Goal: Transaction & Acquisition: Purchase product/service

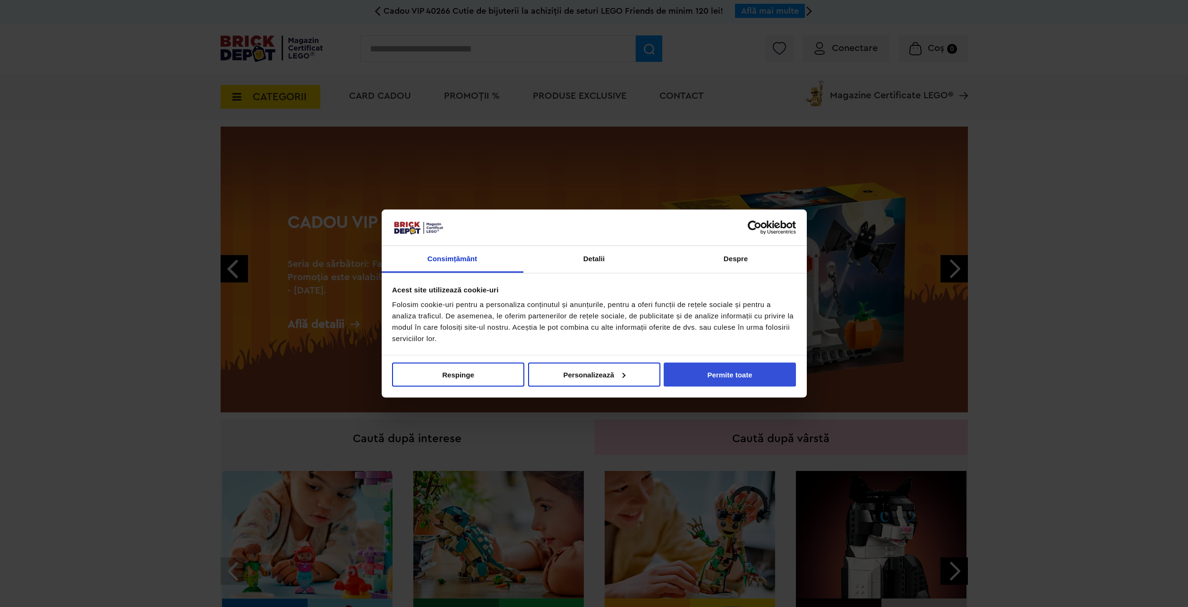
click at [704, 377] on button "Permite toate" at bounding box center [730, 374] width 132 height 24
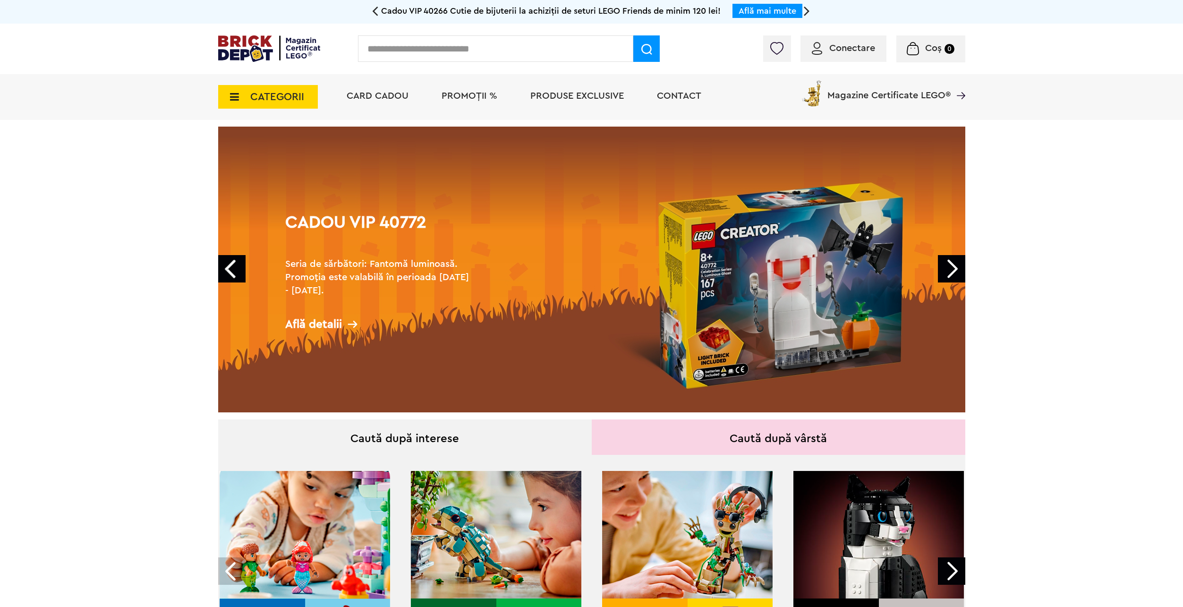
click at [259, 97] on span "CATEGORII" at bounding box center [277, 97] width 54 height 10
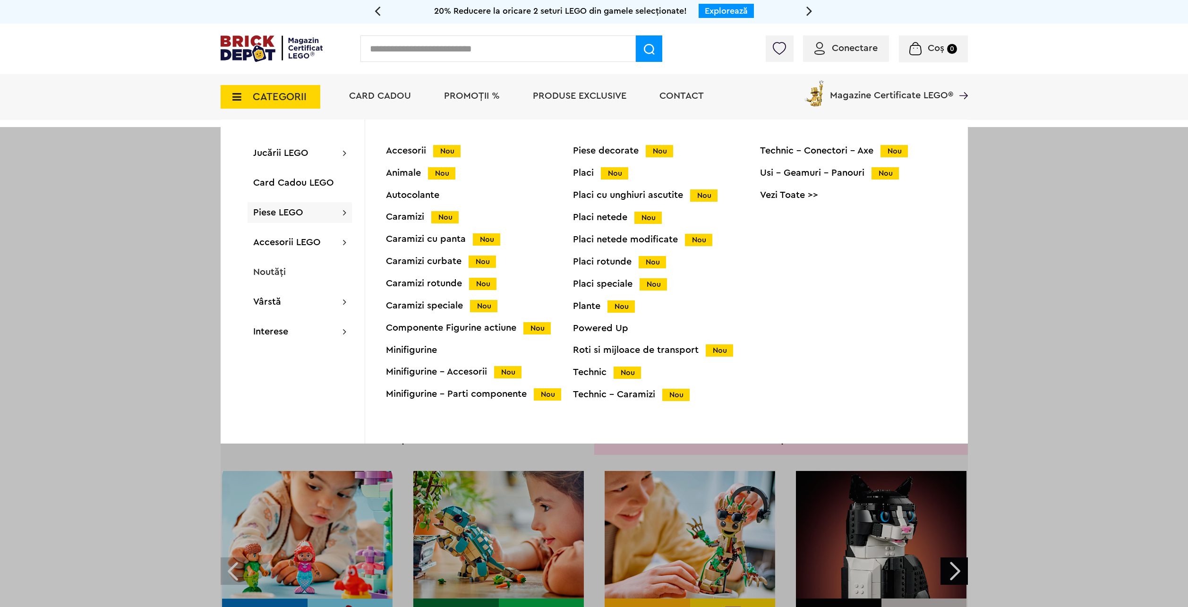
click at [333, 214] on div "Piese LEGO Accesorii Nou Animale Nou Autocolante Caramizi Nou Caramizi cu panta…" at bounding box center [300, 212] width 104 height 21
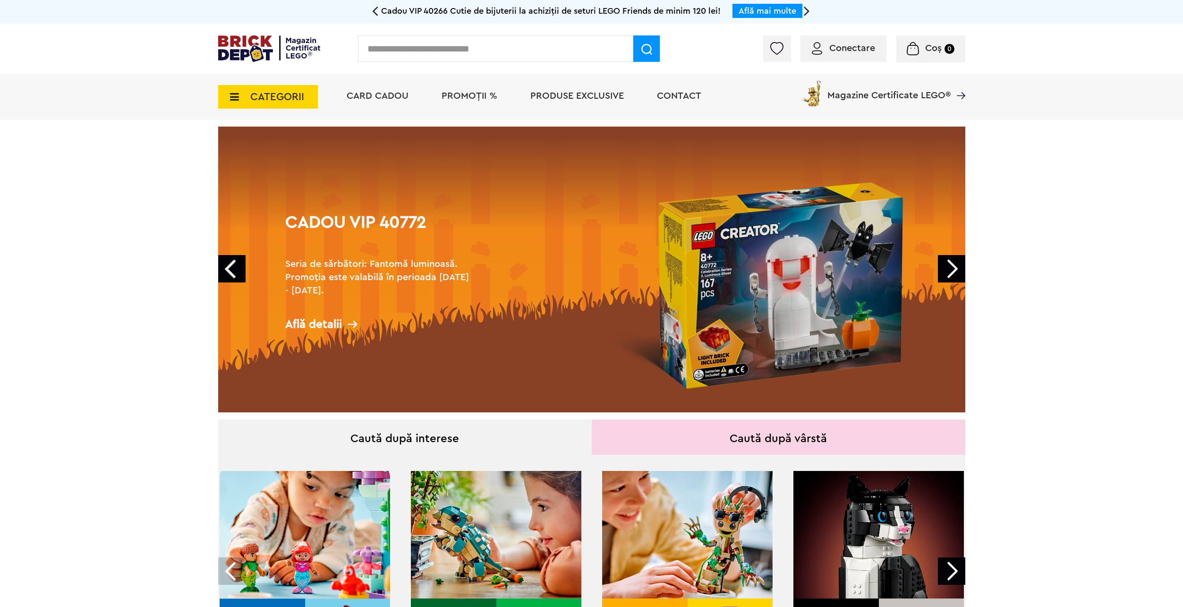
click at [285, 87] on span "CATEGORII" at bounding box center [268, 97] width 100 height 24
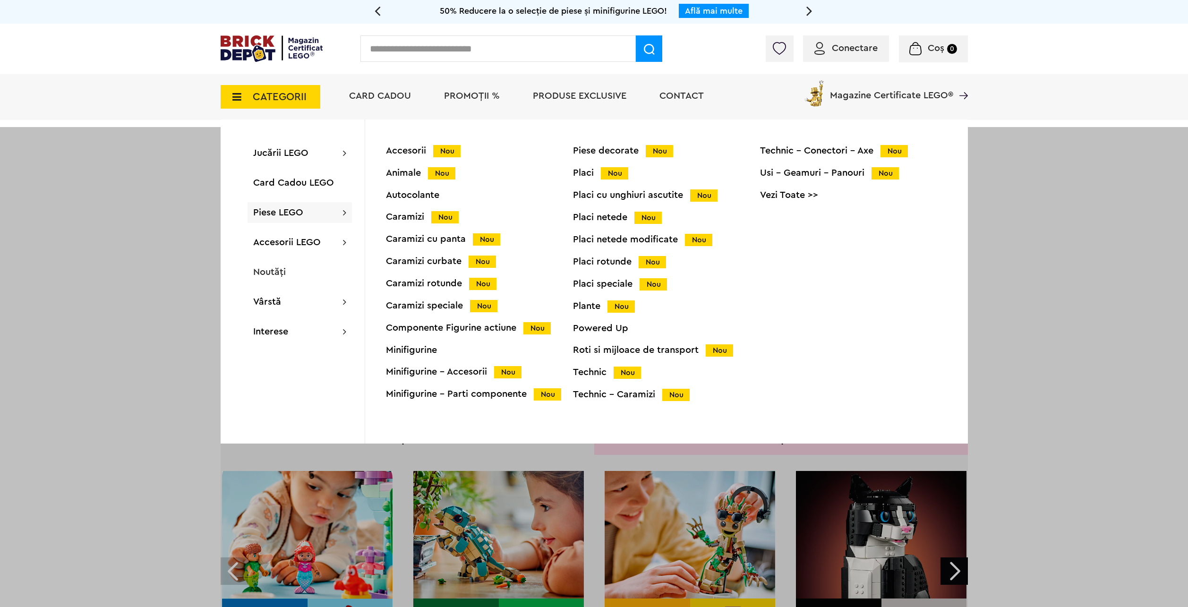
click at [794, 196] on link "Vezi Toate >>" at bounding box center [853, 194] width 187 height 9
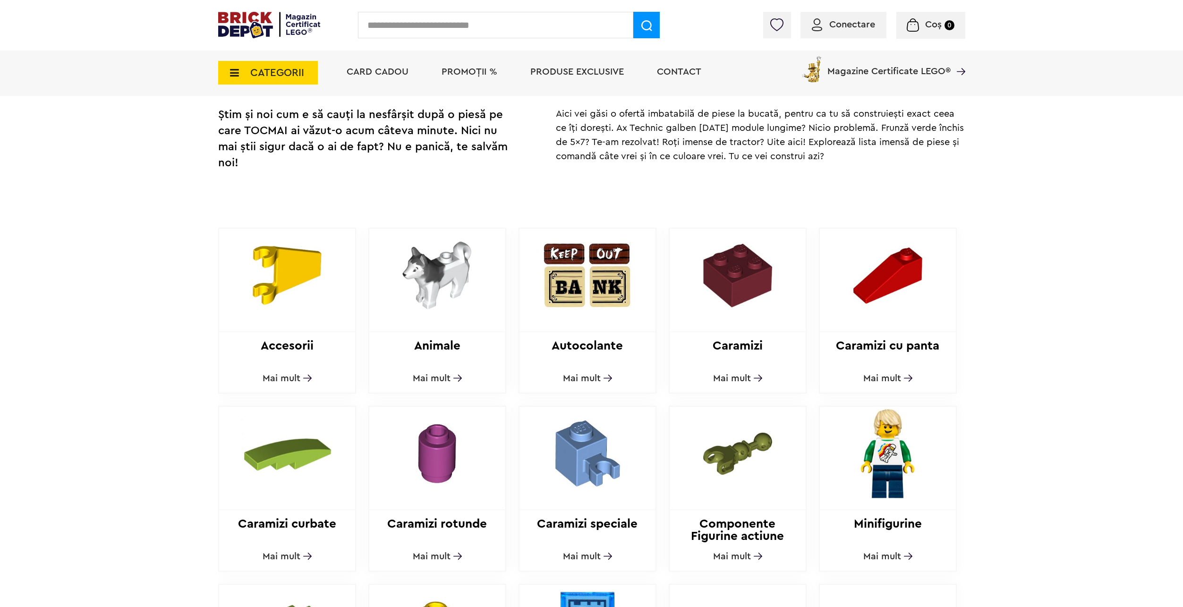
scroll to position [142, 0]
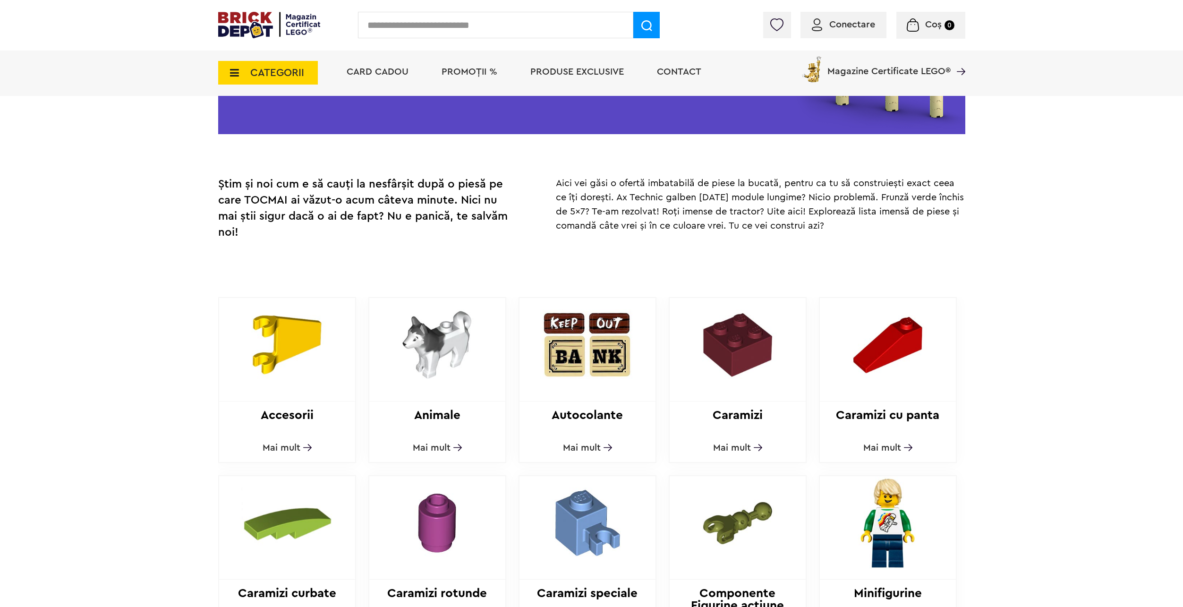
click at [300, 409] on h2 "Accesorii" at bounding box center [287, 421] width 136 height 25
click at [287, 443] on span "Mai mult" at bounding box center [282, 447] width 38 height 9
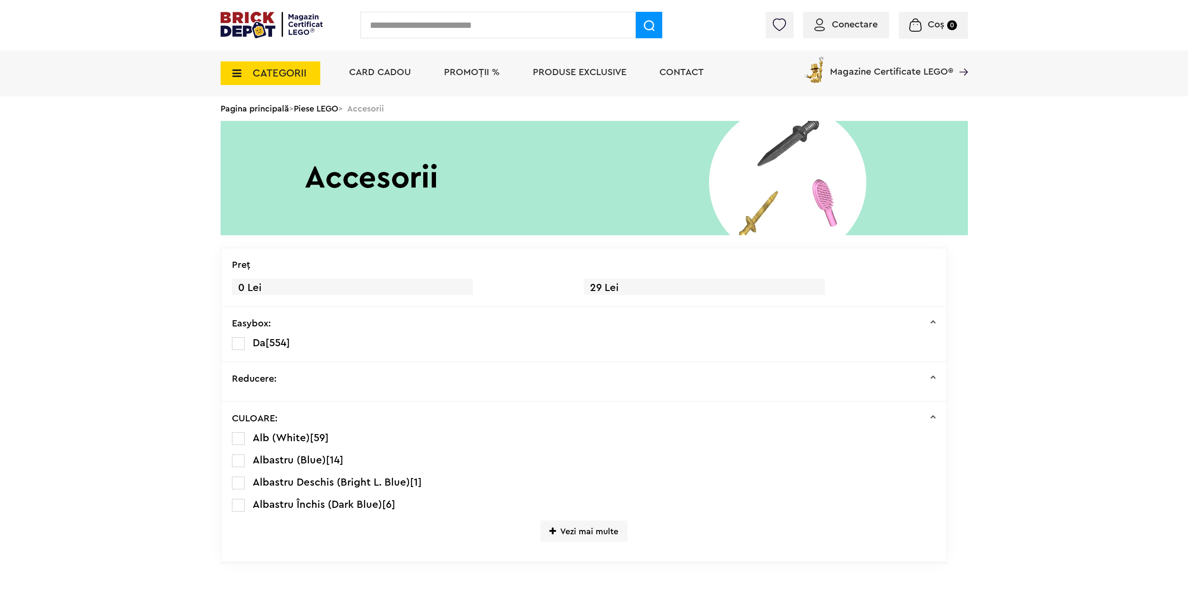
click at [440, 23] on input "text" at bounding box center [497, 25] width 275 height 26
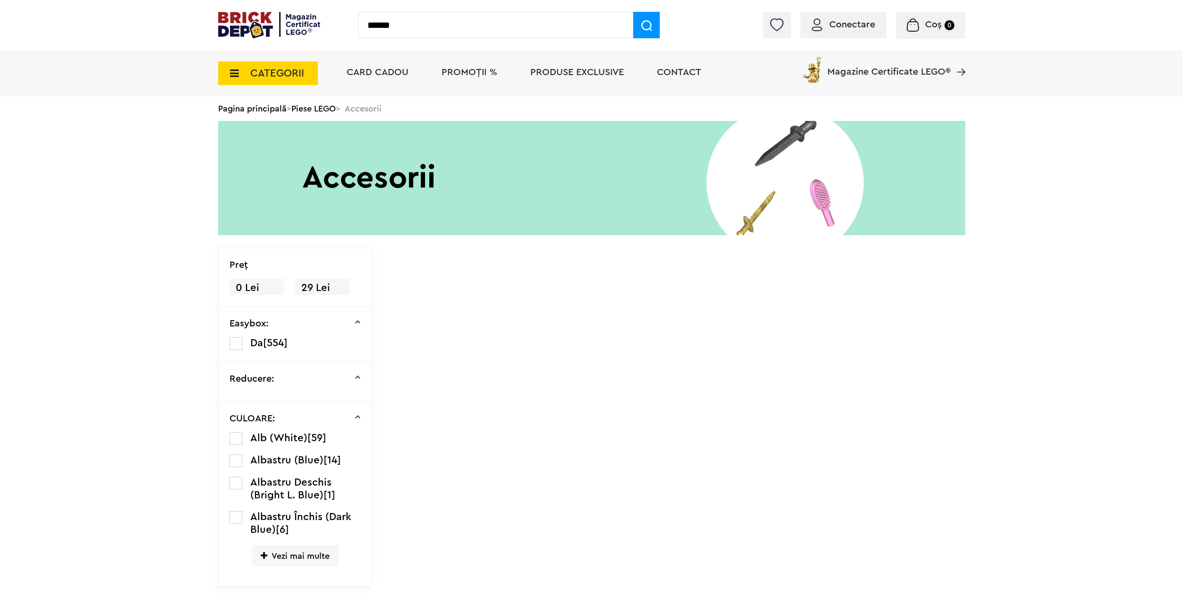
type input "******"
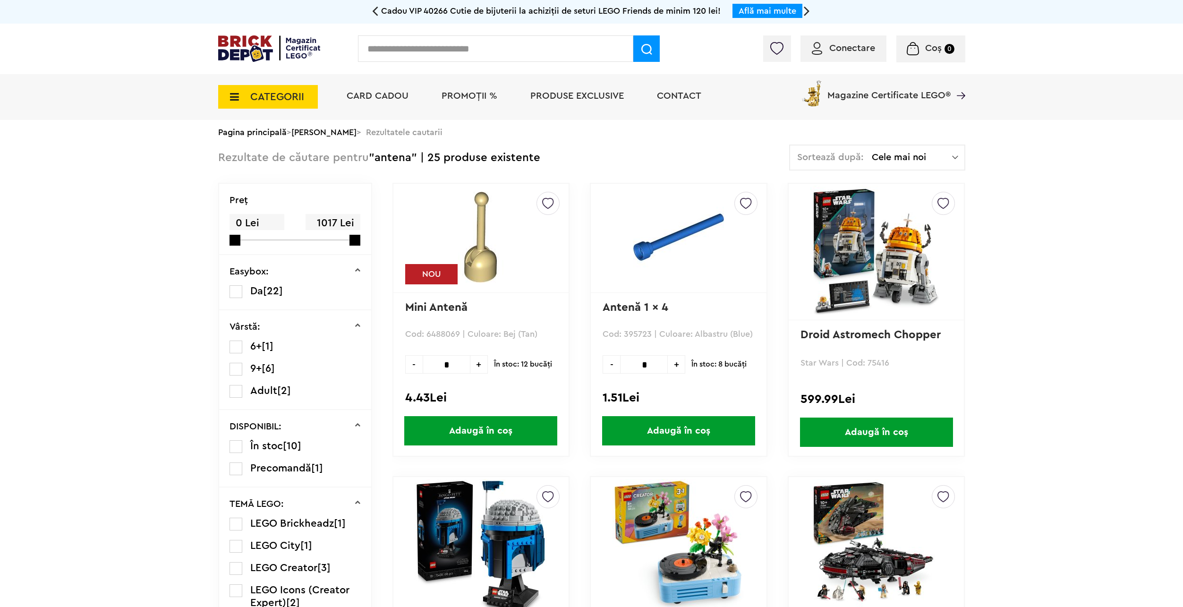
click at [448, 318] on p "Mini Antenă" at bounding box center [481, 314] width 152 height 26
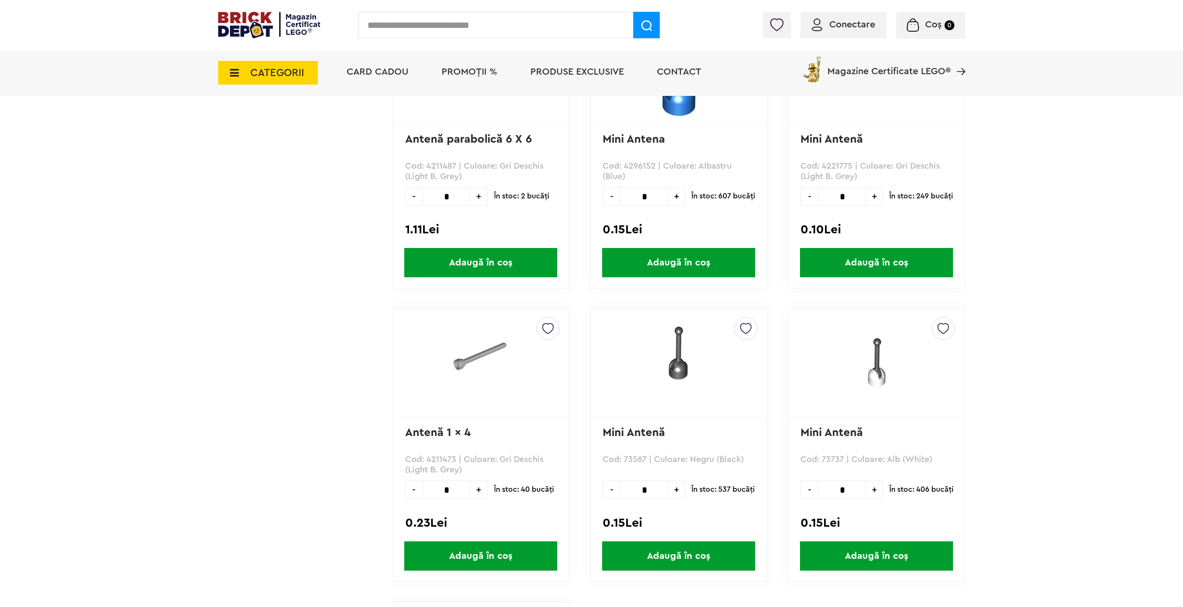
scroll to position [1748, 0]
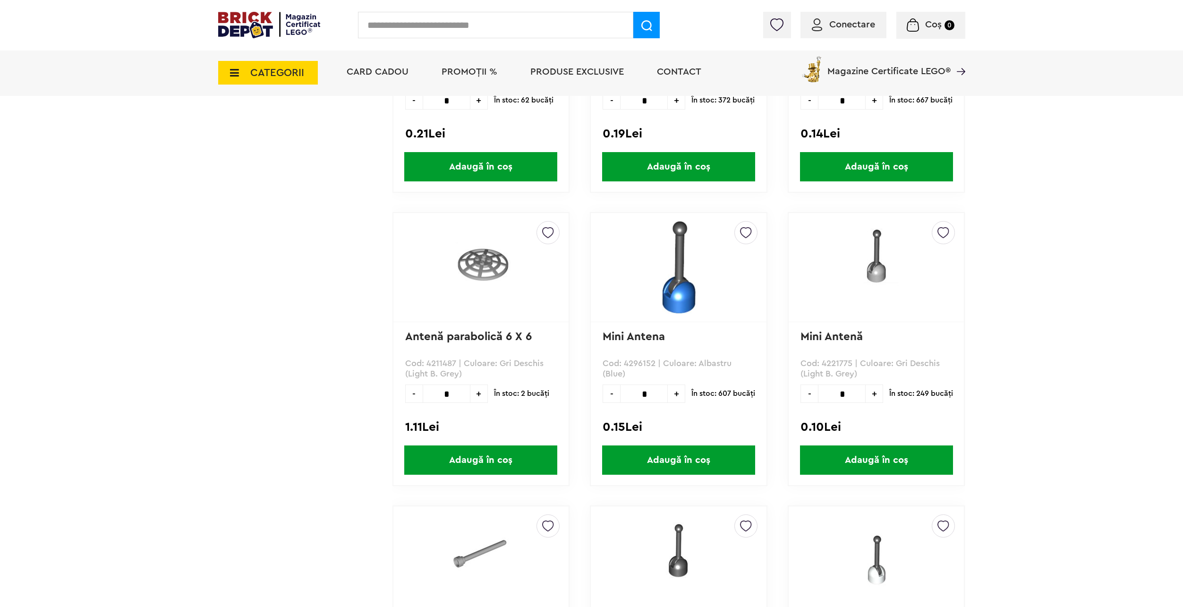
click at [492, 32] on input "text" at bounding box center [495, 25] width 275 height 26
paste input "*****"
type input "*****"
click at [639, 24] on span at bounding box center [647, 25] width 26 height 26
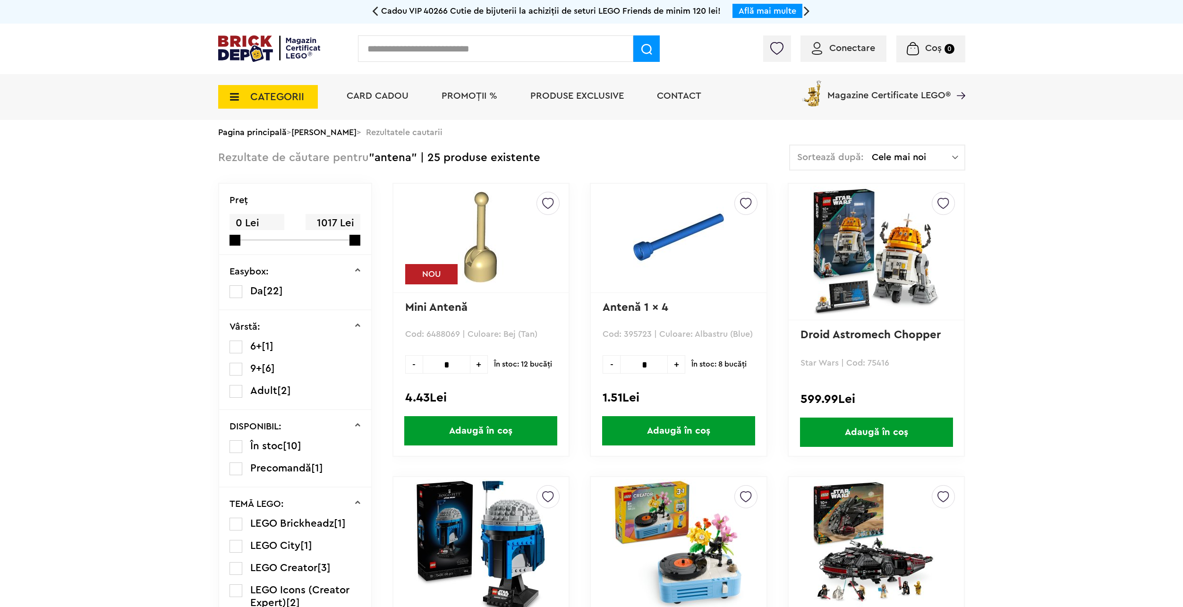
drag, startPoint x: 299, startPoint y: 370, endPoint x: 357, endPoint y: 142, distance: 235.5
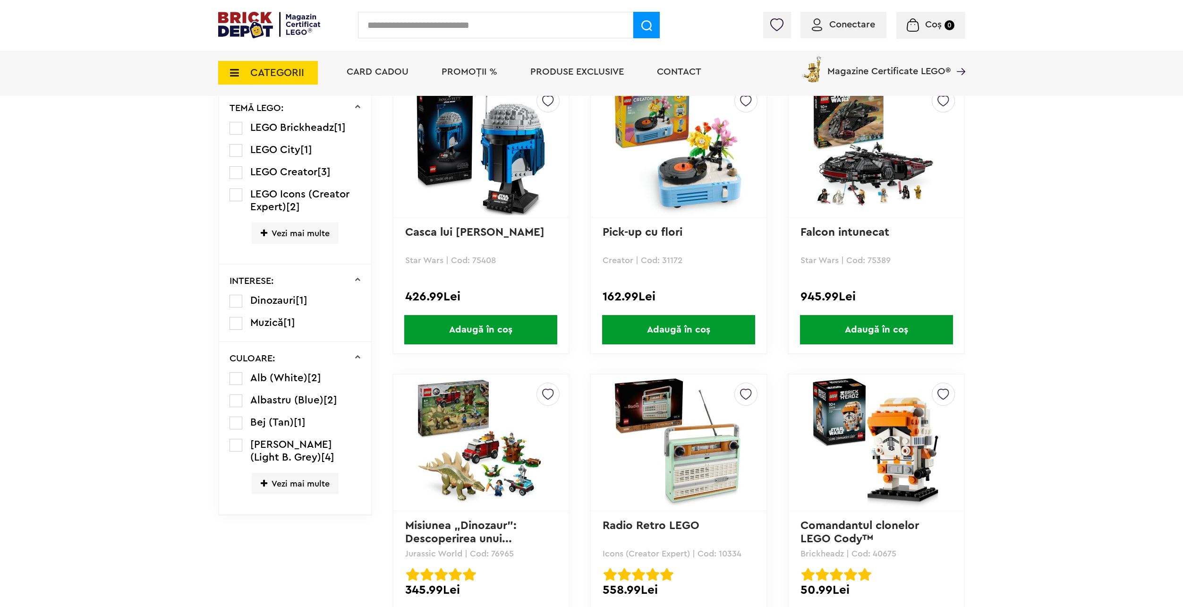
scroll to position [472, 0]
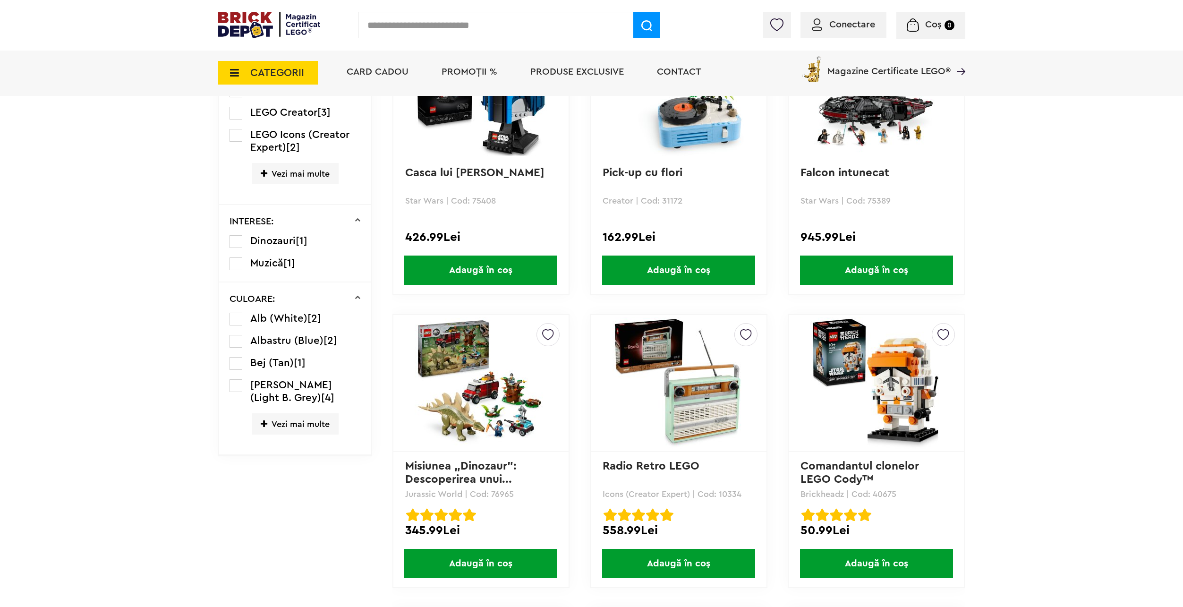
click at [307, 427] on span "Vezi mai multe" at bounding box center [295, 423] width 87 height 21
click at [328, 384] on span "[PERSON_NAME] (Light B. Grey)" at bounding box center [291, 391] width 82 height 23
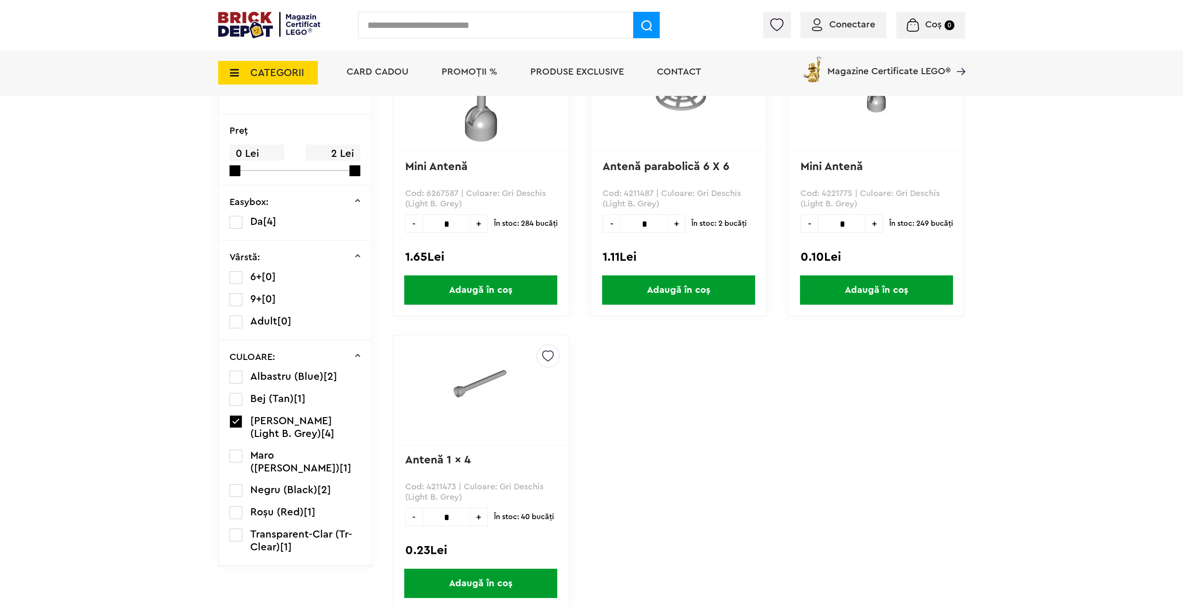
scroll to position [165, 0]
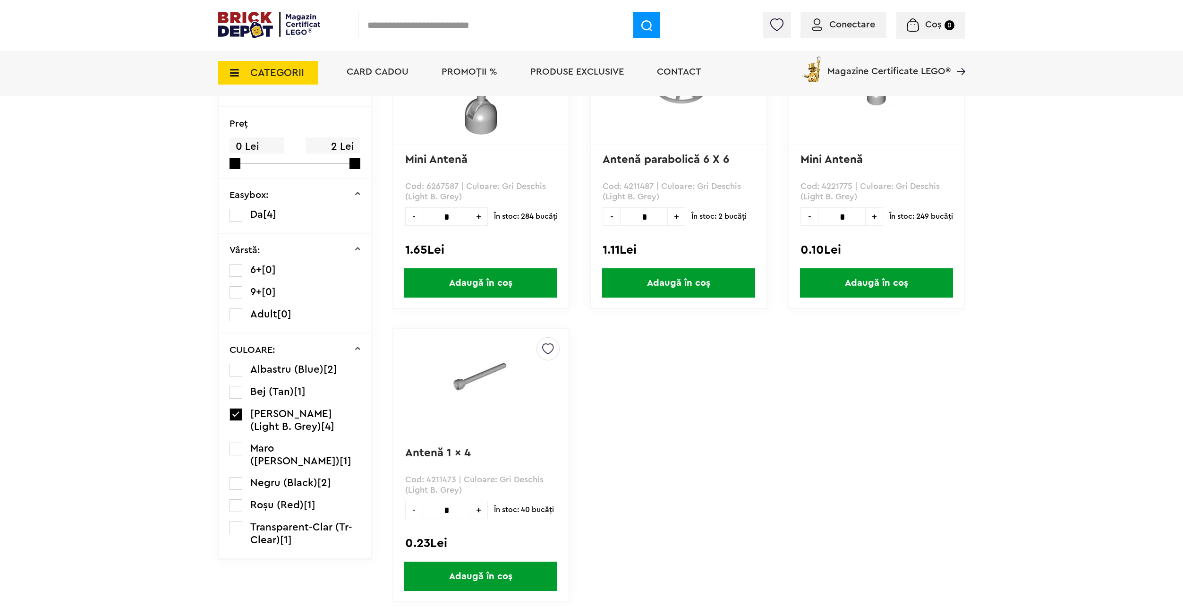
click at [235, 416] on label at bounding box center [236, 414] width 13 height 13
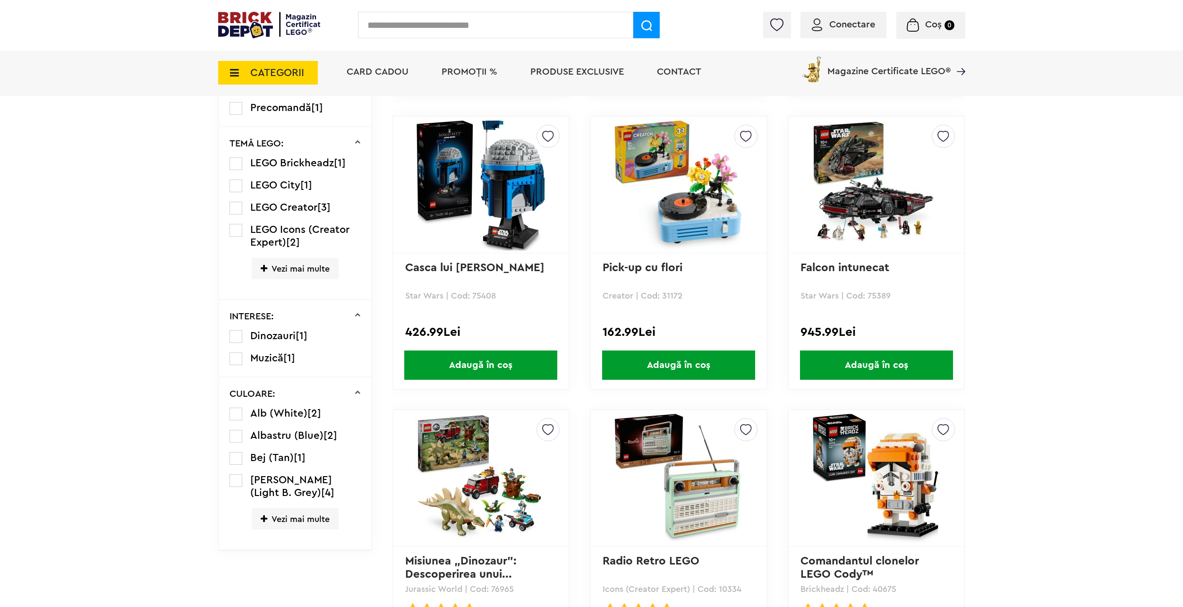
scroll to position [378, 0]
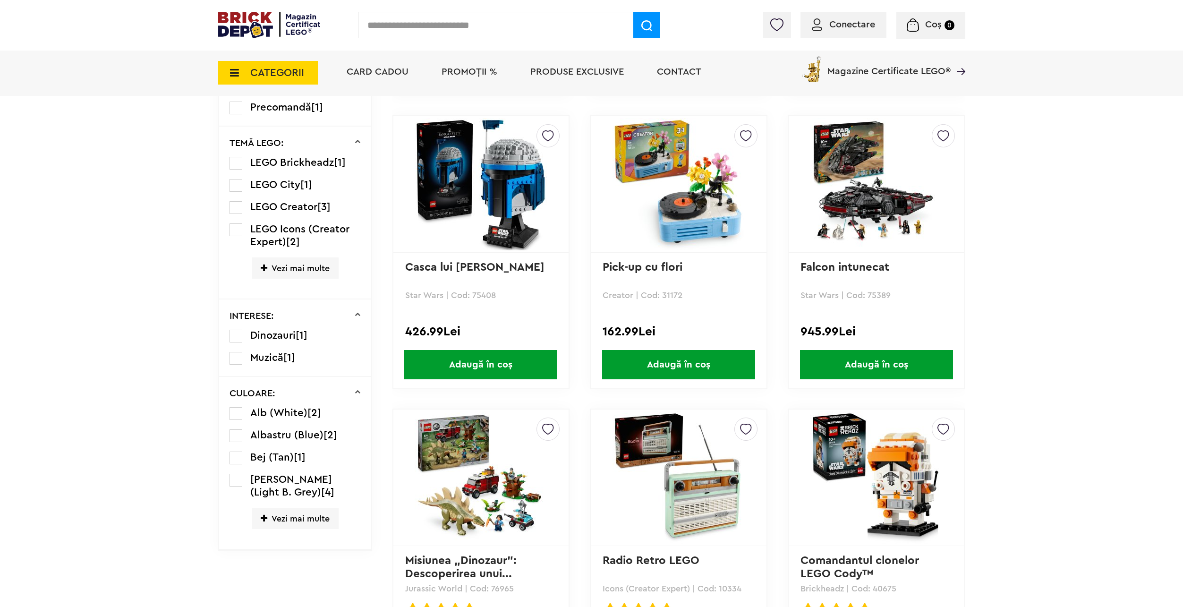
click at [280, 514] on span "Vezi mai multe" at bounding box center [295, 518] width 87 height 21
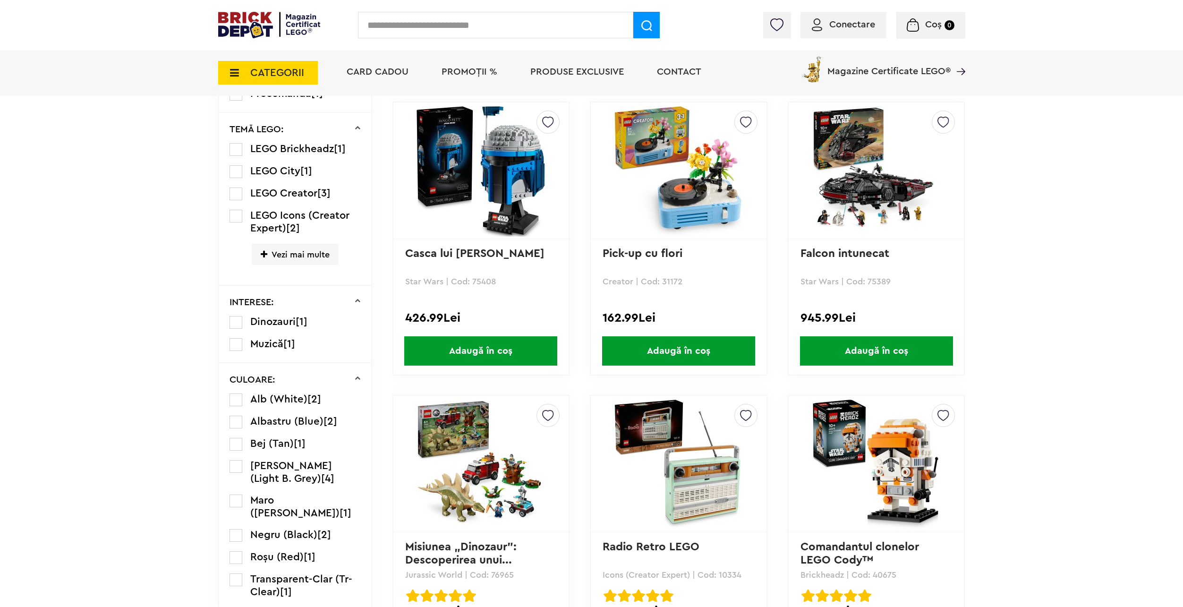
scroll to position [425, 0]
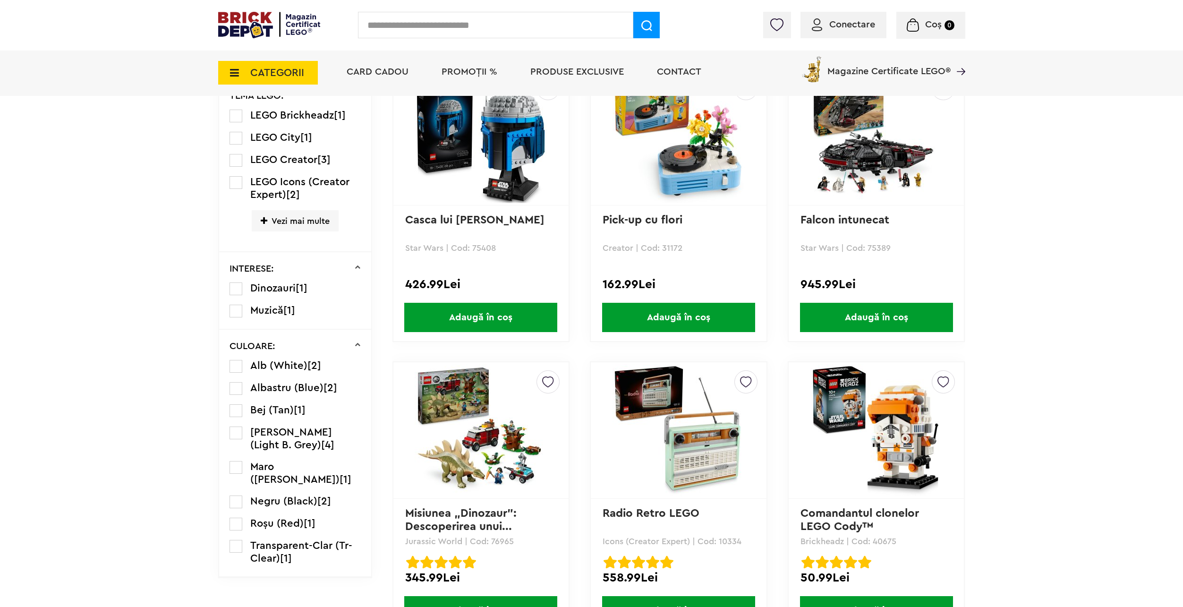
click at [232, 361] on label at bounding box center [236, 366] width 13 height 13
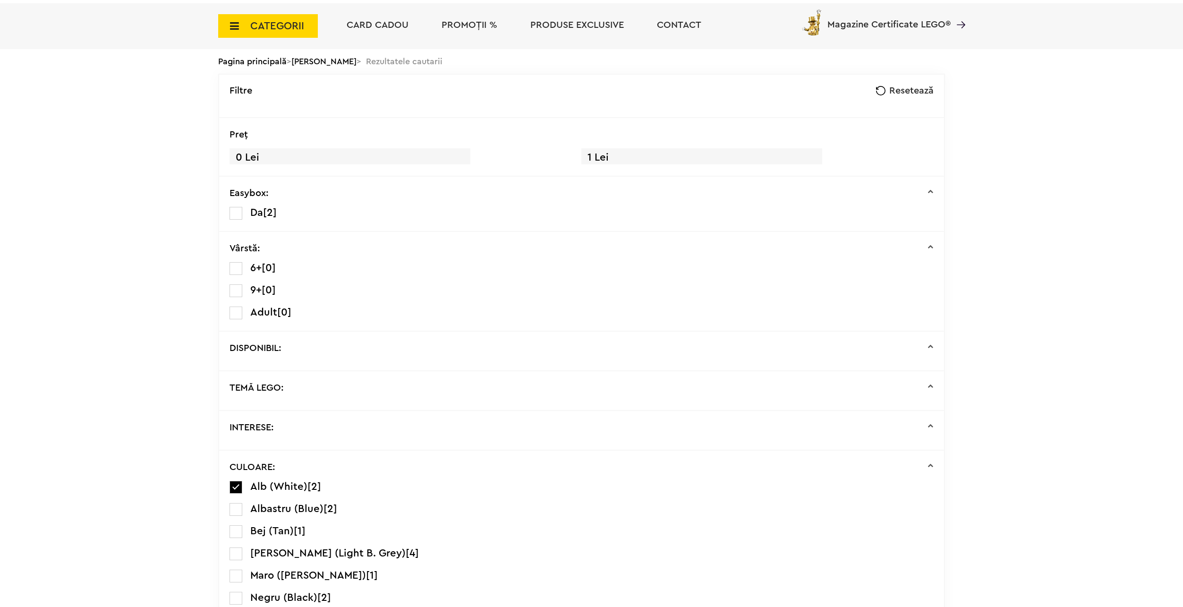
scroll to position [71, 0]
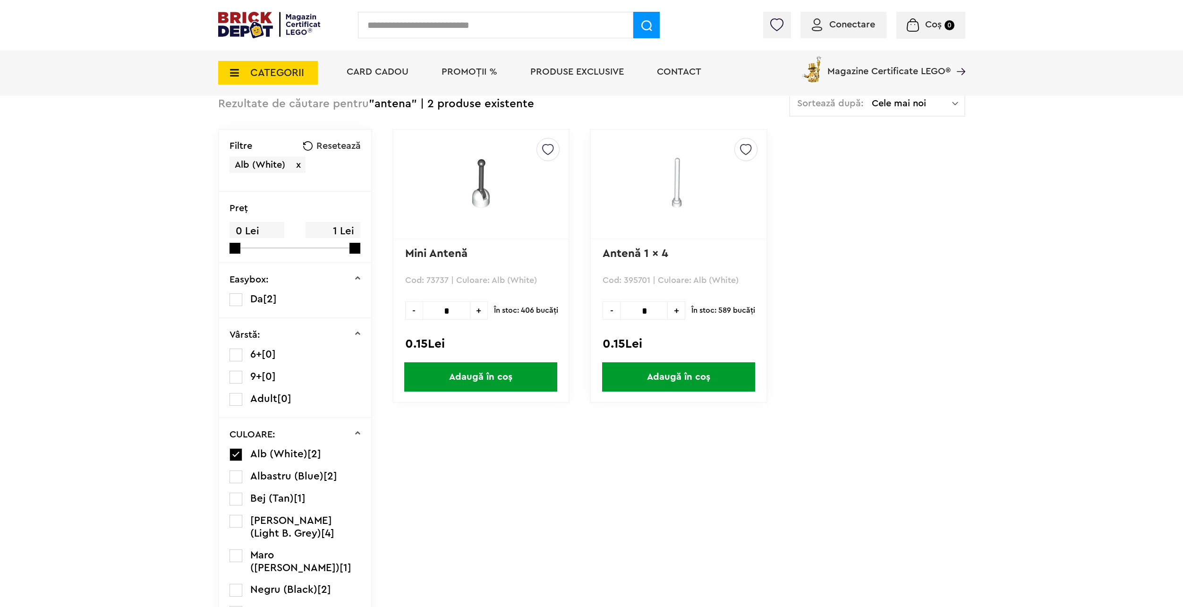
click at [453, 376] on span "Adaugă în coș" at bounding box center [480, 376] width 153 height 29
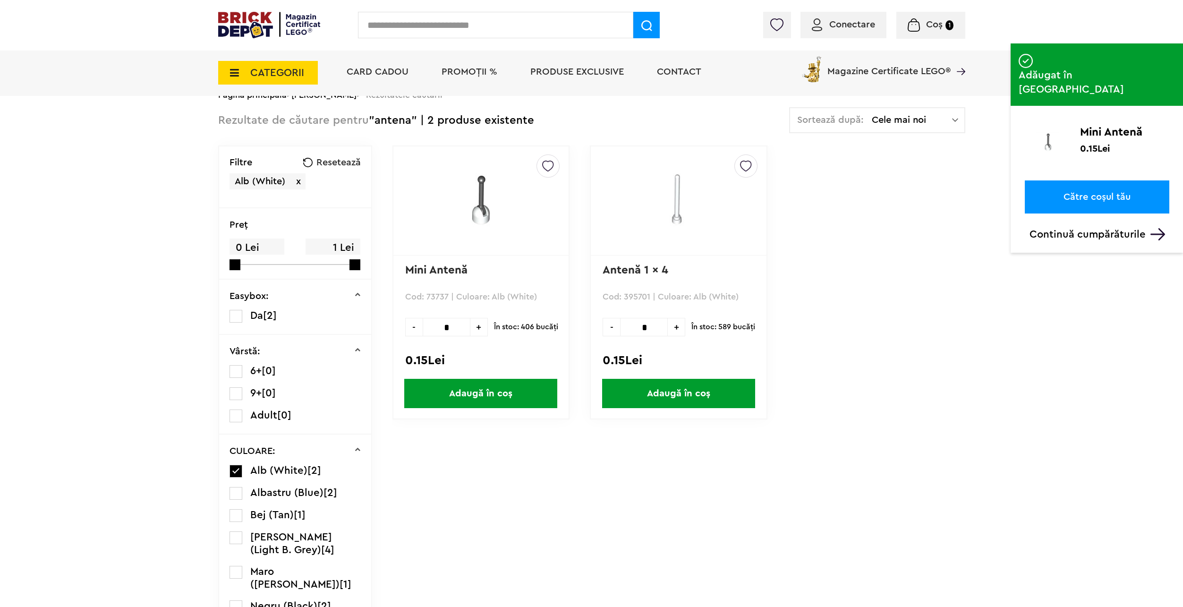
scroll to position [0, 0]
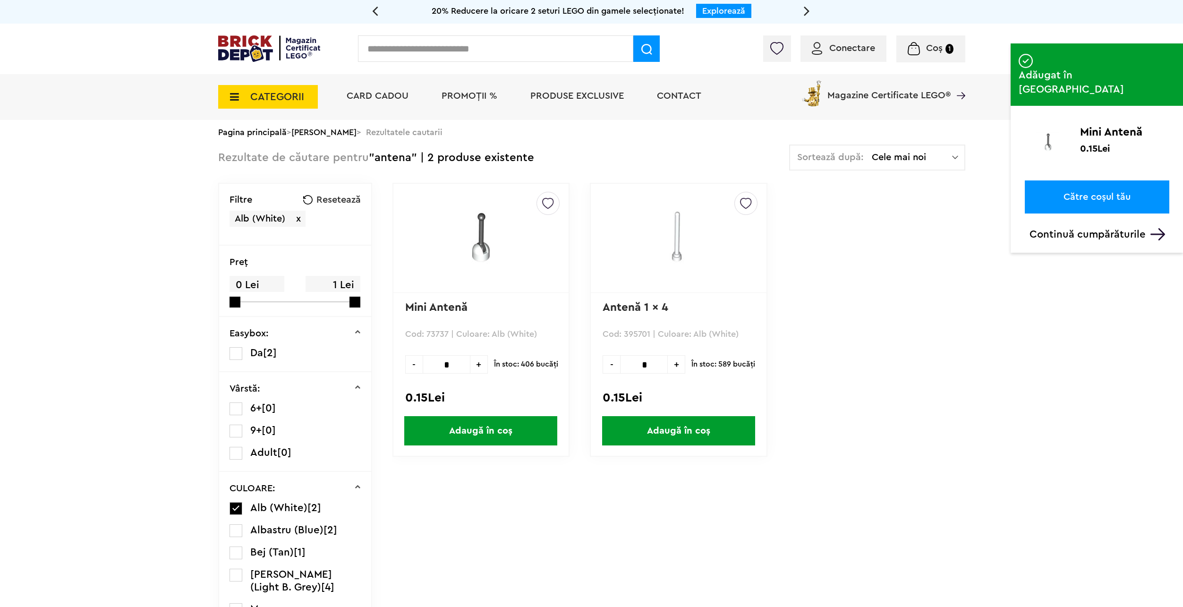
click at [266, 134] on link "Pagina principală" at bounding box center [252, 132] width 69 height 9
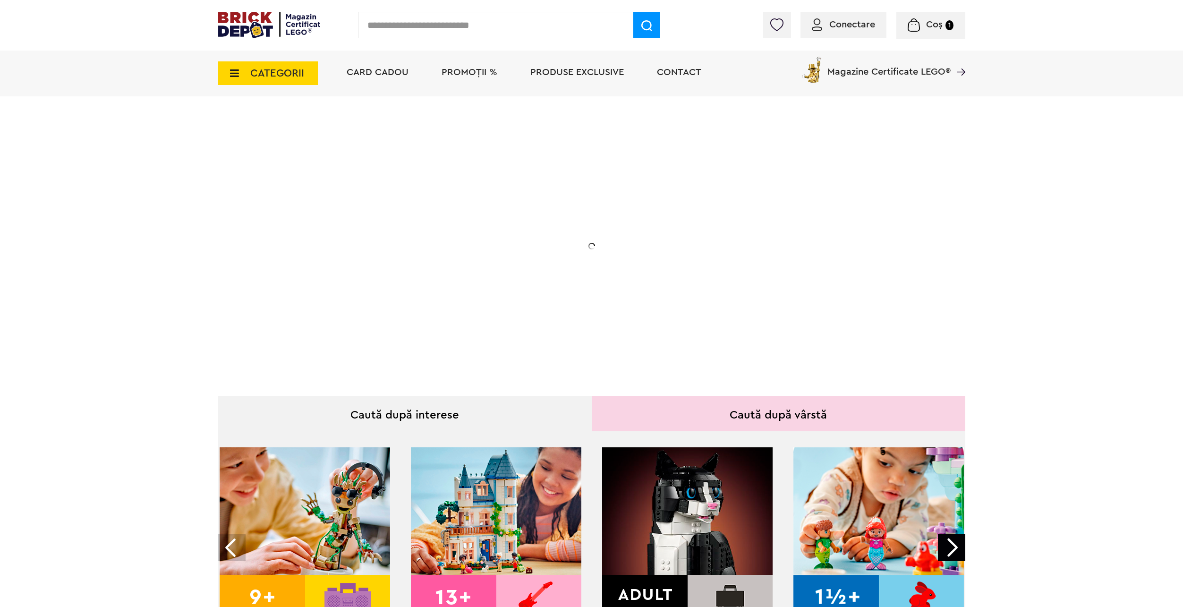
click at [293, 76] on span "CATEGORII" at bounding box center [277, 73] width 54 height 10
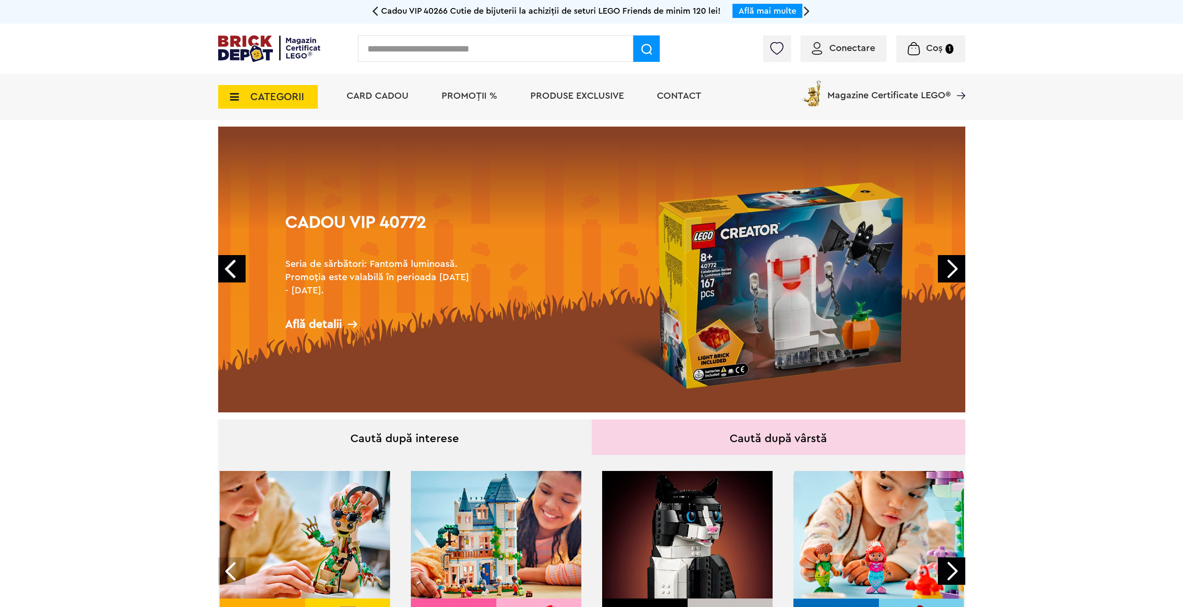
click at [277, 97] on span "CATEGORII" at bounding box center [277, 97] width 54 height 10
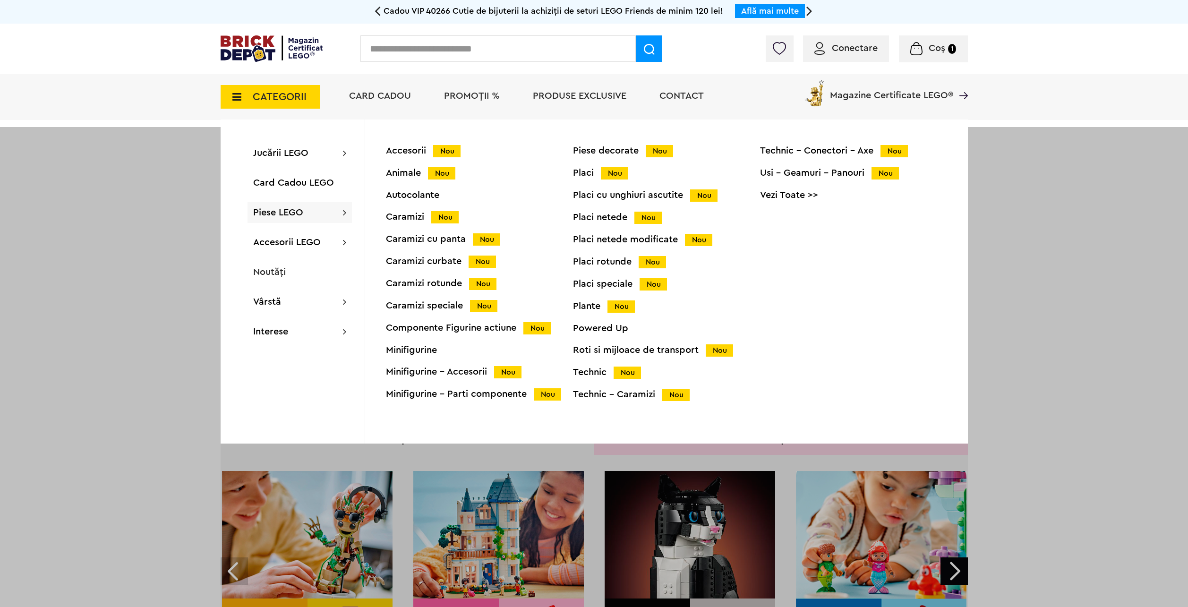
click at [804, 195] on link "Vezi Toate >>" at bounding box center [853, 194] width 187 height 9
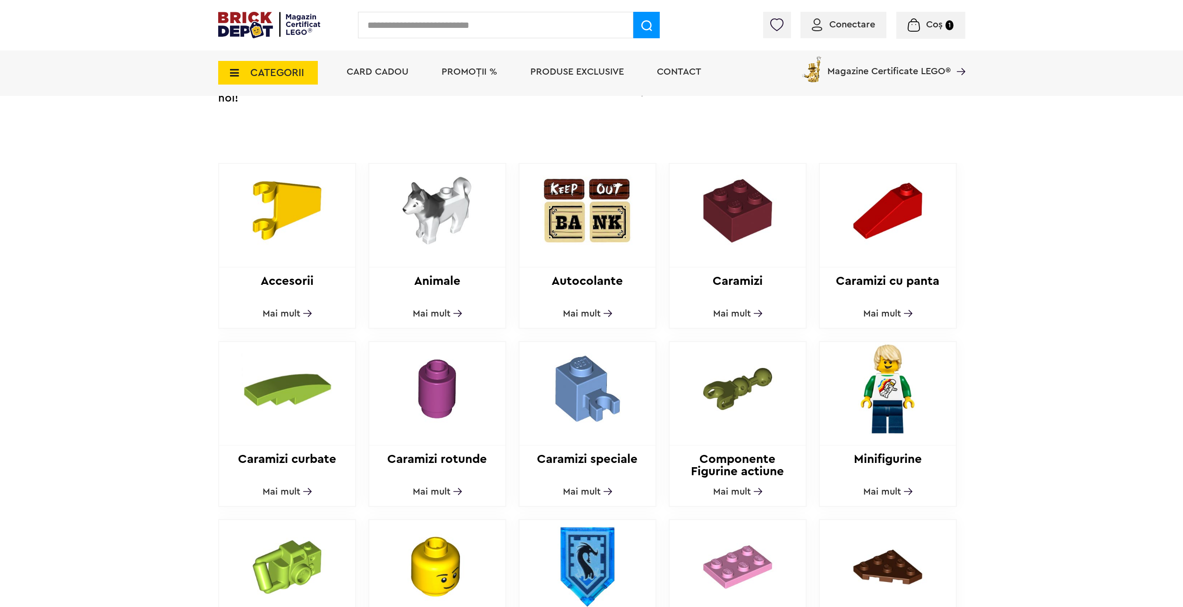
scroll to position [283, 0]
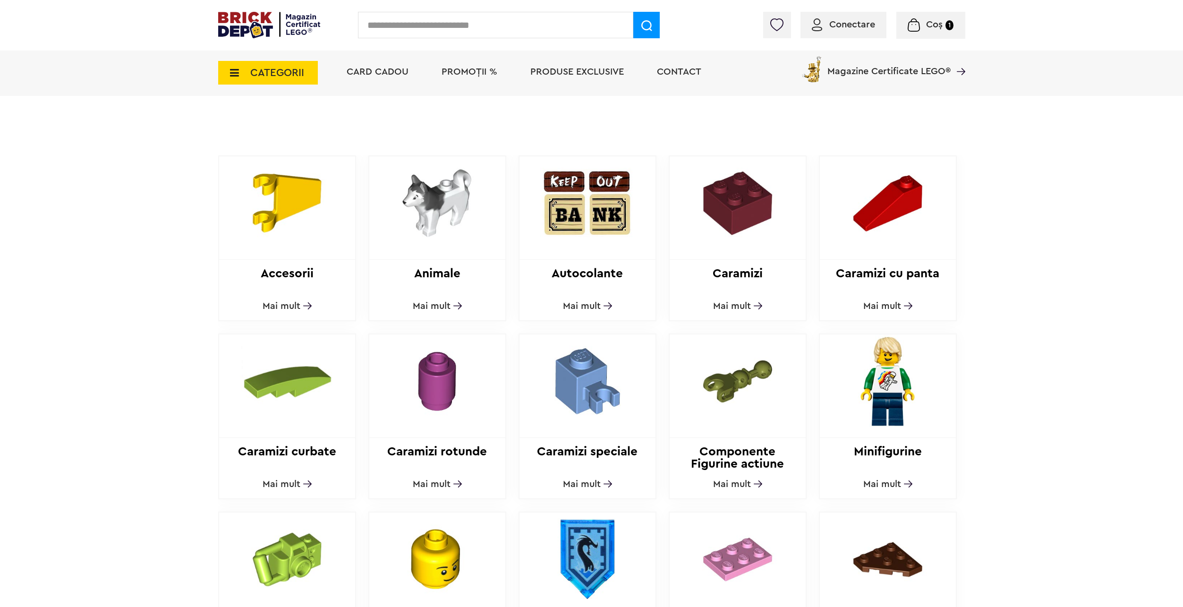
click at [738, 267] on h2 "Caramizi" at bounding box center [738, 279] width 136 height 25
click at [728, 291] on div "Caramizi Mai mult" at bounding box center [738, 238] width 138 height 166
click at [725, 301] on span "Mai mult" at bounding box center [732, 305] width 38 height 9
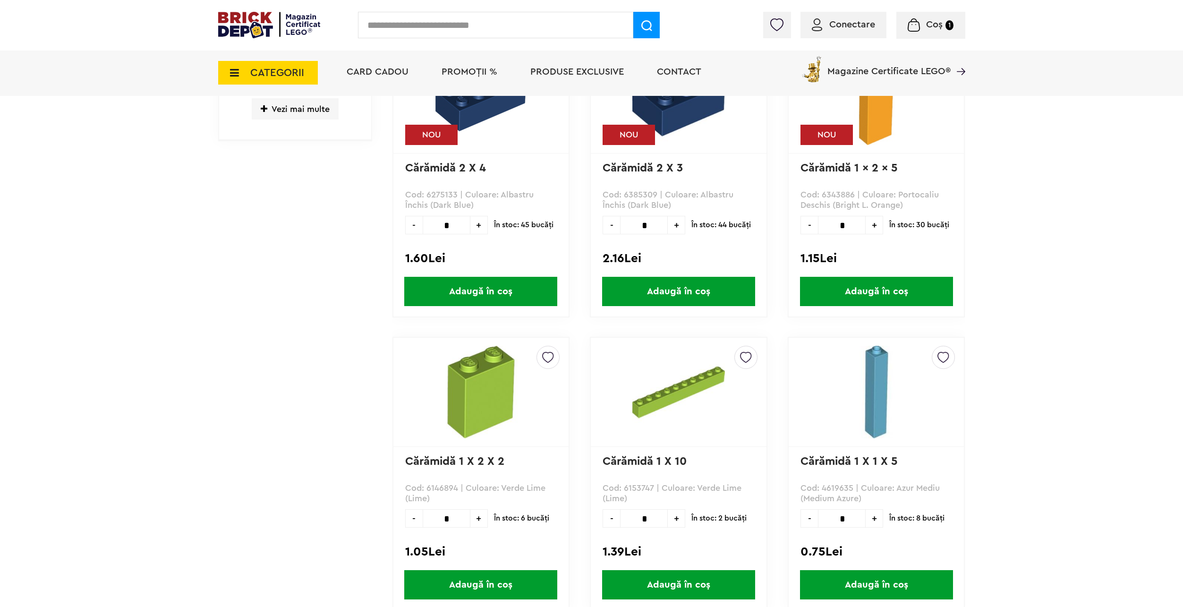
scroll to position [449, 0]
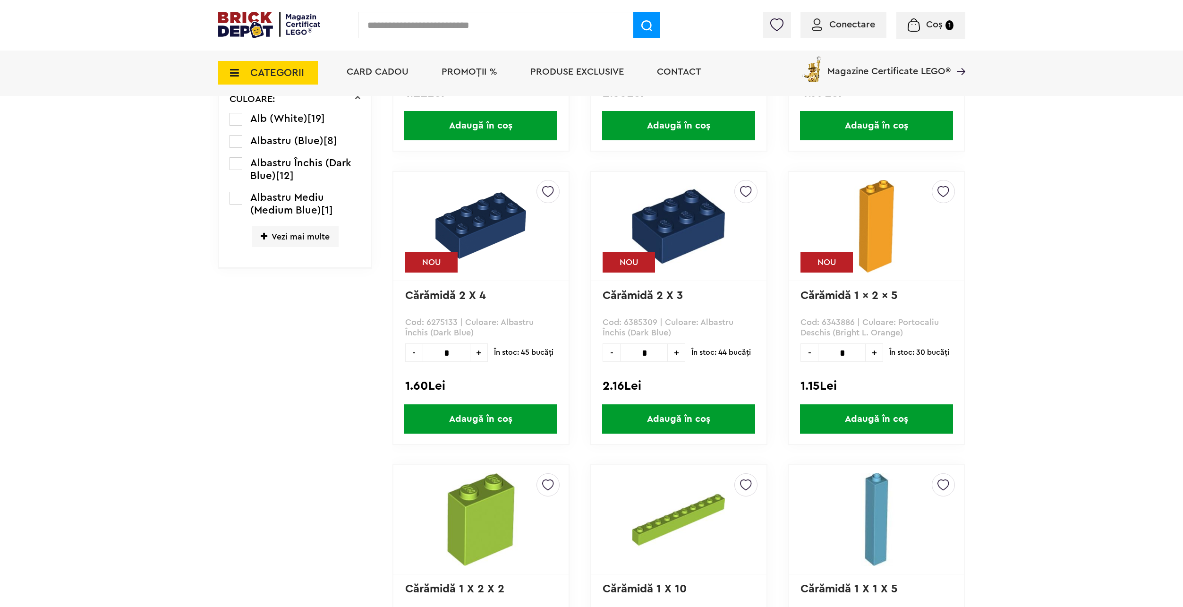
click at [284, 242] on span "Vezi mai multe" at bounding box center [295, 236] width 87 height 21
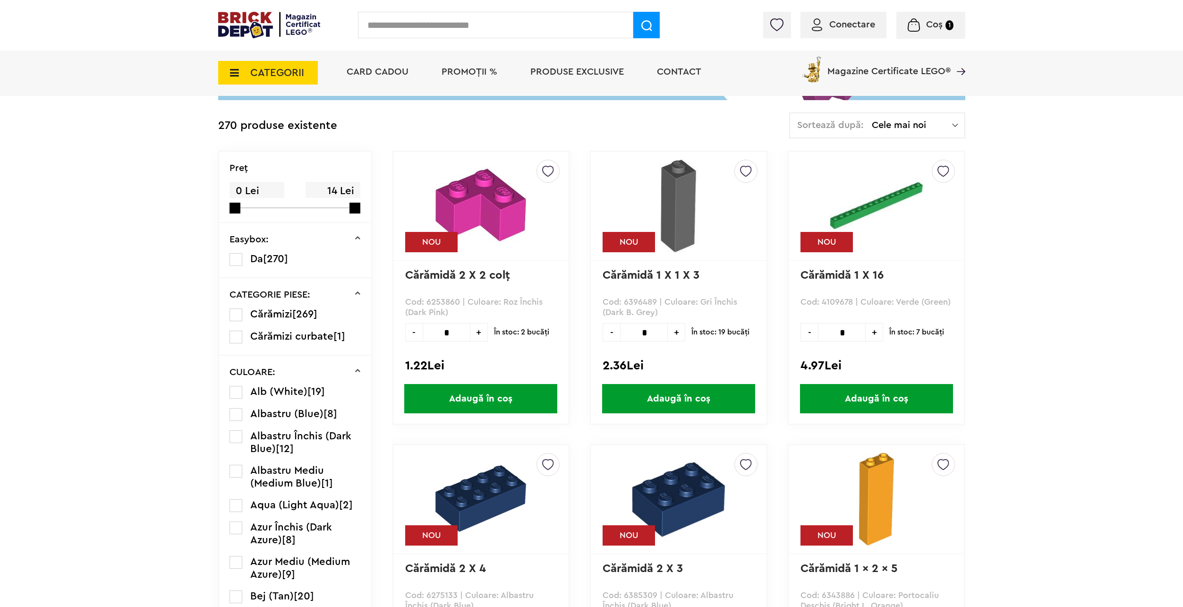
scroll to position [165, 0]
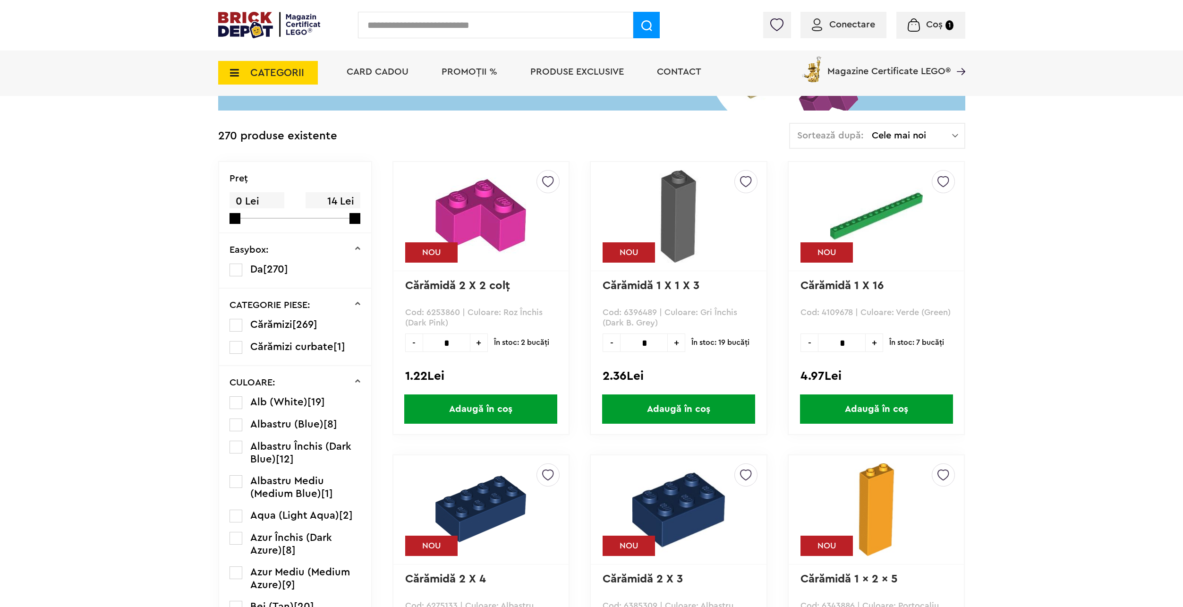
click at [310, 345] on span "Cărămizi curbate" at bounding box center [291, 347] width 83 height 10
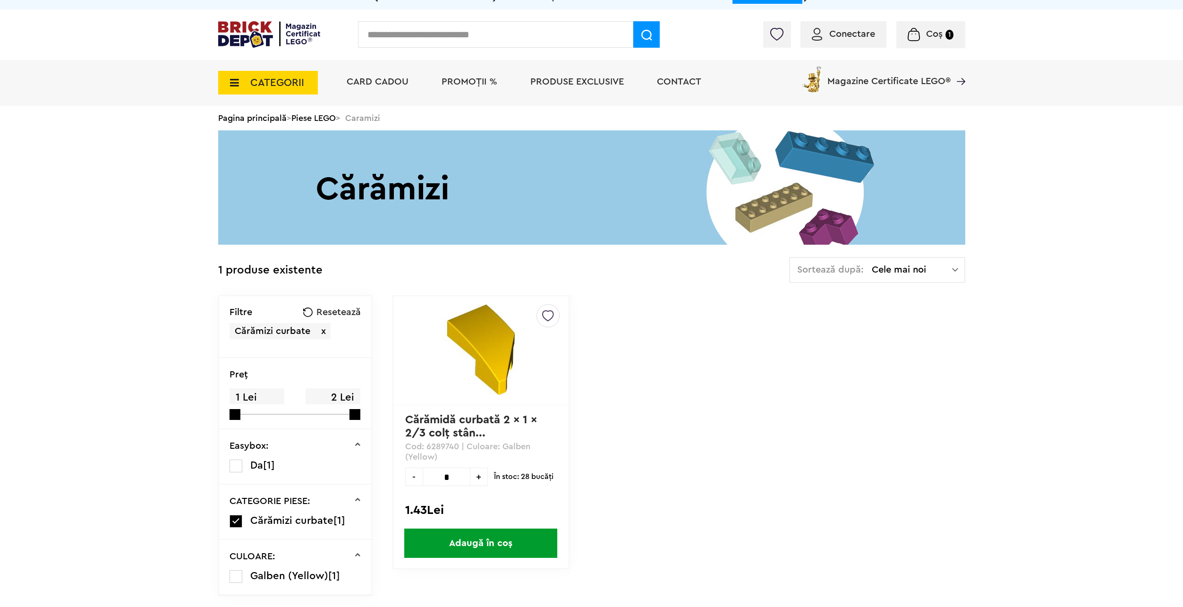
scroll to position [47, 0]
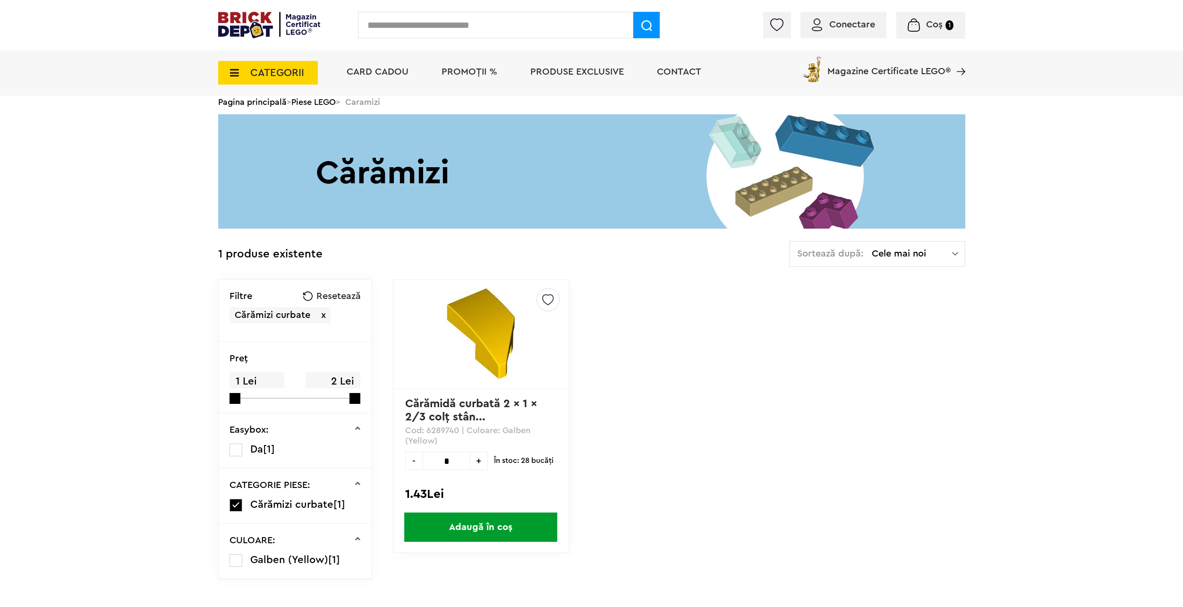
click at [280, 505] on span "Cărămizi curbate" at bounding box center [291, 504] width 83 height 10
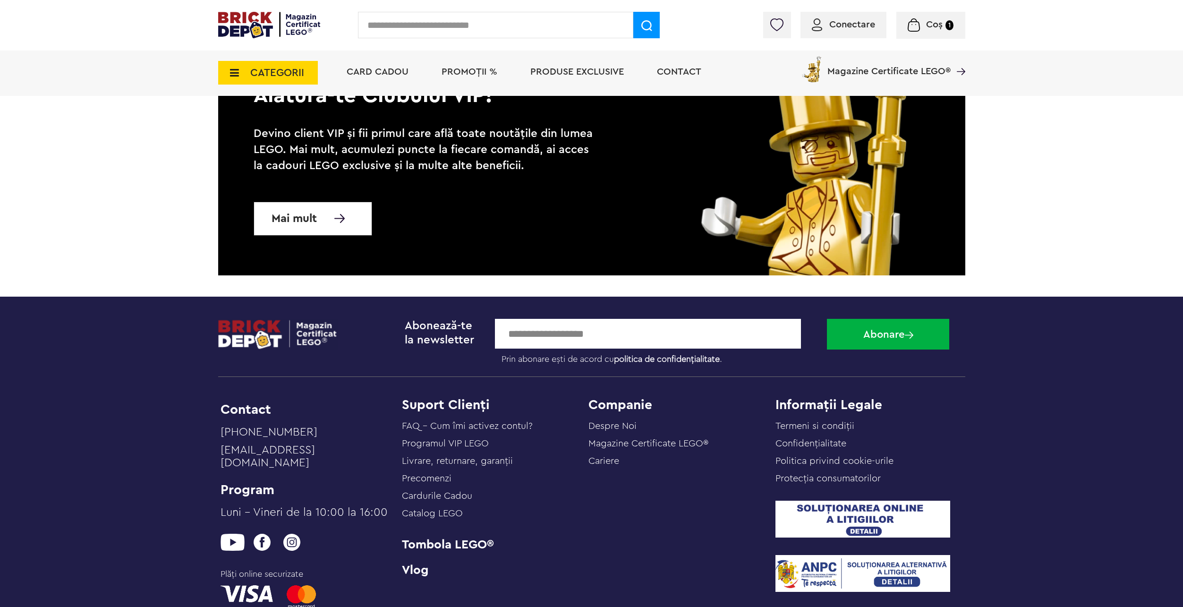
drag, startPoint x: 274, startPoint y: 268, endPoint x: 283, endPoint y: 372, distance: 104.3
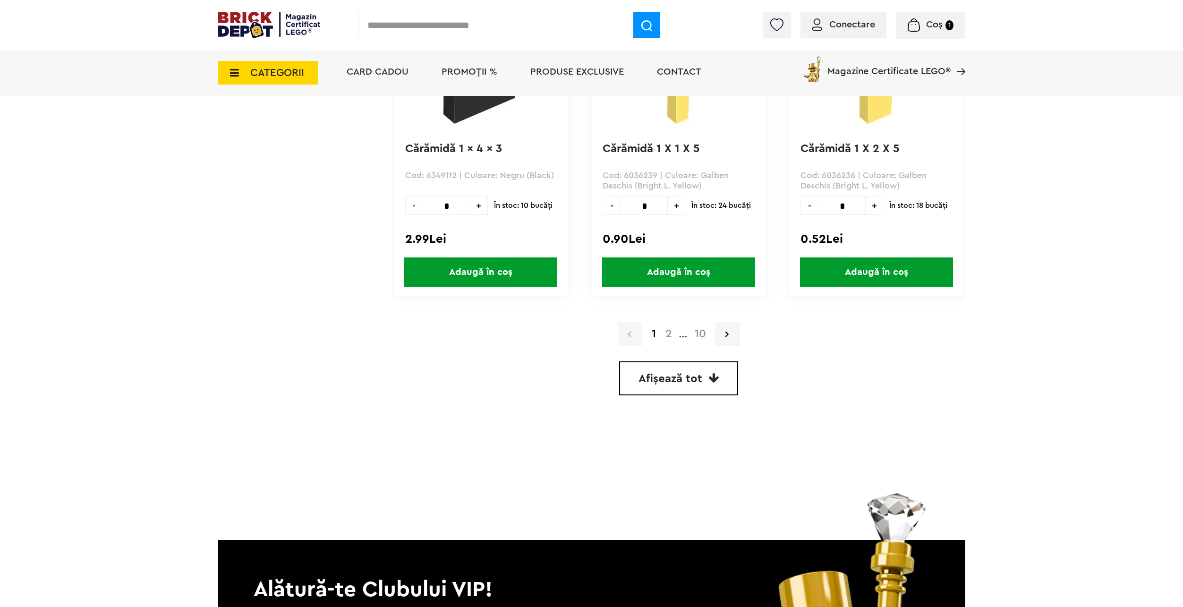
scroll to position [2442, 0]
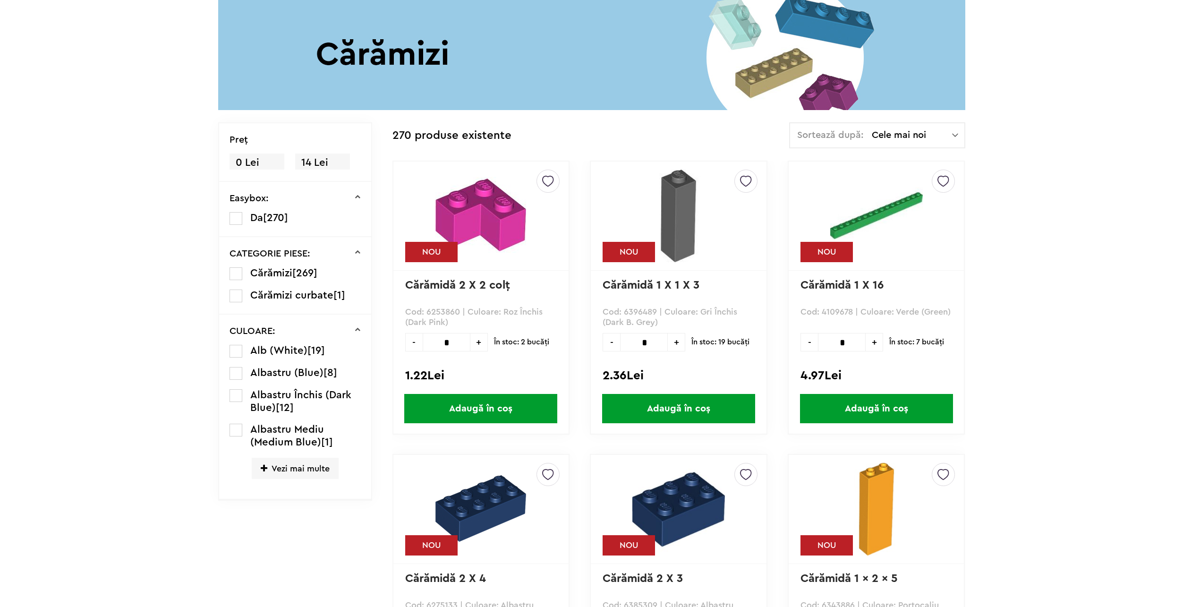
scroll to position [165, 0]
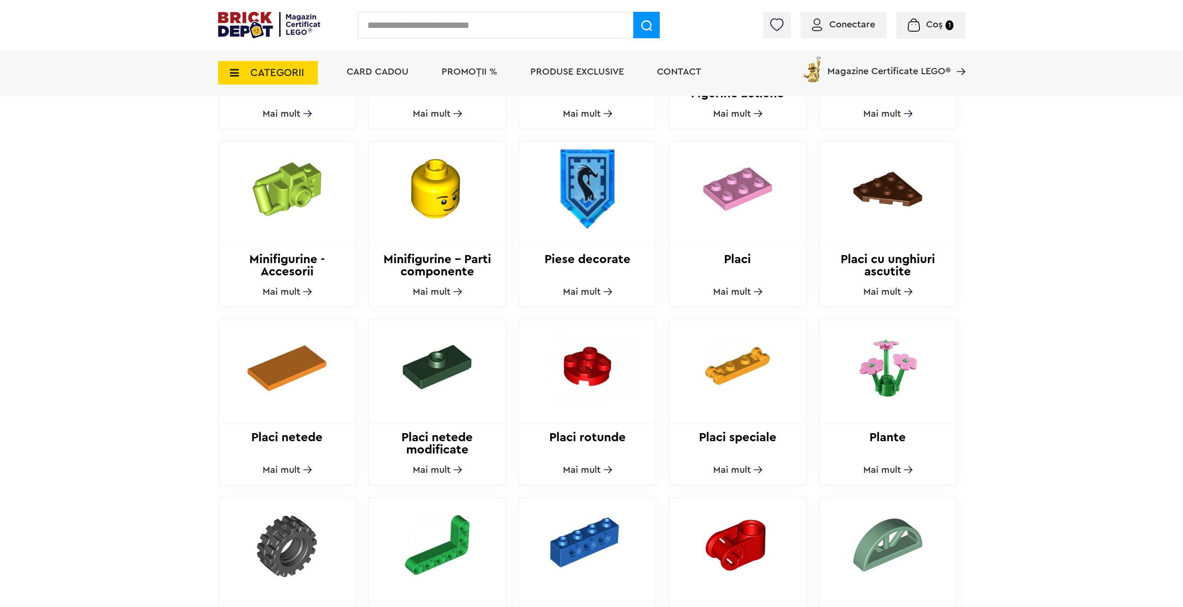
scroll to position [661, 0]
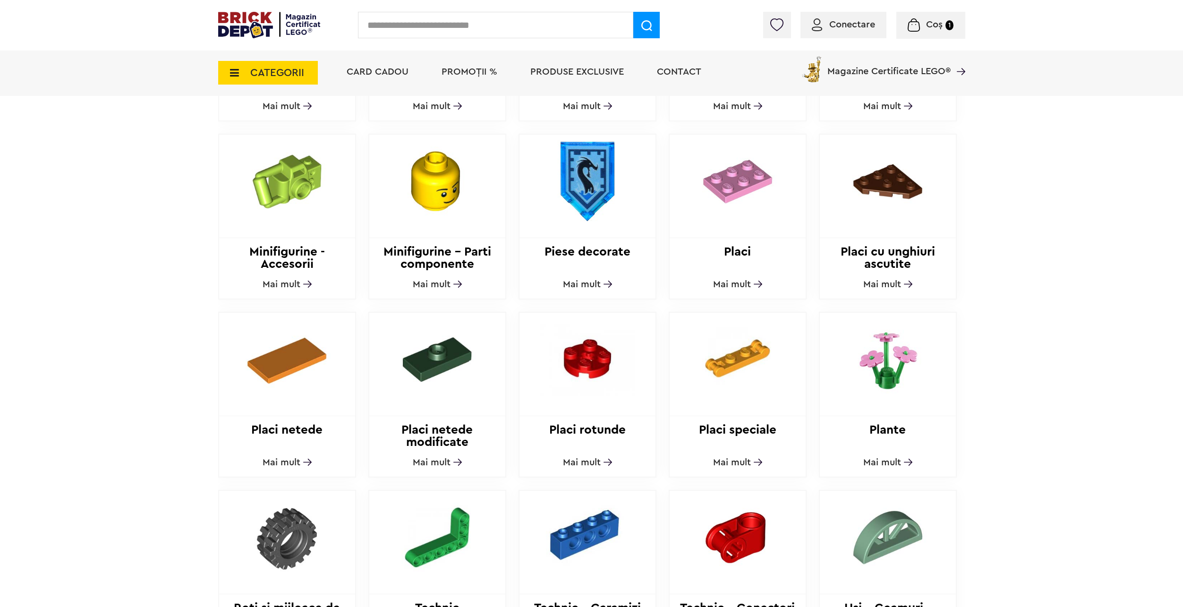
click at [576, 446] on div "Placi rotunde Mai mult" at bounding box center [588, 395] width 138 height 166
click at [572, 458] on span "Mai mult" at bounding box center [582, 462] width 38 height 9
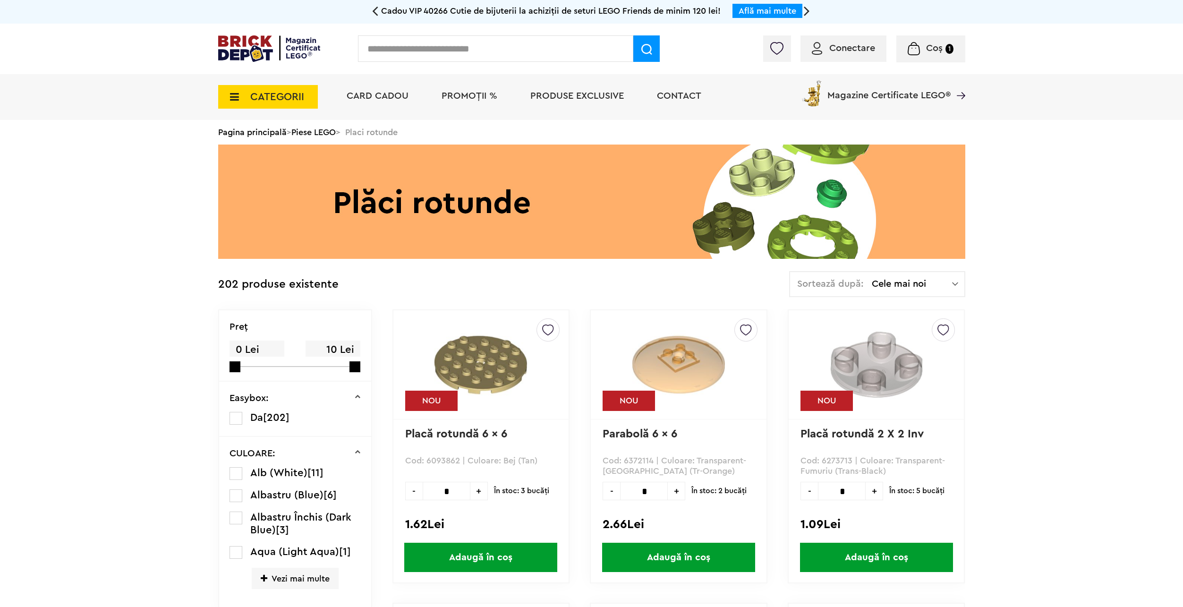
click at [279, 470] on span "Alb (White)" at bounding box center [278, 473] width 57 height 10
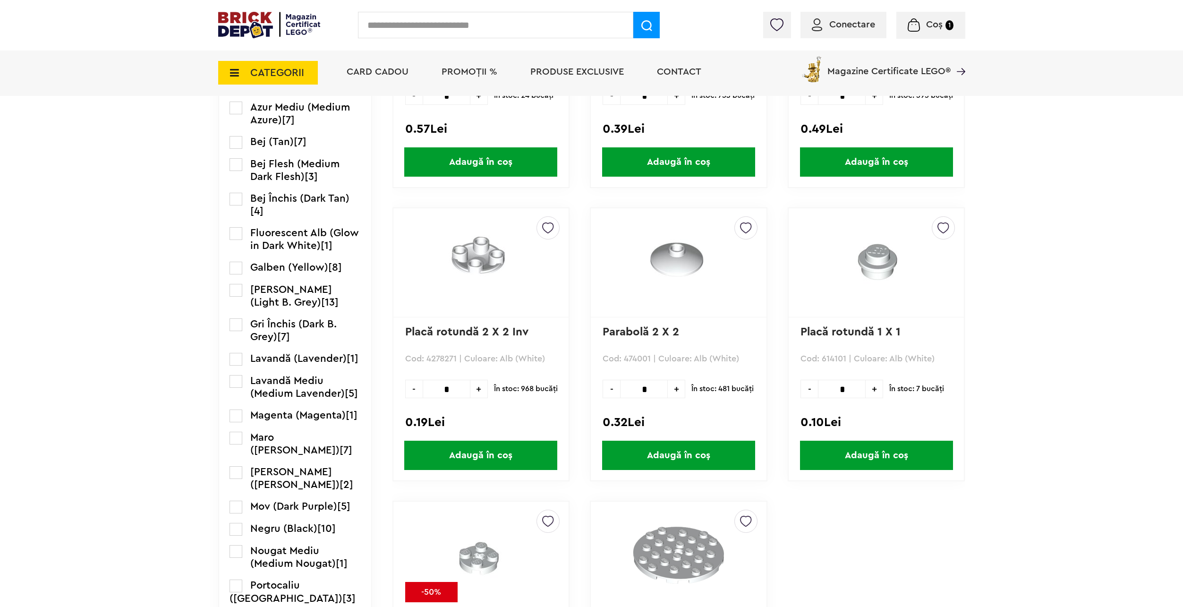
scroll to position [709, 0]
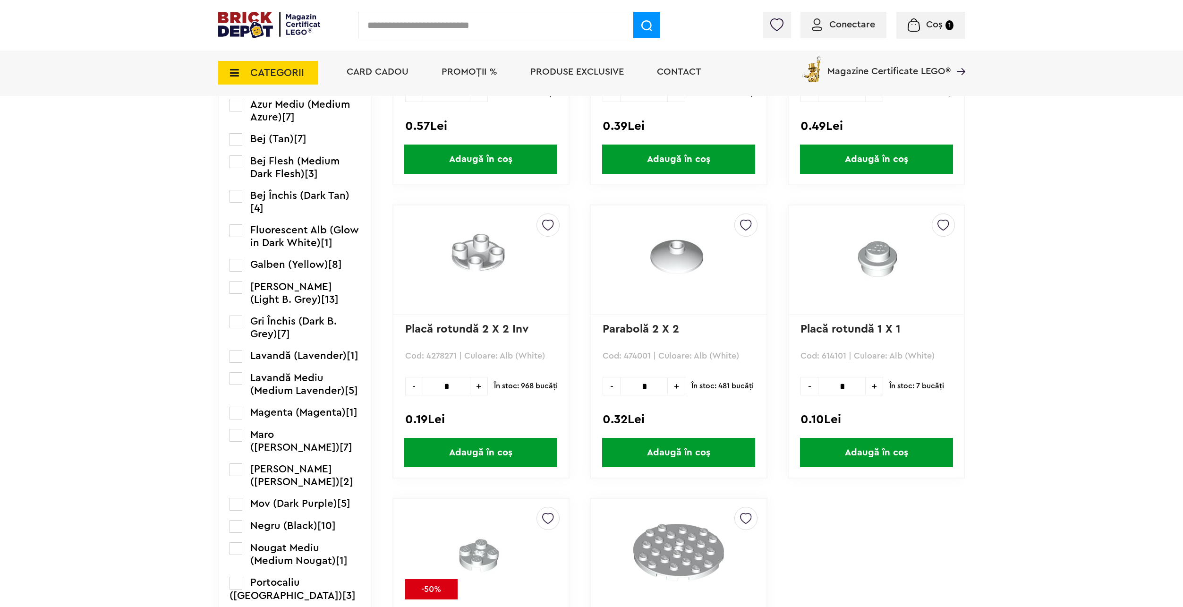
click at [463, 450] on span "Adaugă în coș" at bounding box center [480, 452] width 153 height 29
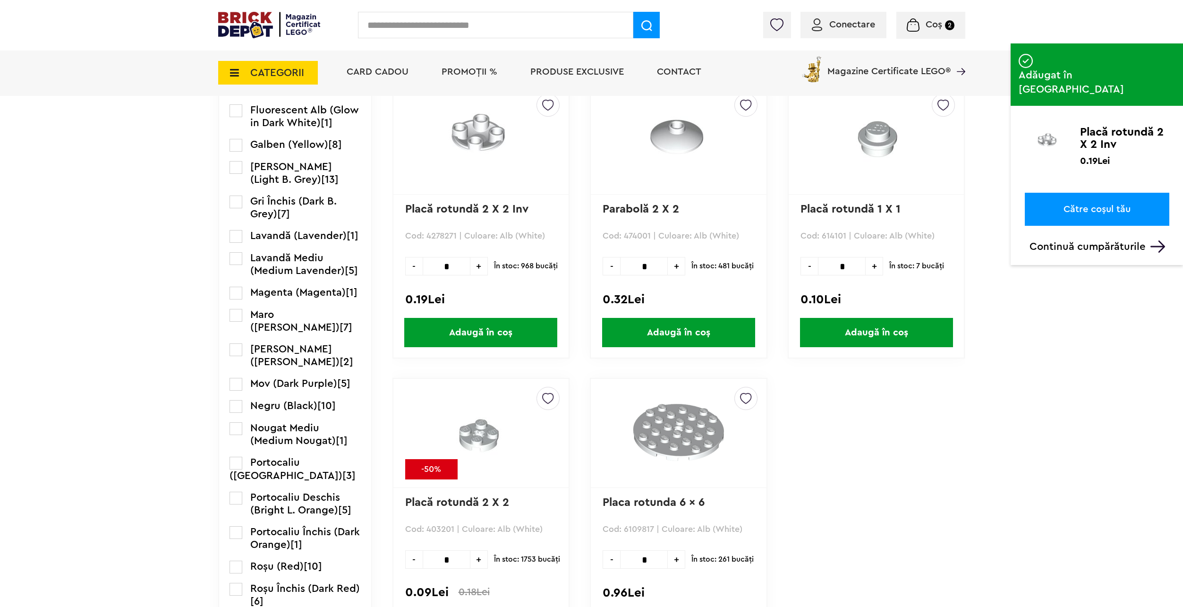
scroll to position [898, 0]
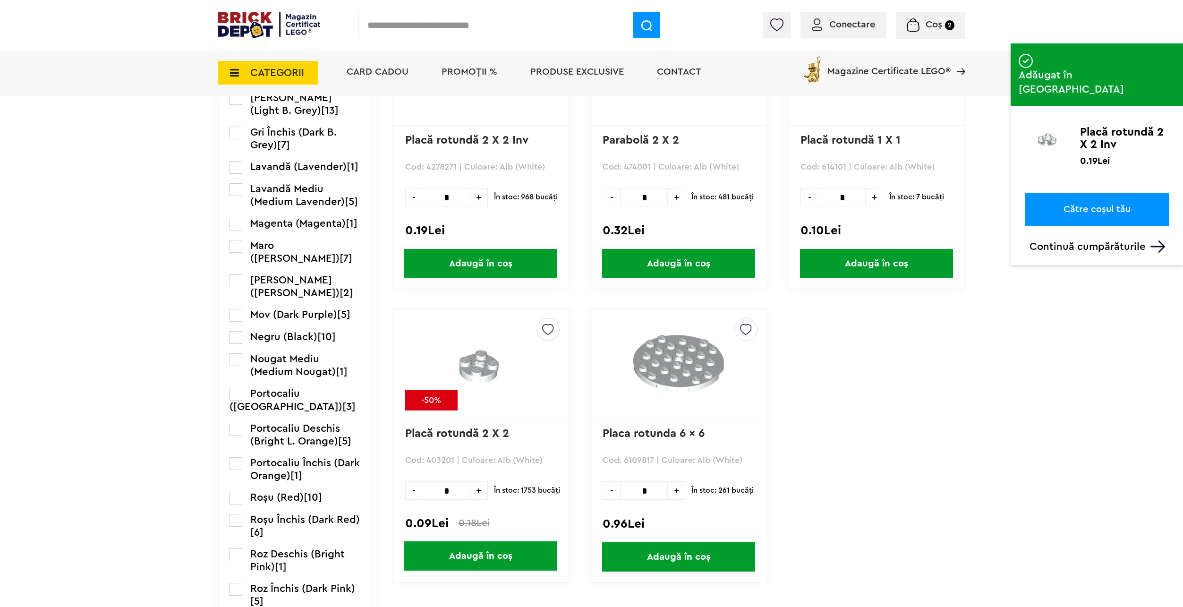
click at [471, 553] on span "Adaugă în coș" at bounding box center [480, 555] width 153 height 29
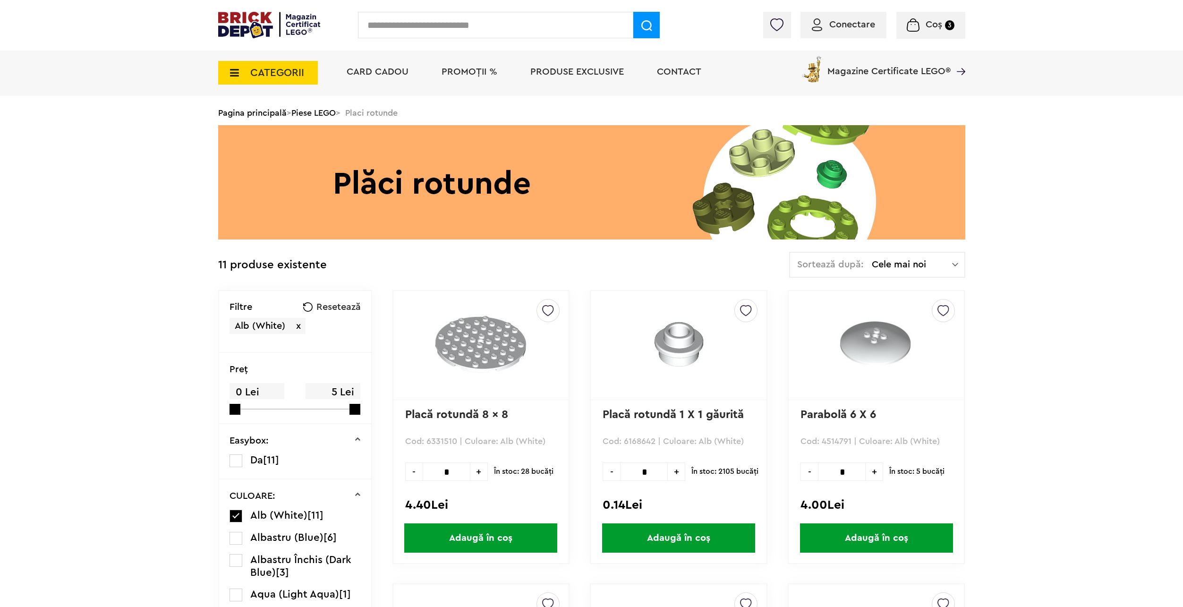
scroll to position [94, 0]
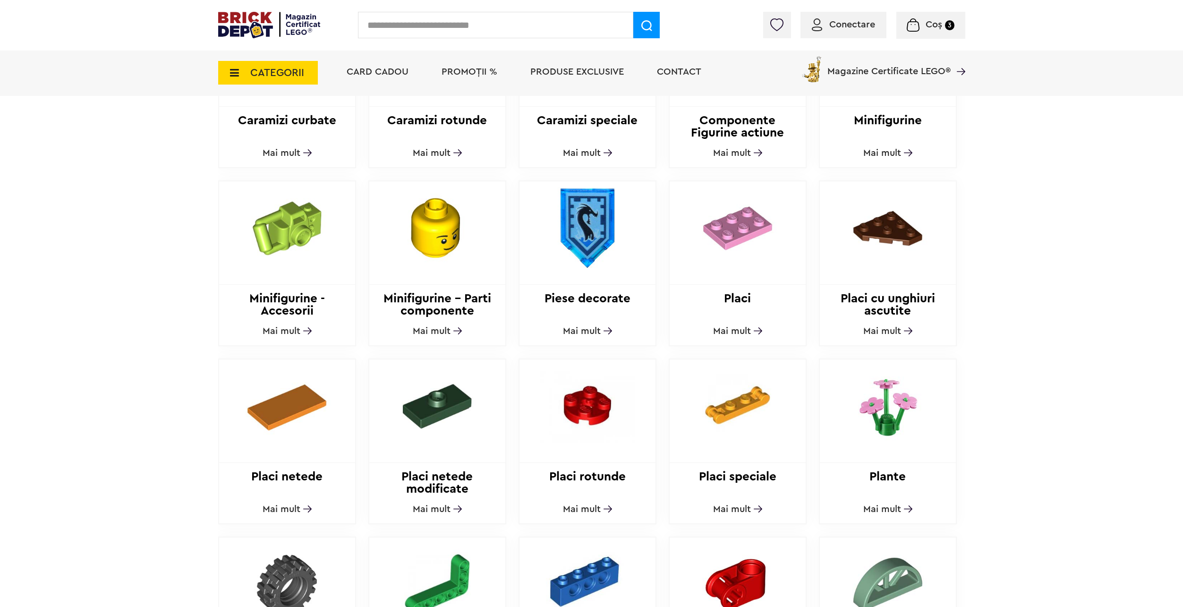
scroll to position [614, 0]
drag, startPoint x: 303, startPoint y: 456, endPoint x: 299, endPoint y: 464, distance: 8.5
click at [302, 456] on div "Placi netede Mai mult" at bounding box center [287, 442] width 138 height 166
click at [299, 471] on h2 "Placi netede" at bounding box center [287, 483] width 136 height 25
click at [305, 496] on div "Placi netede Mai mult" at bounding box center [287, 442] width 138 height 166
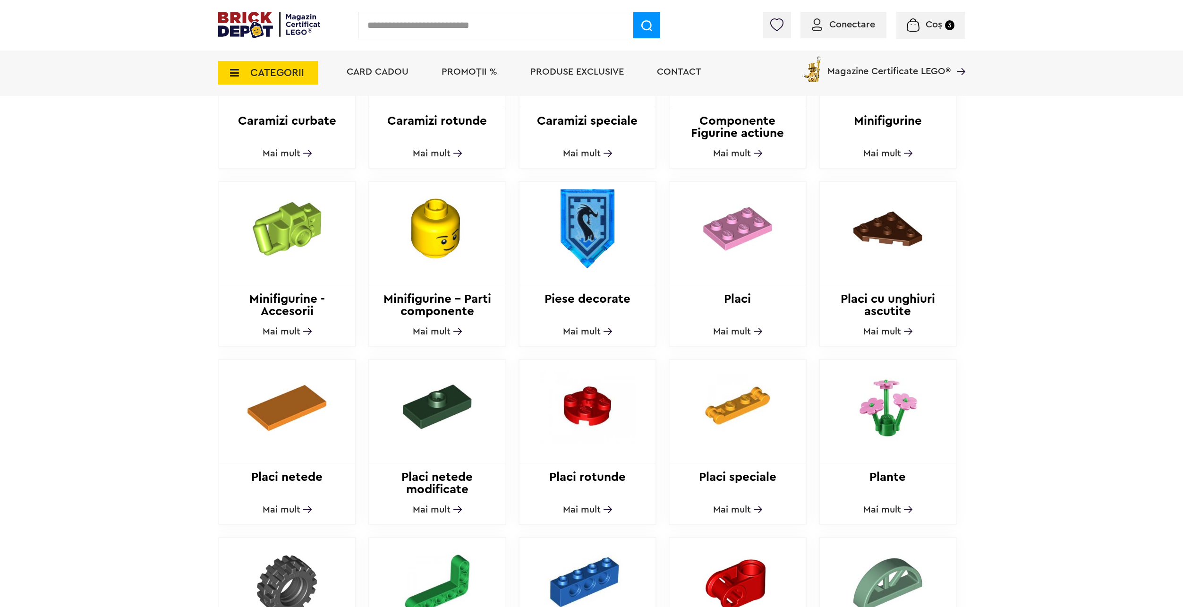
click at [299, 505] on span "Mai mult" at bounding box center [282, 509] width 38 height 9
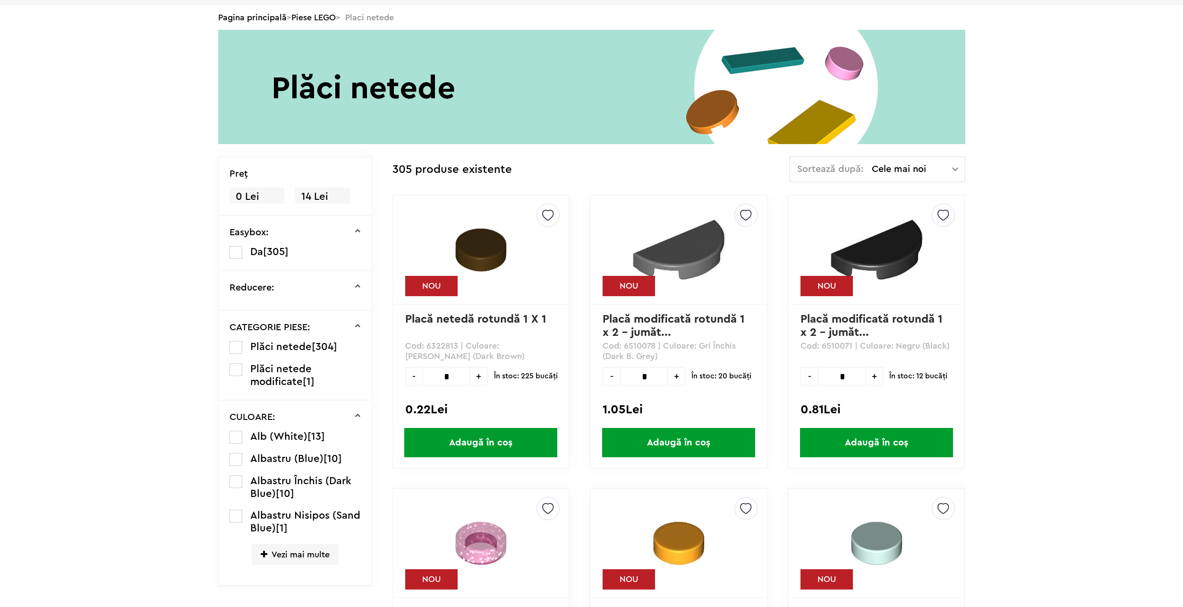
scroll to position [118, 0]
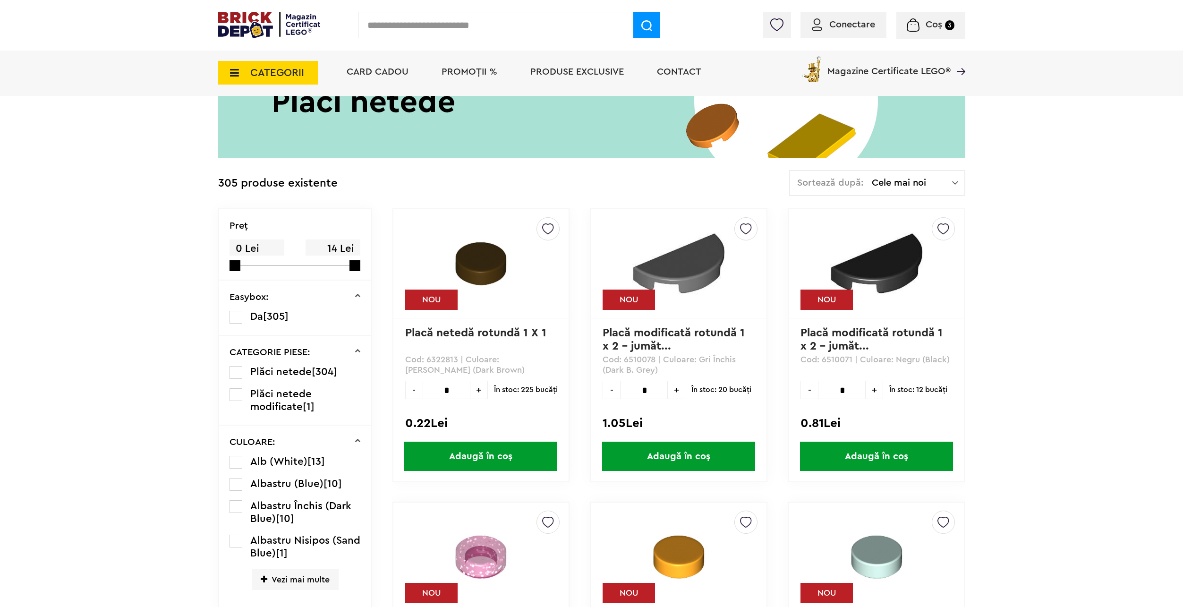
click at [281, 463] on span "Alb (White)" at bounding box center [278, 461] width 57 height 10
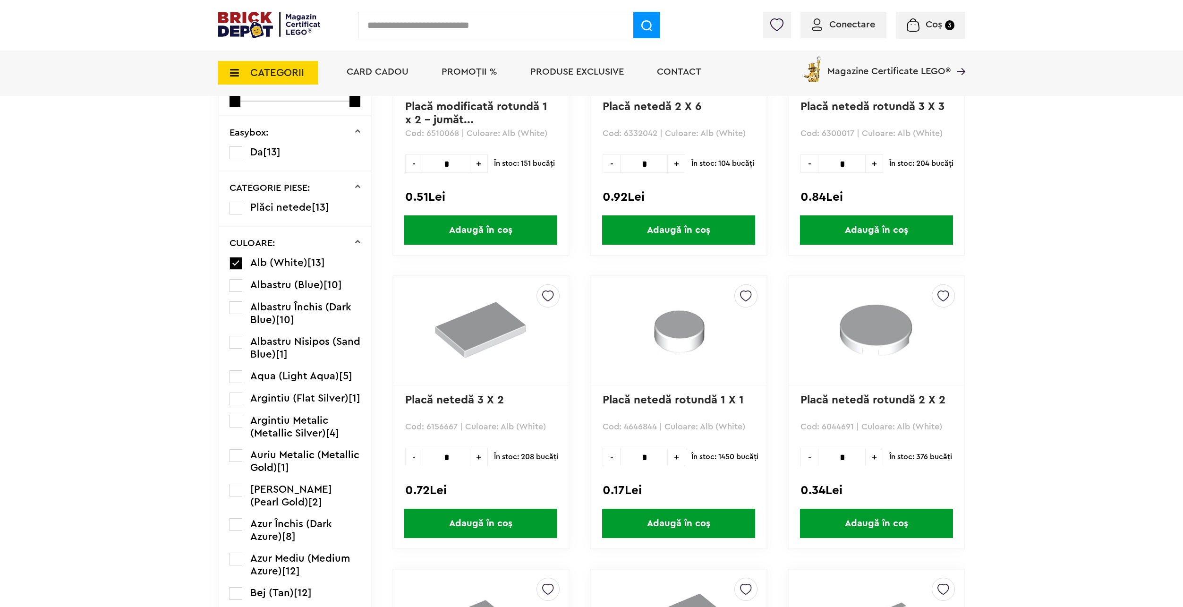
scroll to position [378, 0]
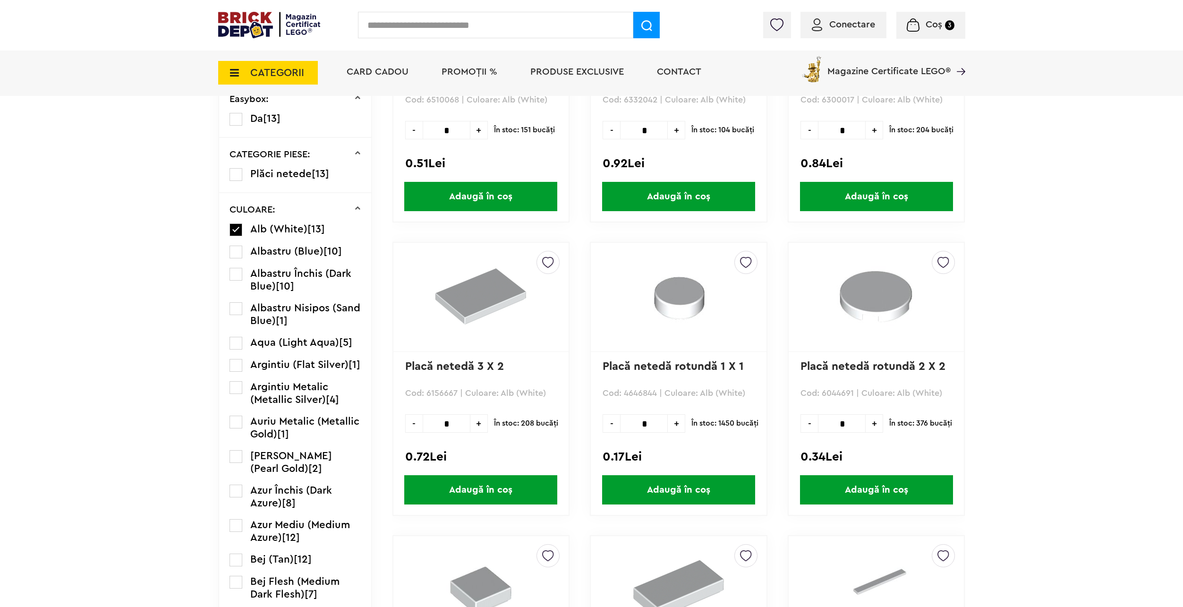
click at [904, 496] on span "Adaugă în coș" at bounding box center [876, 489] width 153 height 29
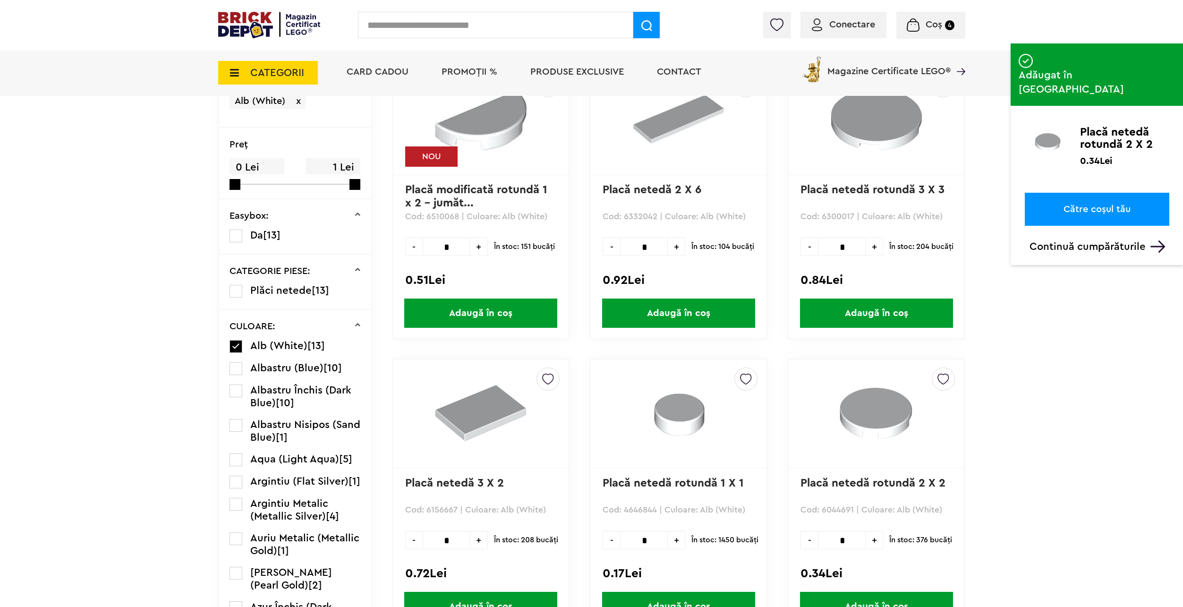
scroll to position [236, 0]
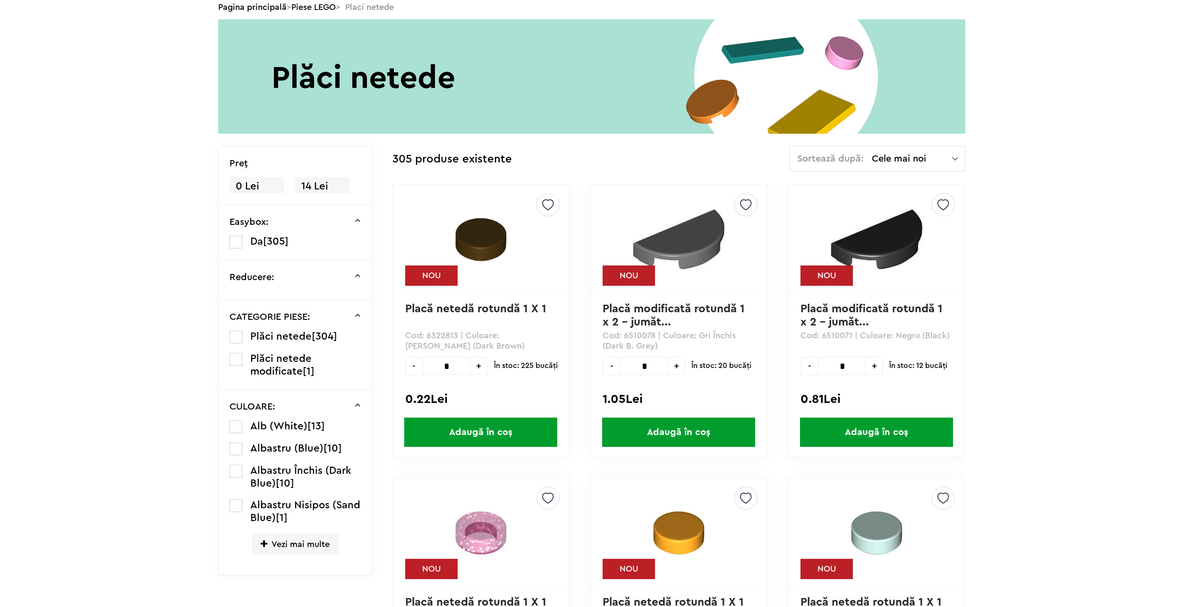
scroll to position [118, 0]
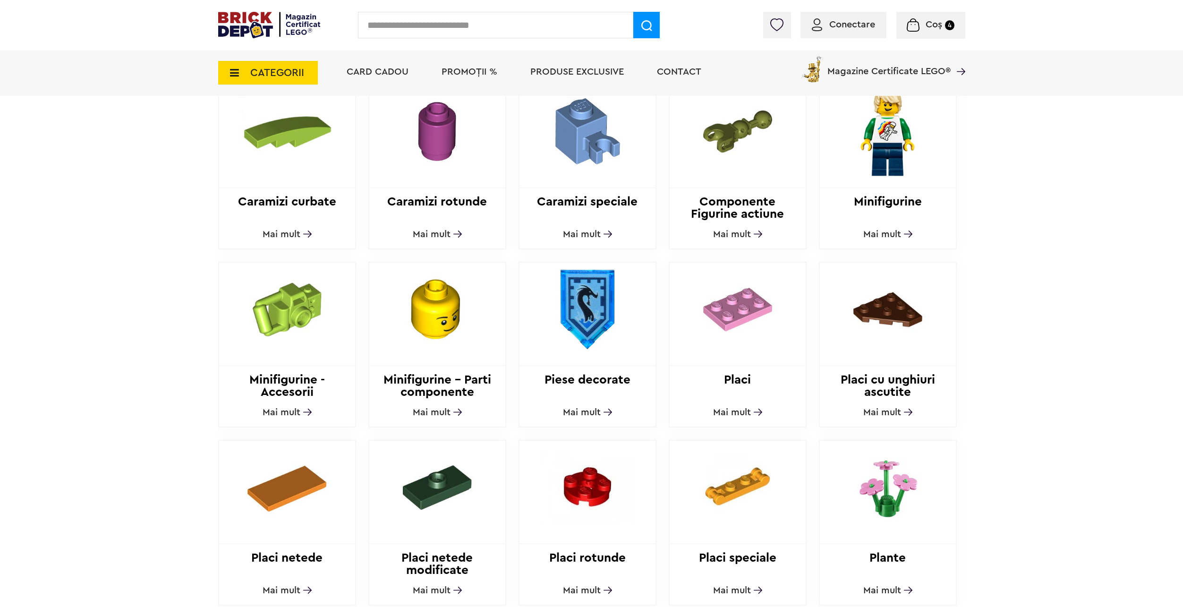
scroll to position [567, 0]
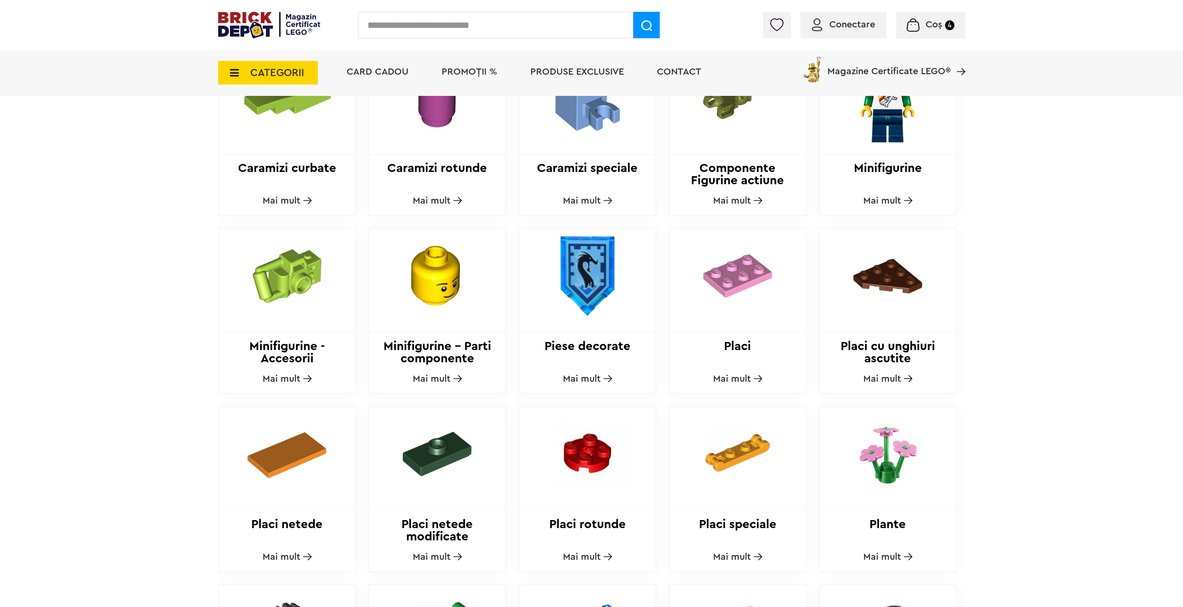
click at [431, 196] on span "Mai mult" at bounding box center [432, 200] width 38 height 9
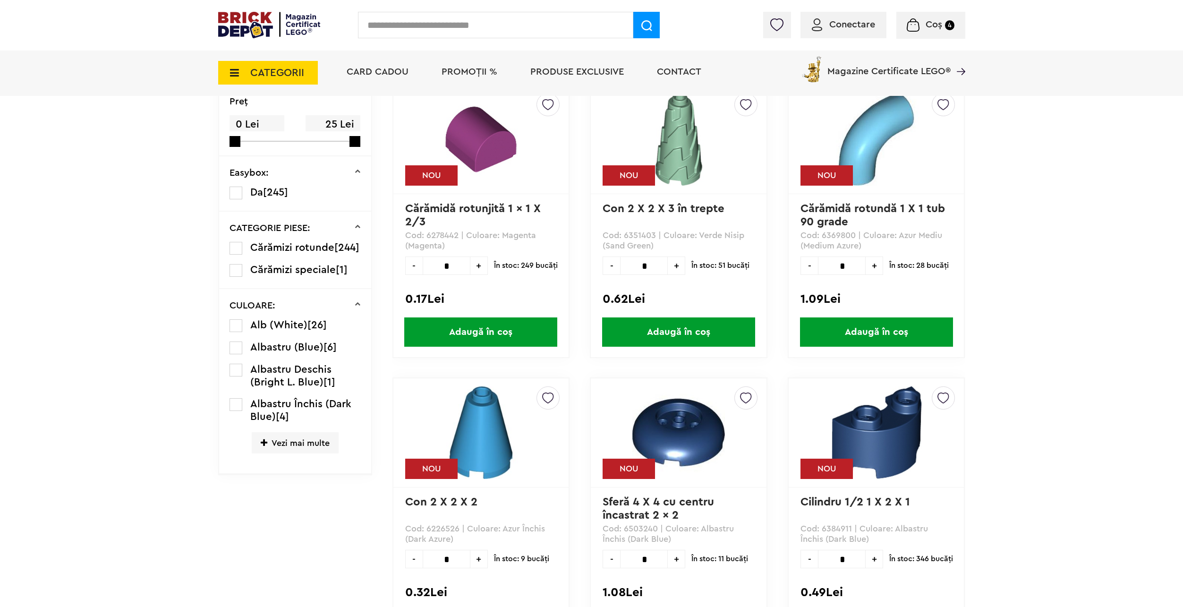
scroll to position [283, 0]
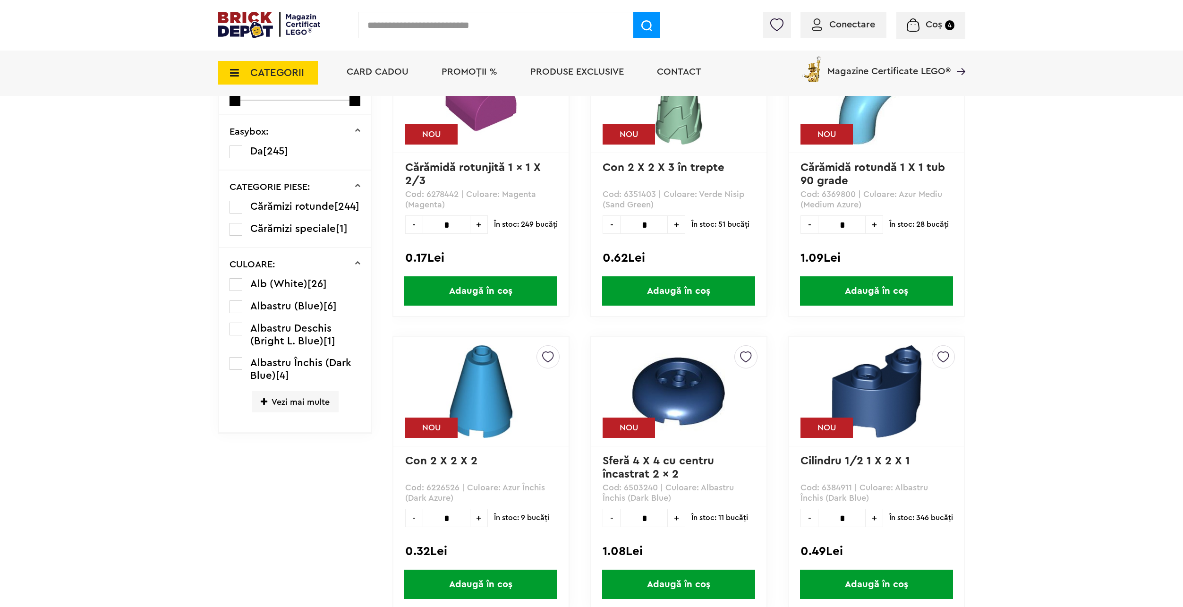
click at [292, 289] on span "Alb (White)" at bounding box center [278, 284] width 57 height 10
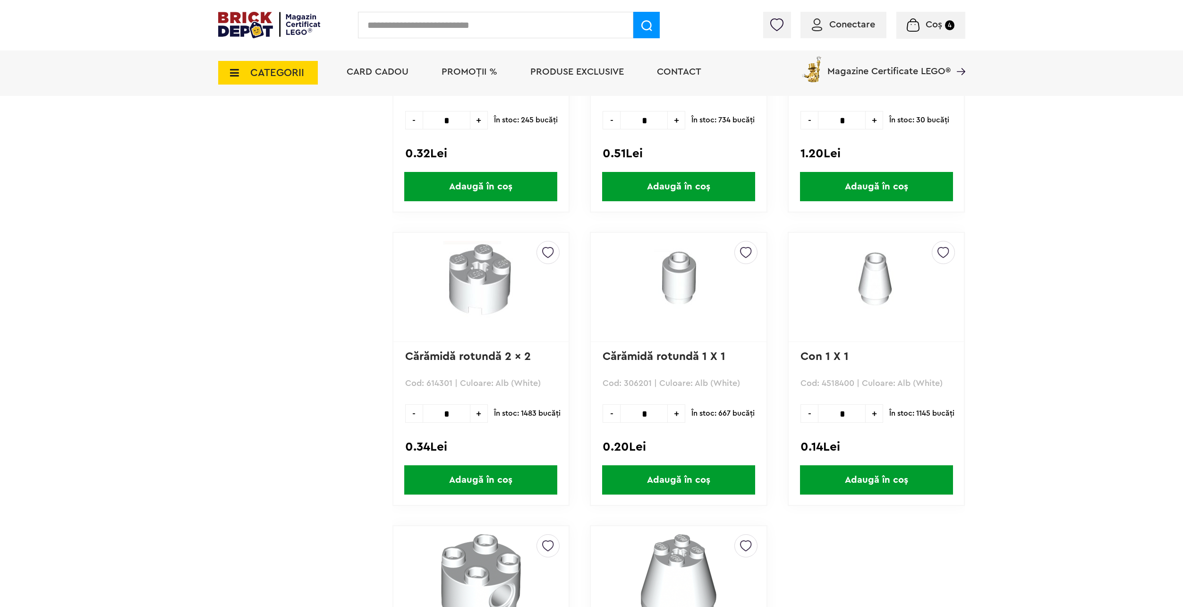
scroll to position [2150, 0]
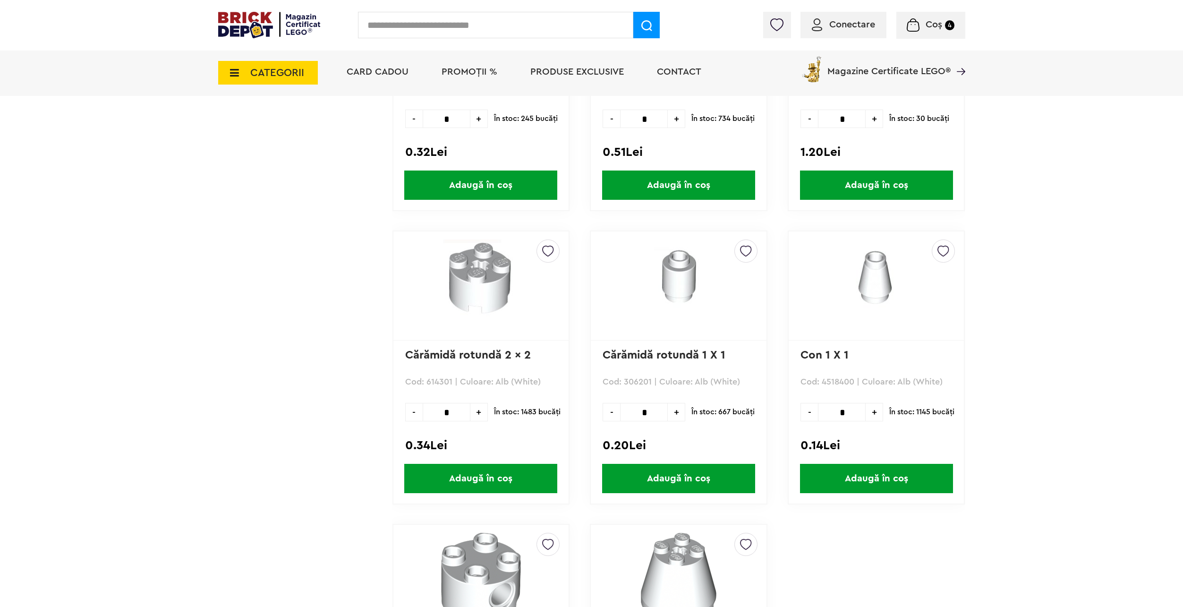
click at [448, 476] on span "Adaugă în coș" at bounding box center [480, 478] width 153 height 29
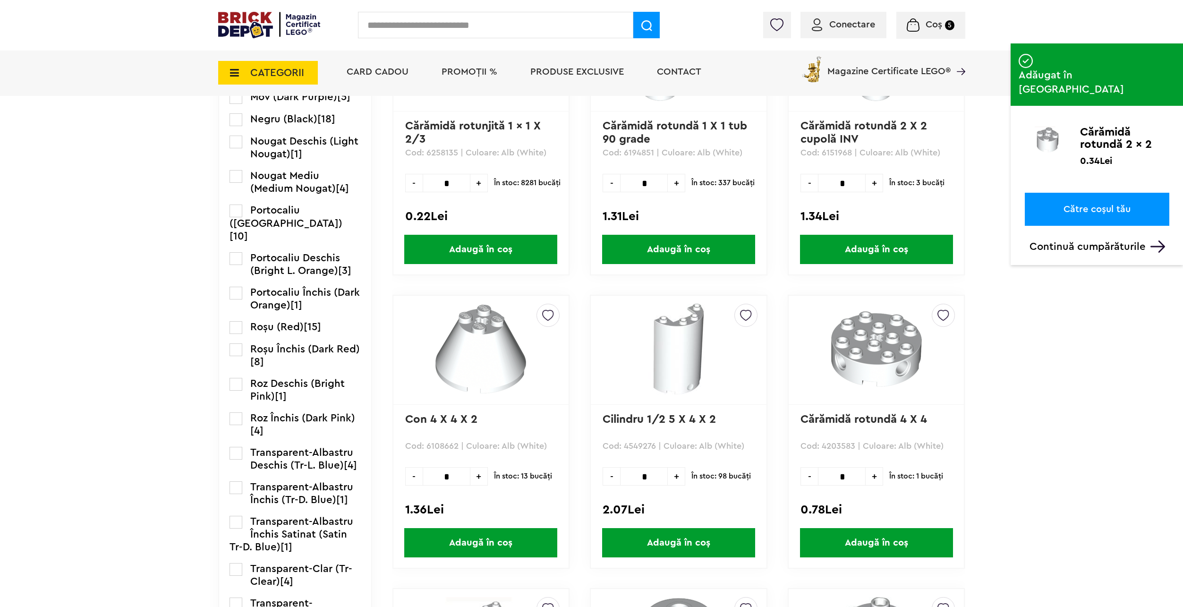
scroll to position [1205, 0]
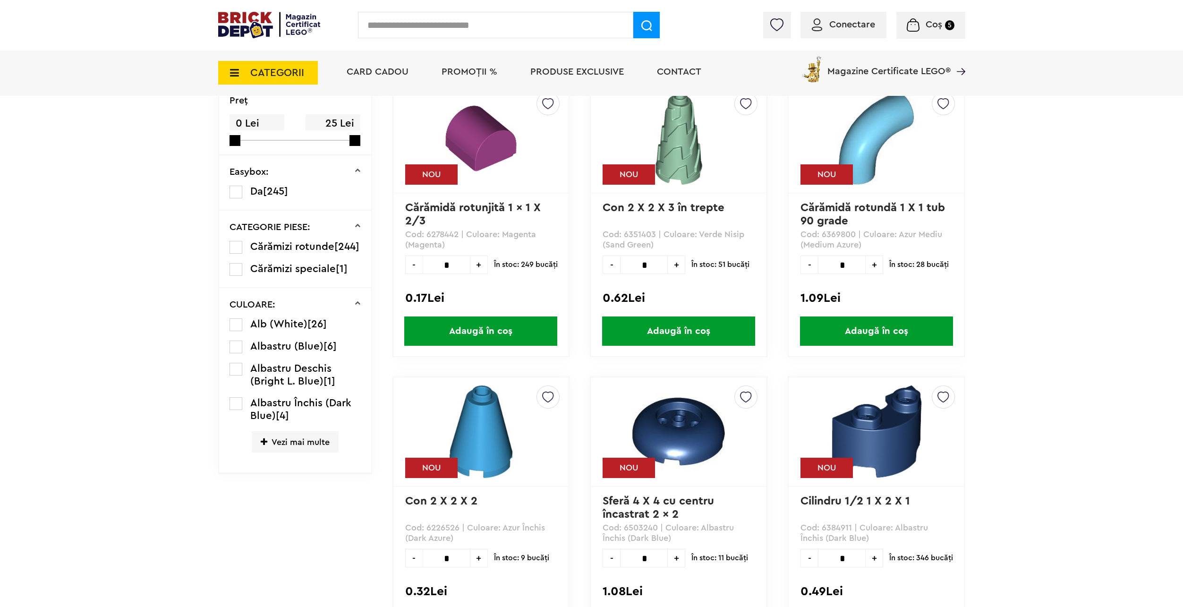
scroll to position [283, 0]
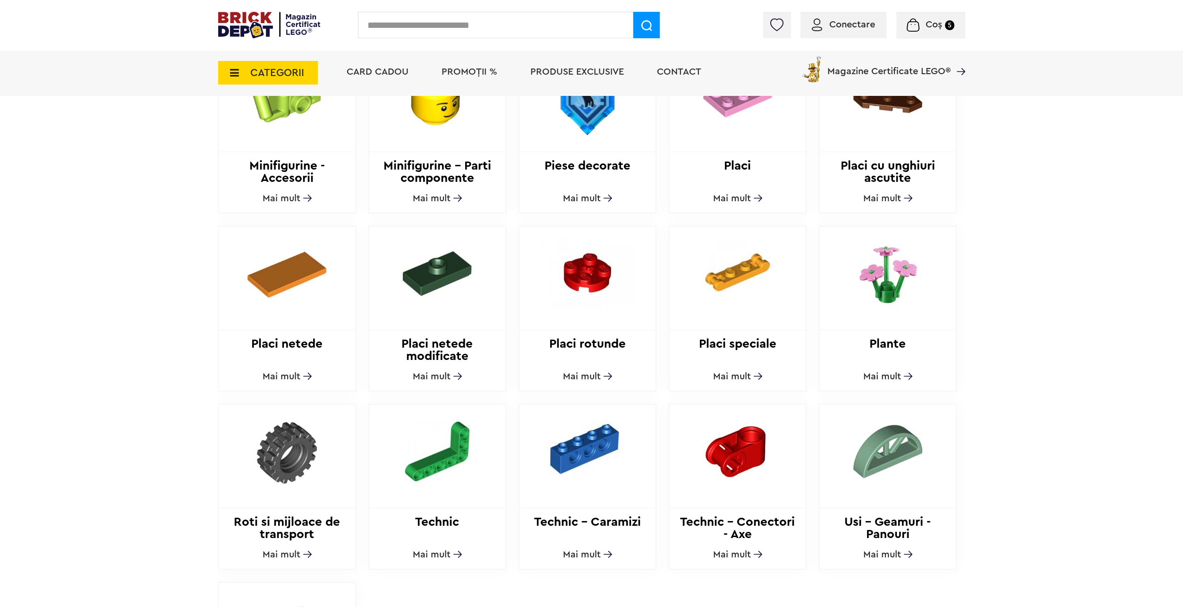
scroll to position [756, 0]
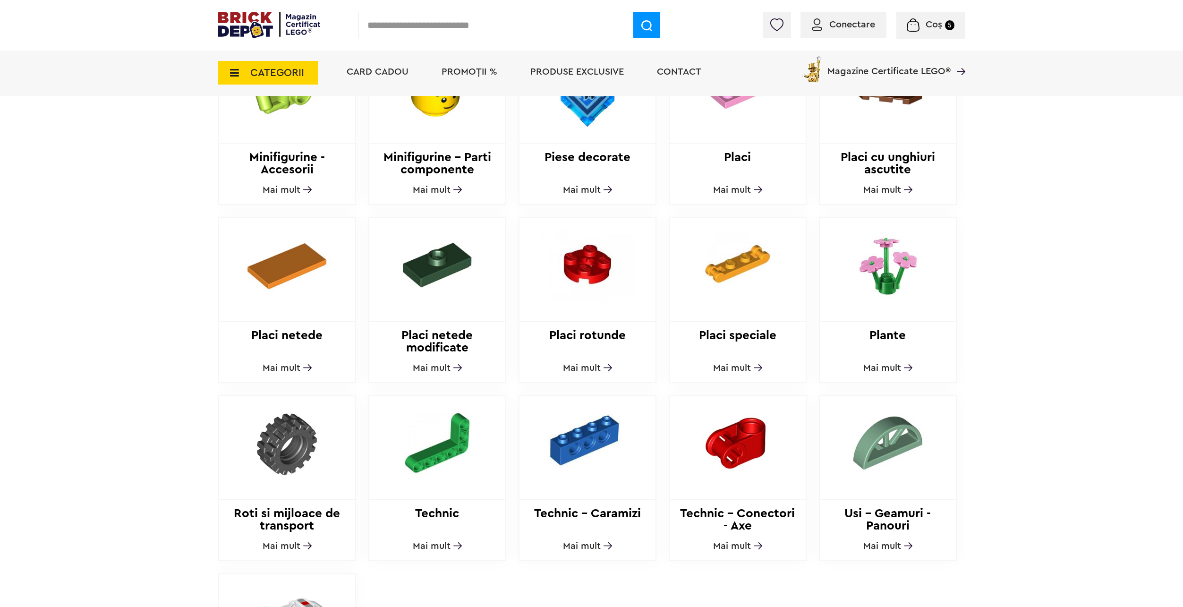
click at [732, 343] on h2 "Placi speciale" at bounding box center [738, 341] width 136 height 25
click at [734, 336] on h2 "Placi speciale" at bounding box center [738, 341] width 136 height 25
click at [735, 329] on h2 "Placi speciale" at bounding box center [738, 341] width 136 height 25
click at [731, 363] on span "Mai mult" at bounding box center [732, 367] width 38 height 9
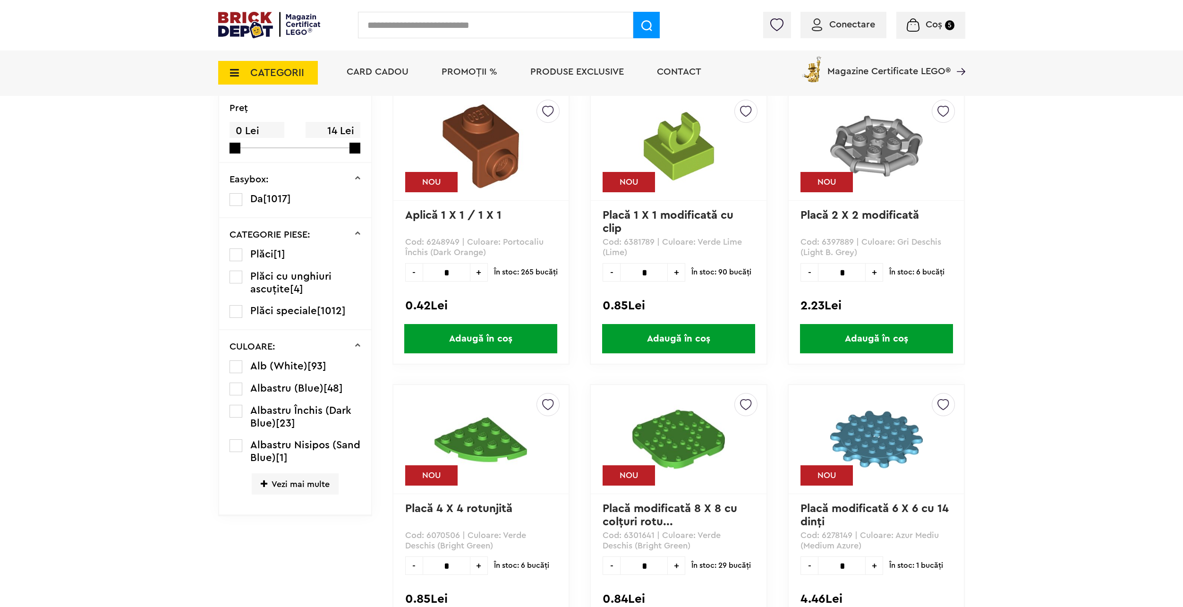
scroll to position [236, 0]
click at [295, 481] on span "Vezi mai multe" at bounding box center [295, 483] width 87 height 21
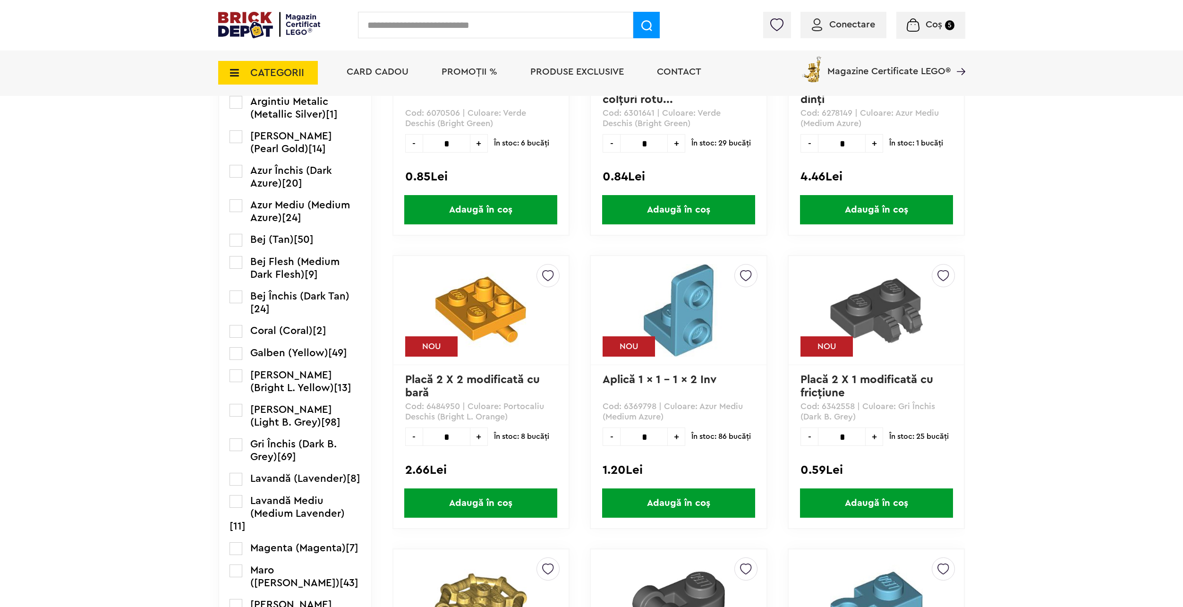
scroll to position [661, 0]
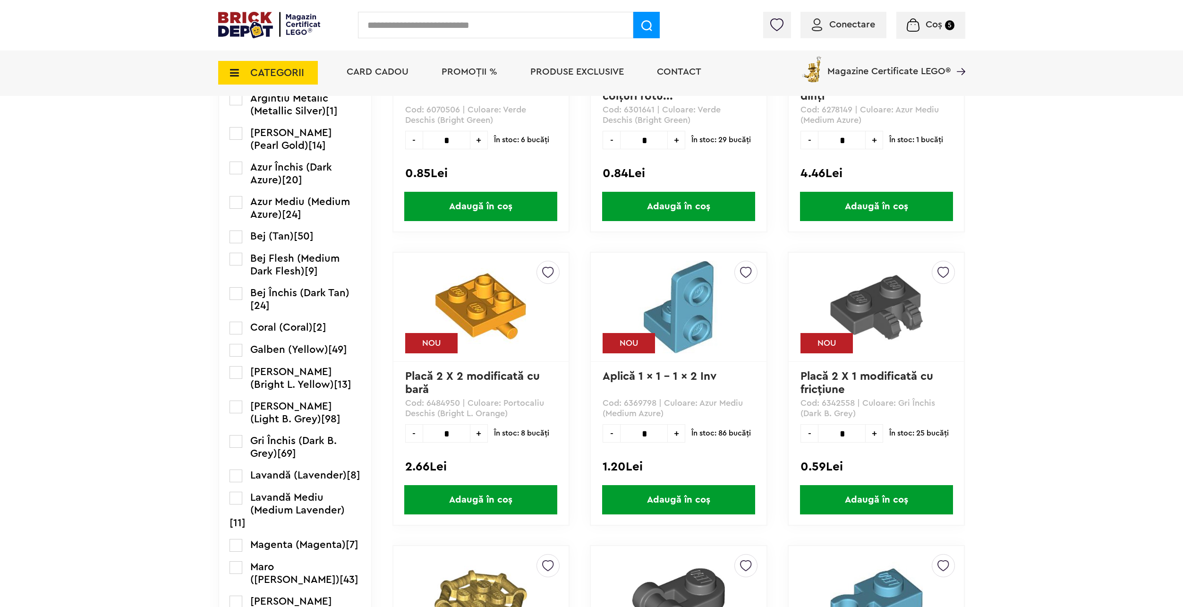
click at [292, 421] on span "[PERSON_NAME] (Light B. Grey)" at bounding box center [291, 412] width 82 height 23
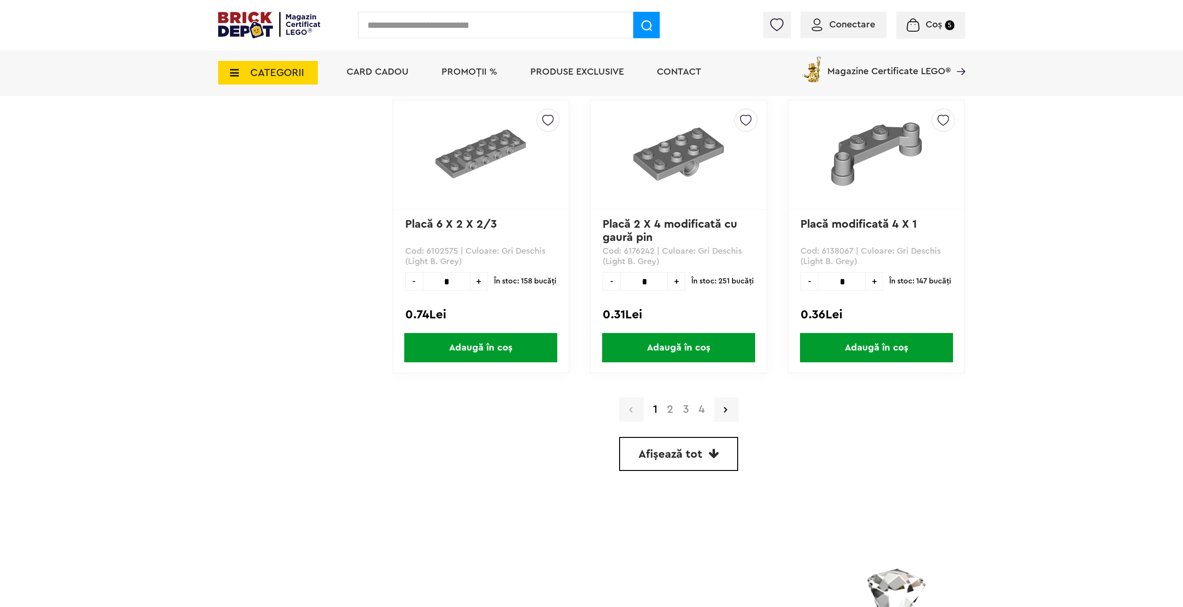
scroll to position [2575, 0]
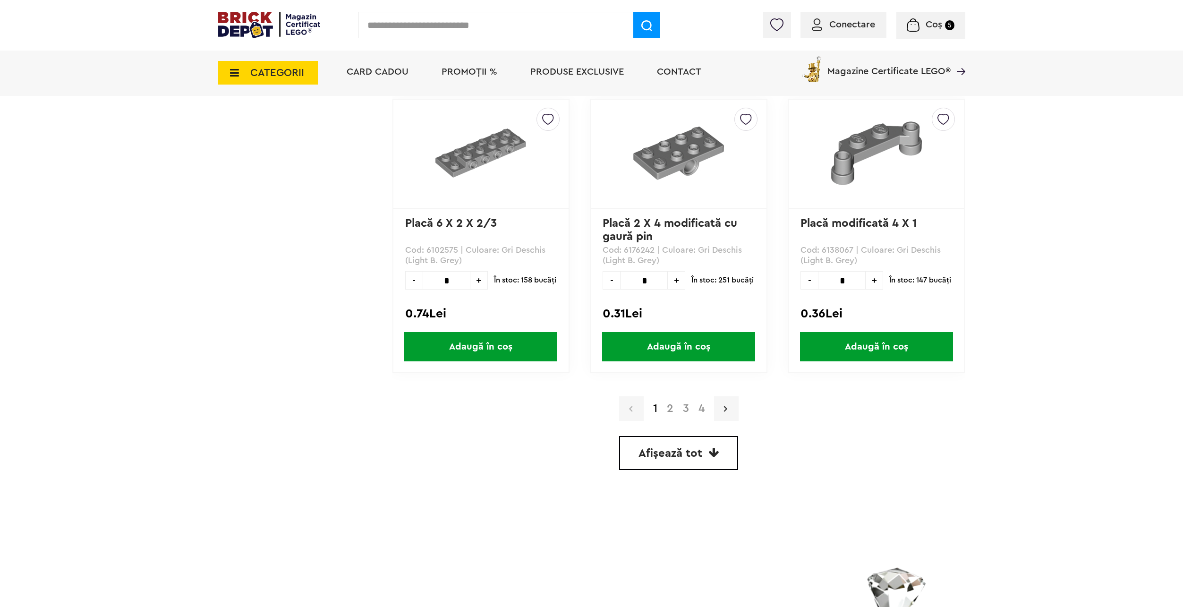
click at [726, 406] on icon at bounding box center [725, 408] width 3 height 9
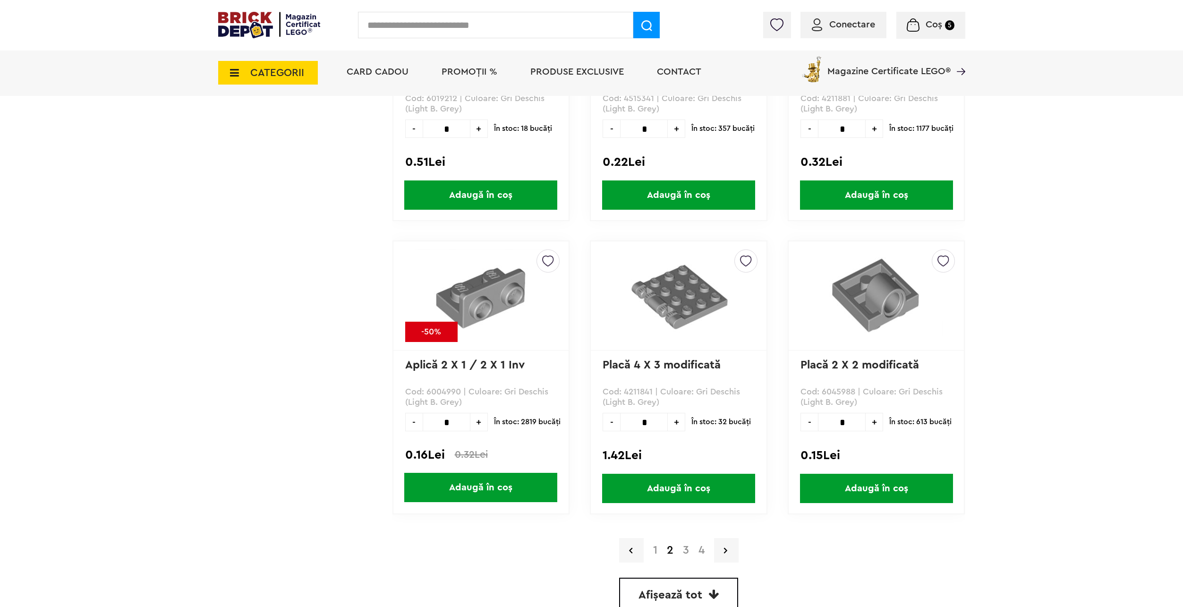
scroll to position [2528, 0]
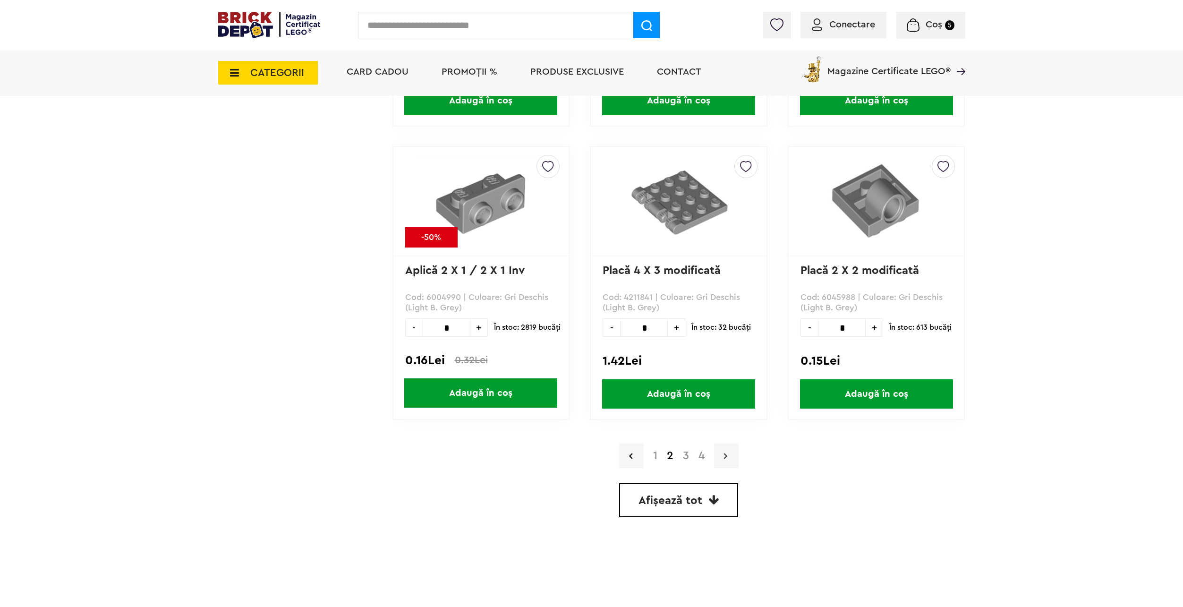
click at [725, 451] on icon at bounding box center [725, 455] width 3 height 9
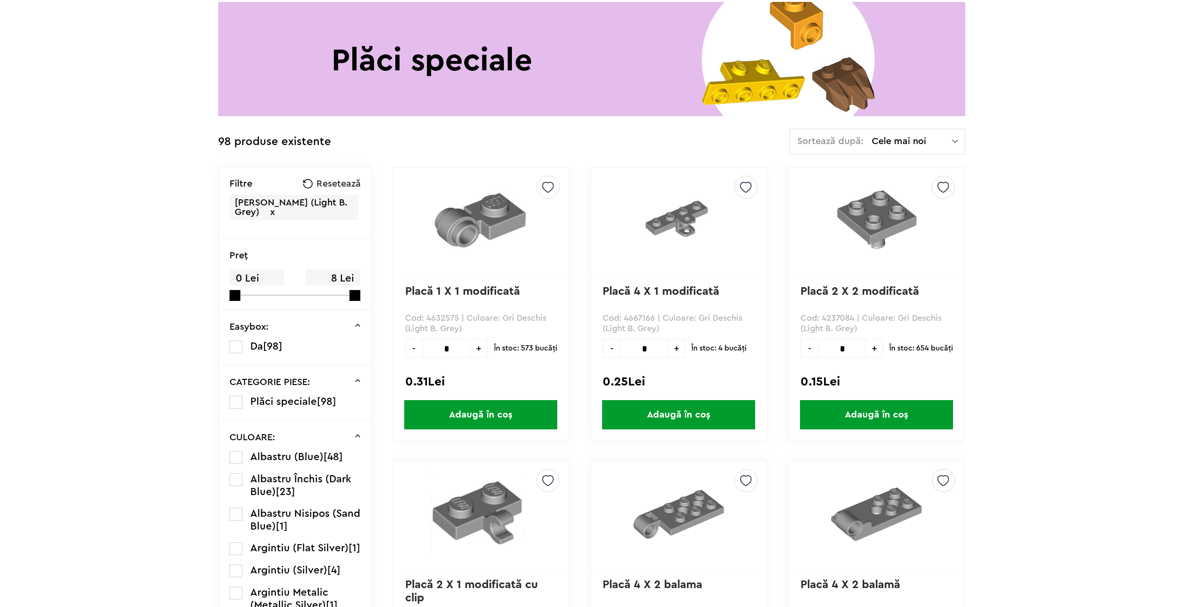
scroll to position [236, 0]
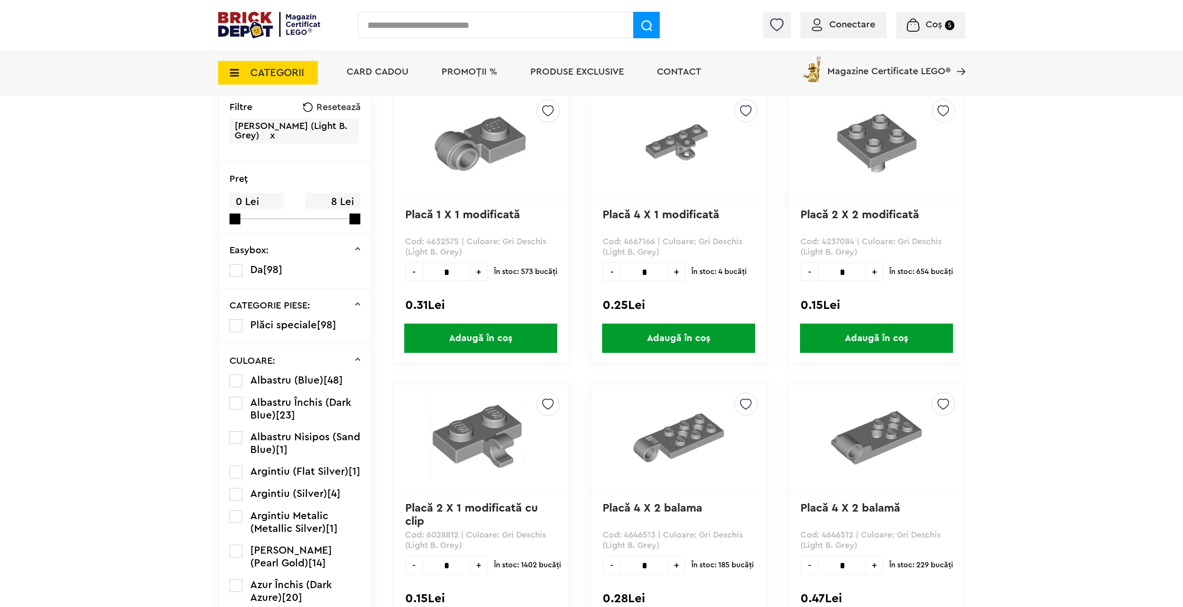
click at [478, 270] on span "+" at bounding box center [479, 272] width 17 height 18
type input "*"
click at [484, 329] on span "Adaugă în coș" at bounding box center [480, 338] width 153 height 29
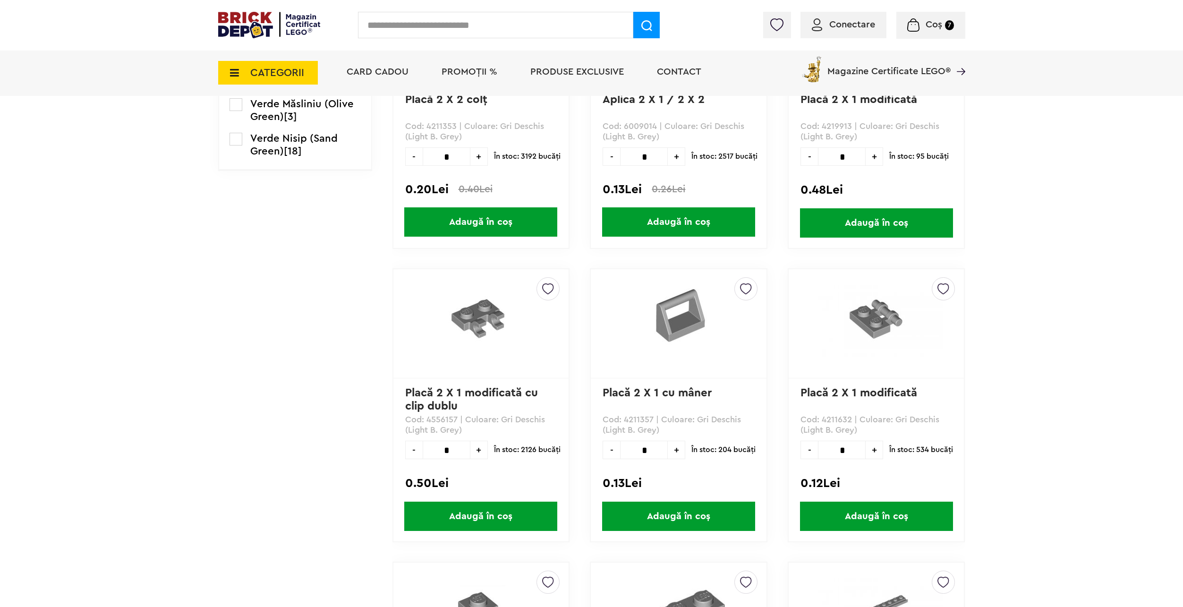
scroll to position [1890, 0]
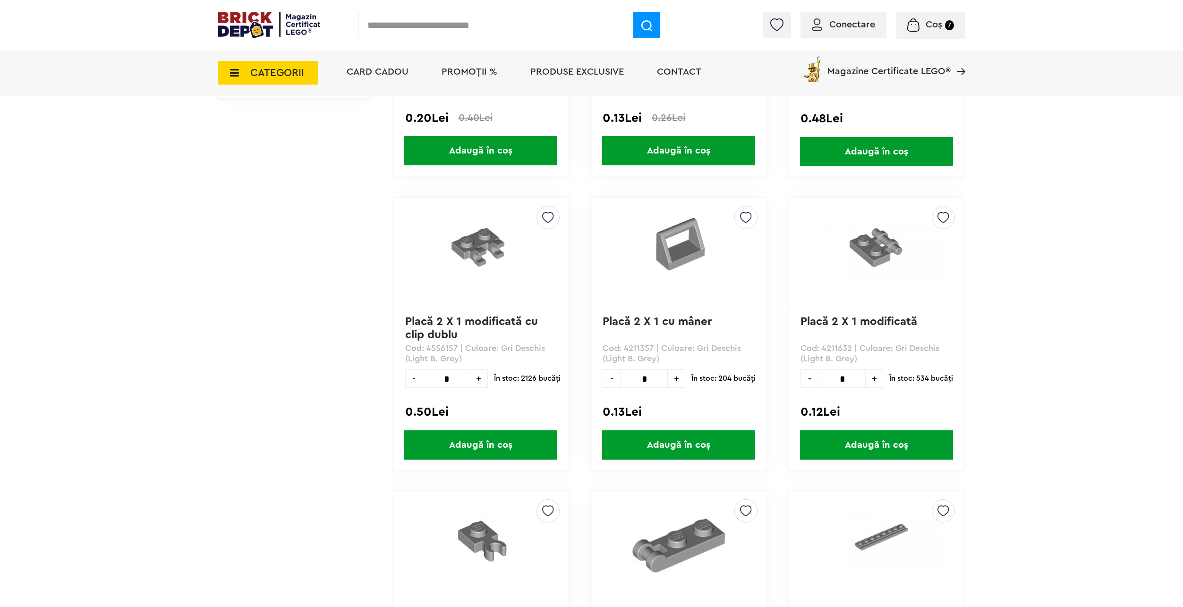
click at [869, 376] on span "+" at bounding box center [874, 378] width 17 height 18
type input "*"
click at [859, 444] on span "Adaugă în coș" at bounding box center [876, 444] width 153 height 29
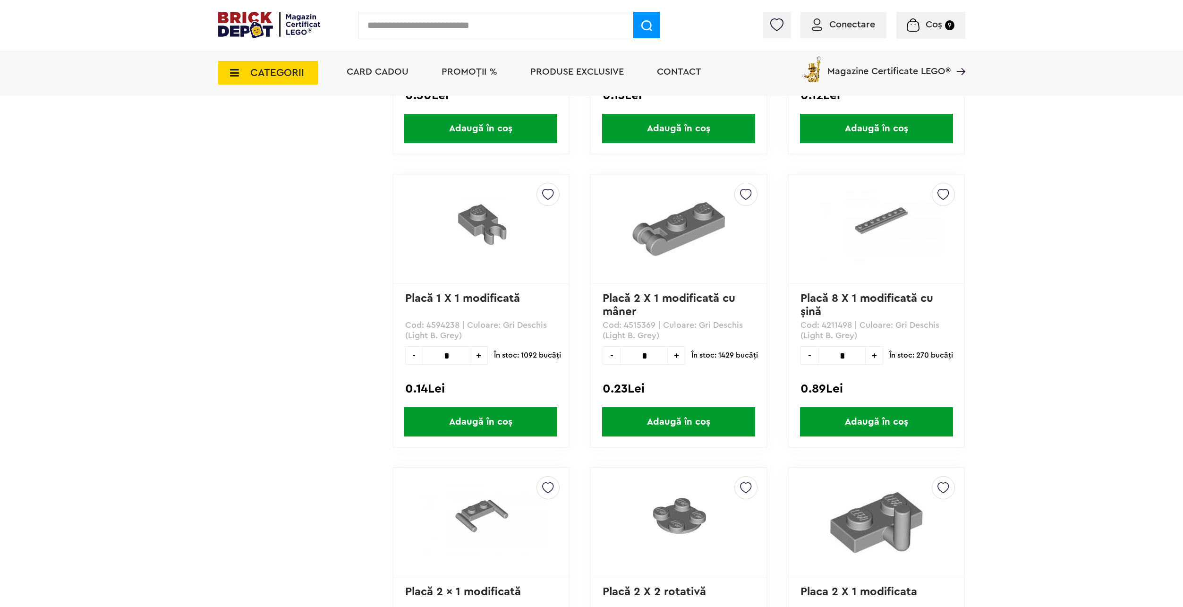
scroll to position [2220, 0]
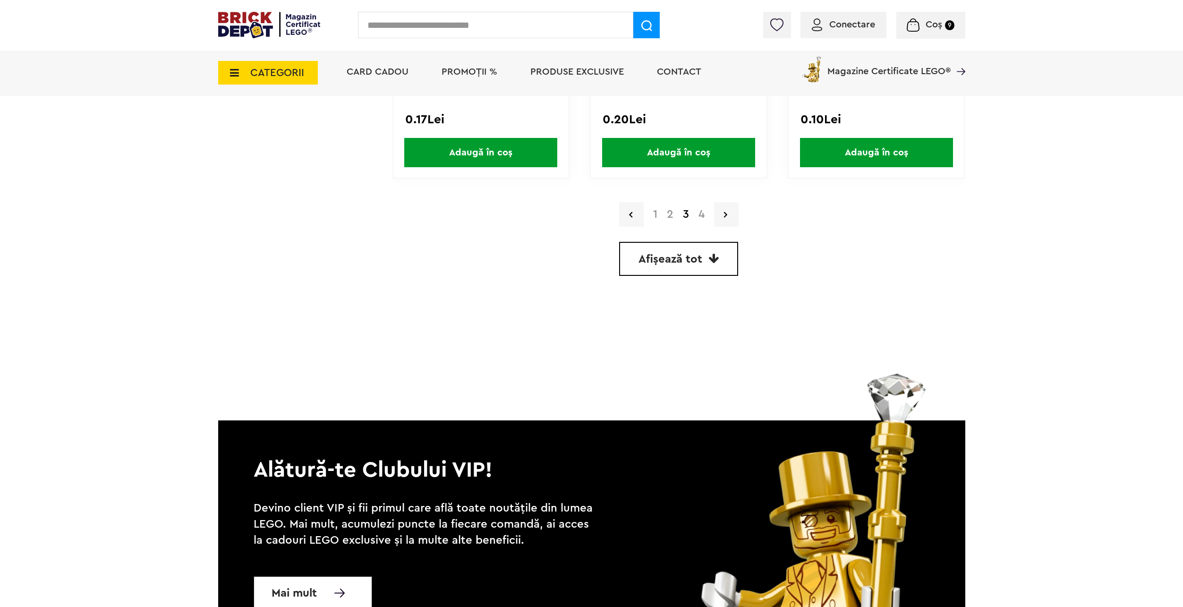
drag, startPoint x: 469, startPoint y: 345, endPoint x: 464, endPoint y: 209, distance: 136.1
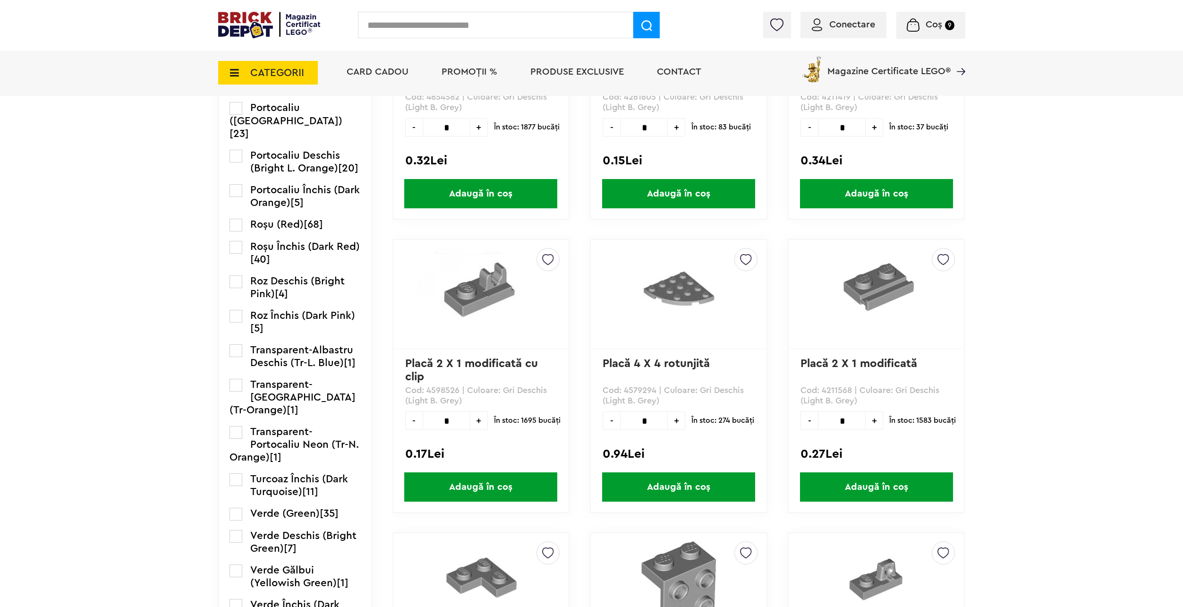
scroll to position [165, 0]
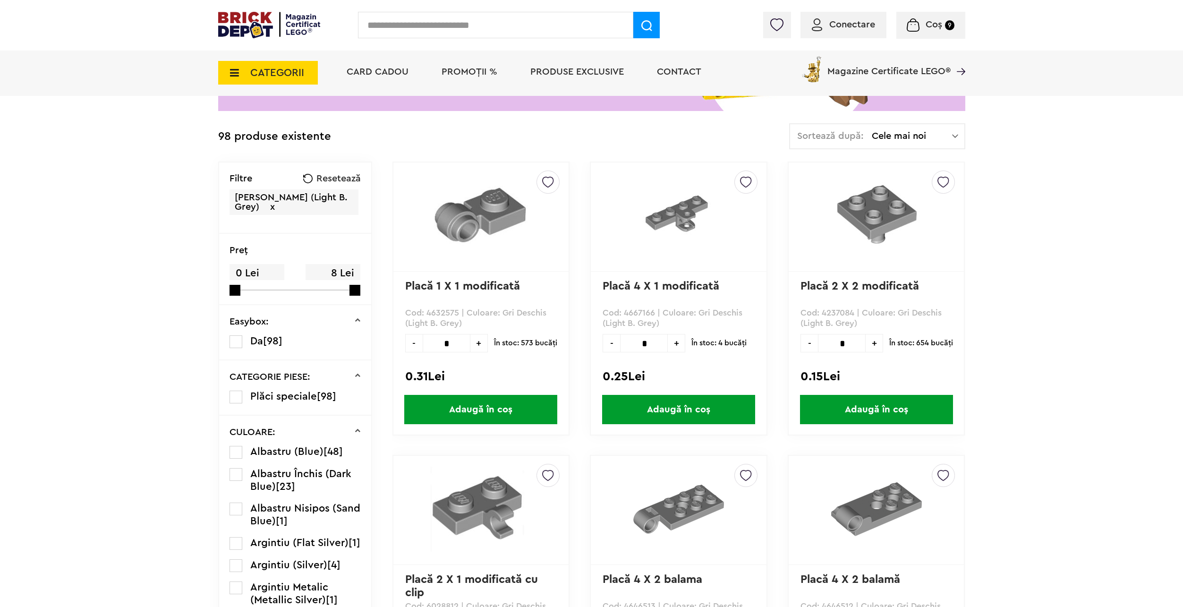
drag, startPoint x: 326, startPoint y: 282, endPoint x: 342, endPoint y: 143, distance: 139.3
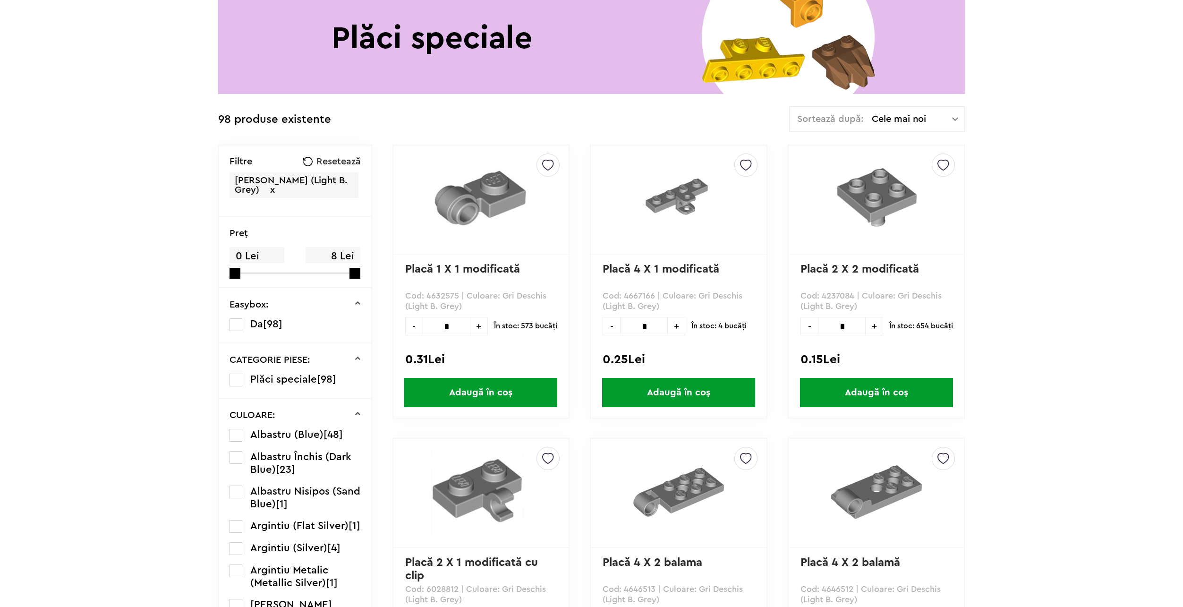
scroll to position [0, 0]
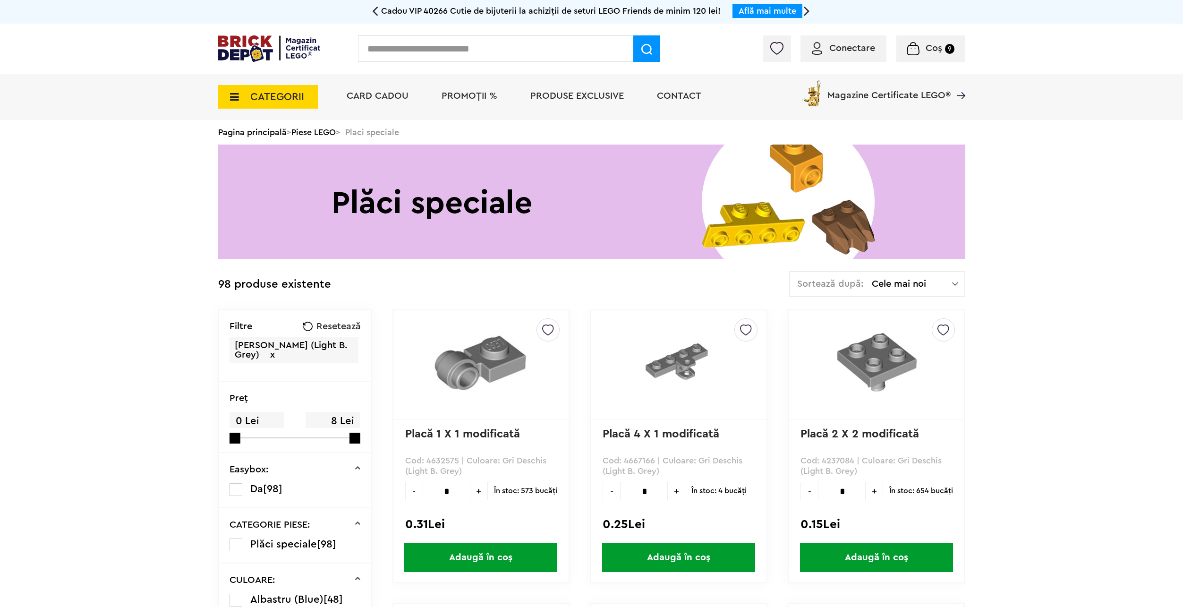
click at [934, 48] on span "Coș" at bounding box center [934, 47] width 17 height 9
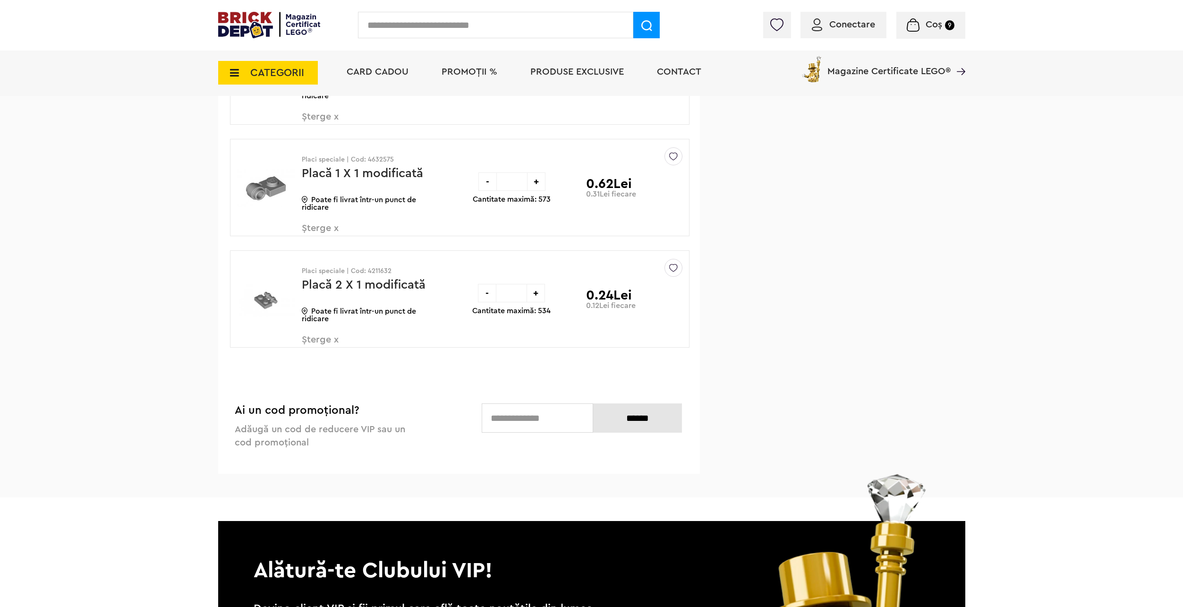
scroll to position [614, 0]
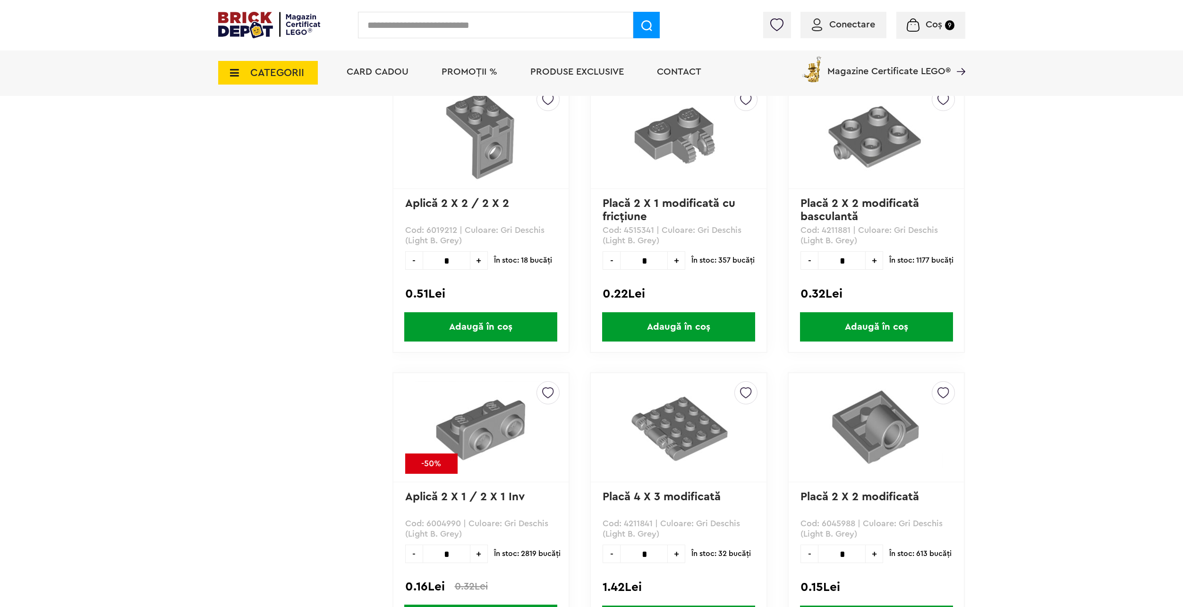
scroll to position [2291, 0]
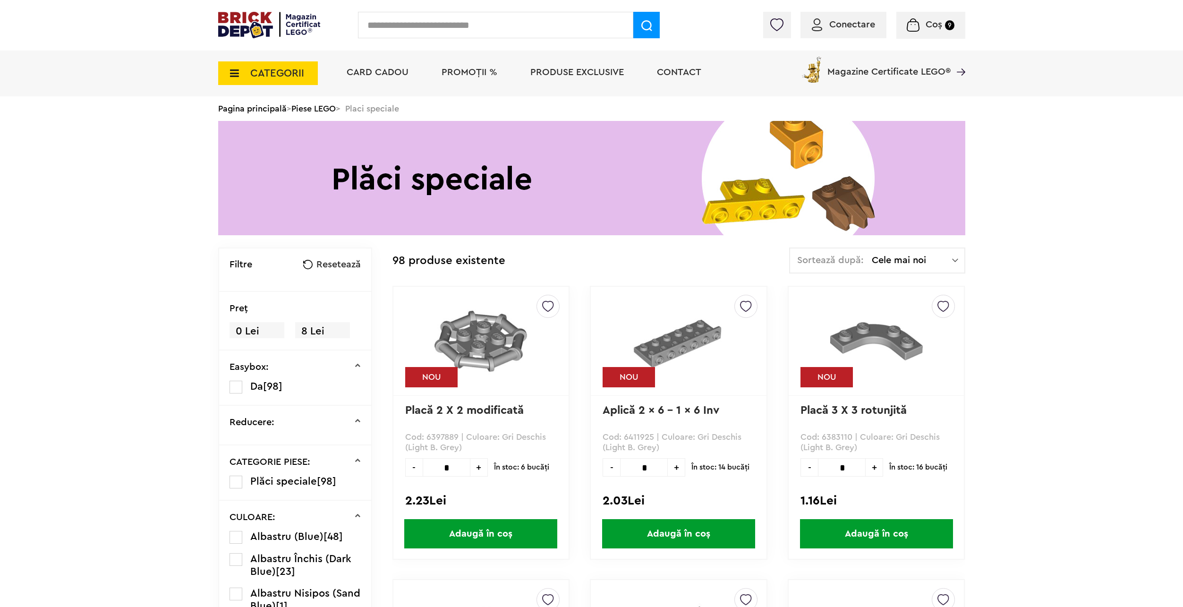
scroll to position [2575, 0]
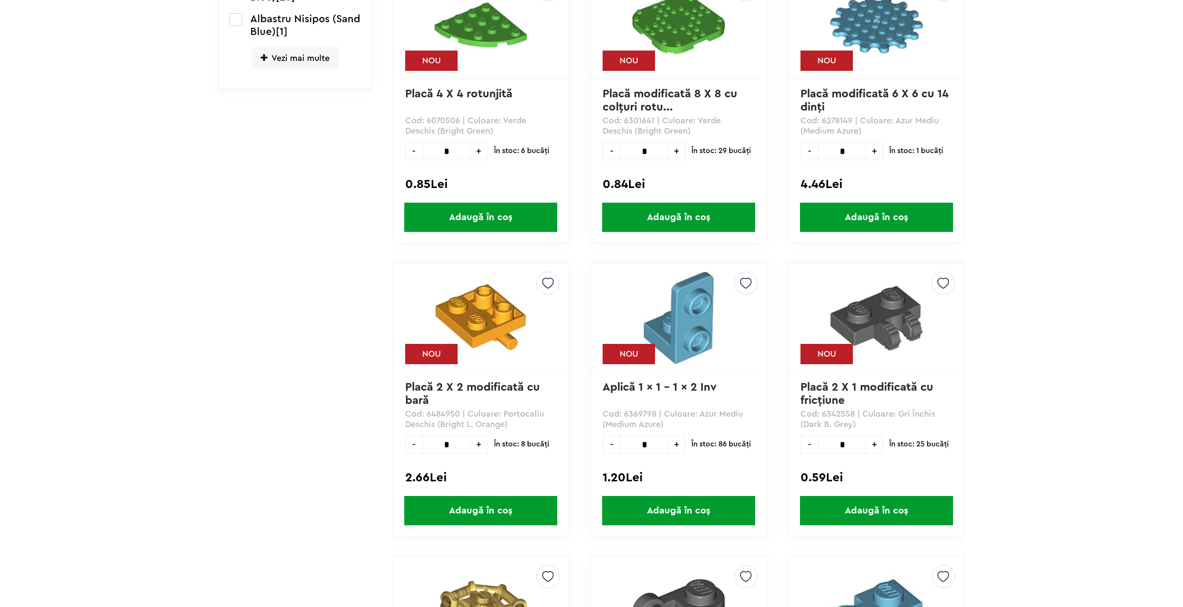
scroll to position [661, 0]
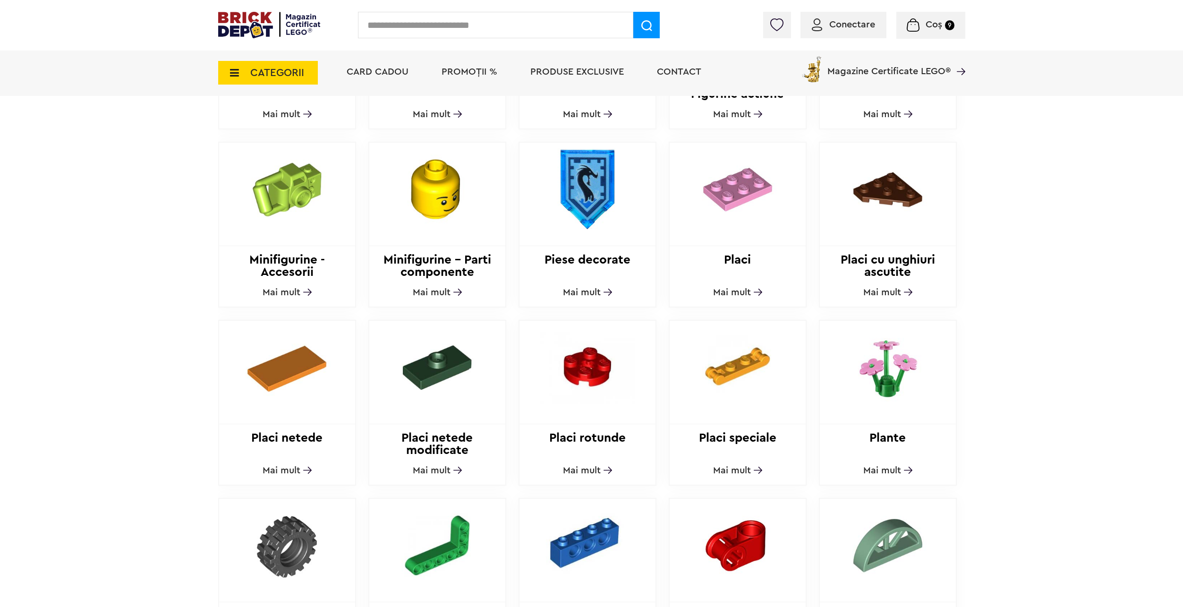
scroll to position [661, 0]
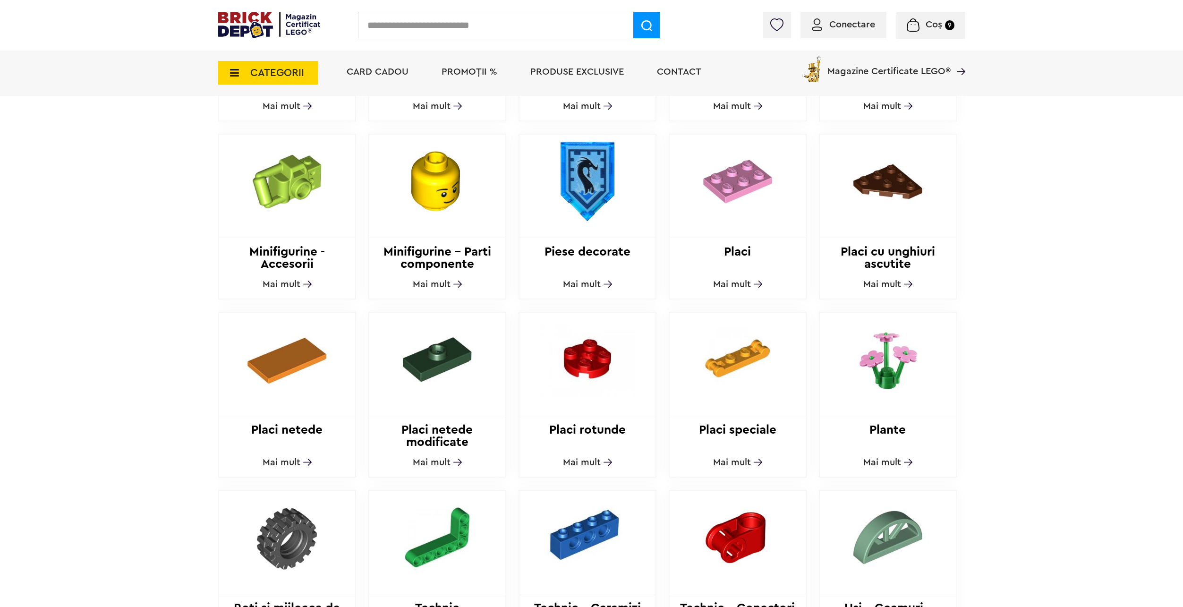
click at [580, 458] on span "Mai mult" at bounding box center [582, 462] width 38 height 9
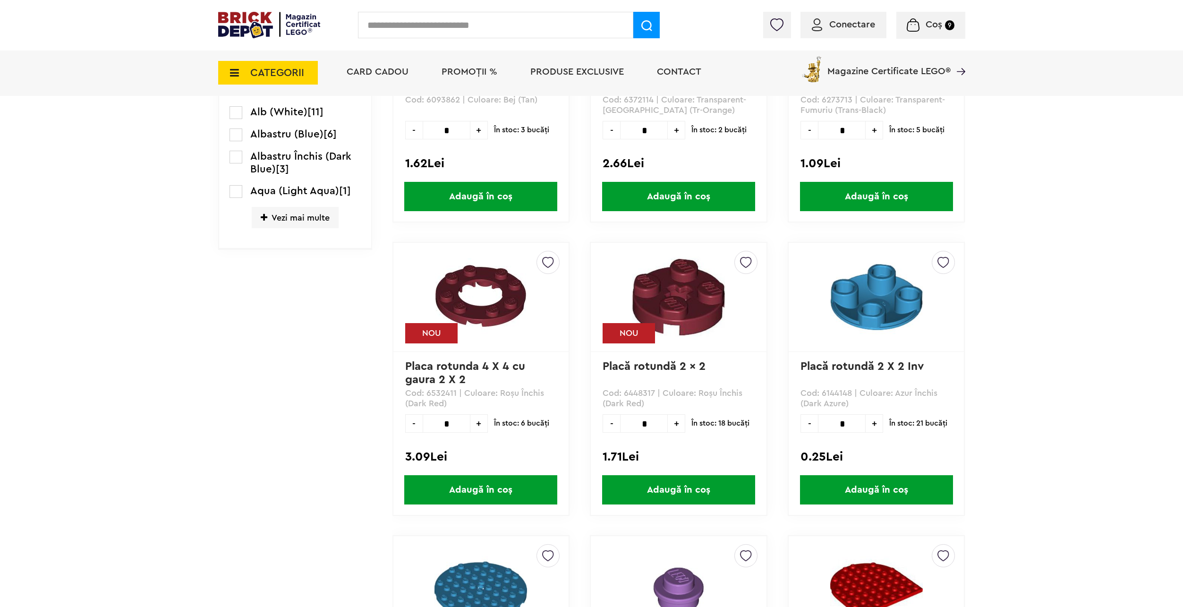
scroll to position [264, 0]
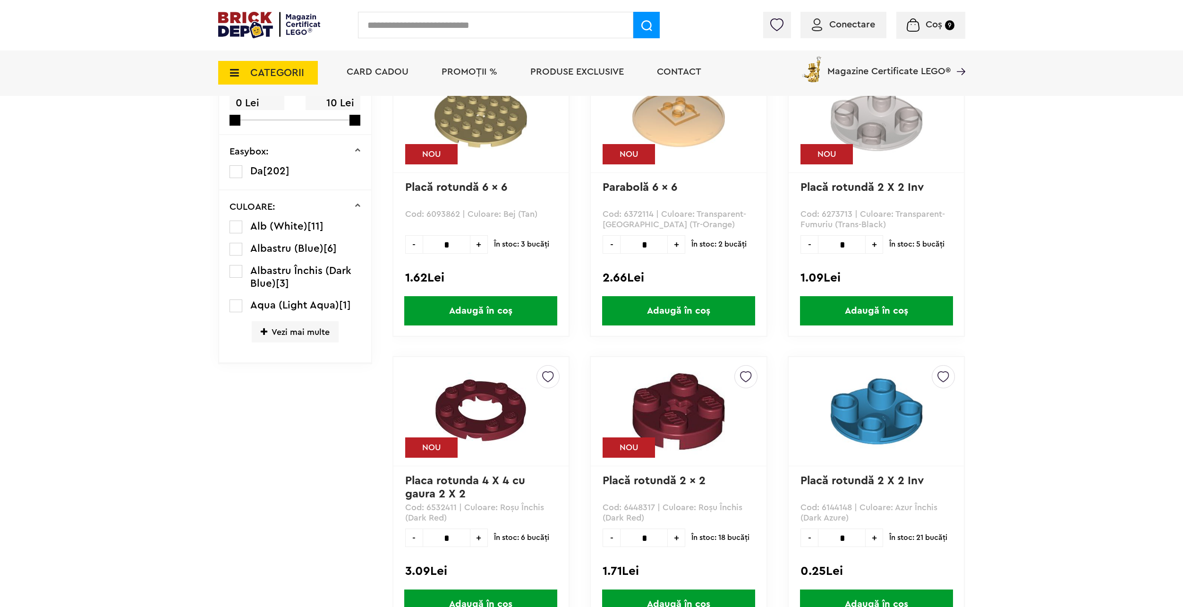
click at [304, 340] on span "Vezi mai multe" at bounding box center [295, 331] width 87 height 21
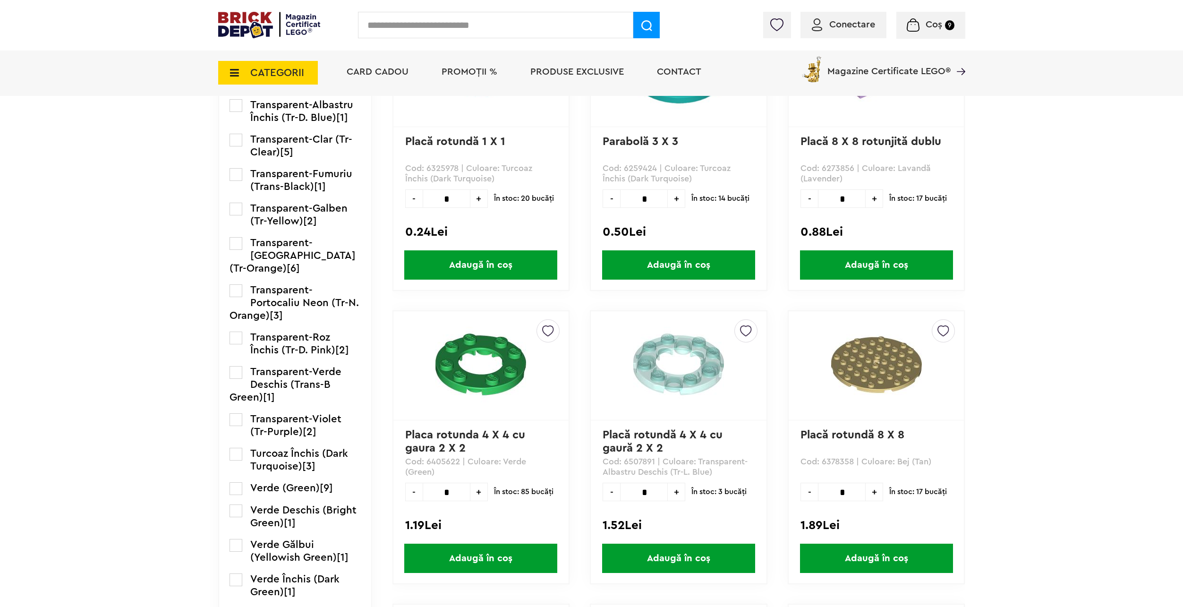
scroll to position [1492, 0]
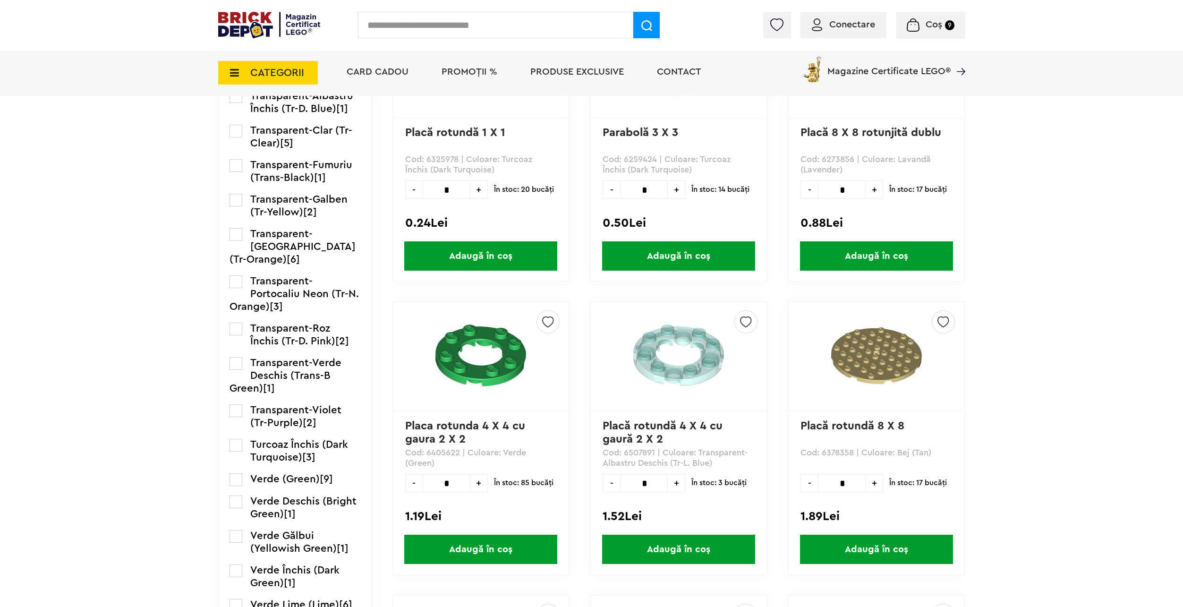
click at [309, 370] on span "Transparent-Verde Deschis (Trans-B Green)" at bounding box center [286, 376] width 112 height 36
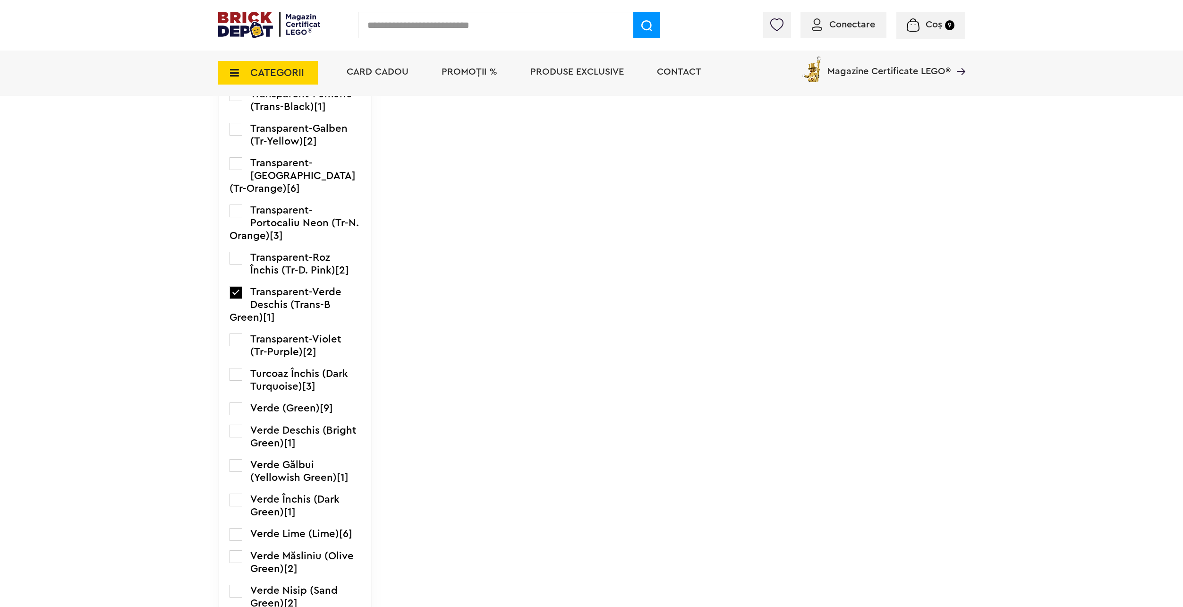
scroll to position [1654, 0]
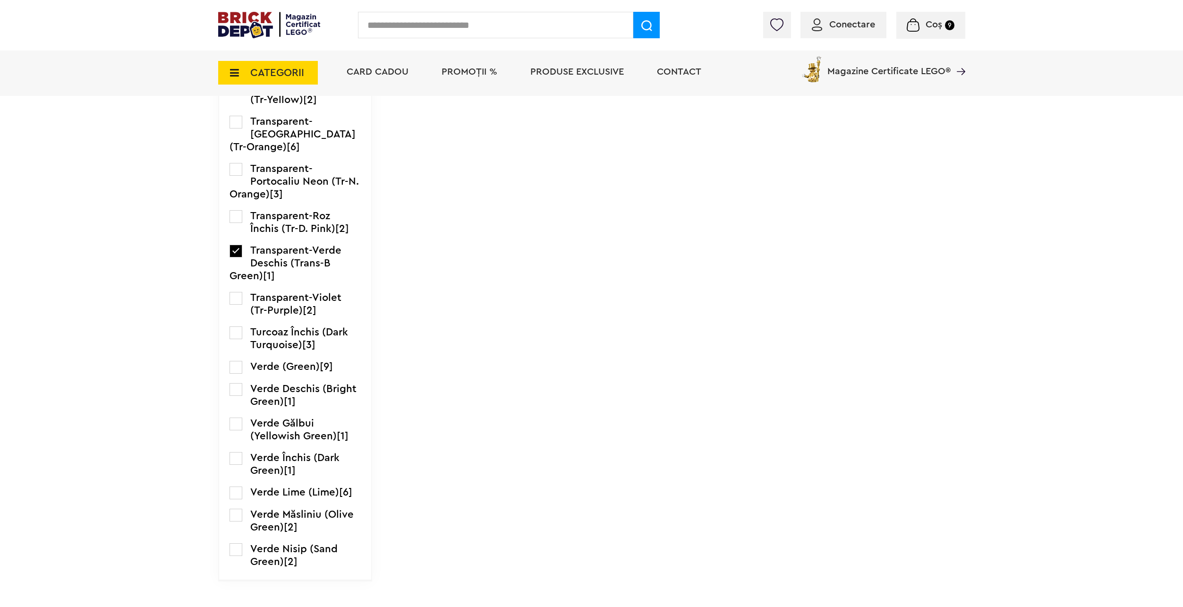
click at [311, 458] on span "Verde Închis (Dark Green)" at bounding box center [294, 464] width 89 height 23
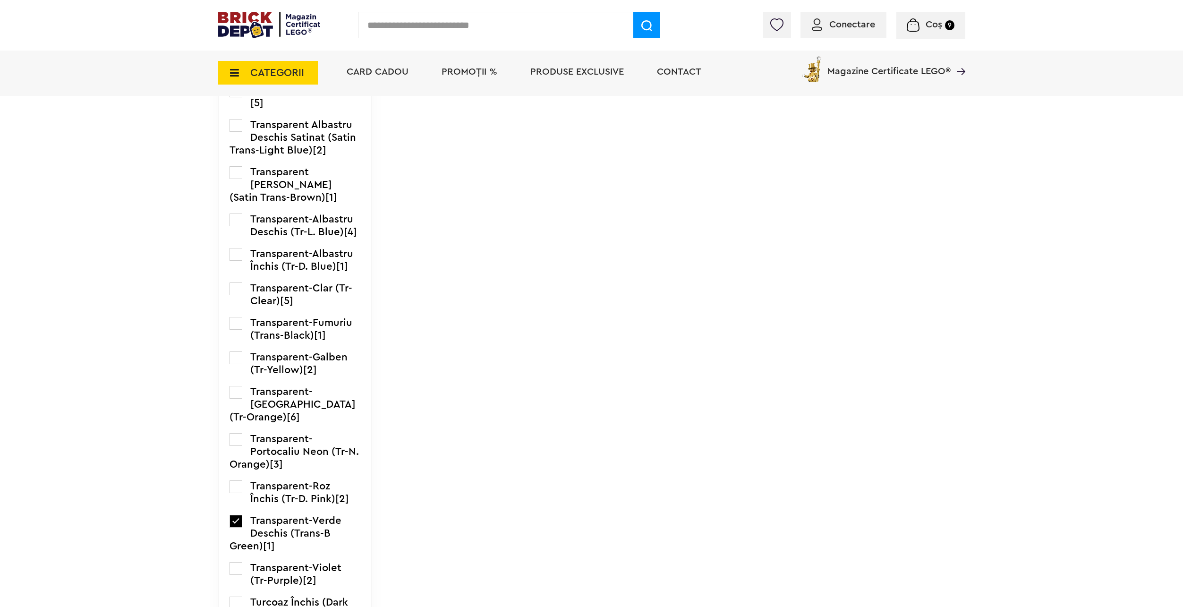
scroll to position [1417, 0]
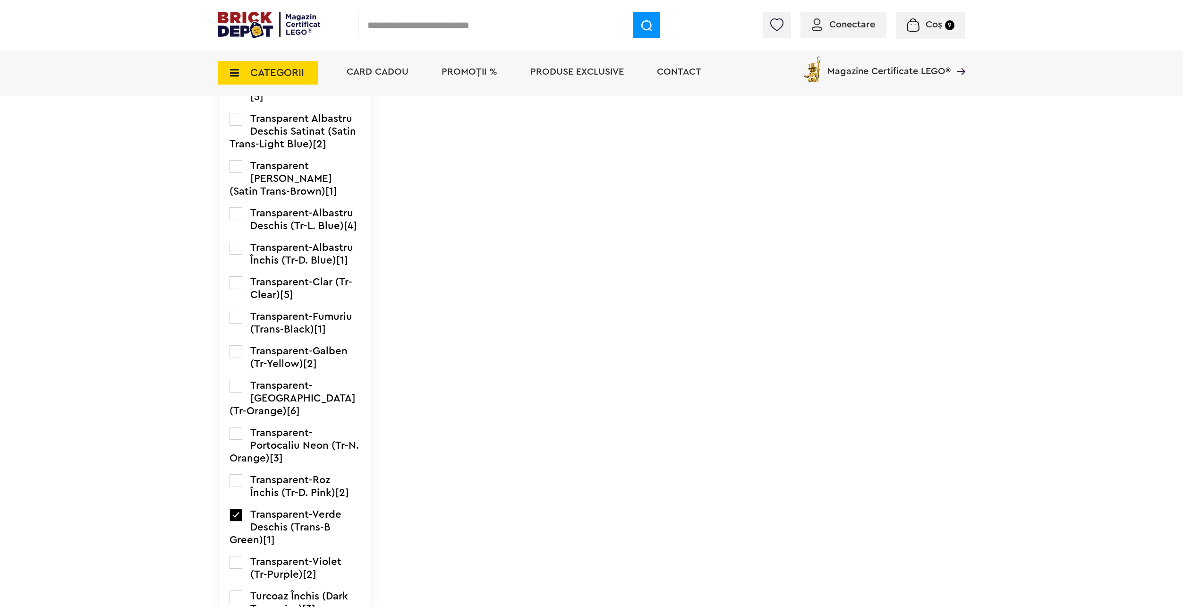
click at [293, 485] on span "Transparent-Roz Închis (Tr-D. Pink)" at bounding box center [292, 486] width 85 height 23
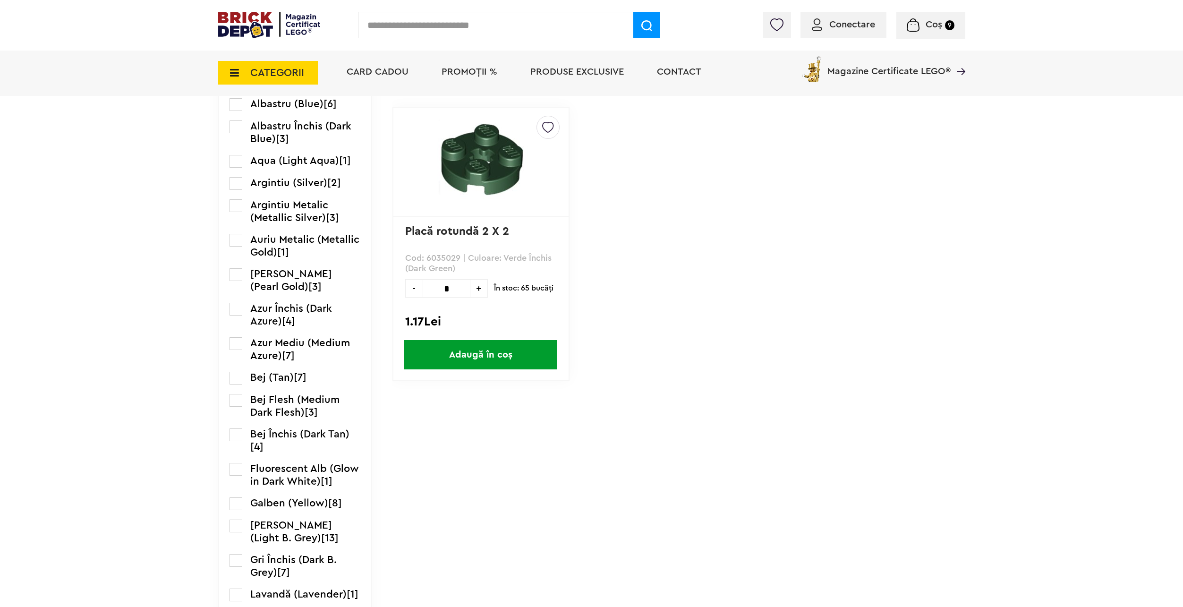
scroll to position [472, 0]
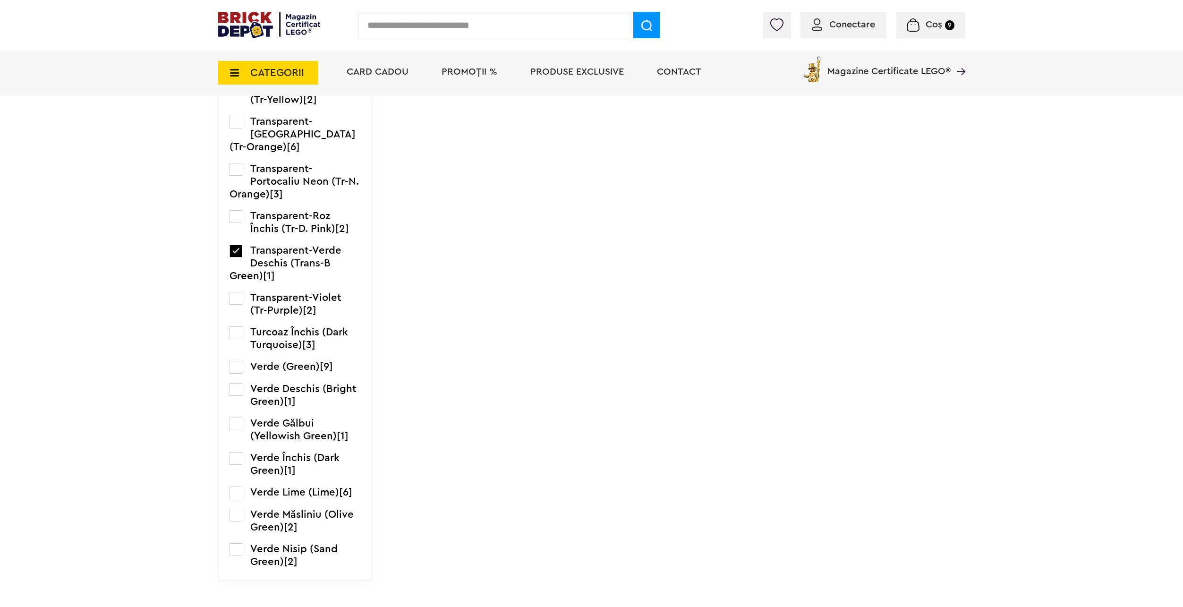
click at [431, 29] on input "text" at bounding box center [495, 25] width 275 height 26
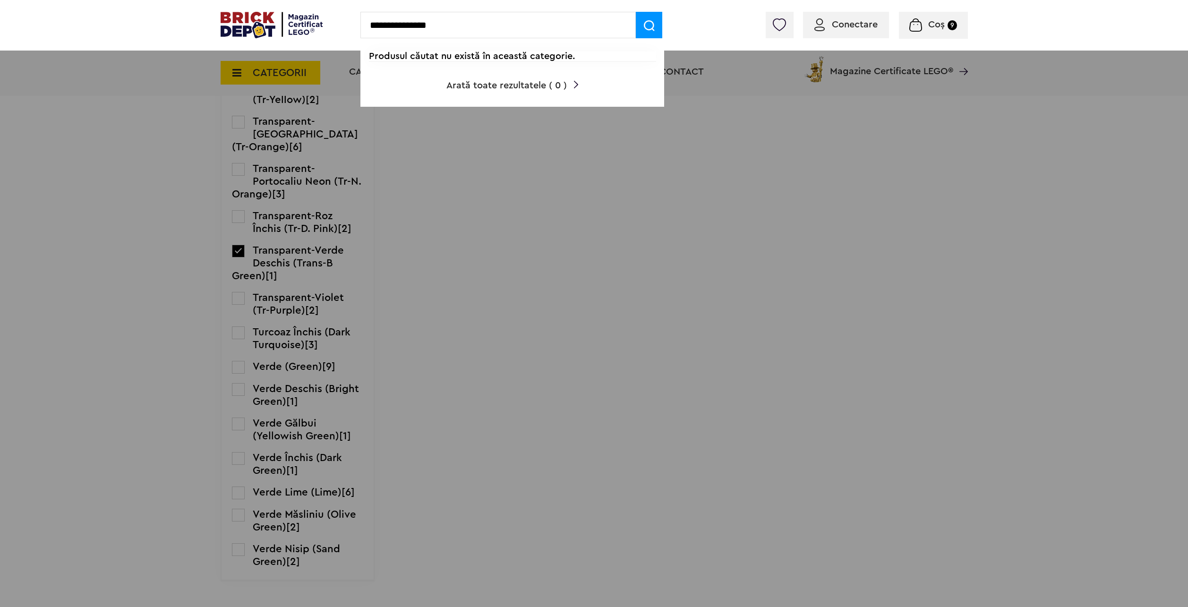
type input "**********"
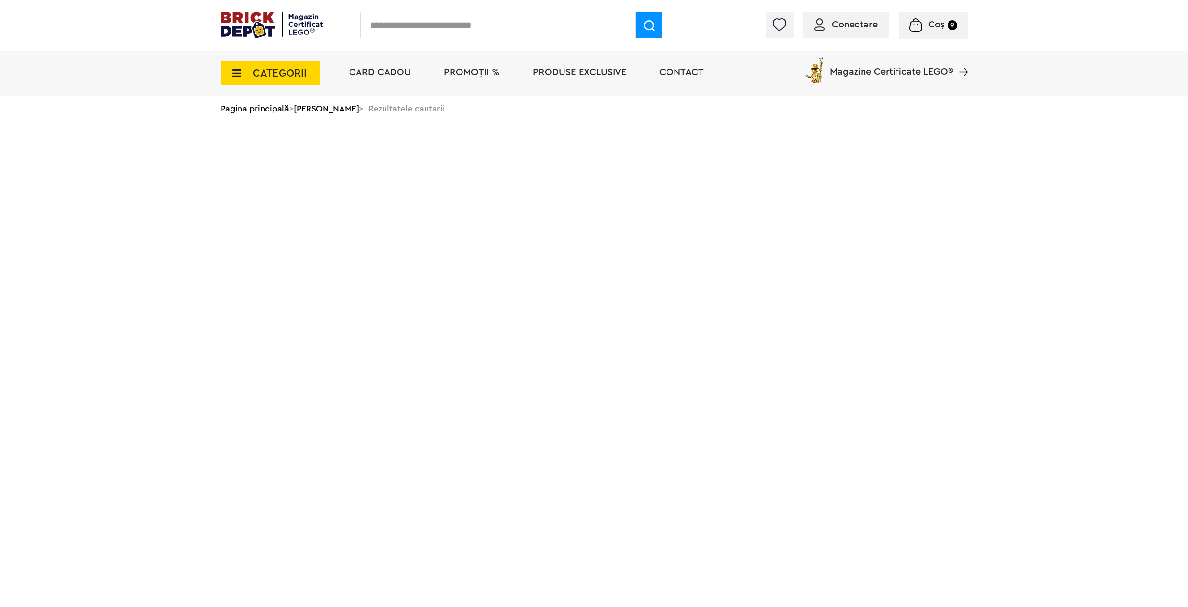
click at [431, 29] on input "text" at bounding box center [497, 25] width 275 height 26
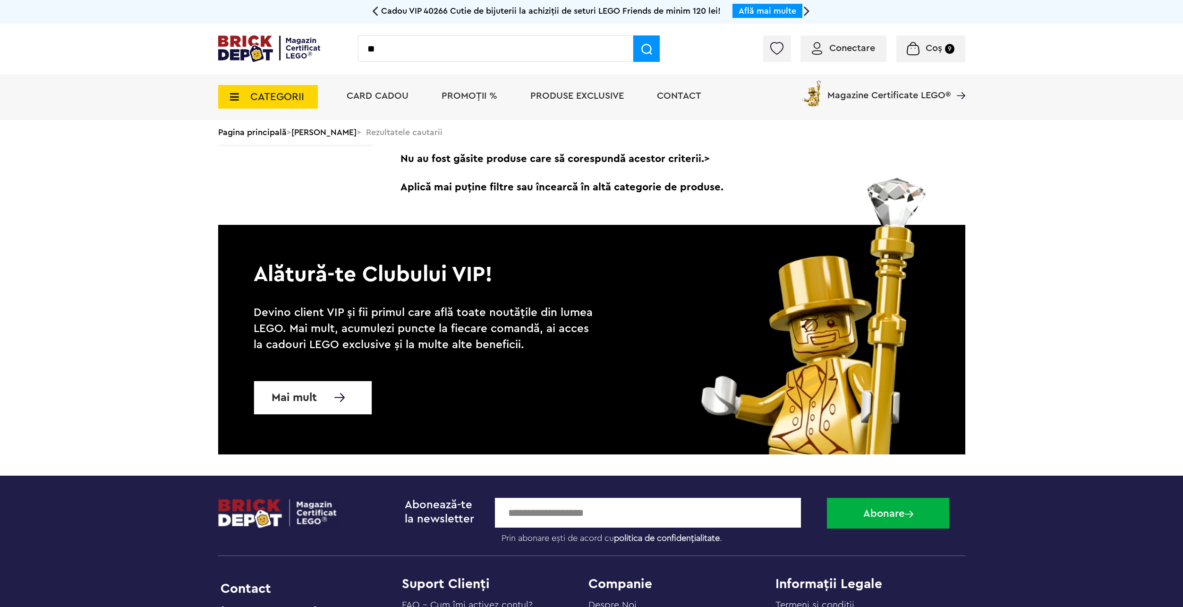
click at [407, 40] on input "**" at bounding box center [495, 48] width 275 height 26
type input "***"
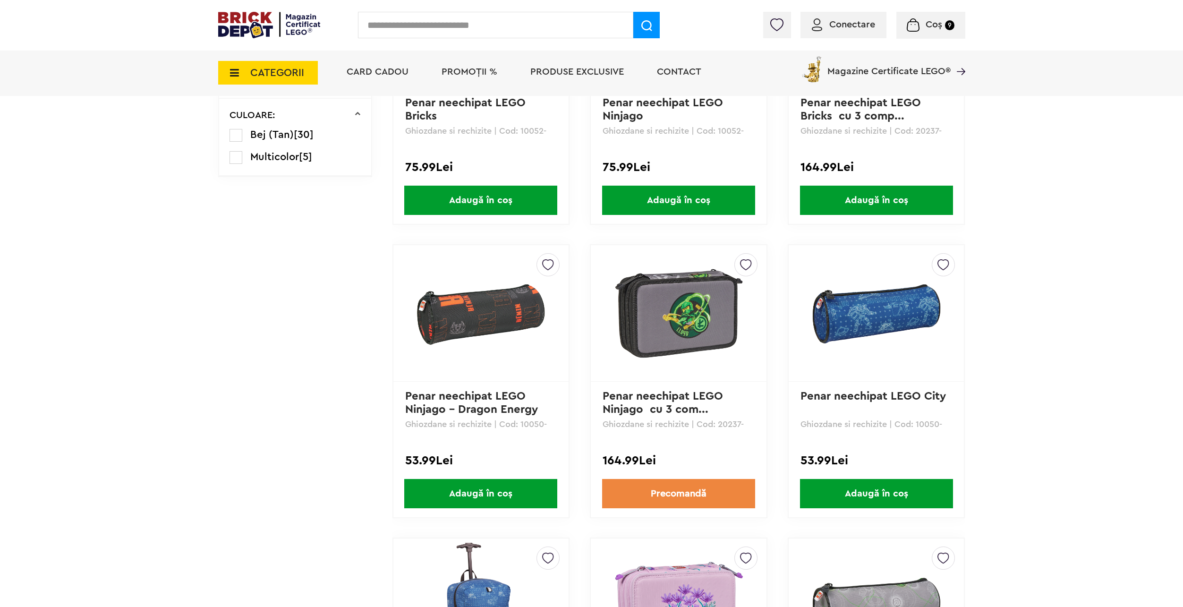
drag, startPoint x: 309, startPoint y: 314, endPoint x: 310, endPoint y: 138, distance: 175.8
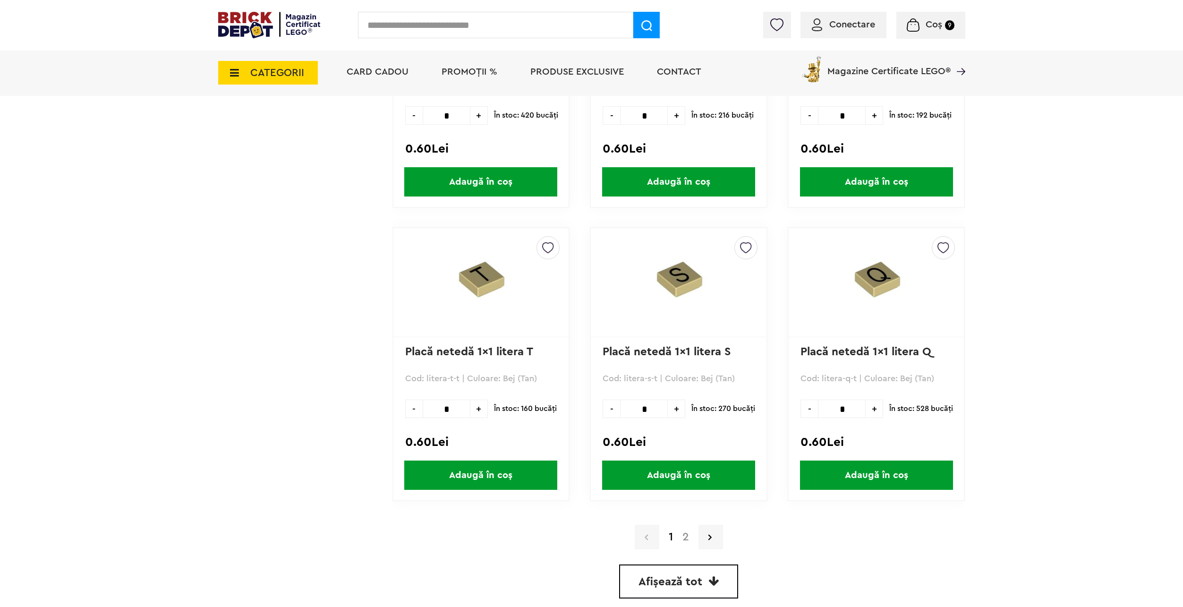
drag, startPoint x: 352, startPoint y: 211, endPoint x: 334, endPoint y: 452, distance: 241.6
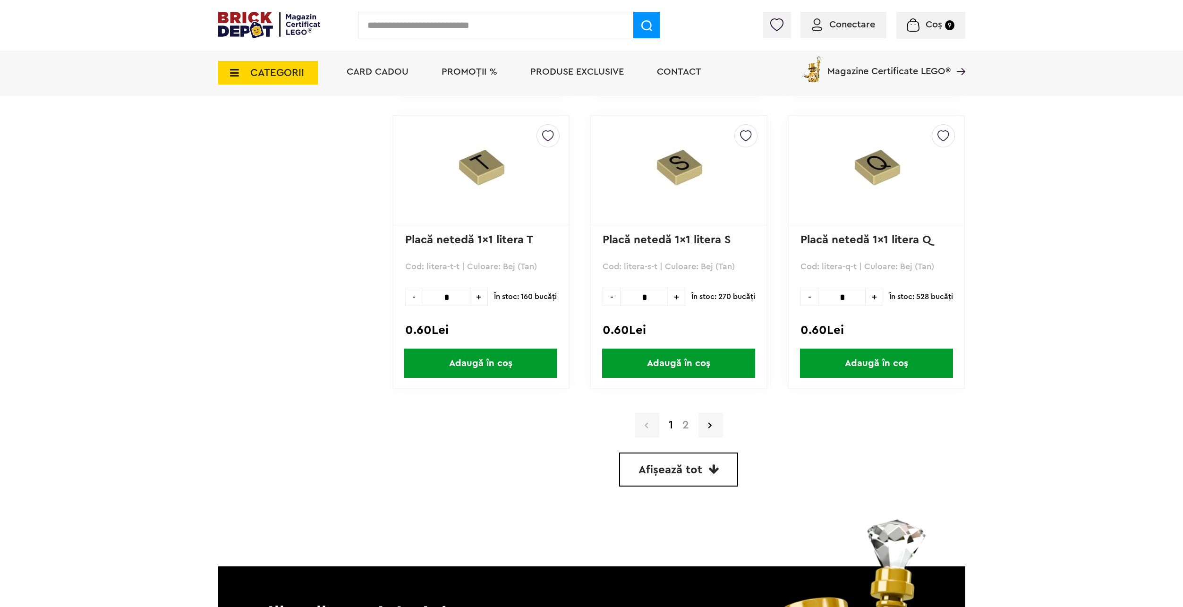
scroll to position [2369, 0]
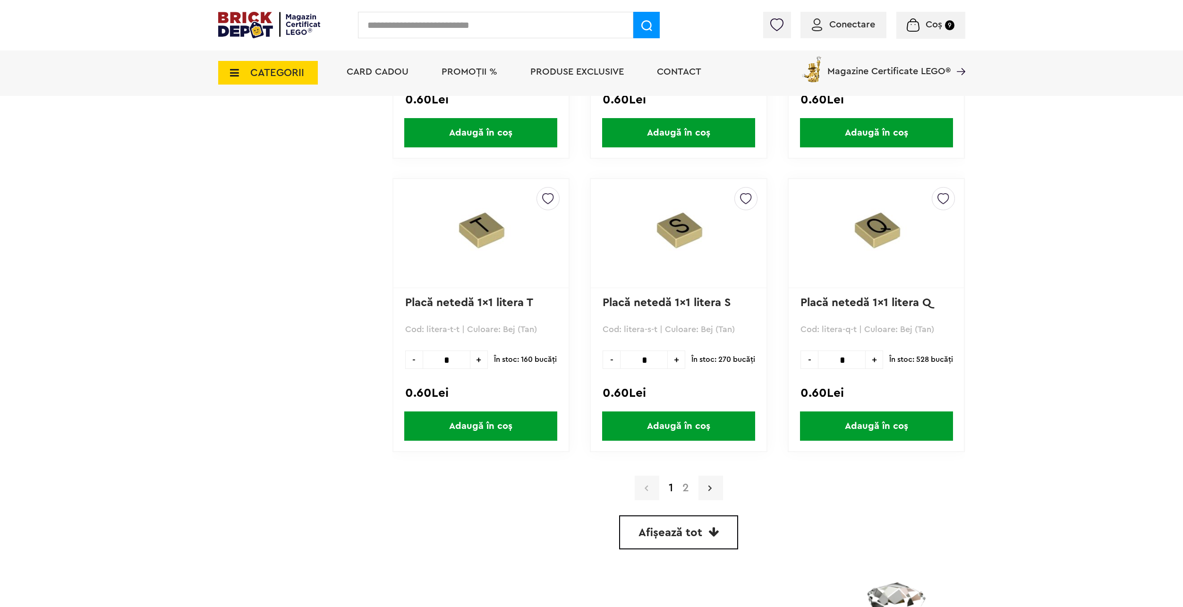
click at [705, 477] on link at bounding box center [711, 488] width 25 height 25
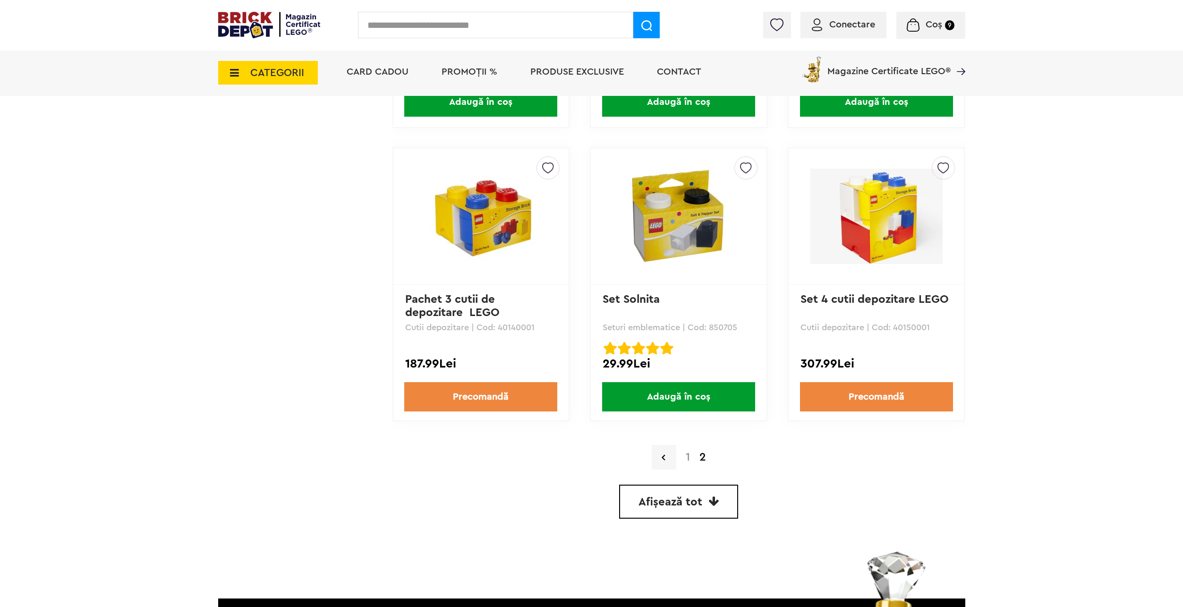
scroll to position [2153, 0]
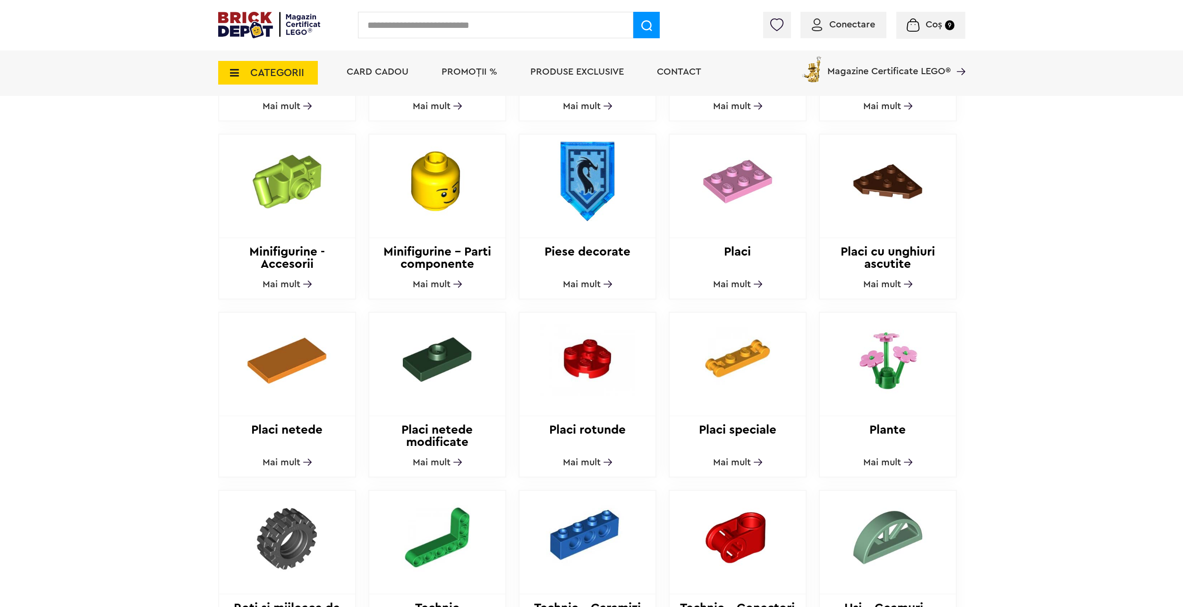
click at [595, 458] on span "Mai mult" at bounding box center [582, 462] width 38 height 9
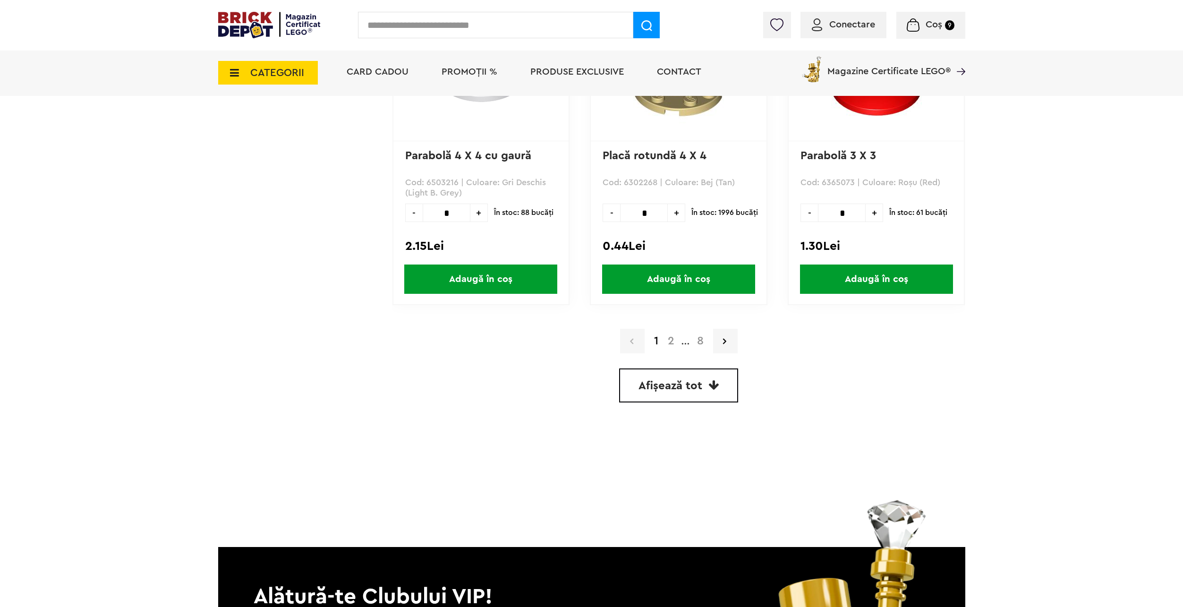
scroll to position [2646, 0]
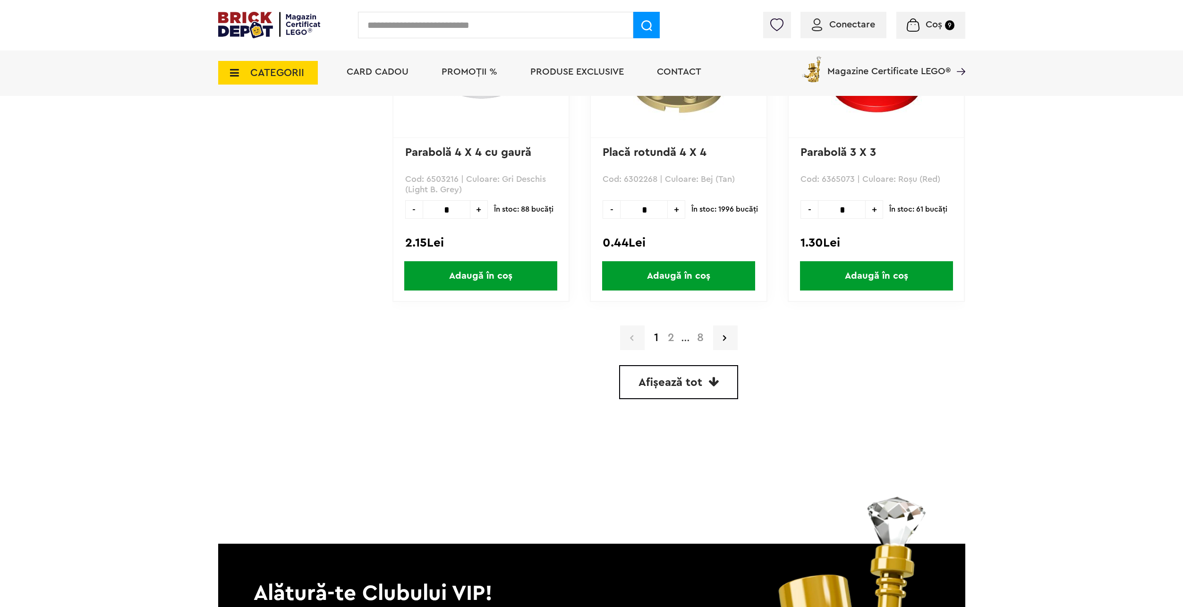
click at [652, 372] on link "Afișează tot" at bounding box center [678, 382] width 119 height 34
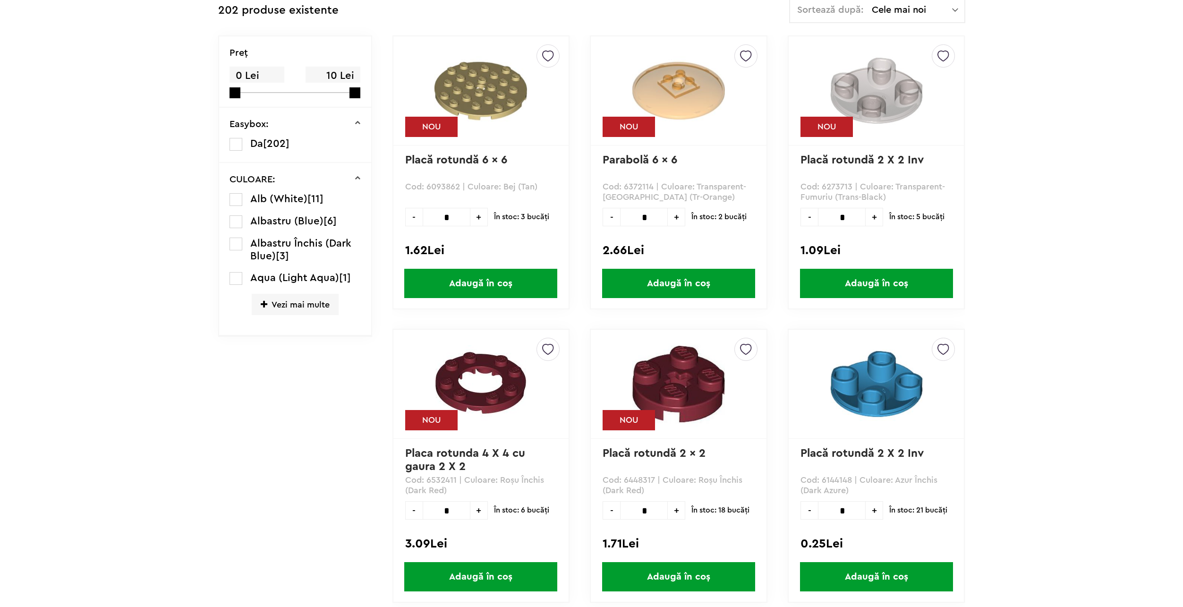
scroll to position [283, 0]
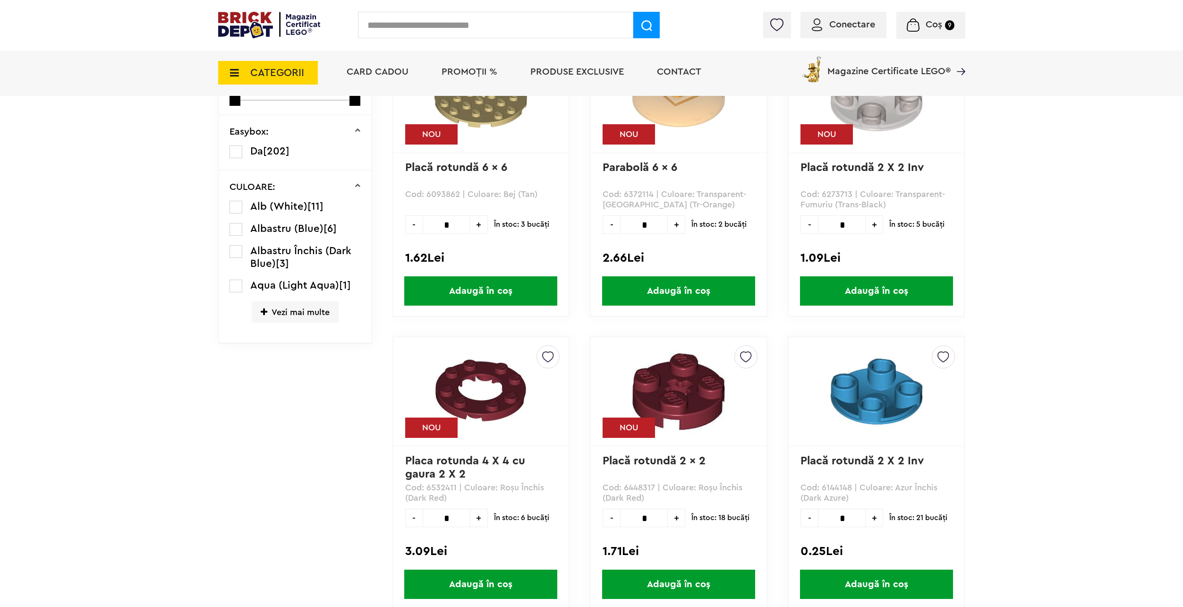
click at [275, 314] on span "Vezi mai multe" at bounding box center [295, 311] width 87 height 21
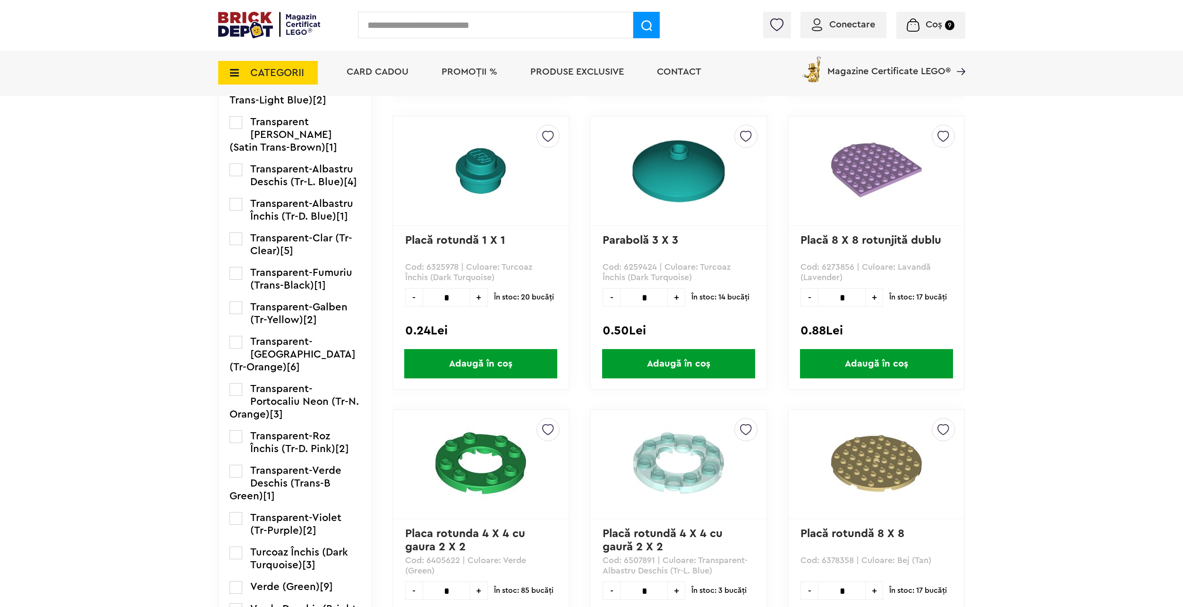
scroll to position [1417, 0]
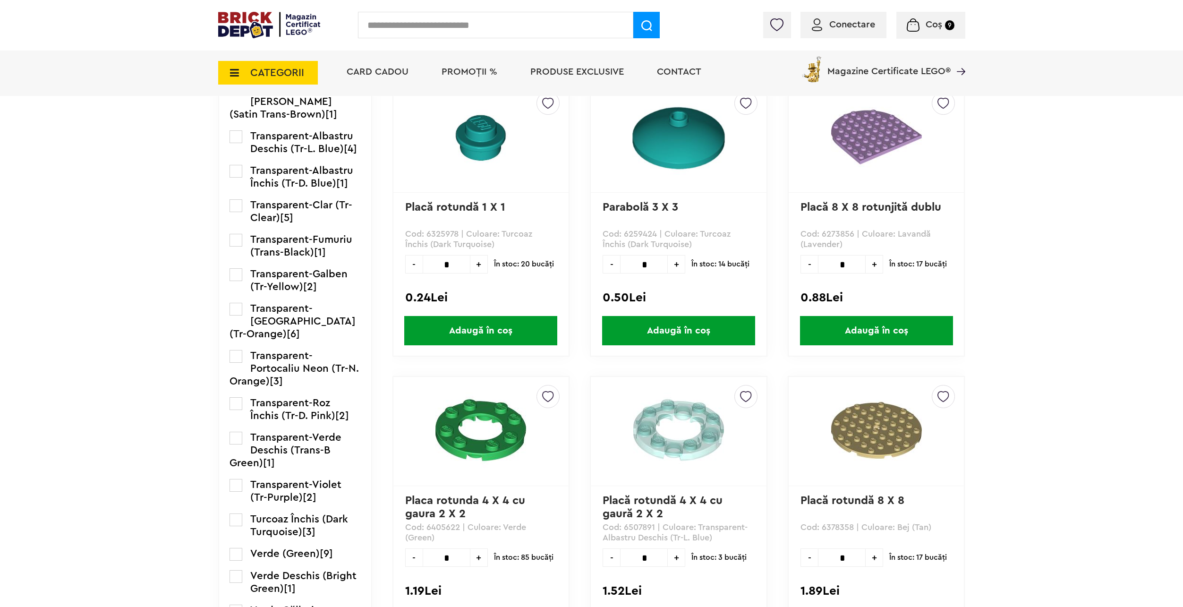
click at [287, 439] on span "Transparent-Verde Deschis (Trans-B Green)" at bounding box center [286, 450] width 112 height 36
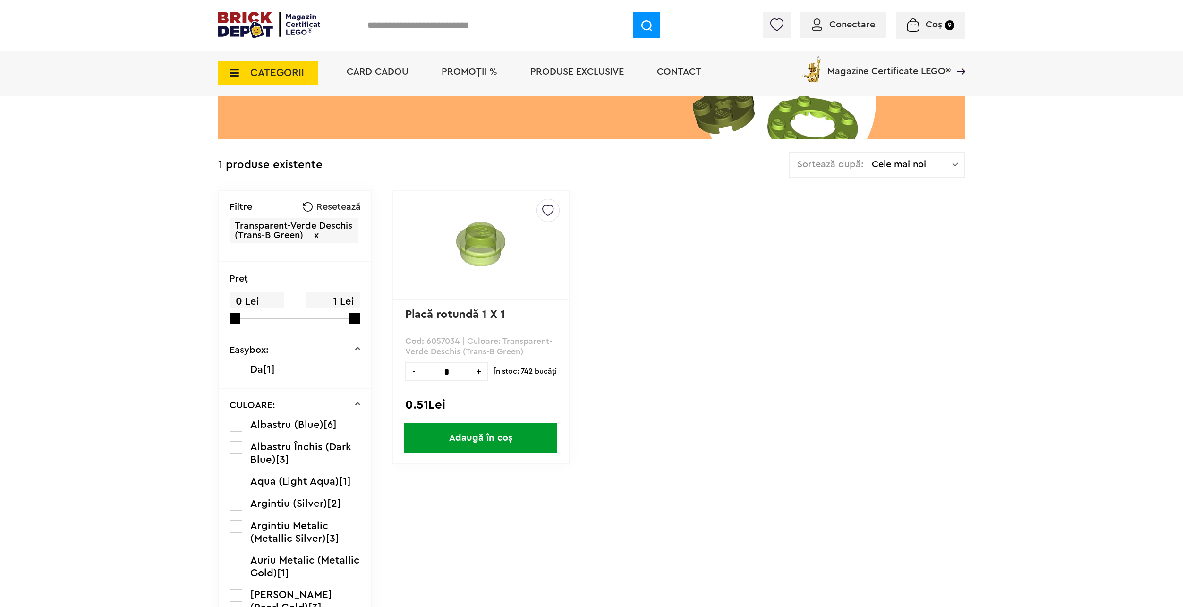
scroll to position [142, 0]
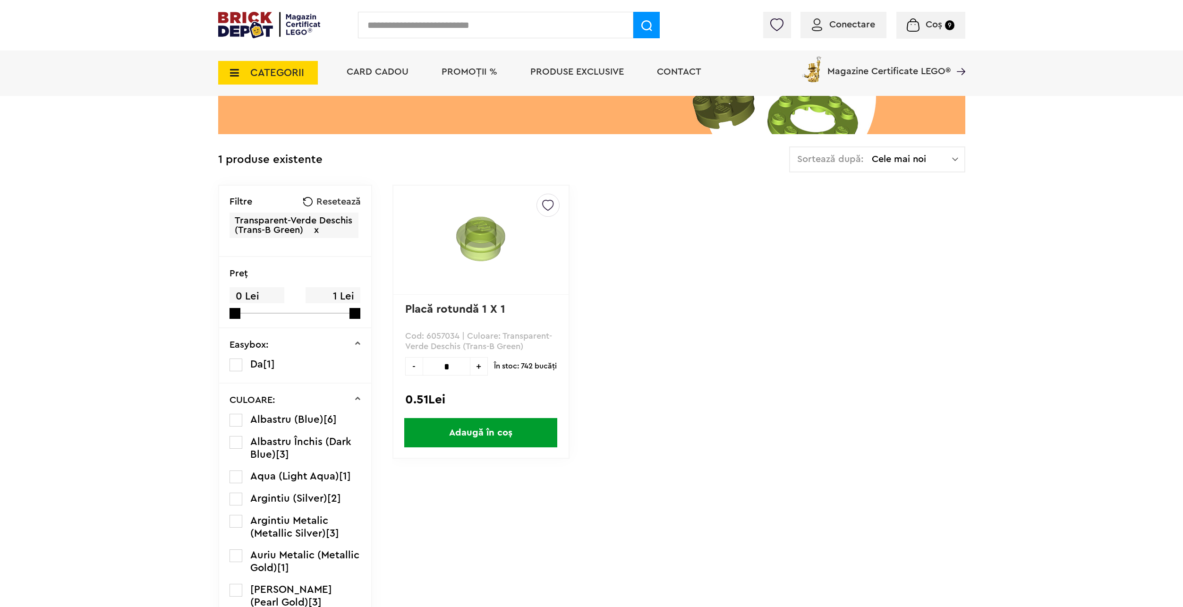
click at [480, 427] on span "Adaugă în coș" at bounding box center [480, 432] width 153 height 29
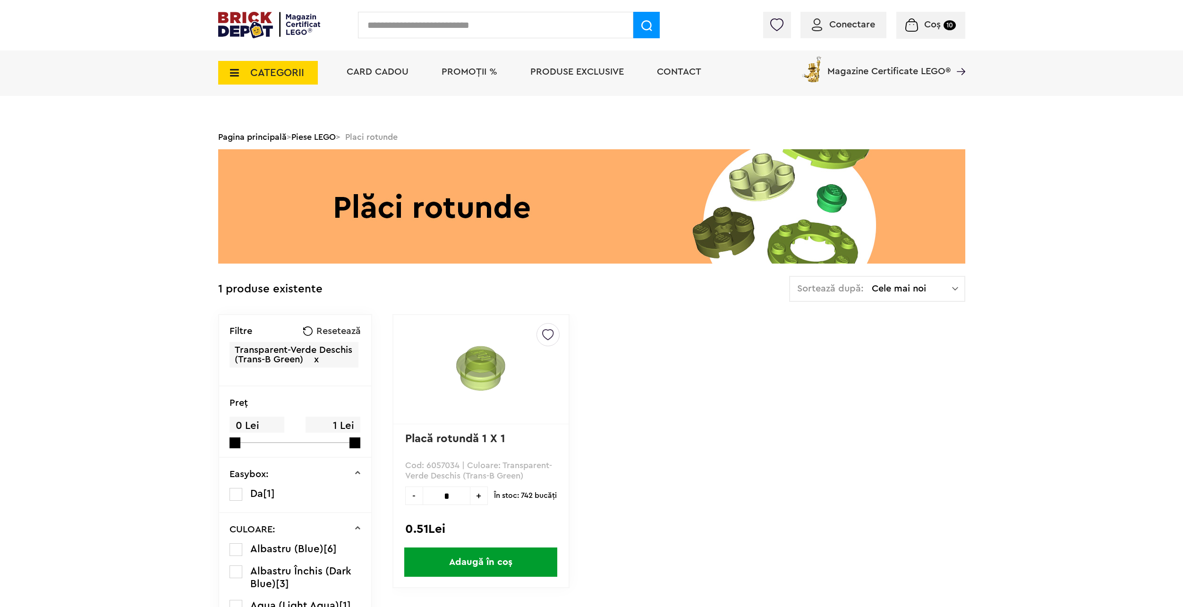
scroll to position [0, 0]
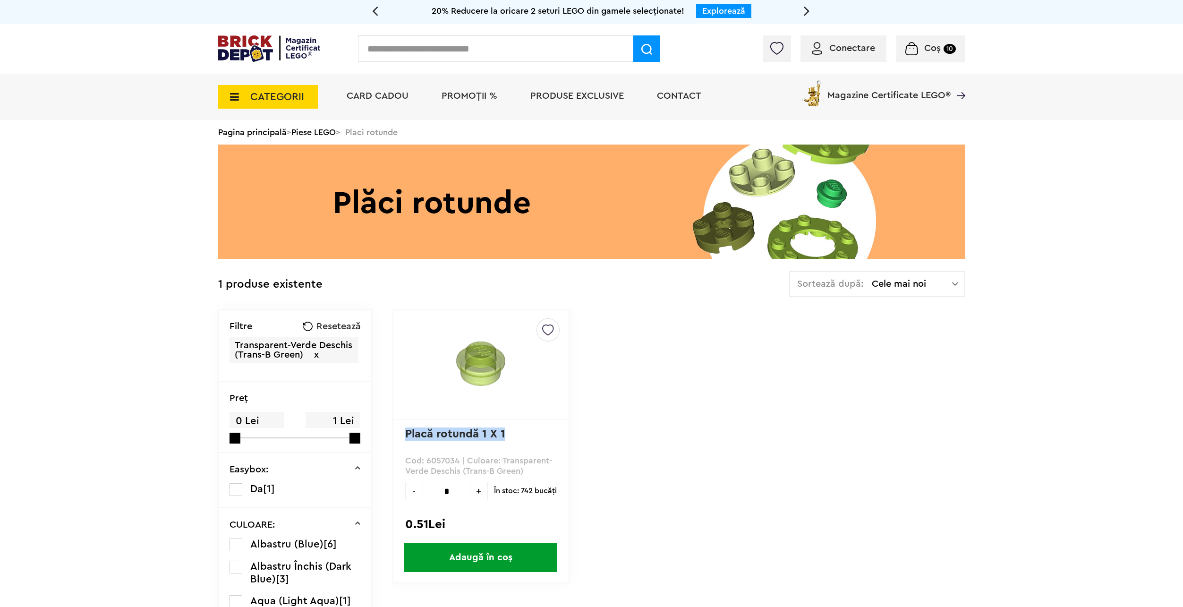
drag, startPoint x: 509, startPoint y: 433, endPoint x: 408, endPoint y: 435, distance: 101.1
click at [406, 438] on p "Placă rotundă 1 X 1" at bounding box center [481, 441] width 152 height 26
copy link "Placă rotundă 1 X 1"
click at [478, 48] on input "text" at bounding box center [495, 48] width 275 height 26
paste input "**********"
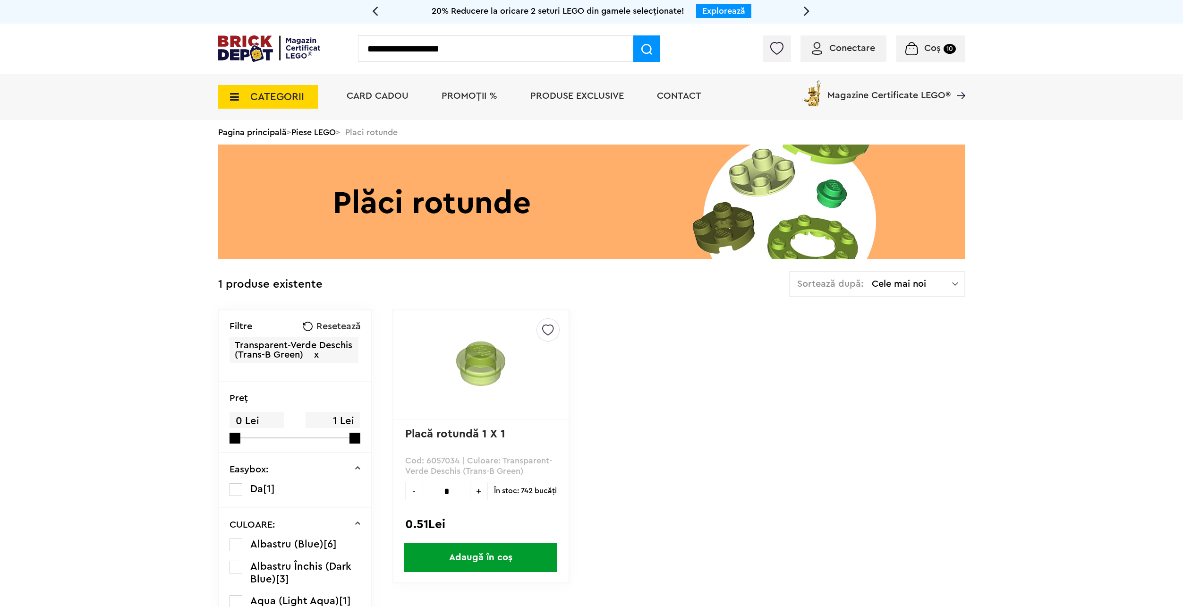
type input "**********"
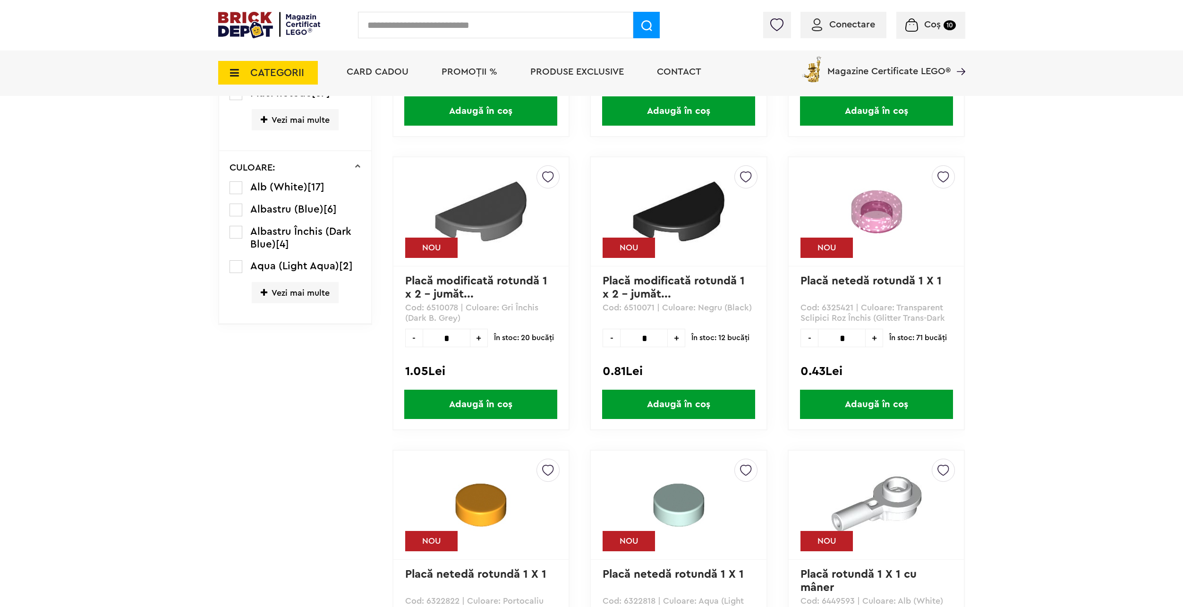
scroll to position [274, 0]
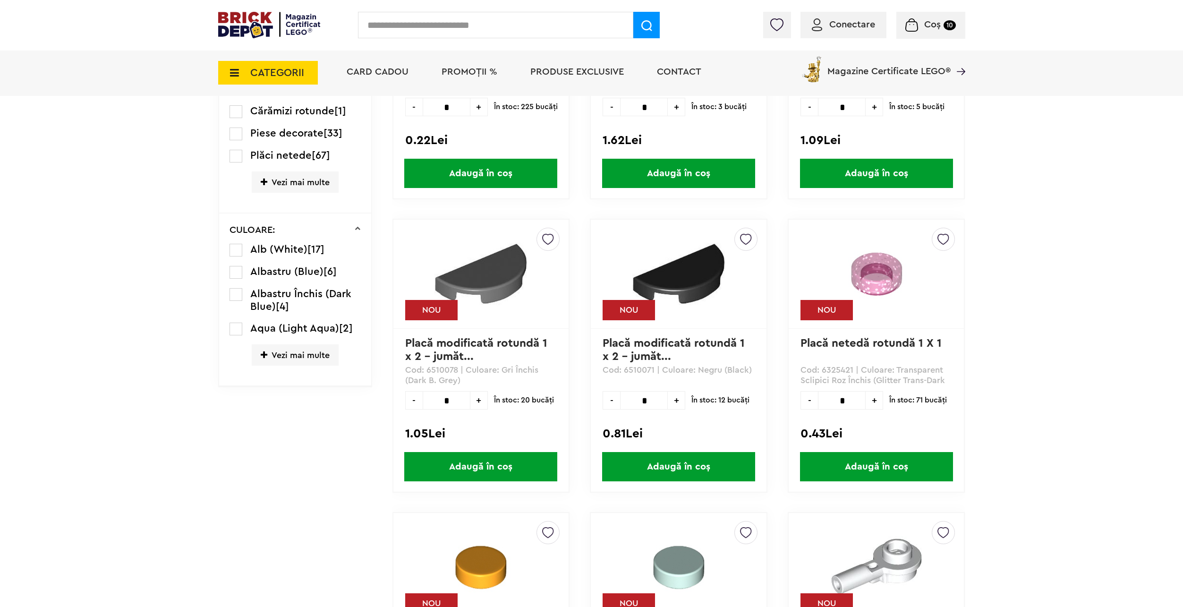
click at [316, 364] on span "Vezi mai multe" at bounding box center [295, 354] width 87 height 21
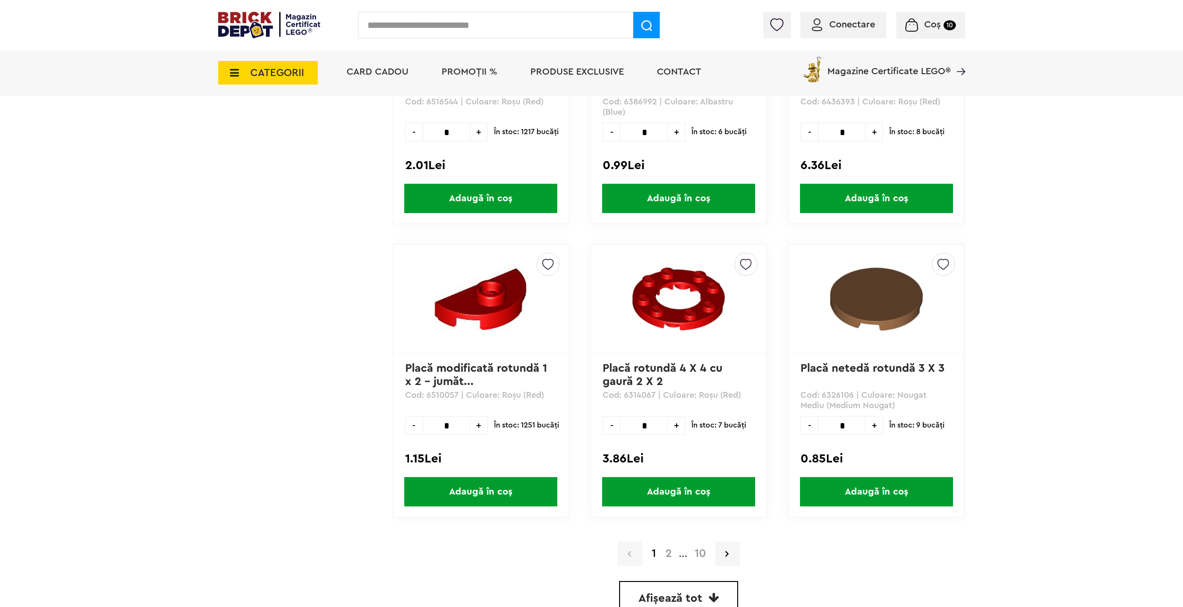
scroll to position [2542, 0]
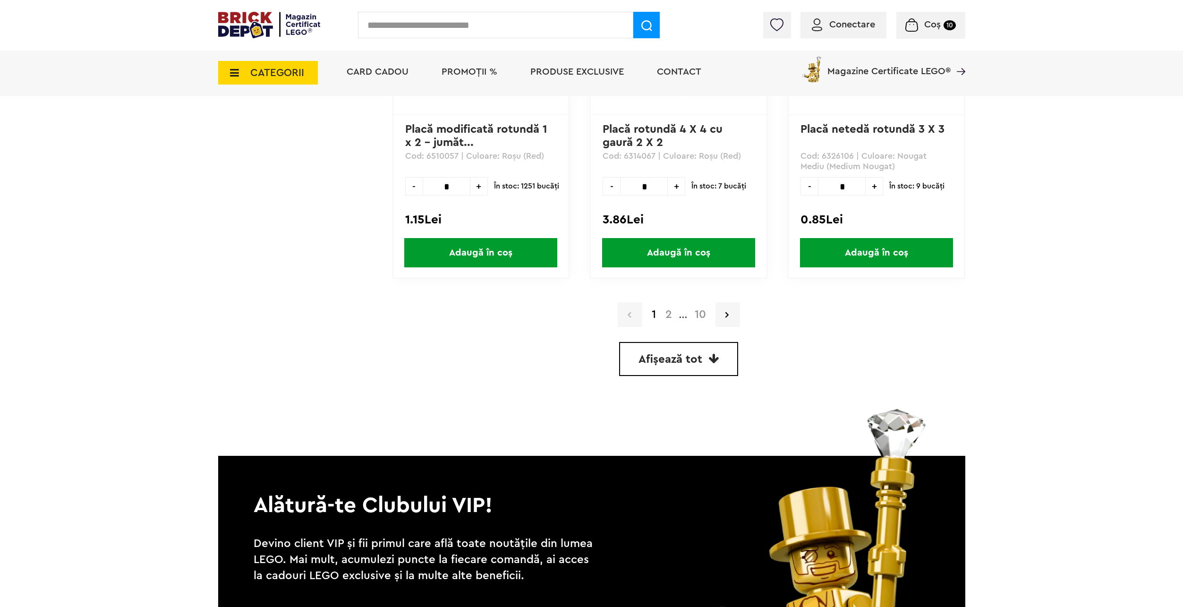
click at [663, 363] on span "Afișează tot" at bounding box center [671, 359] width 64 height 11
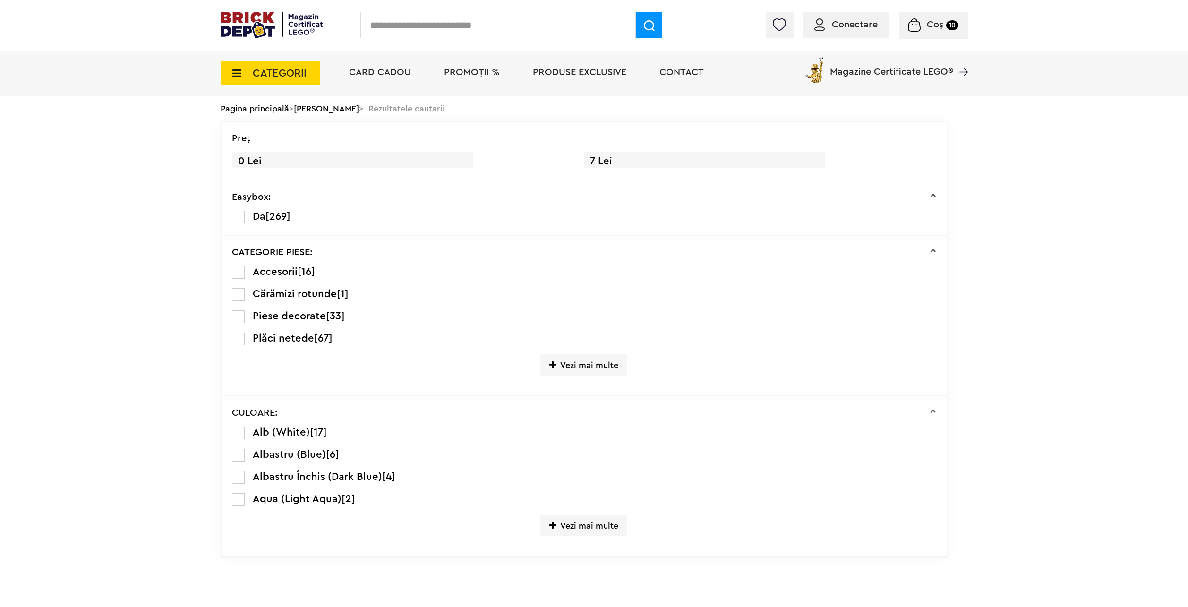
click at [931, 36] on div "Coș 10" at bounding box center [933, 25] width 69 height 27
click at [927, 27] on span "Coș" at bounding box center [935, 24] width 17 height 9
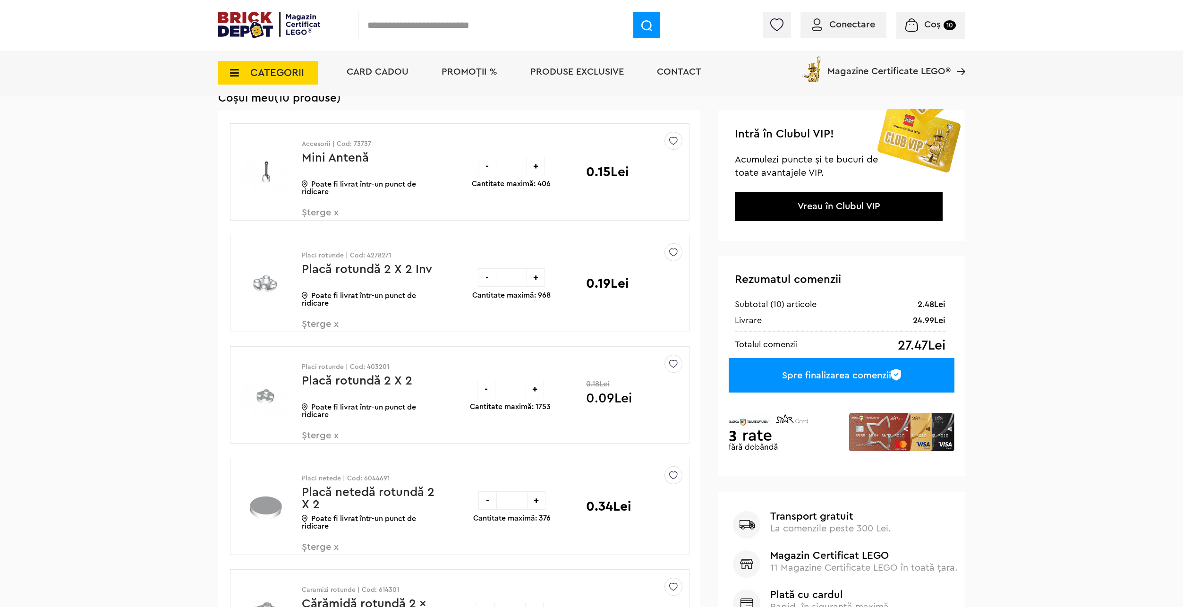
scroll to position [47, 0]
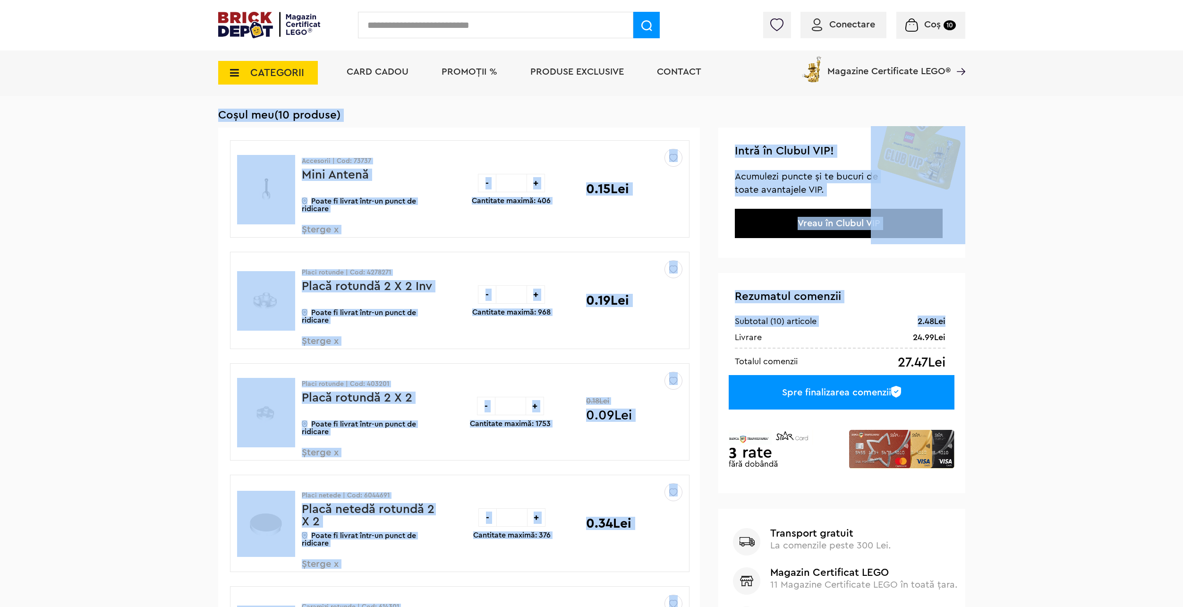
drag, startPoint x: 907, startPoint y: 336, endPoint x: 969, endPoint y: 345, distance: 63.4
click at [969, 345] on div "Cadou VIP 40266 Cutie de bijuterii la achiziții de seturi LEGO Friends de minim…" at bounding box center [591, 560] width 1183 height 1215
click at [968, 345] on div "Cadou VIP 40266 Cutie de bijuterii la achiziții de seturi LEGO Friends de minim…" at bounding box center [591, 560] width 1183 height 1215
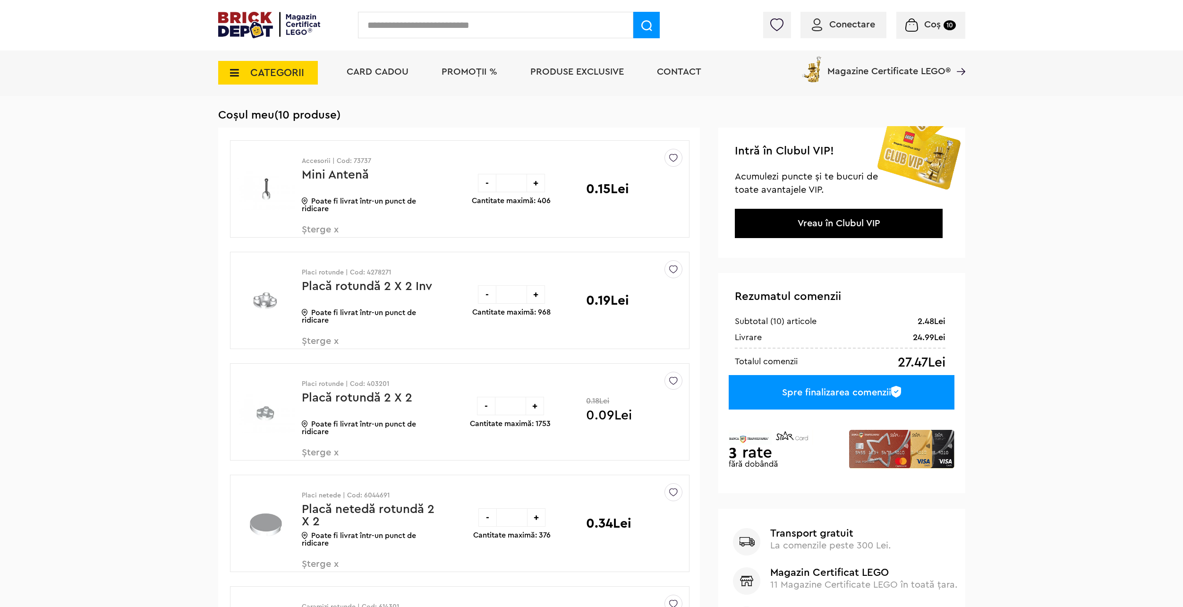
drag, startPoint x: 907, startPoint y: 332, endPoint x: 950, endPoint y: 336, distance: 43.3
click at [950, 335] on div "Rezumatul comenzii 2.48Lei Subtotal (10) articole 24.99Lei Livrare 27.47Lei Tot…" at bounding box center [842, 383] width 247 height 220
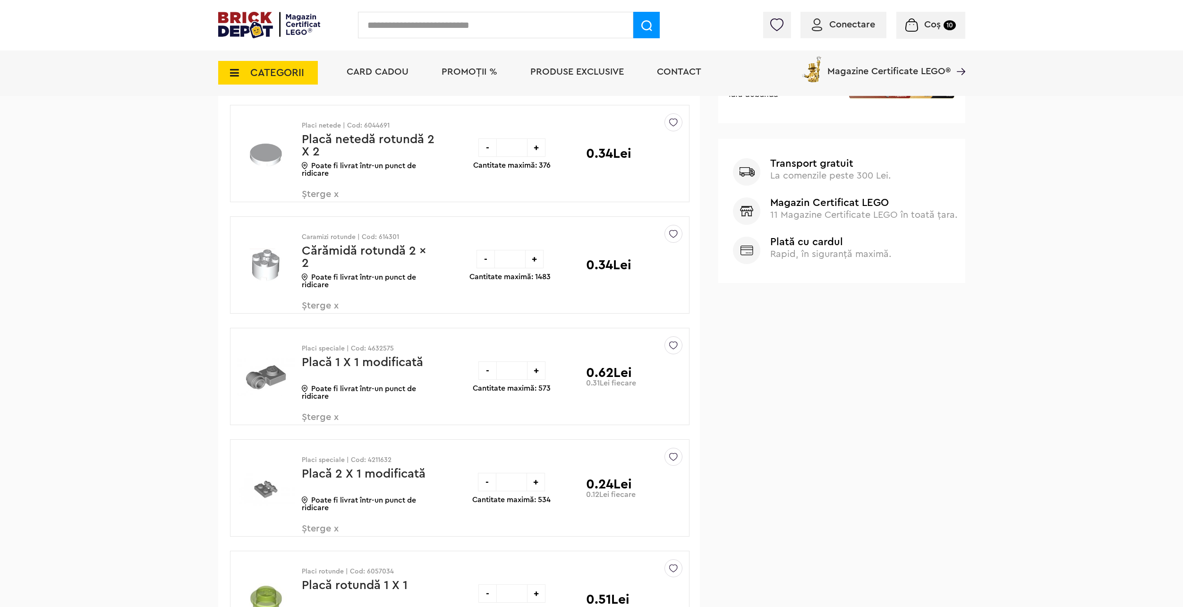
scroll to position [425, 0]
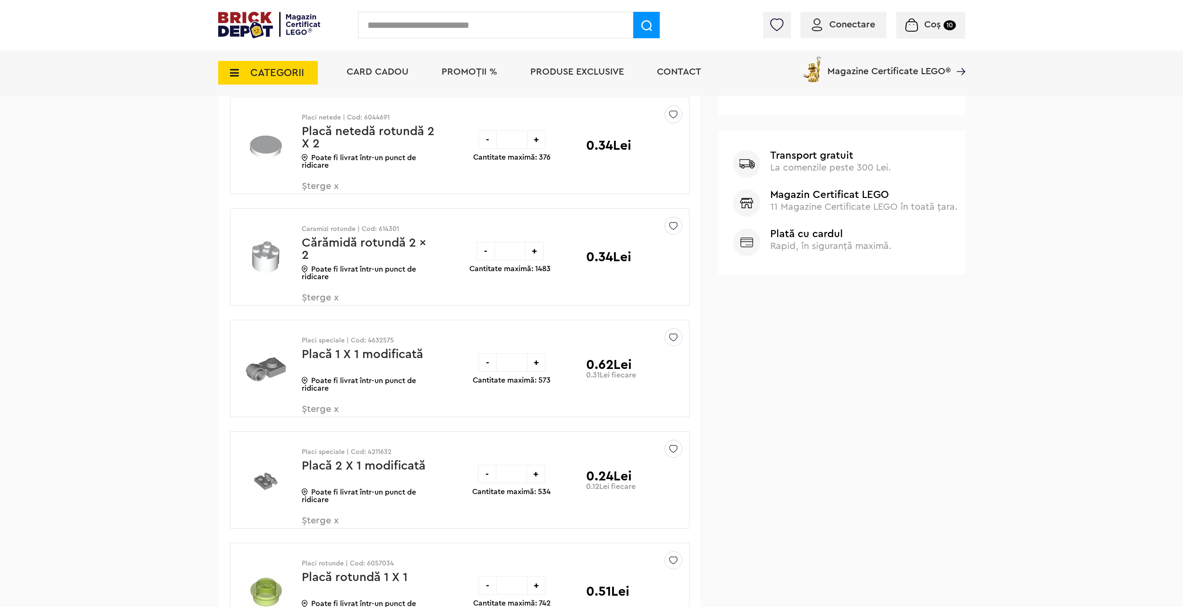
click at [453, 25] on input "text" at bounding box center [495, 25] width 275 height 26
type input "**********"
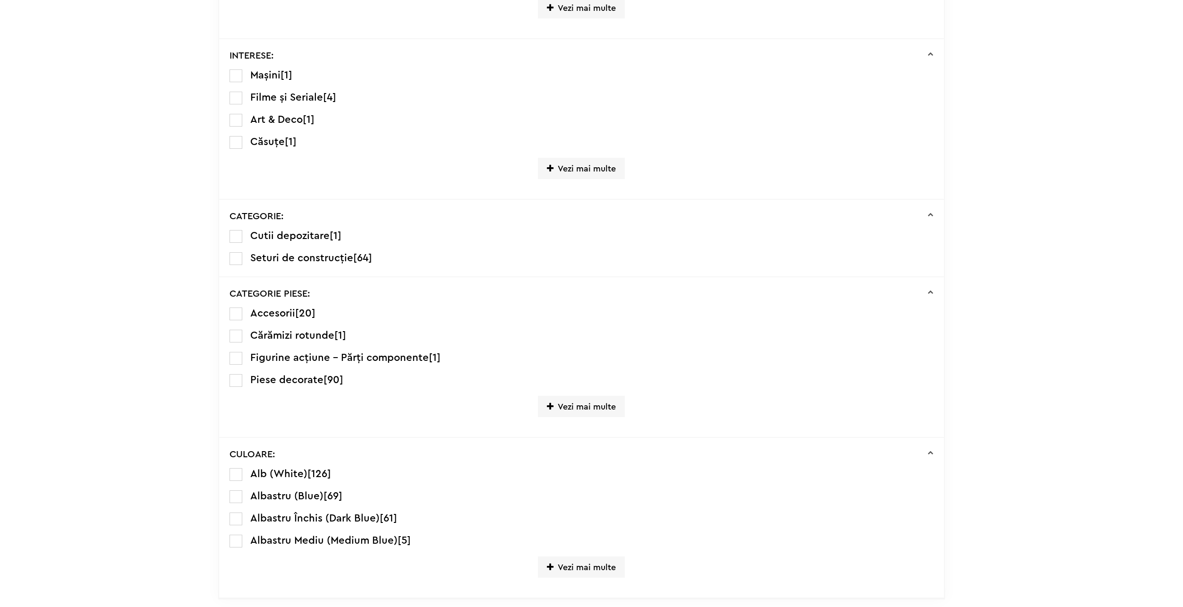
scroll to position [722, 0]
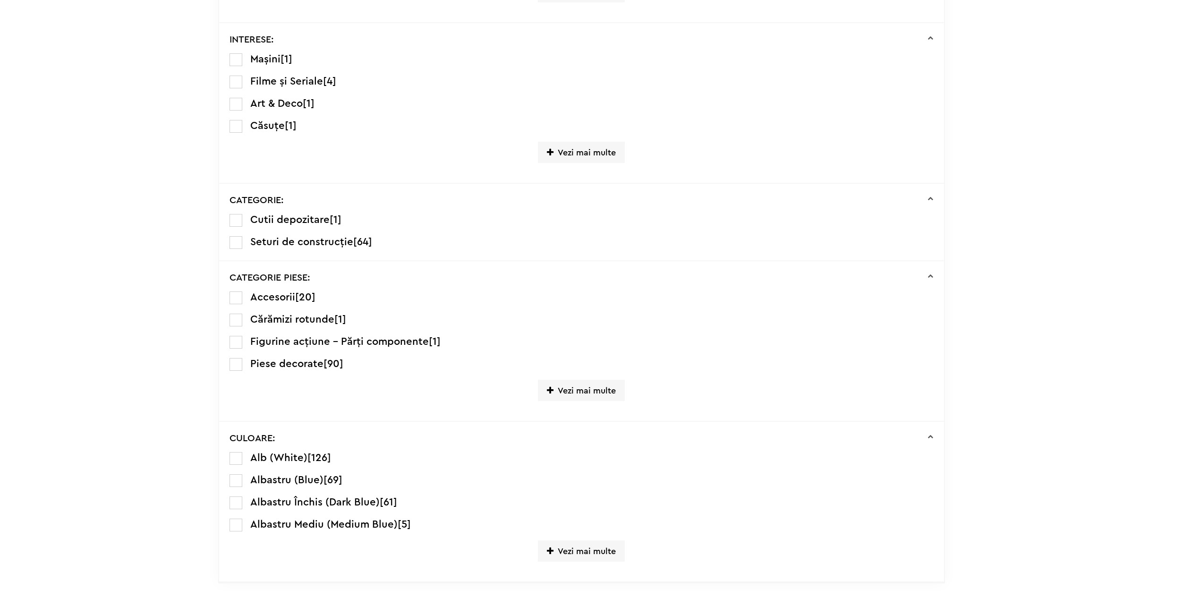
click at [561, 553] on span "Vezi mai multe" at bounding box center [581, 550] width 87 height 21
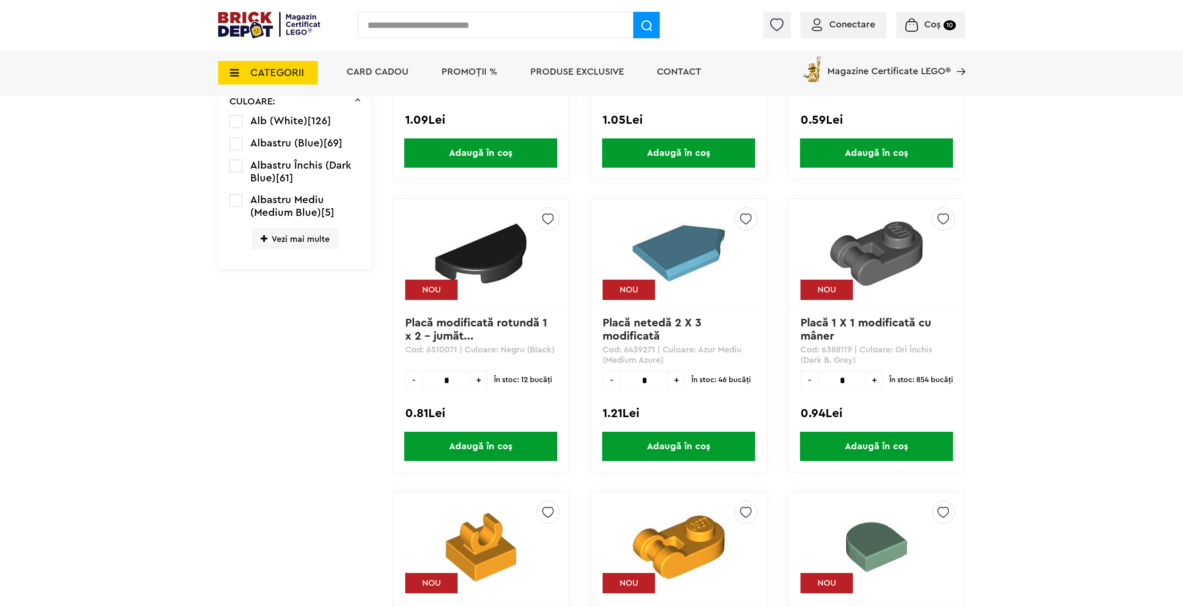
scroll to position [1177, 0]
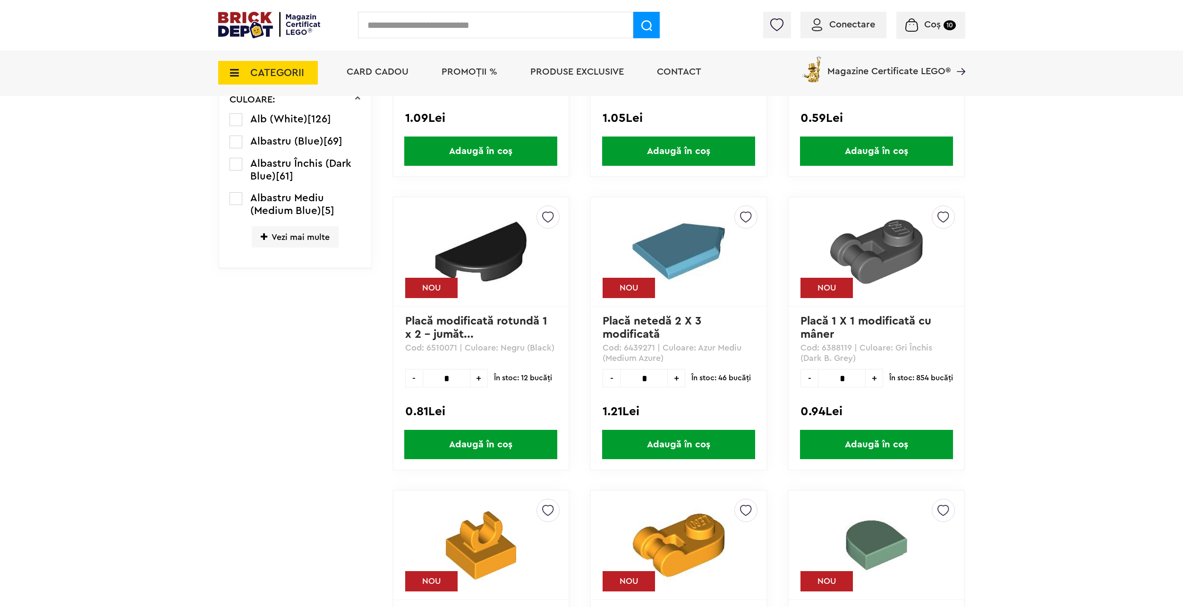
click at [299, 238] on span "Vezi mai multe" at bounding box center [295, 236] width 87 height 21
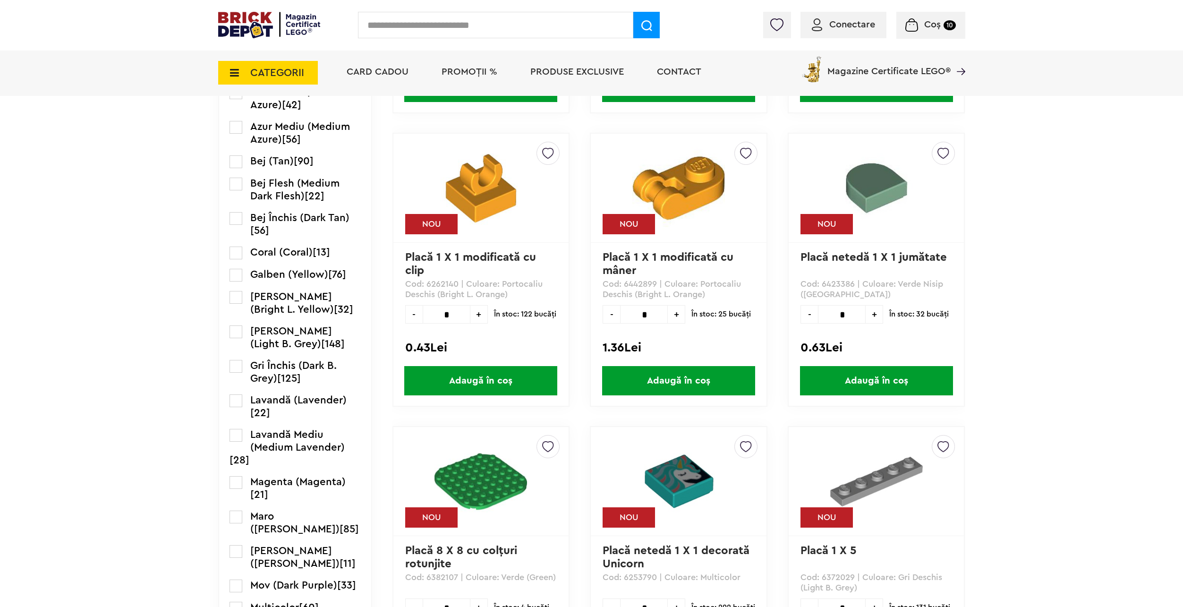
scroll to position [1508, 0]
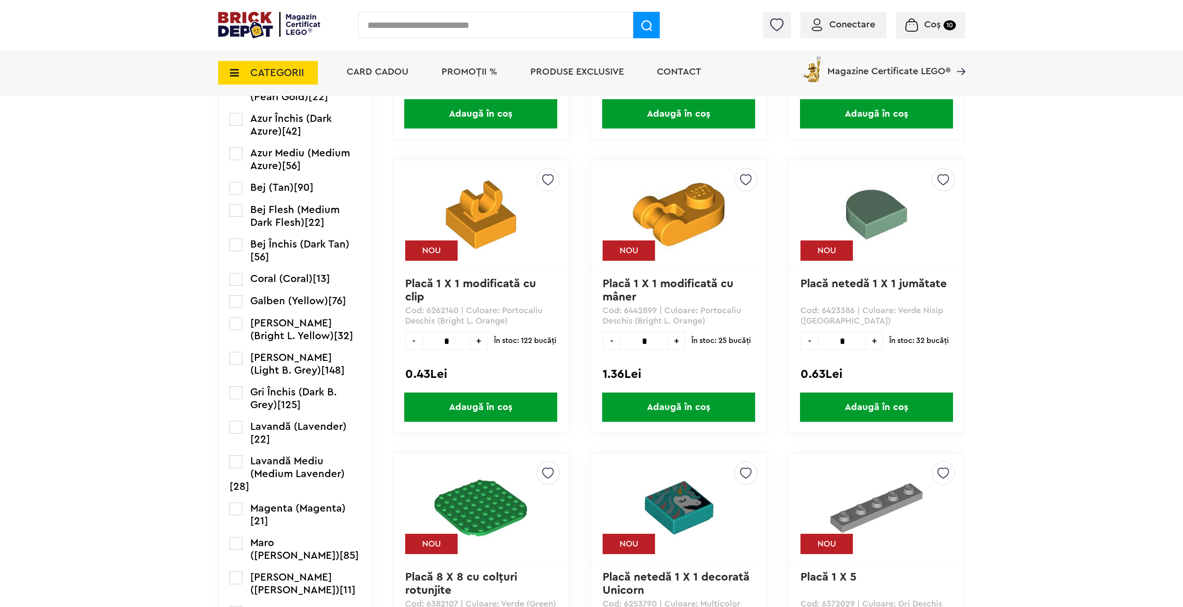
click at [296, 357] on span "[PERSON_NAME] (Light B. Grey)" at bounding box center [291, 363] width 82 height 23
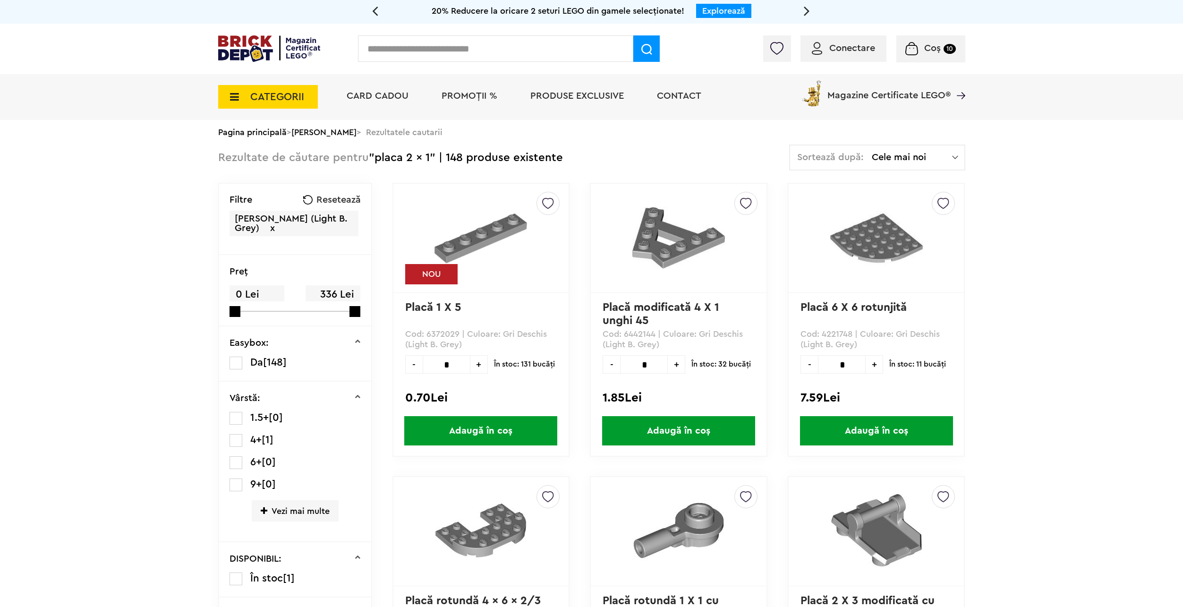
click at [828, 164] on div "Sortează după: Cele mai noi Cele mai noi Cele mai vechi Cele mai ieftine Cele m…" at bounding box center [877, 158] width 176 height 26
click at [605, 154] on td "Rezultate de căutare pentru "placa 2 x 1" | 148 produse existente Sortează după…" at bounding box center [591, 164] width 747 height 38
click at [280, 96] on span "CATEGORII" at bounding box center [277, 97] width 54 height 10
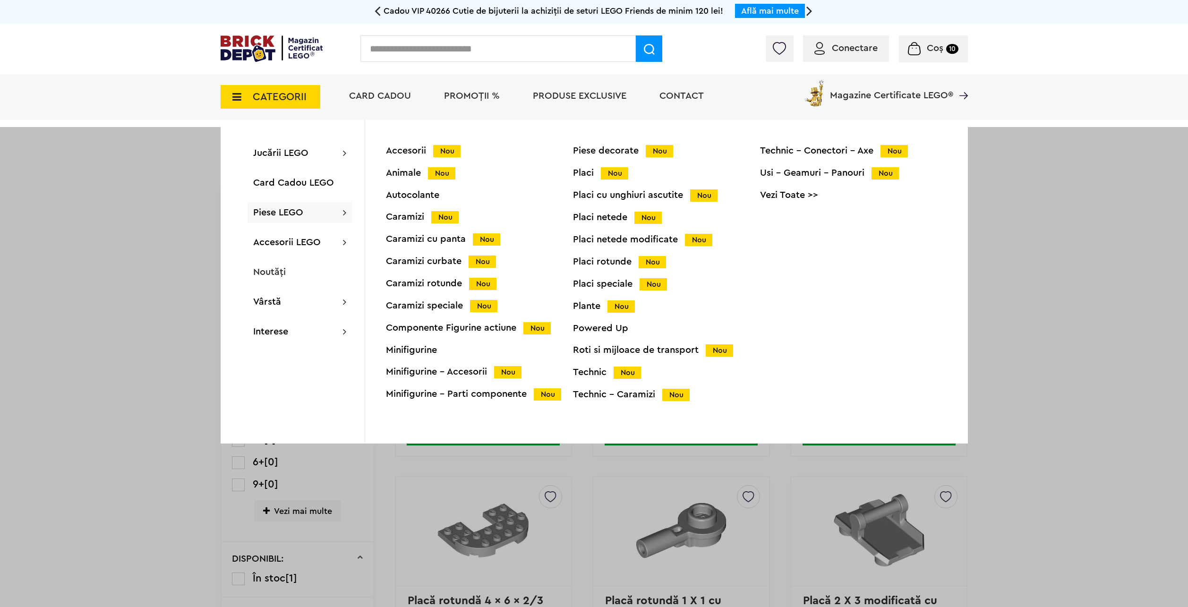
click at [587, 172] on div "Placi Nou" at bounding box center [666, 173] width 187 height 10
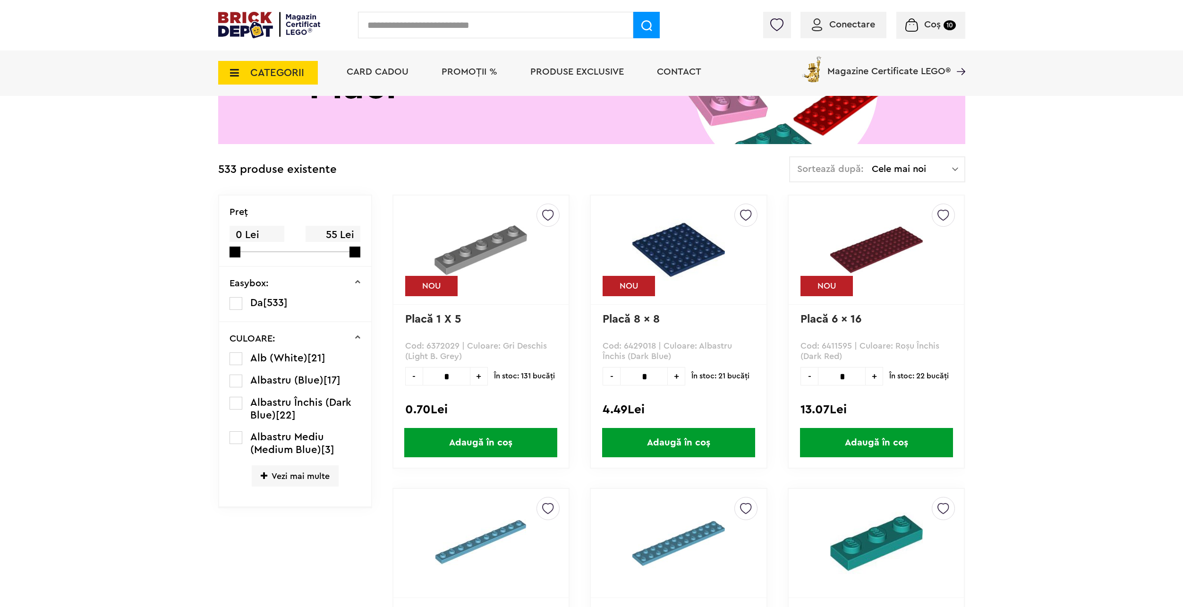
scroll to position [165, 0]
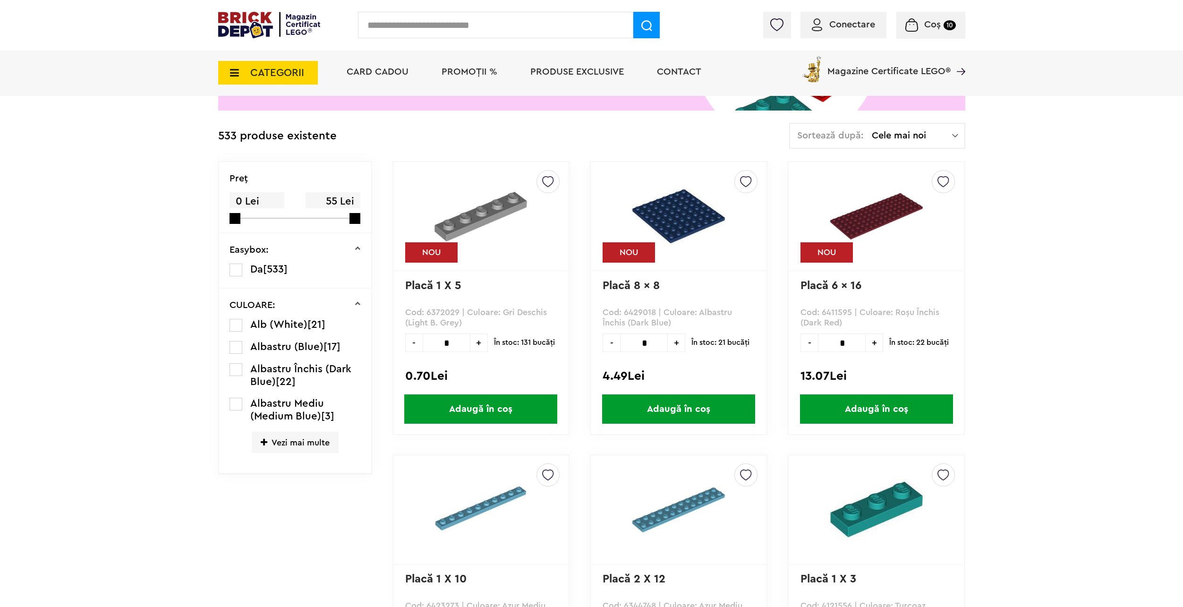
click at [317, 445] on span "Vezi mai multe" at bounding box center [295, 442] width 87 height 21
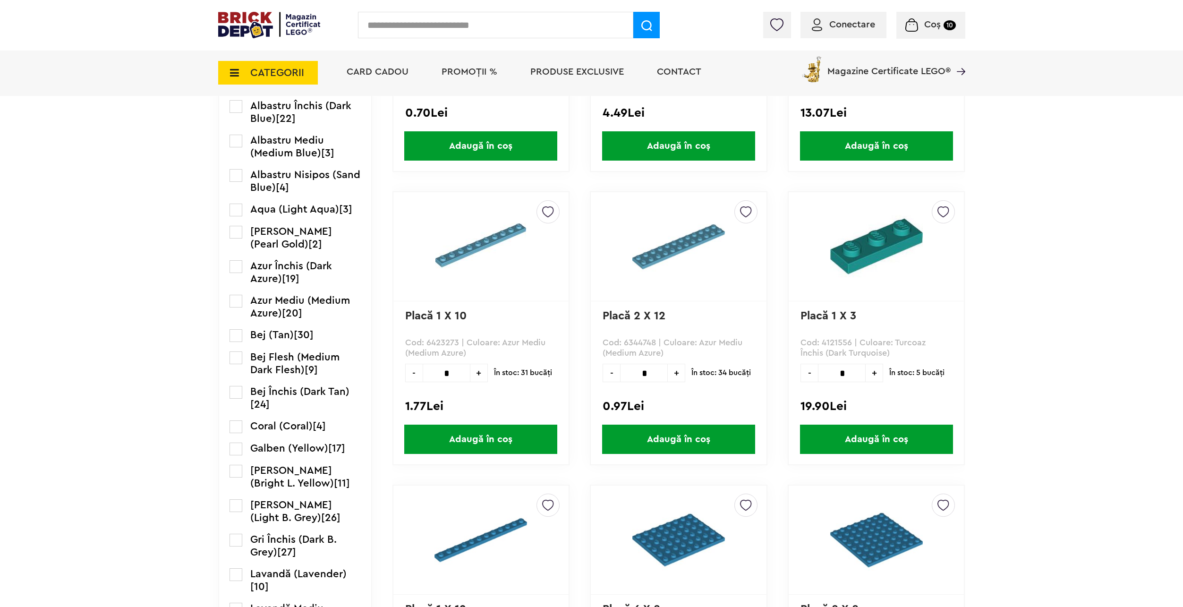
scroll to position [591, 0]
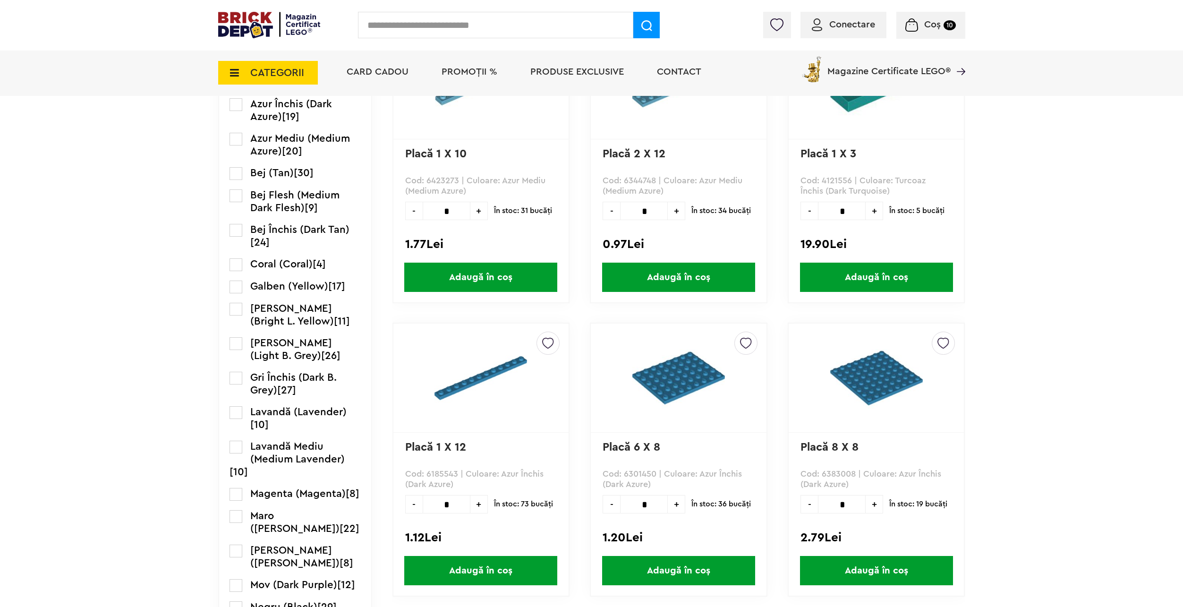
click at [286, 347] on span "Gri Deschis (Light B. Grey)" at bounding box center [291, 349] width 82 height 23
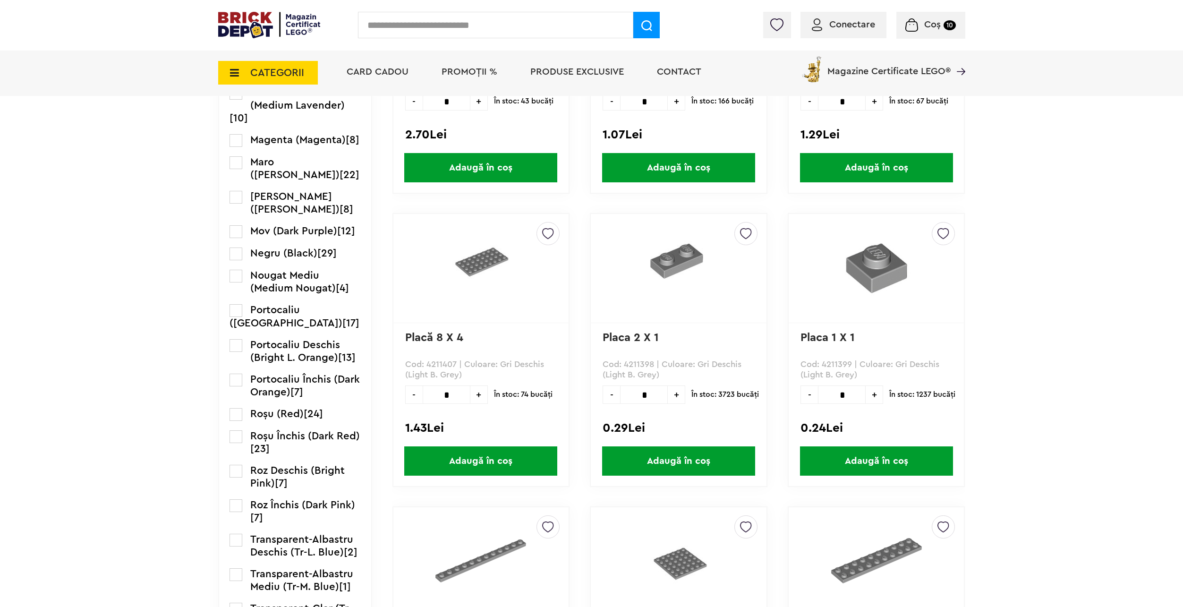
scroll to position [1087, 0]
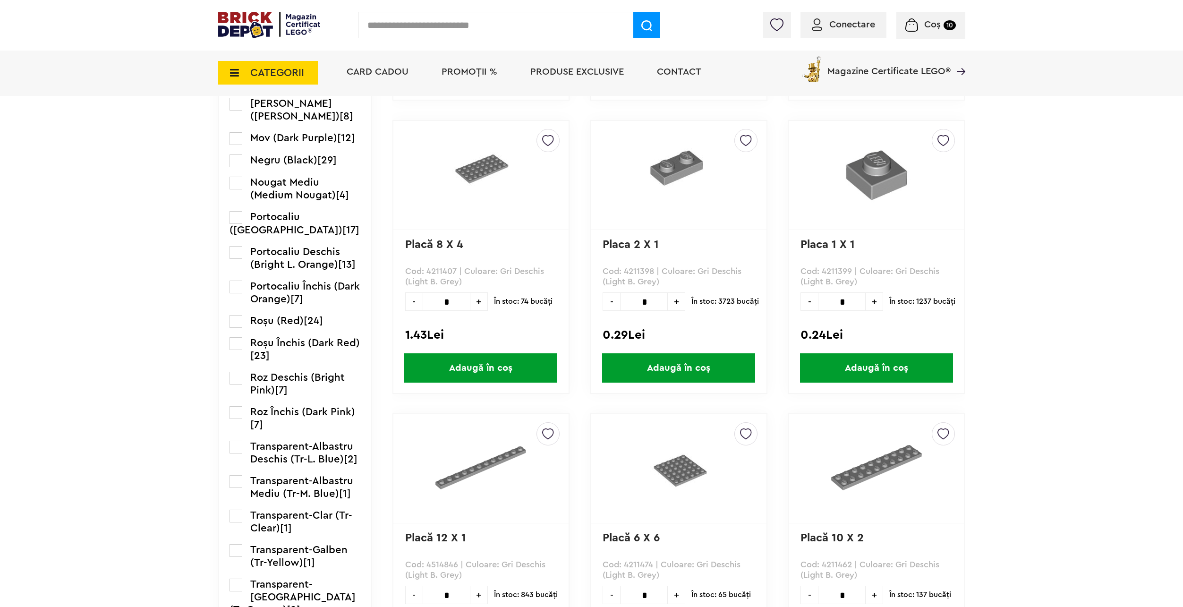
click at [667, 365] on span "Adaugă în coș" at bounding box center [678, 367] width 153 height 29
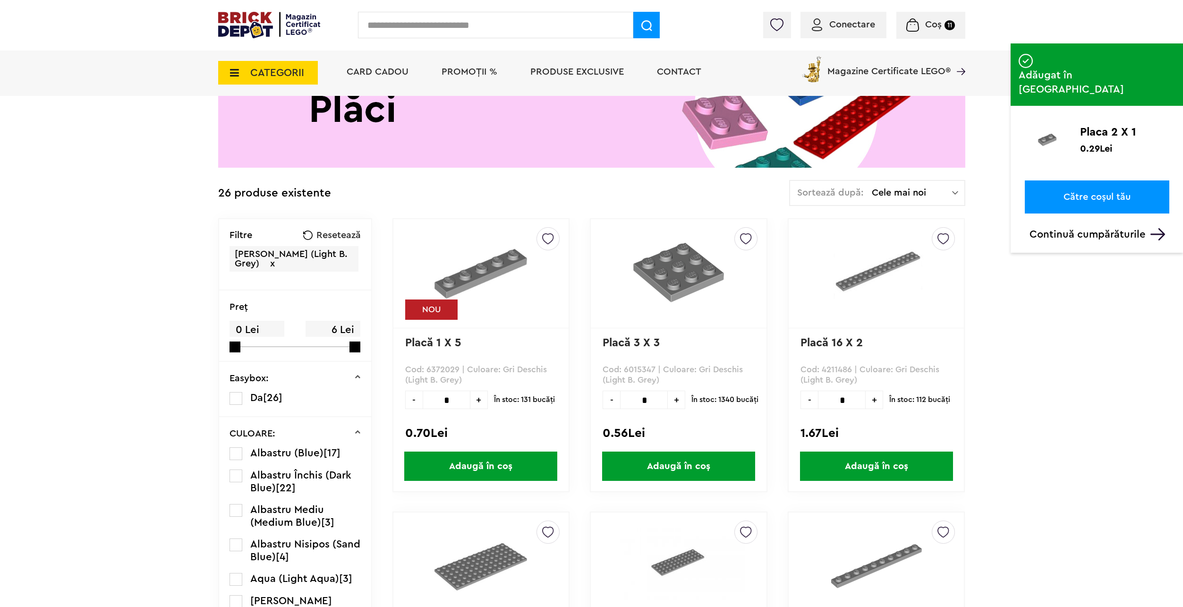
scroll to position [0, 0]
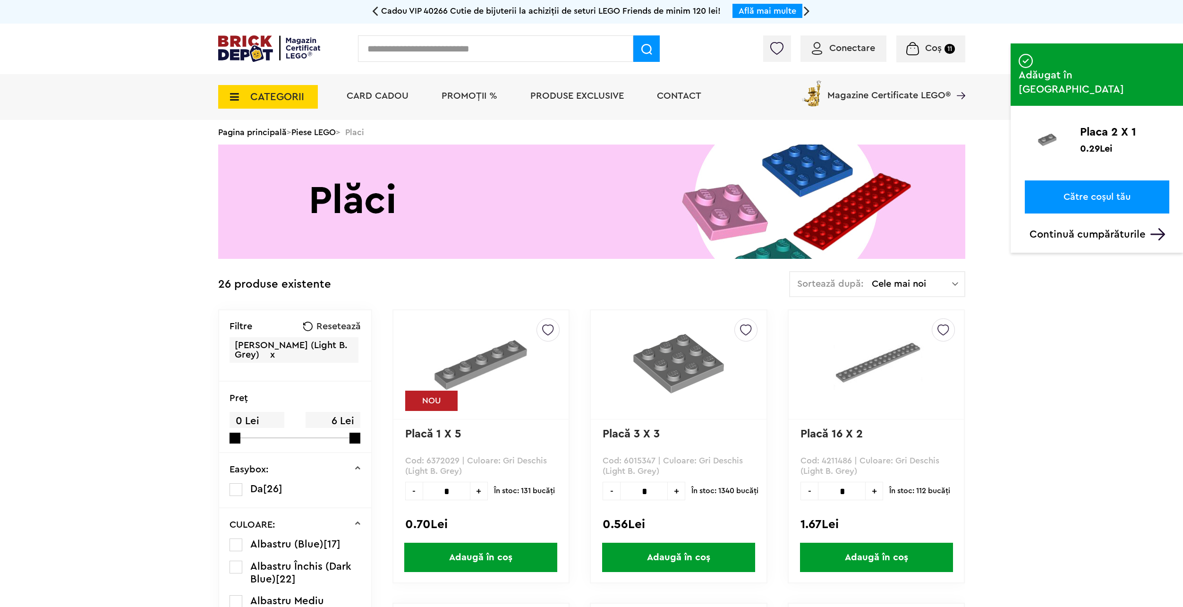
click at [1069, 180] on link "Către coșul tău" at bounding box center [1097, 196] width 145 height 33
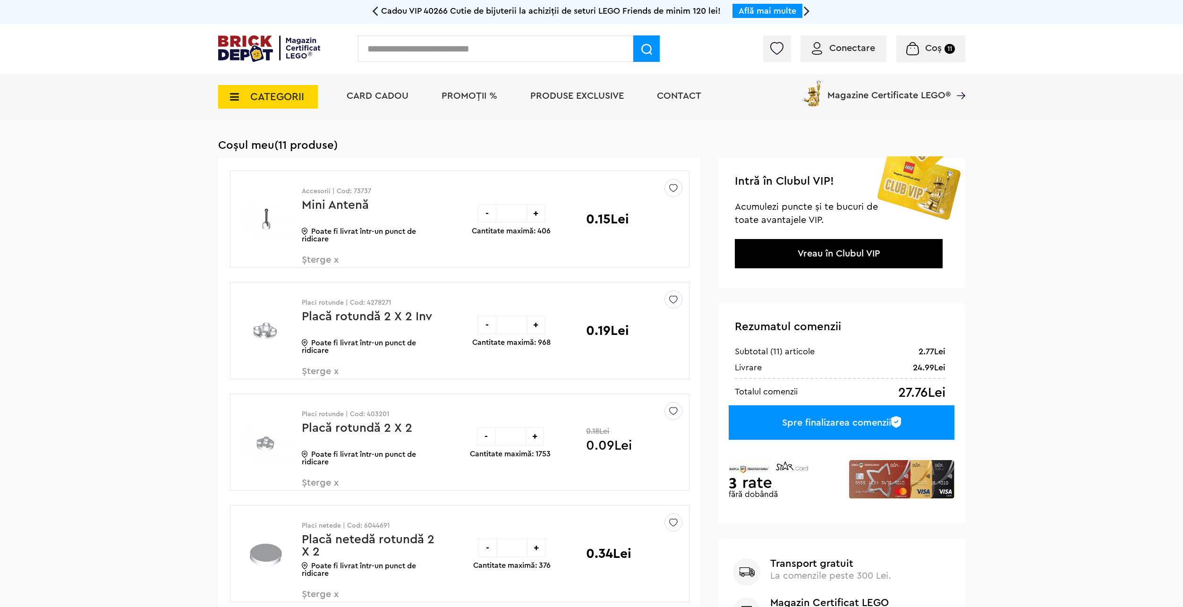
click at [795, 408] on div "Spre finalizarea comenzii" at bounding box center [841, 422] width 225 height 34
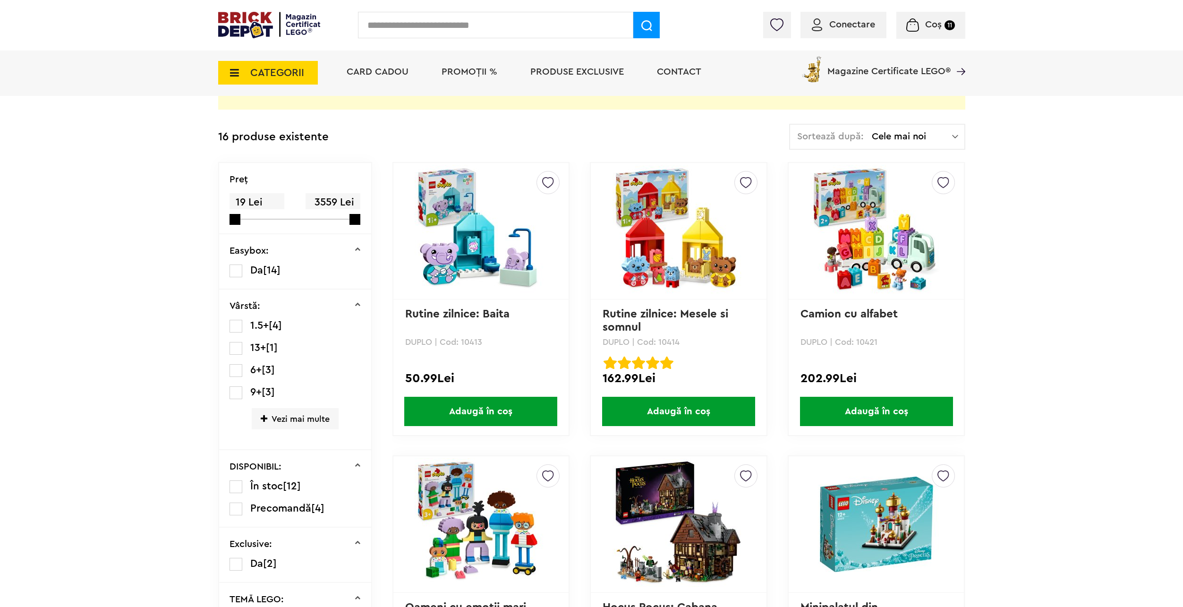
scroll to position [47, 0]
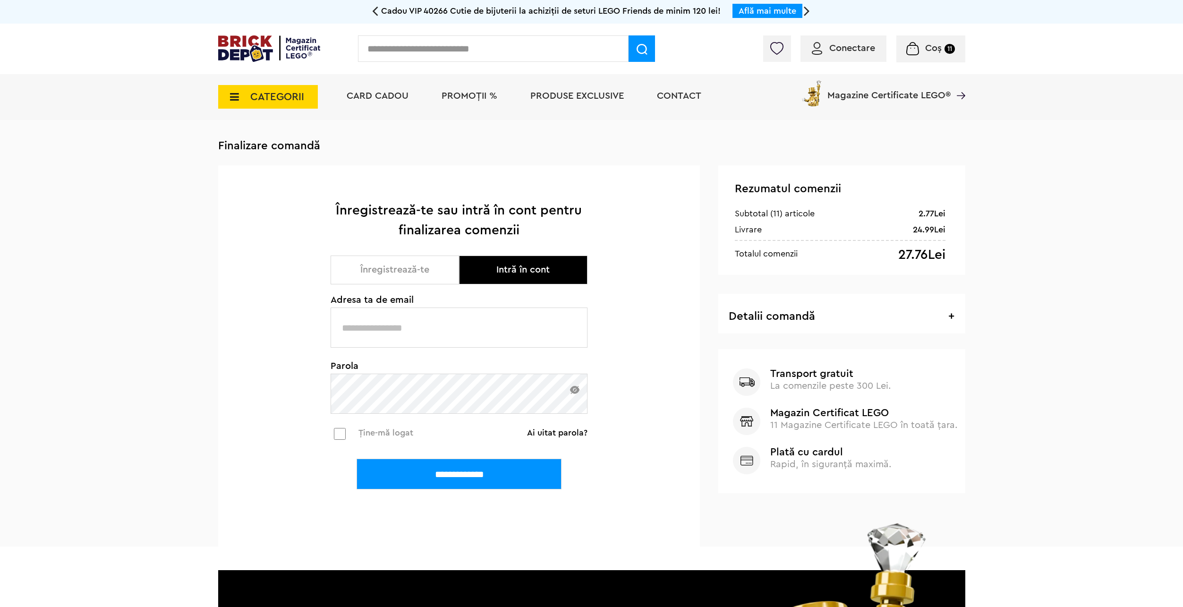
click at [405, 262] on button "Înregistrează-te" at bounding box center [395, 270] width 129 height 29
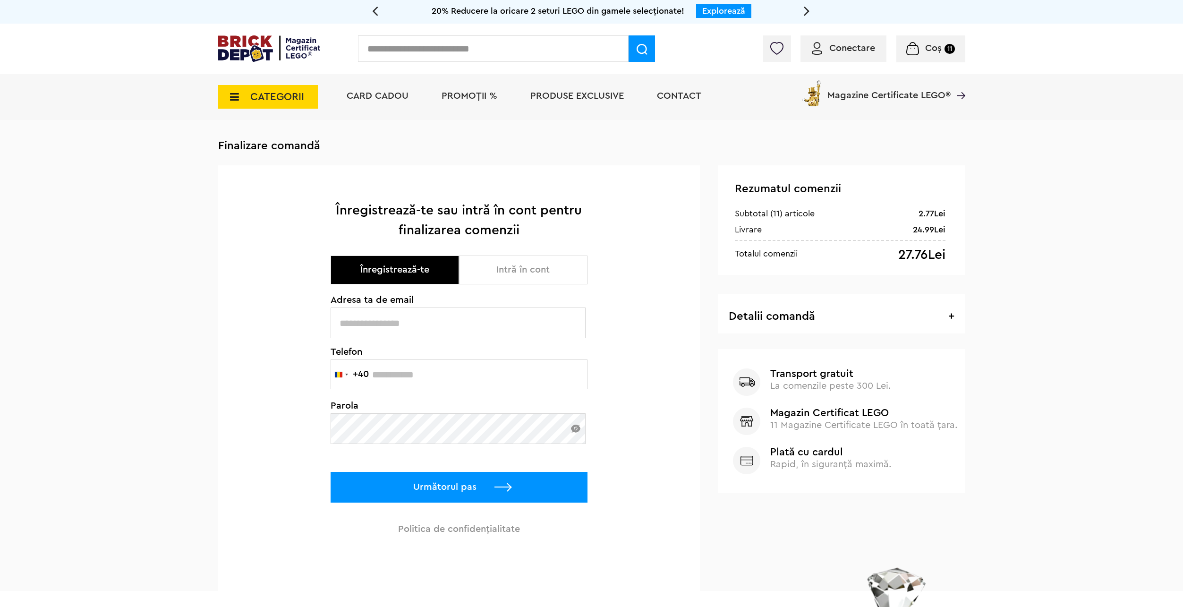
click at [474, 321] on input "text" at bounding box center [458, 323] width 255 height 31
type input "**********"
click at [492, 369] on input "text" at bounding box center [459, 375] width 257 height 30
type input "*********"
click at [780, 311] on h3 "Detalii comandă + -" at bounding box center [841, 317] width 225 height 12
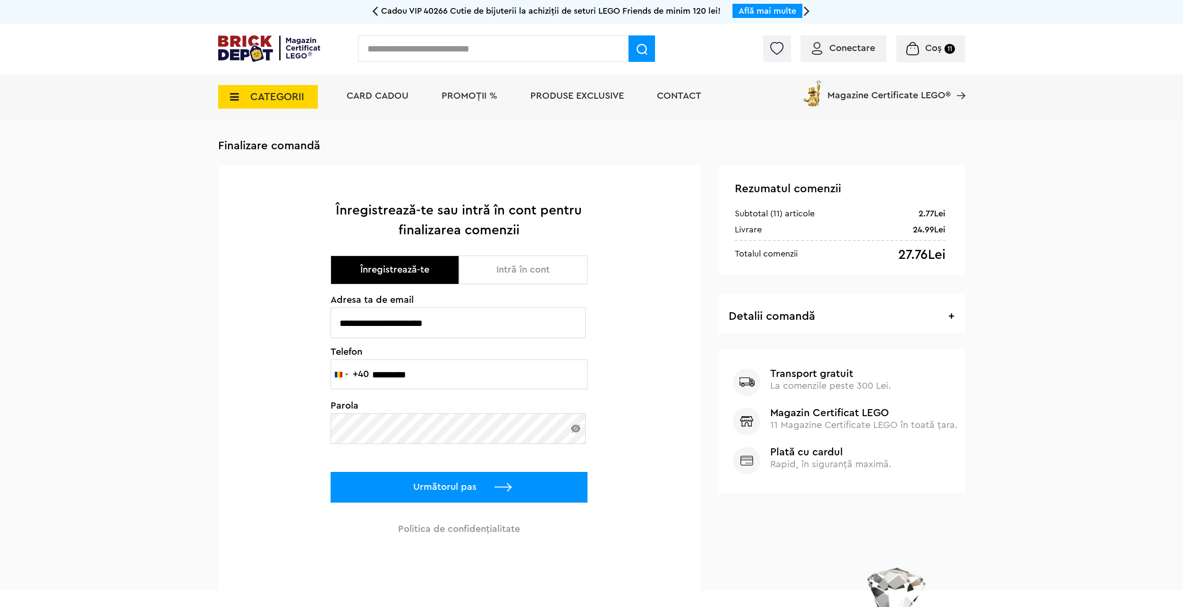
click at [942, 314] on h3 "Detalii comandă + -" at bounding box center [841, 317] width 225 height 12
click at [947, 316] on h3 "Detalii comandă + -" at bounding box center [841, 317] width 225 height 12
click at [950, 316] on span "+" at bounding box center [952, 316] width 6 height 11
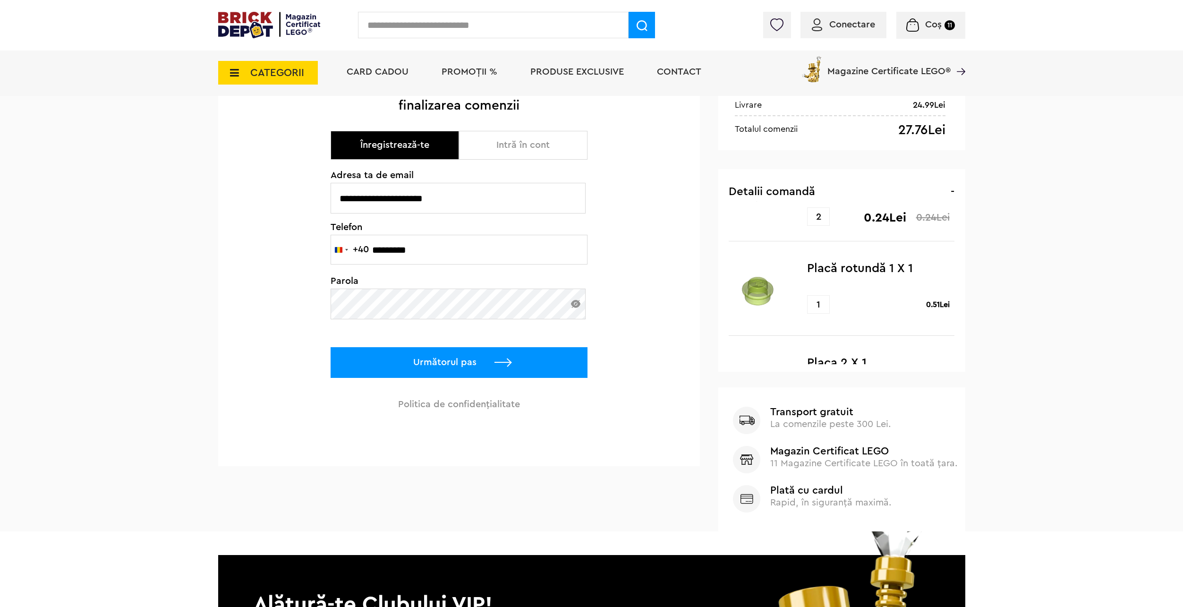
scroll to position [614, 0]
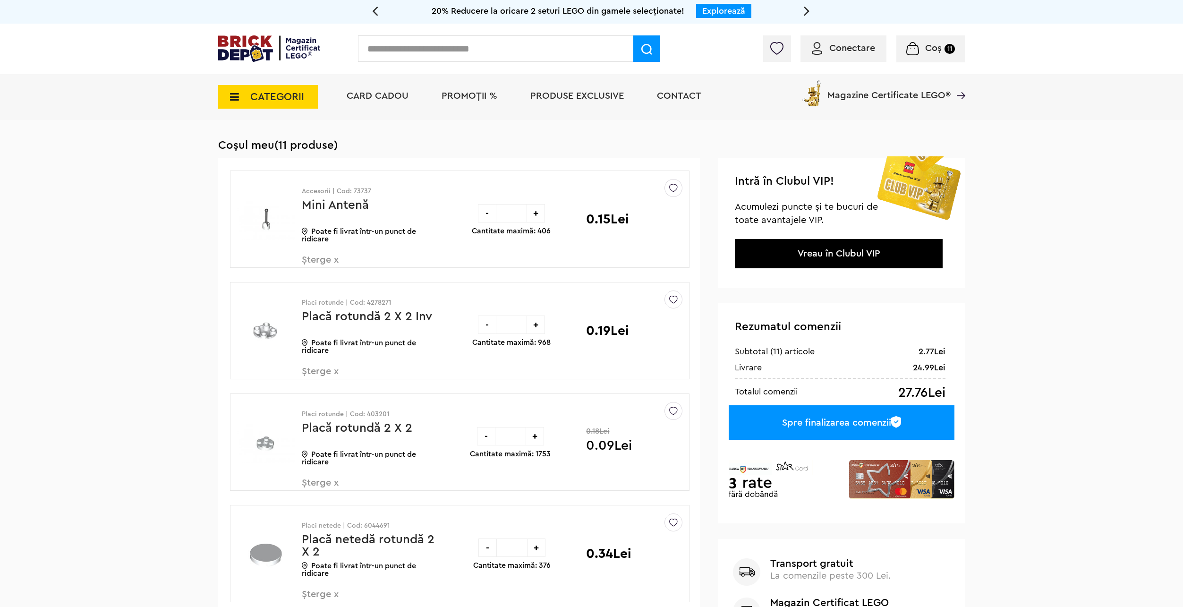
click at [272, 102] on span "CATEGORII" at bounding box center [277, 97] width 54 height 10
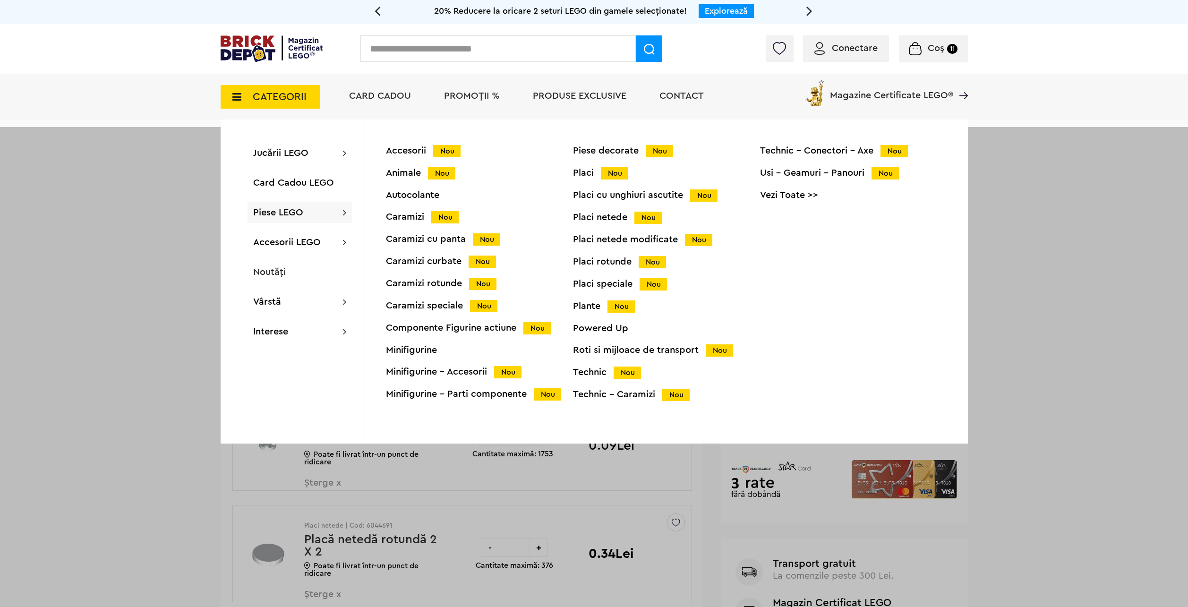
click at [318, 217] on div "Piese LEGO Accesorii Nou Animale Nou Autocolante Caramizi Nou Caramizi cu panta…" at bounding box center [300, 212] width 104 height 21
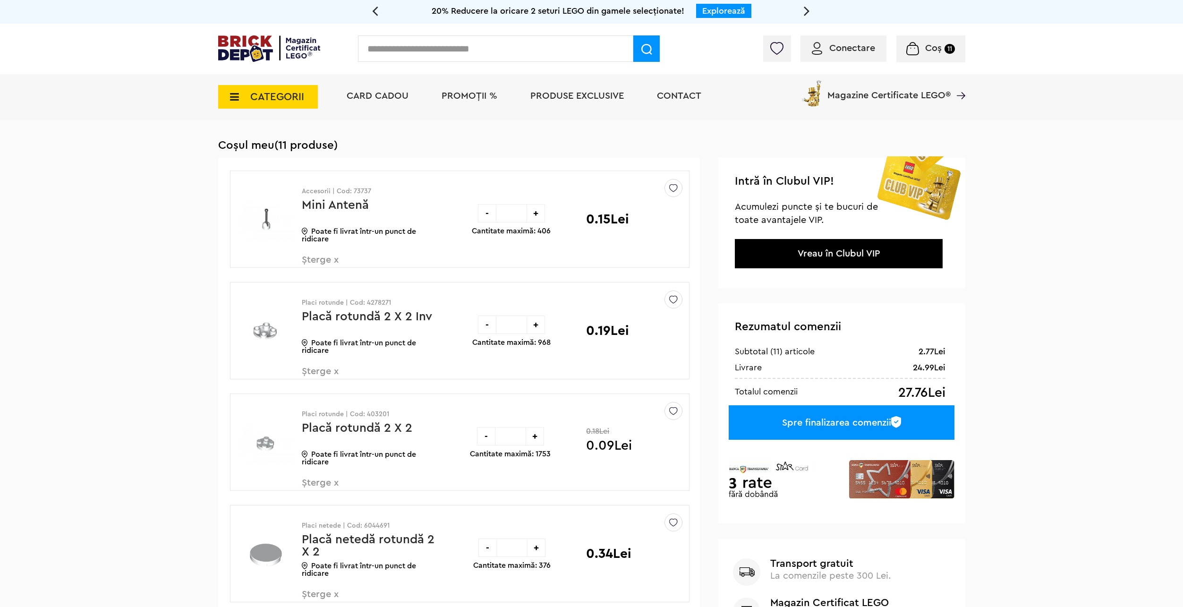
click at [272, 99] on span "CATEGORII" at bounding box center [277, 97] width 54 height 10
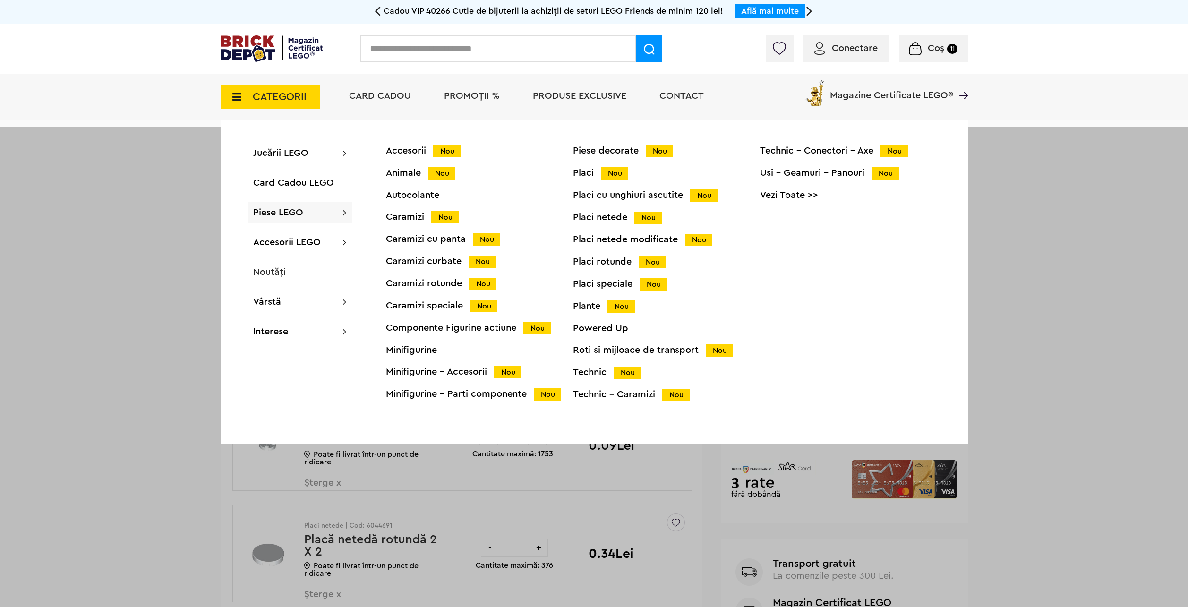
click at [806, 197] on link "Vezi Toate >>" at bounding box center [853, 194] width 187 height 9
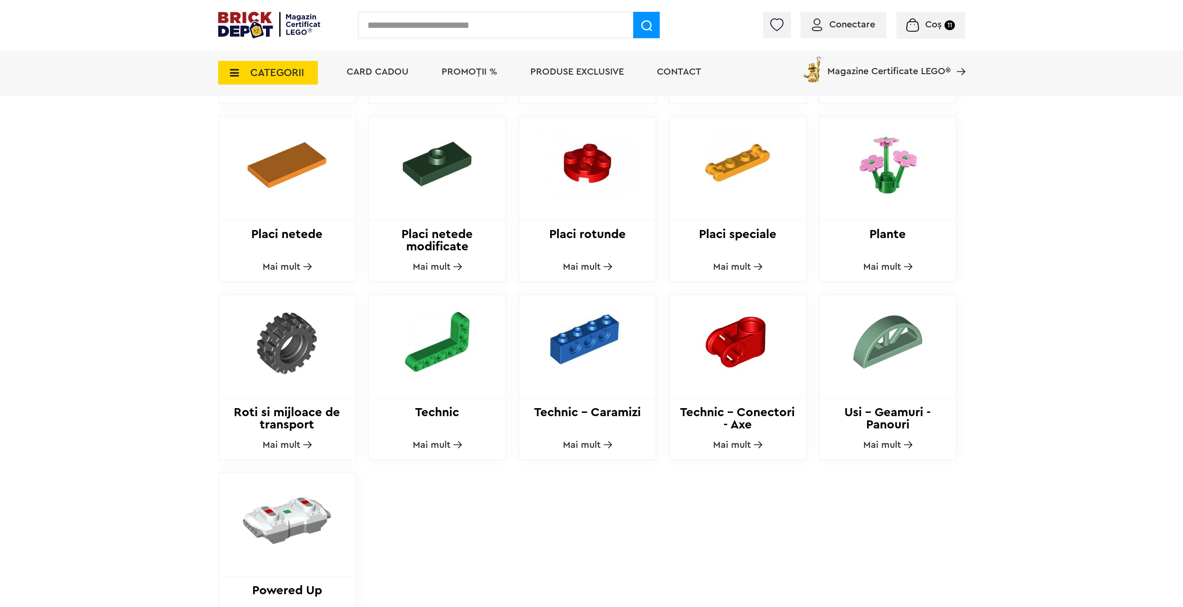
scroll to position [803, 0]
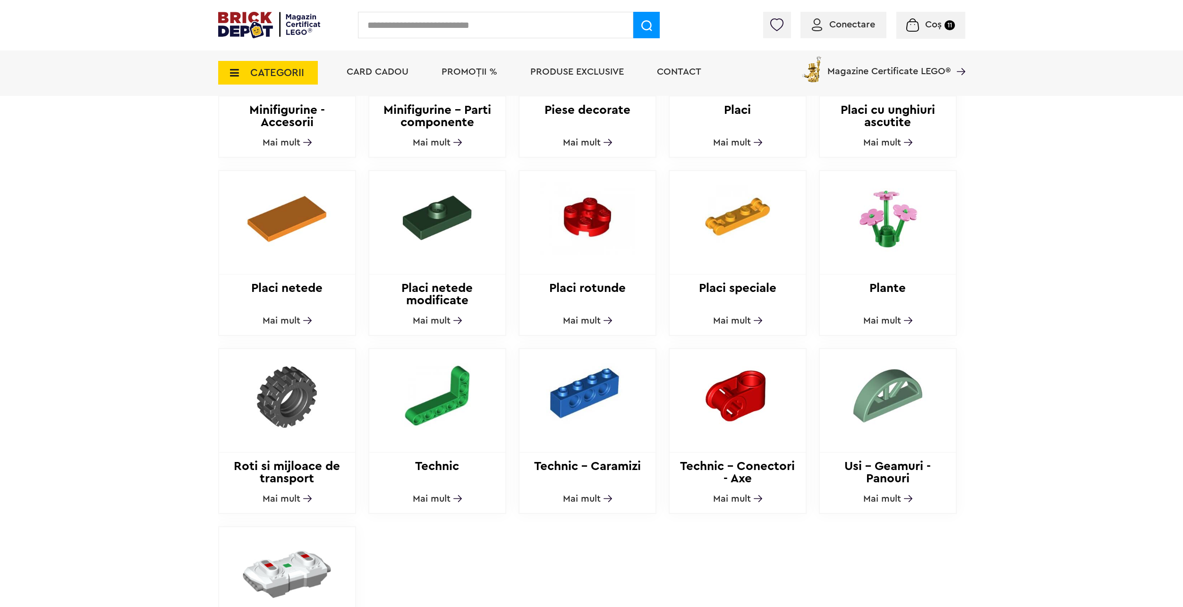
click at [722, 316] on span "Mai mult" at bounding box center [732, 320] width 38 height 9
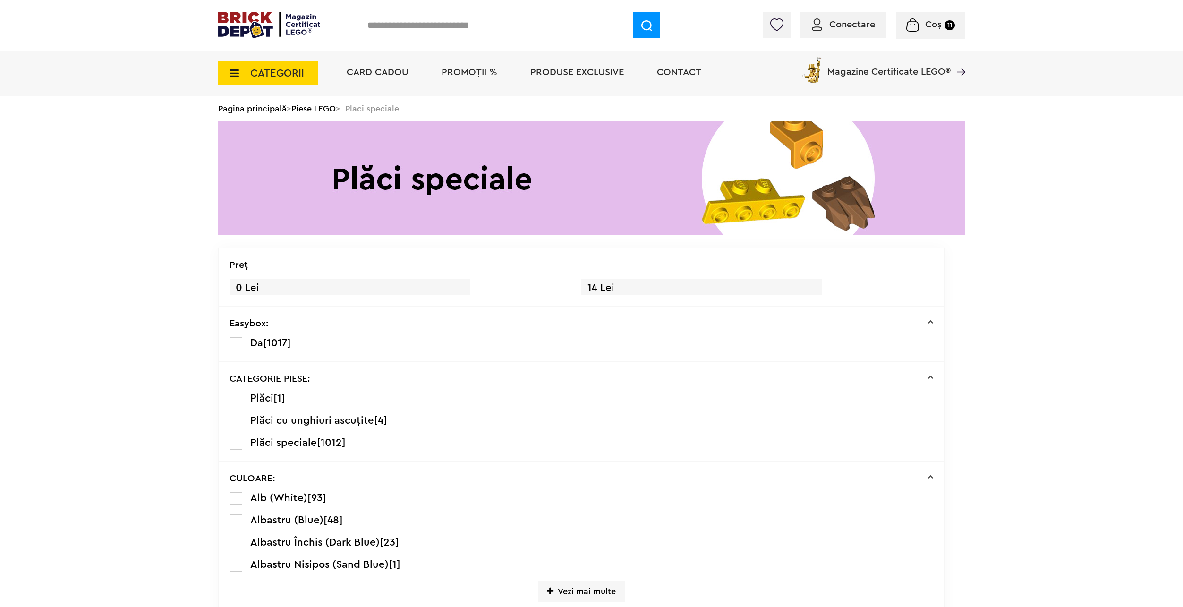
scroll to position [41, 0]
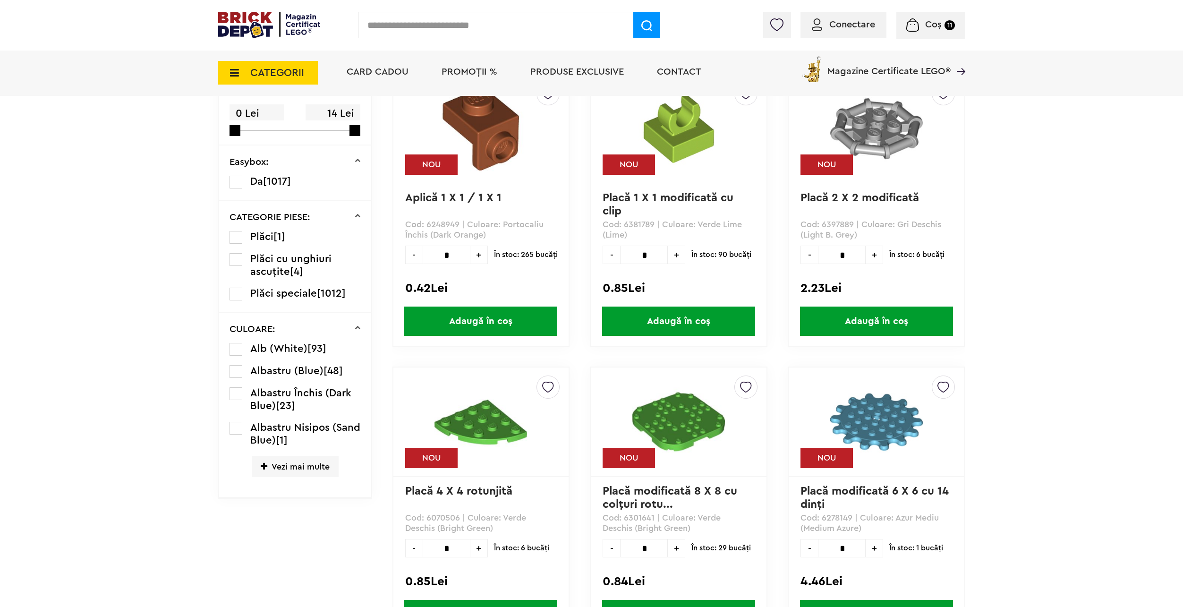
click at [311, 465] on span "Vezi mai multe" at bounding box center [295, 466] width 87 height 21
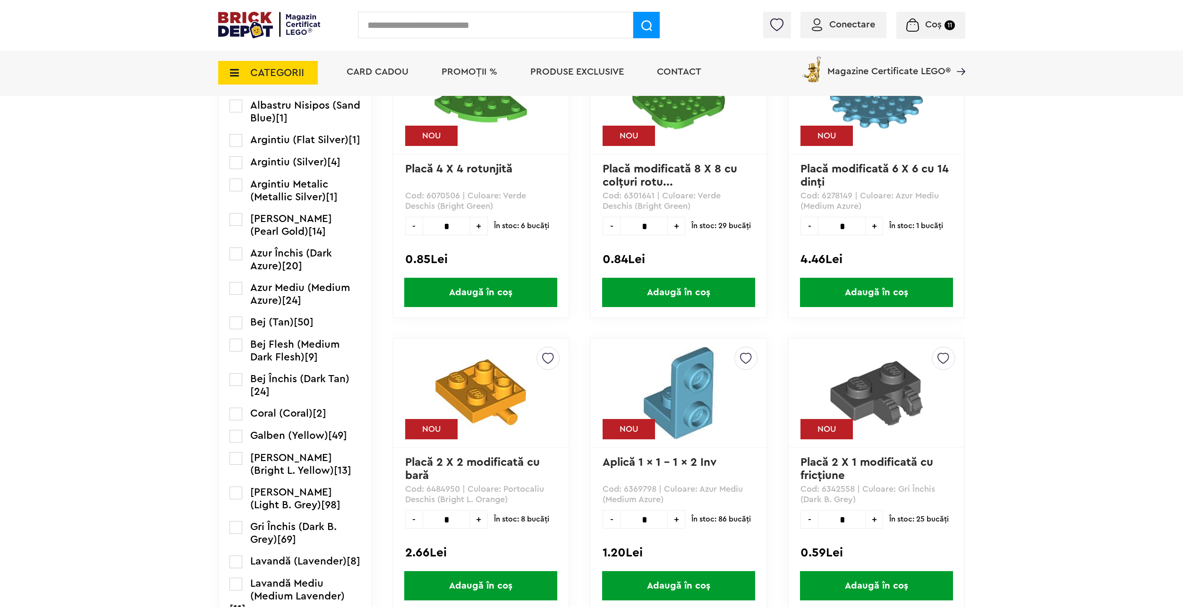
scroll to position [584, 0]
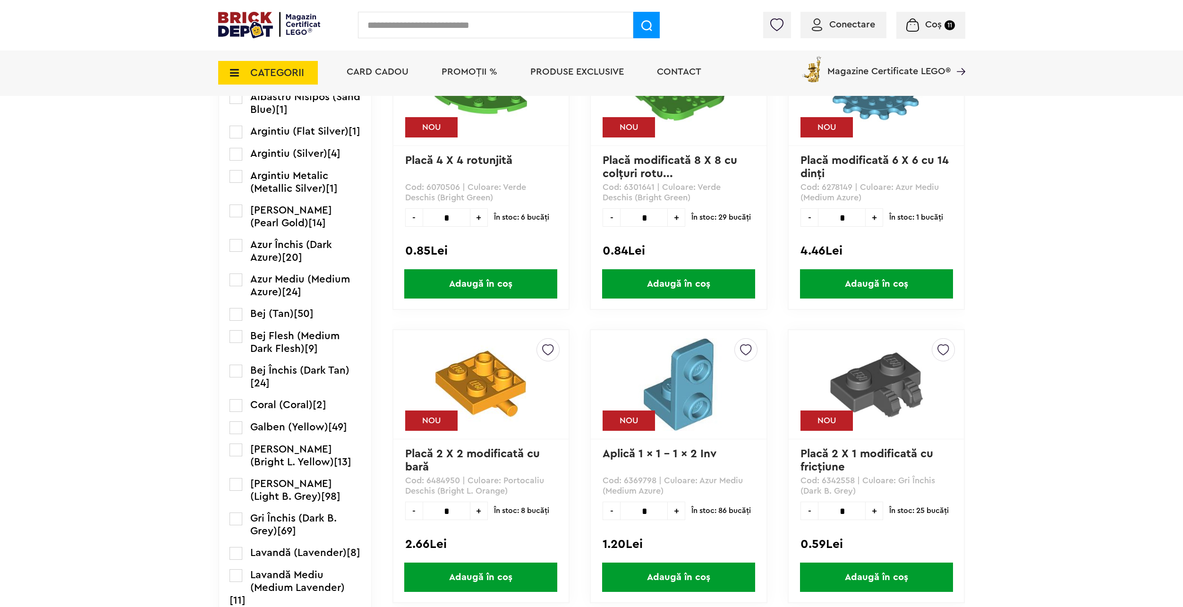
click at [294, 494] on span "Gri Deschis (Light B. Grey)" at bounding box center [291, 490] width 82 height 23
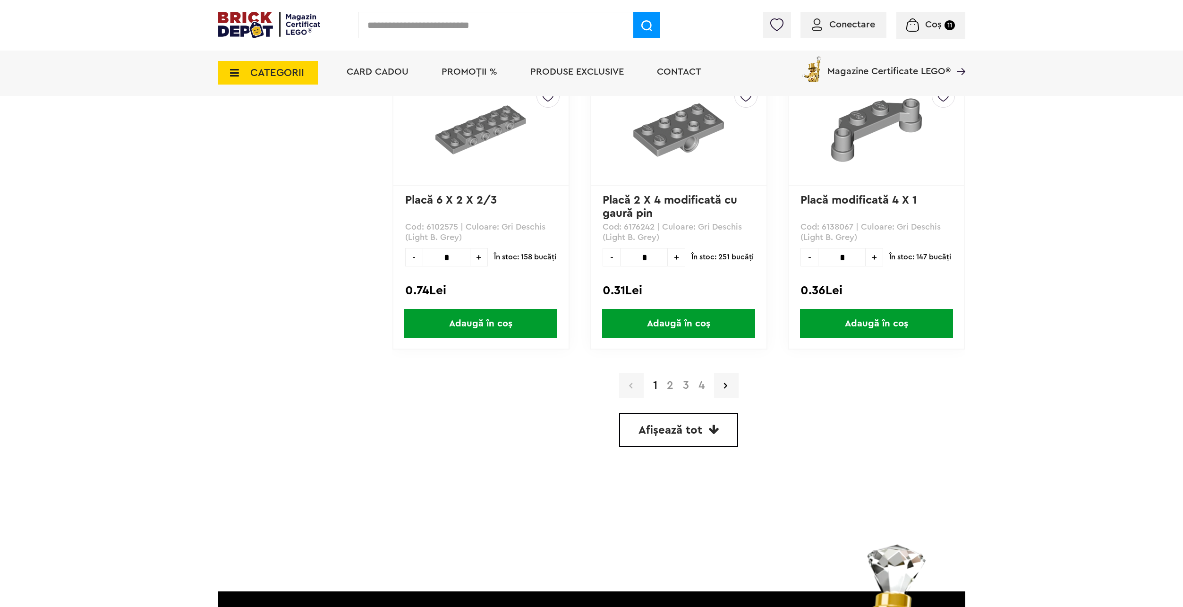
scroll to position [2598, 0]
click at [724, 378] on link at bounding box center [726, 385] width 25 height 25
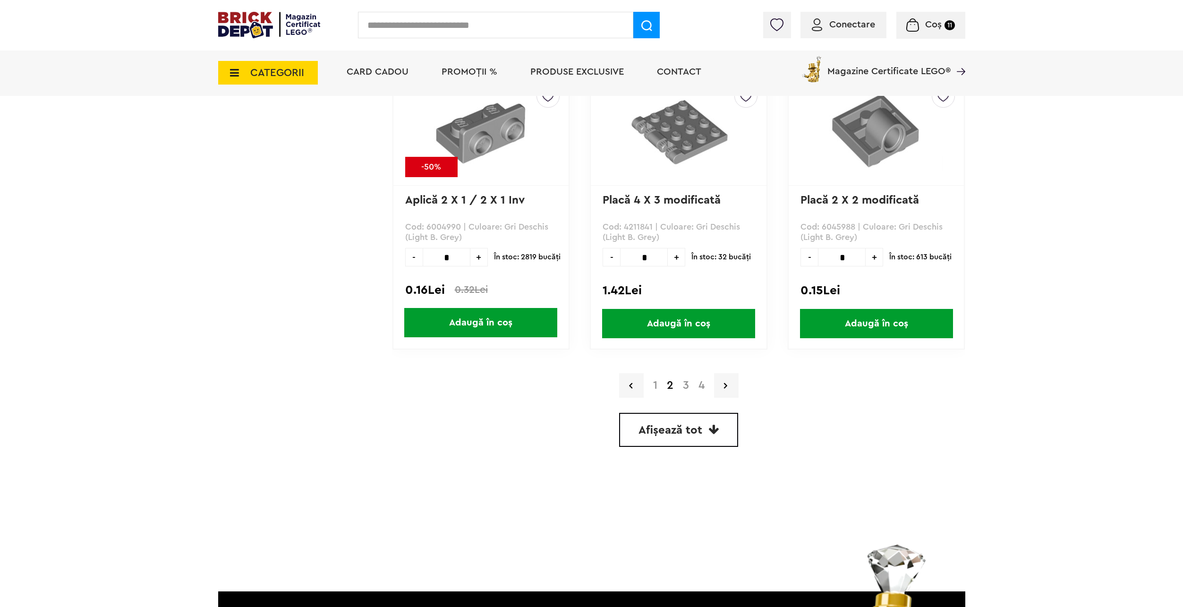
scroll to position [2598, 0]
click at [709, 416] on link "Afișează tot" at bounding box center [678, 429] width 119 height 34
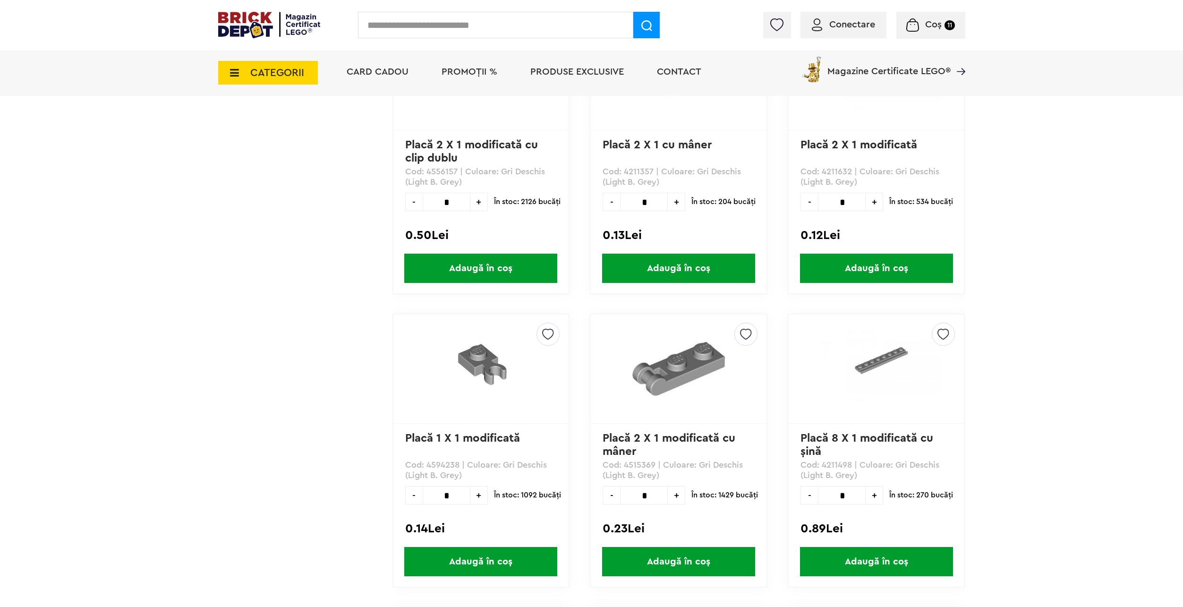
scroll to position [7422, 0]
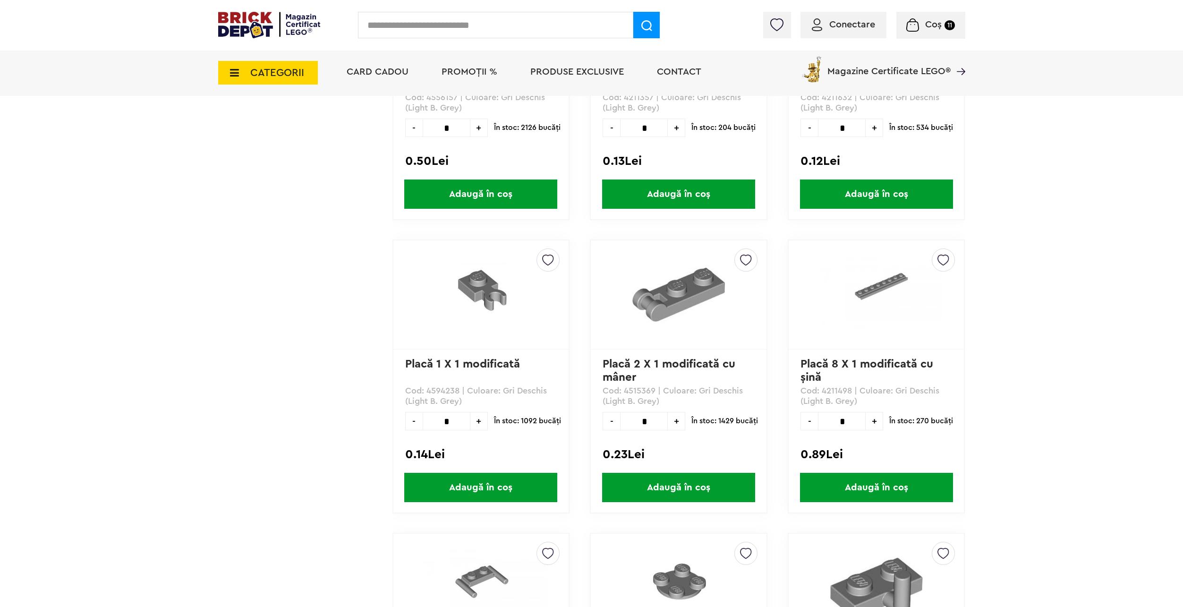
click at [453, 481] on span "Adaugă în coș" at bounding box center [480, 487] width 153 height 29
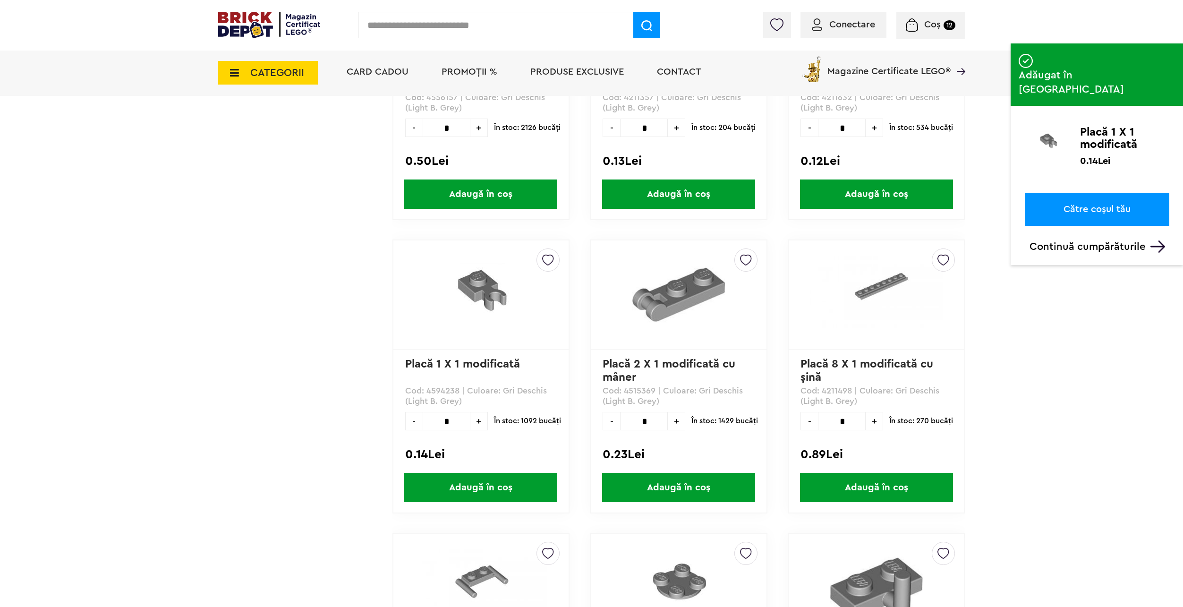
click at [927, 25] on span "Coș" at bounding box center [933, 24] width 17 height 9
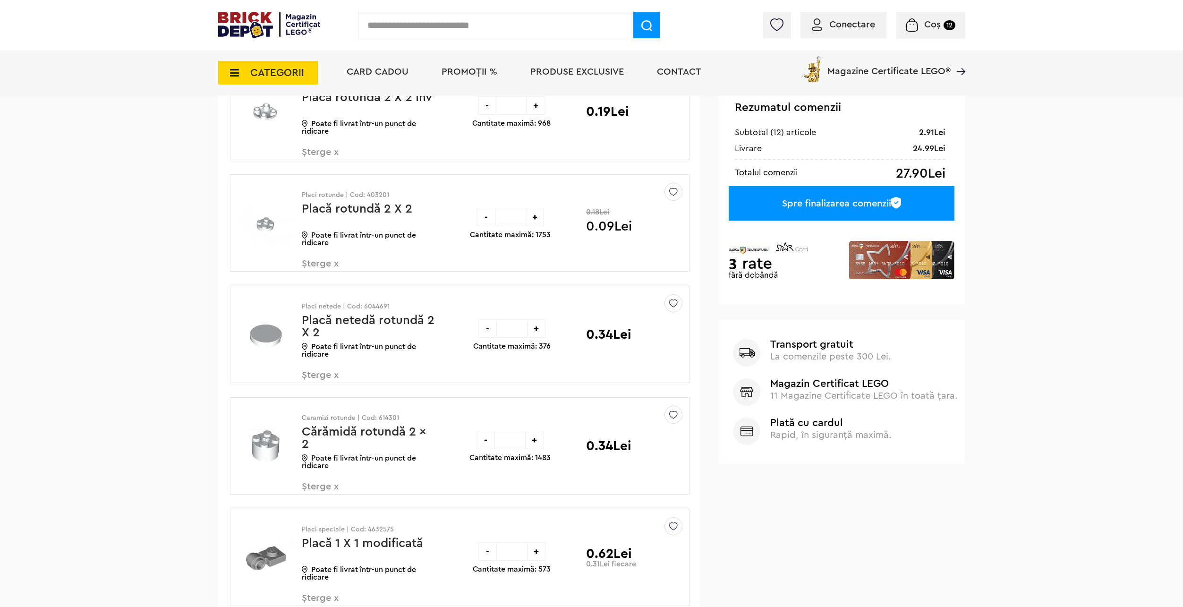
scroll to position [189, 0]
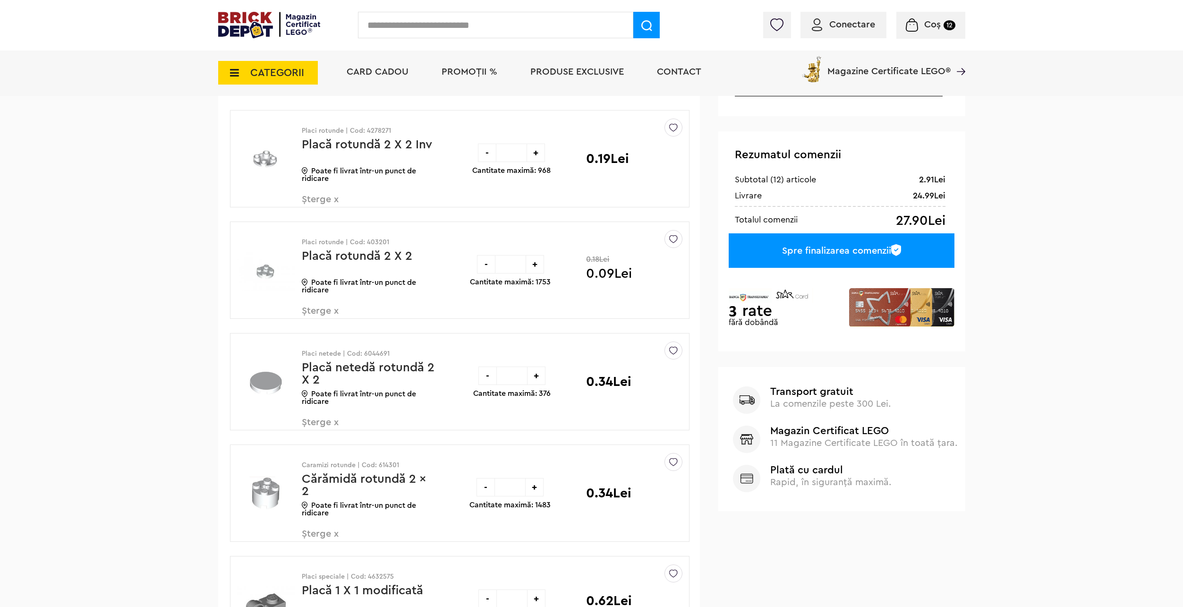
click at [791, 250] on div "Spre finalizarea comenzii" at bounding box center [841, 250] width 225 height 34
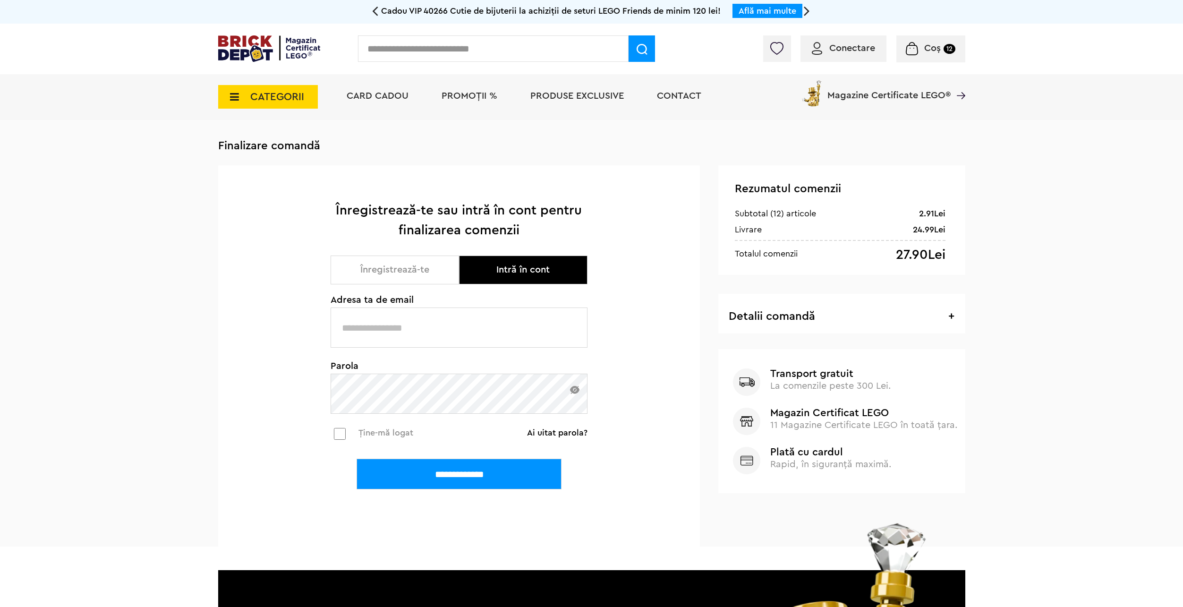
click at [428, 314] on input "text" at bounding box center [459, 328] width 257 height 40
click at [899, 300] on div "Detalii comandă + - Mini Antenă 1 0.15Lei Placă rotundă 2 X 2 Inv 1 0.19Lei Pla…" at bounding box center [842, 314] width 247 height 40
click at [899, 307] on div "Detalii comandă + - Mini Antenă 1 0.15Lei Placă rotundă 2 X 2 Inv 1 0.19Lei Pla…" at bounding box center [842, 314] width 247 height 40
click at [937, 315] on h3 "Detalii comandă + -" at bounding box center [841, 317] width 225 height 12
click at [949, 315] on span "+" at bounding box center [952, 316] width 6 height 11
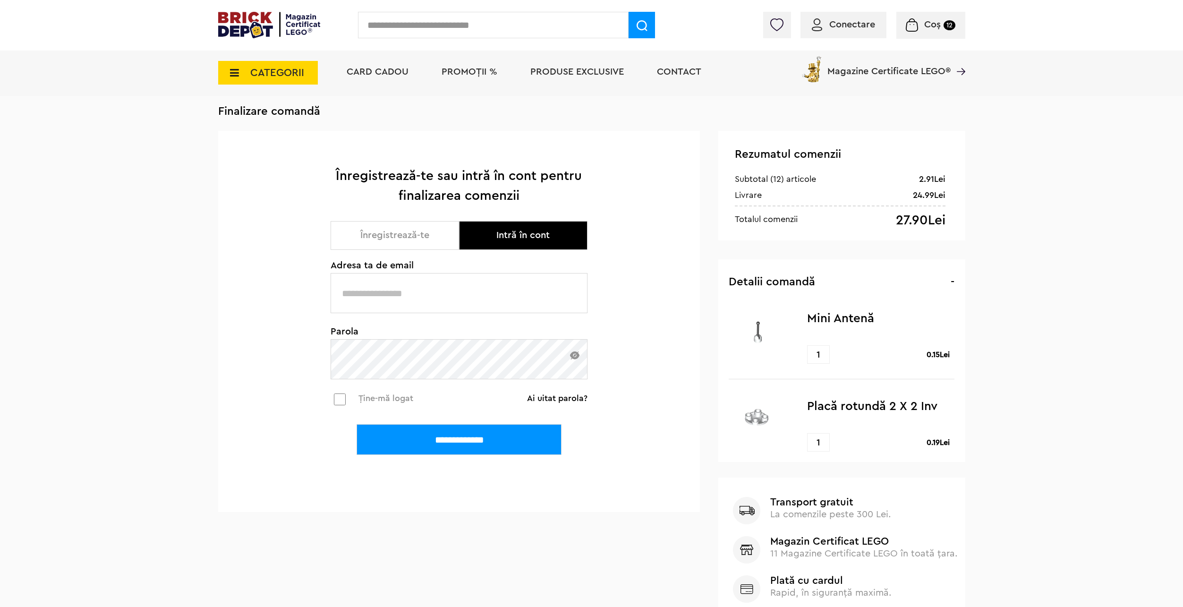
scroll to position [47, 0]
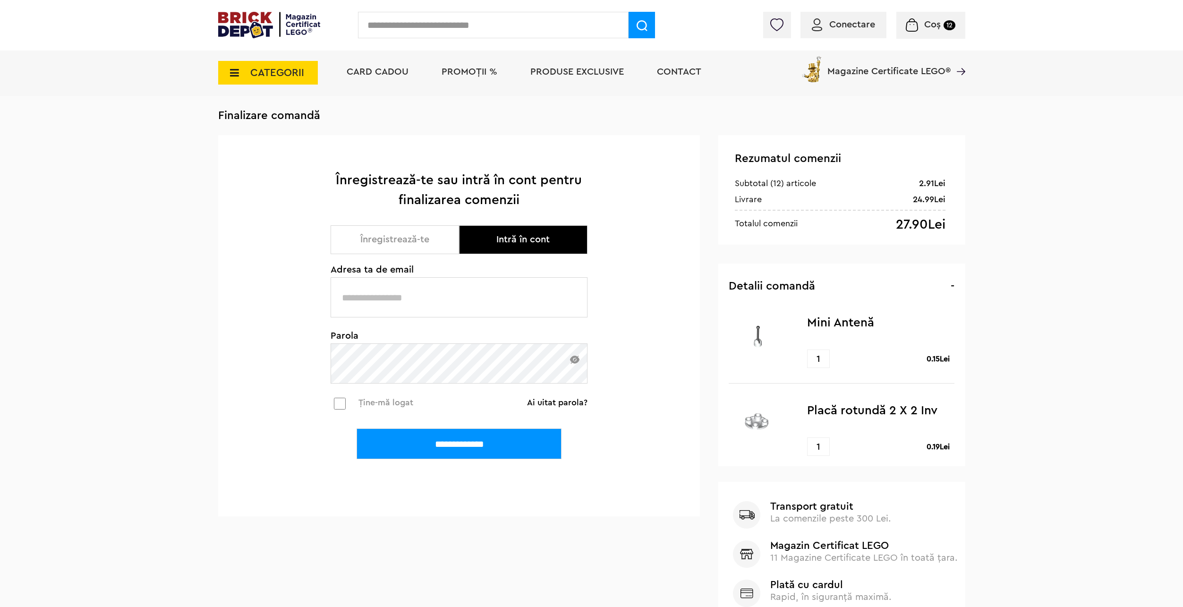
click at [409, 232] on button "Înregistrează-te" at bounding box center [395, 239] width 129 height 29
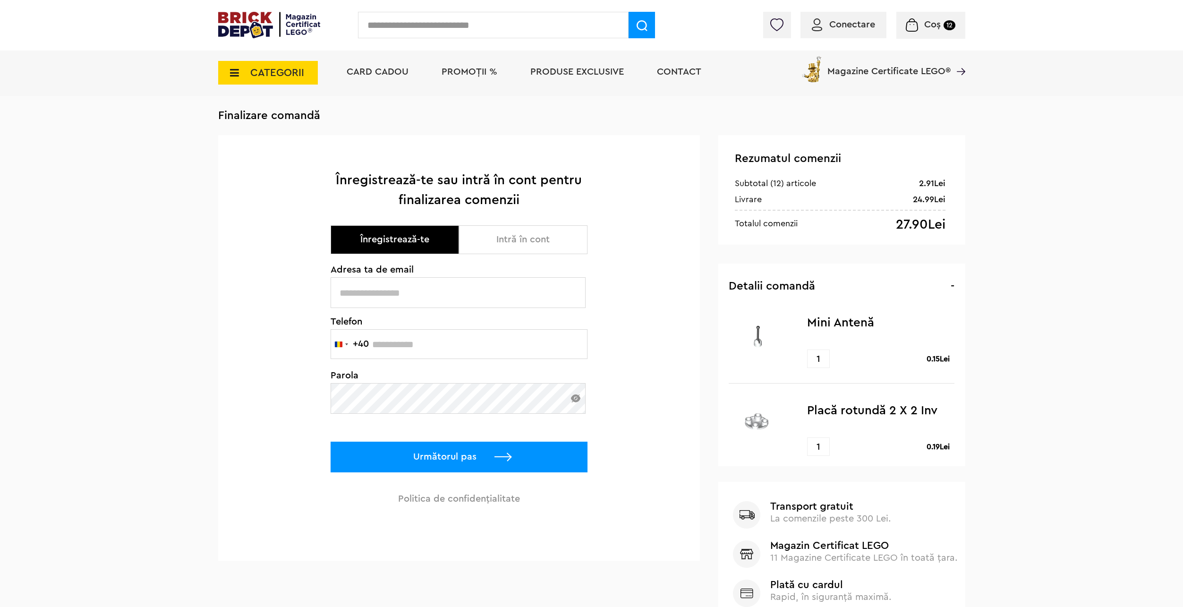
drag, startPoint x: 409, startPoint y: 232, endPoint x: 446, endPoint y: 247, distance: 39.7
click at [446, 247] on button "Înregistrează-te" at bounding box center [395, 239] width 129 height 29
click at [499, 243] on button "Intră în cont" at bounding box center [523, 239] width 129 height 29
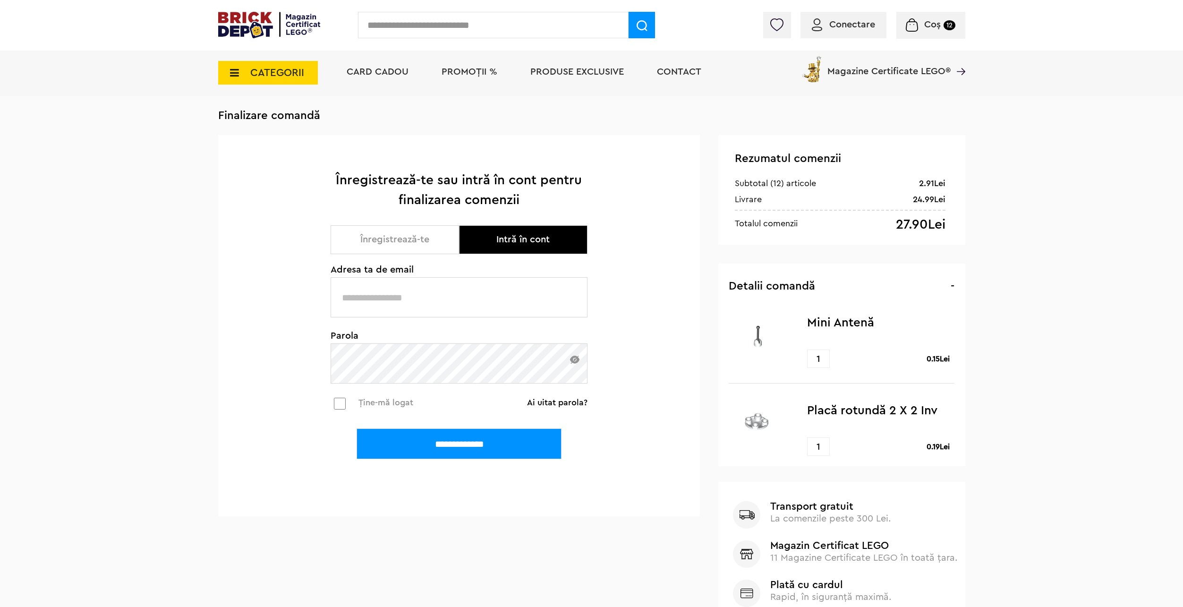
click at [427, 242] on button "Înregistrează-te" at bounding box center [395, 239] width 129 height 29
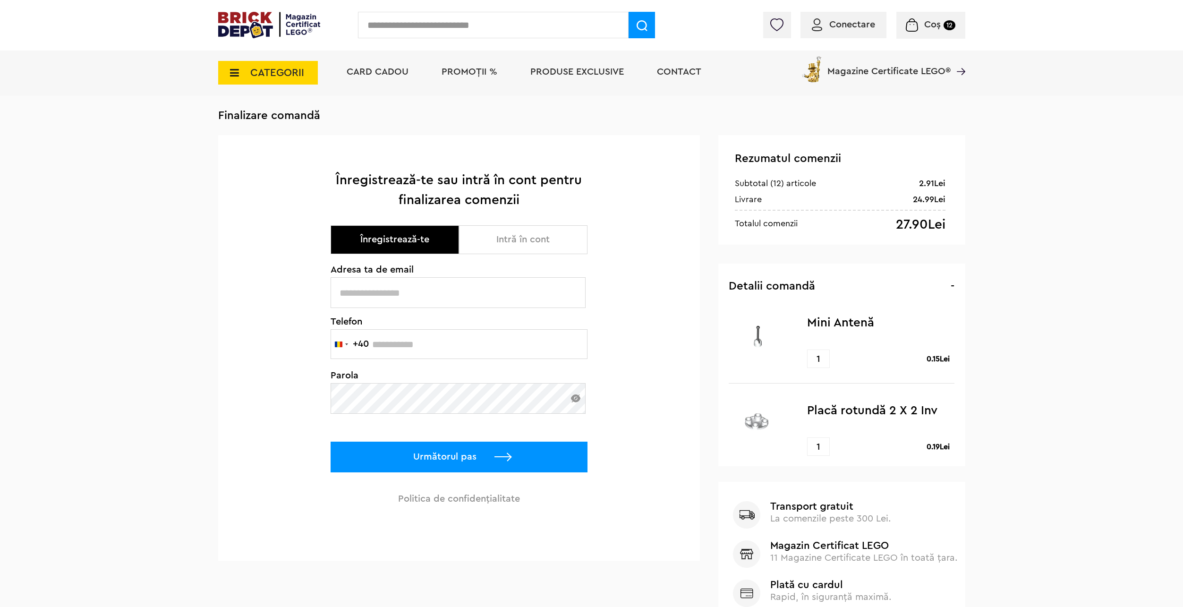
click at [462, 300] on input "text" at bounding box center [458, 292] width 255 height 31
type input "**********"
click at [498, 349] on input "text" at bounding box center [459, 344] width 257 height 30
type input "*********"
click at [524, 465] on p "Următorul pas" at bounding box center [459, 457] width 257 height 31
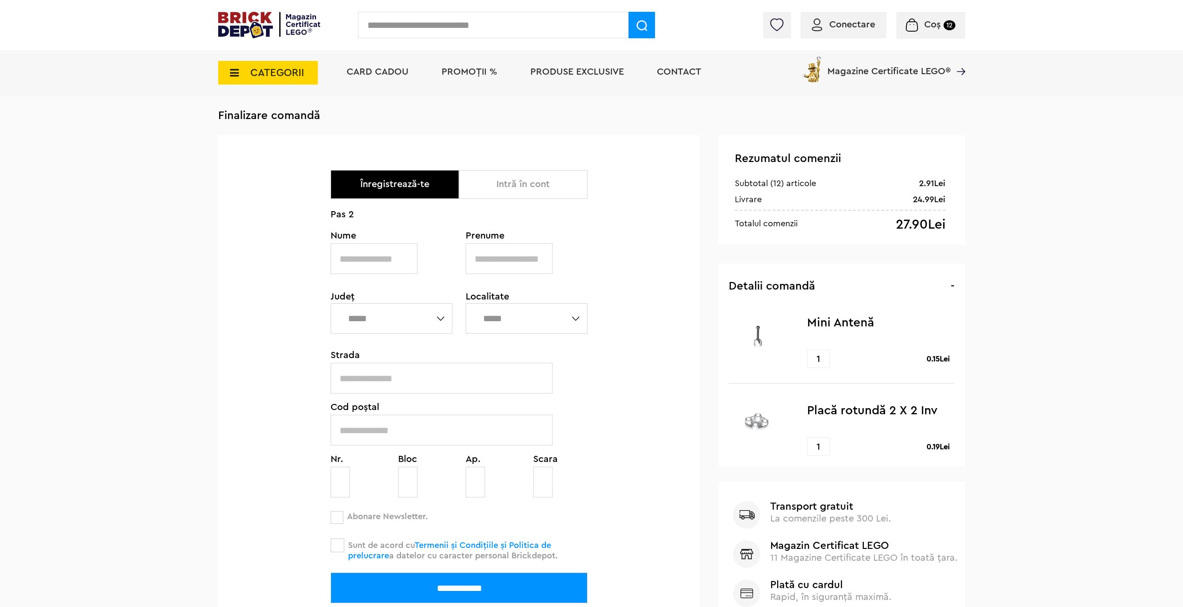
click at [370, 247] on input "text" at bounding box center [374, 258] width 87 height 31
type input "*******"
click at [484, 258] on input "text" at bounding box center [509, 258] width 87 height 31
type input "******"
click at [395, 306] on select "**********" at bounding box center [392, 318] width 122 height 30
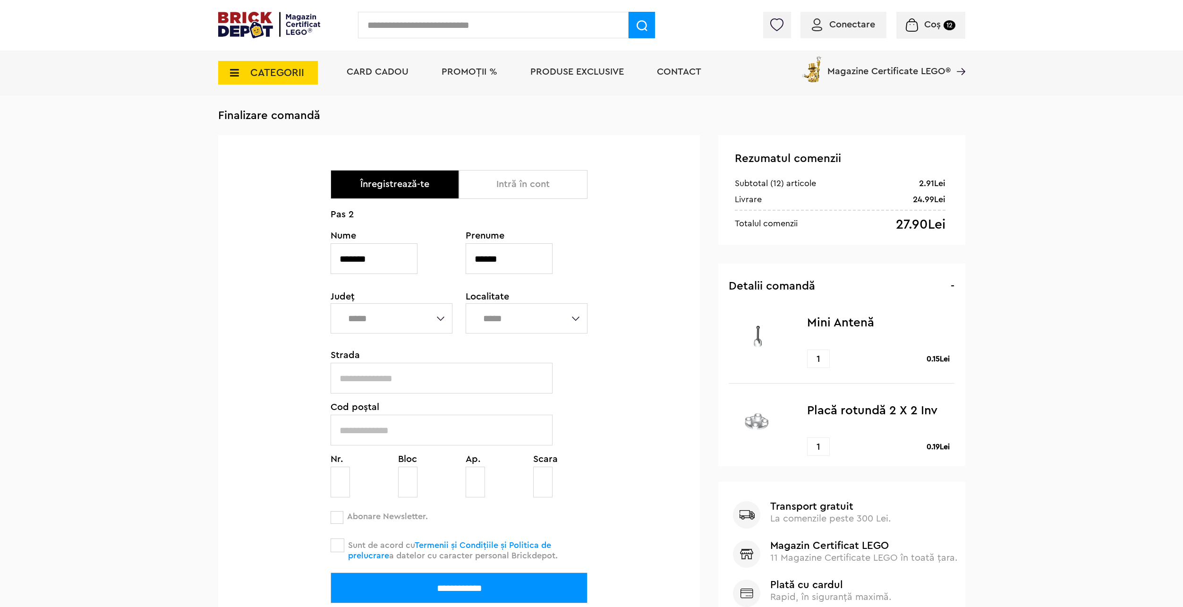
select select "*"
click at [331, 303] on select "**********" at bounding box center [392, 318] width 122 height 30
click at [500, 314] on select "**********" at bounding box center [527, 318] width 122 height 30
select select "****"
click at [466, 303] on select "**********" at bounding box center [527, 318] width 122 height 30
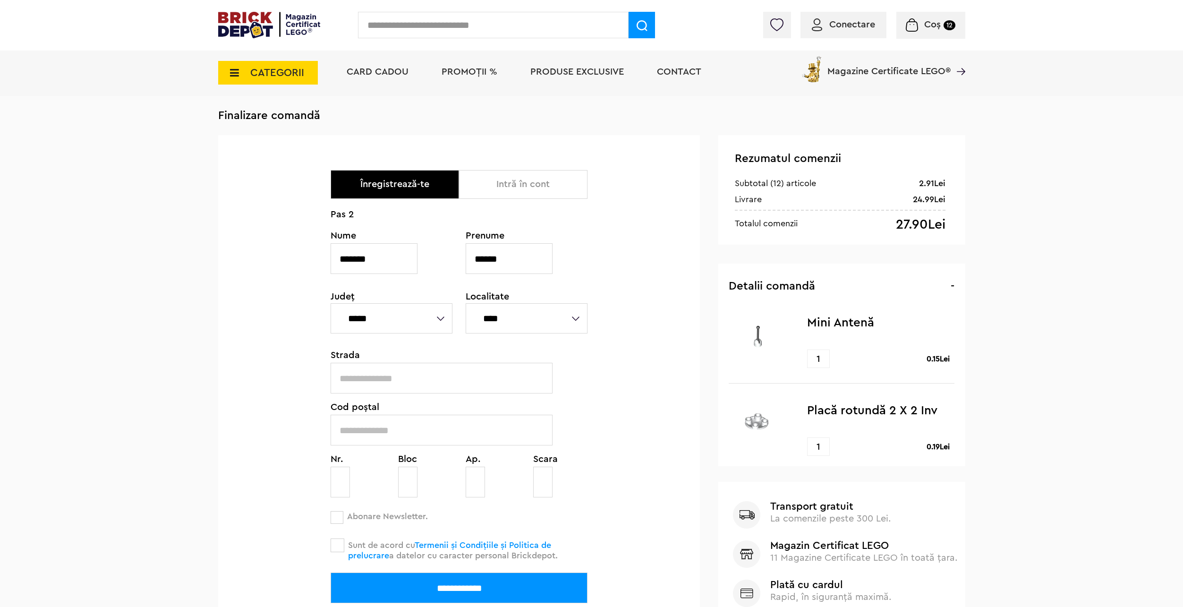
click at [408, 372] on input "text" at bounding box center [442, 378] width 222 height 31
type input "**********"
click at [379, 435] on input "text" at bounding box center [442, 430] width 222 height 31
type input "******"
click at [342, 478] on input "text" at bounding box center [340, 482] width 19 height 31
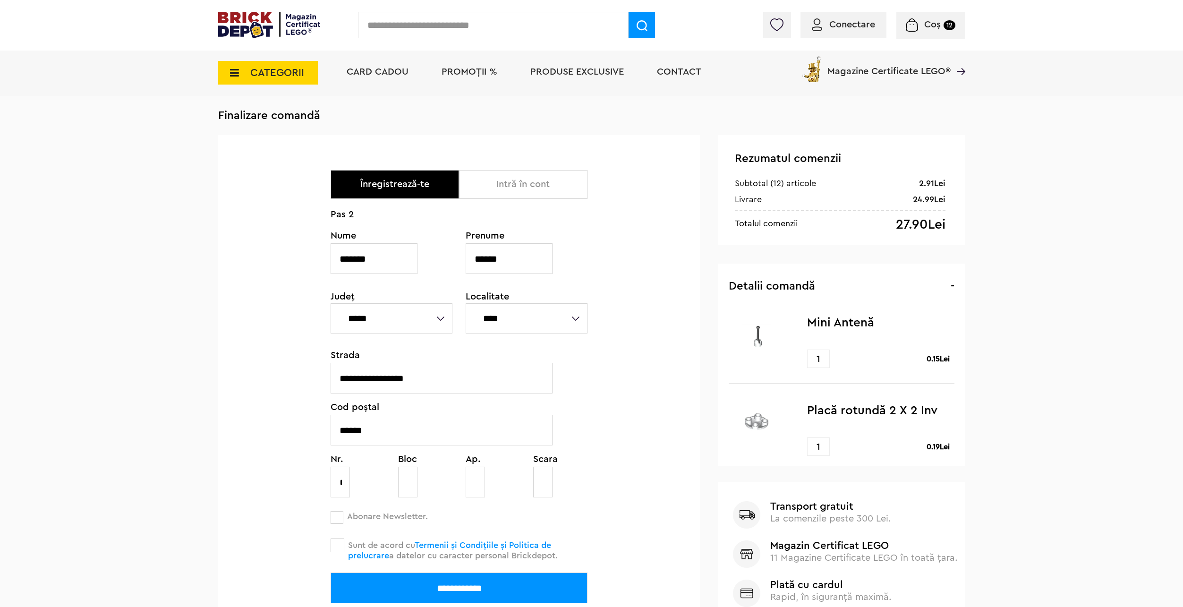
scroll to position [0, 8]
type input "**"
click at [405, 481] on input "text" at bounding box center [407, 482] width 19 height 31
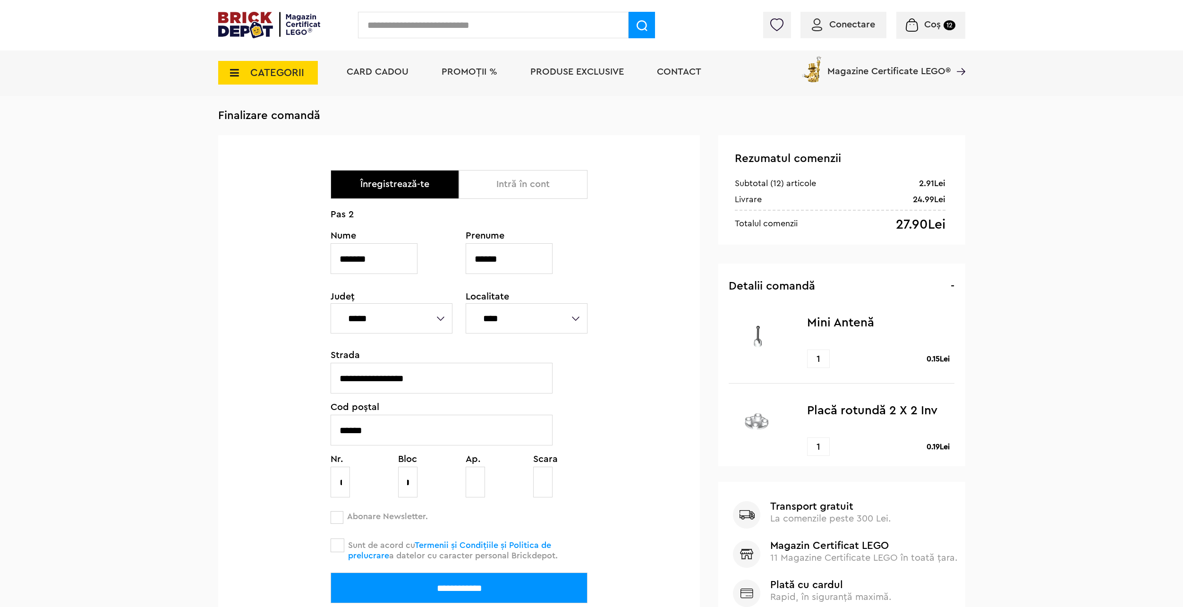
type input "*"
click at [473, 480] on input "text" at bounding box center [475, 482] width 19 height 31
click at [541, 479] on input "text" at bounding box center [542, 482] width 19 height 31
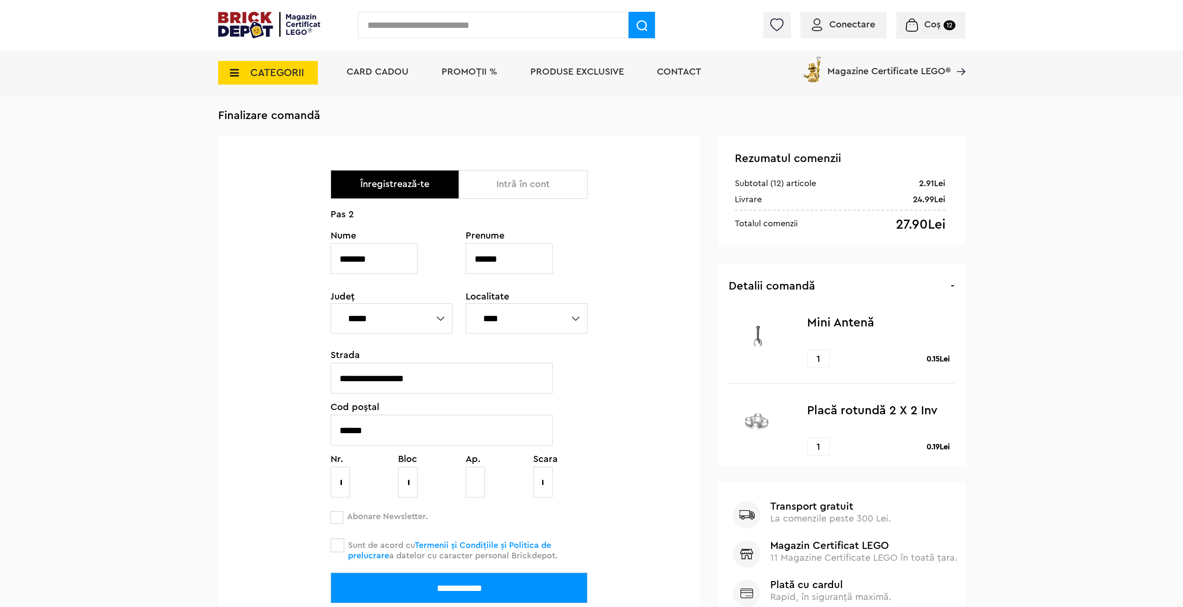
type input "*"
click at [469, 481] on input "text" at bounding box center [475, 482] width 19 height 31
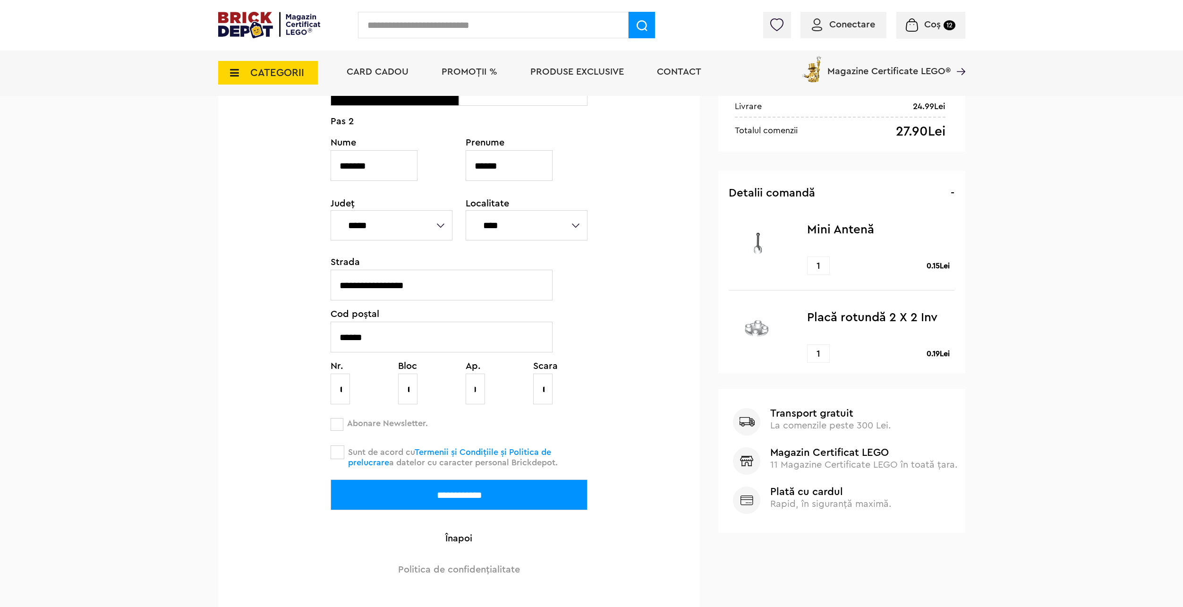
scroll to position [142, 0]
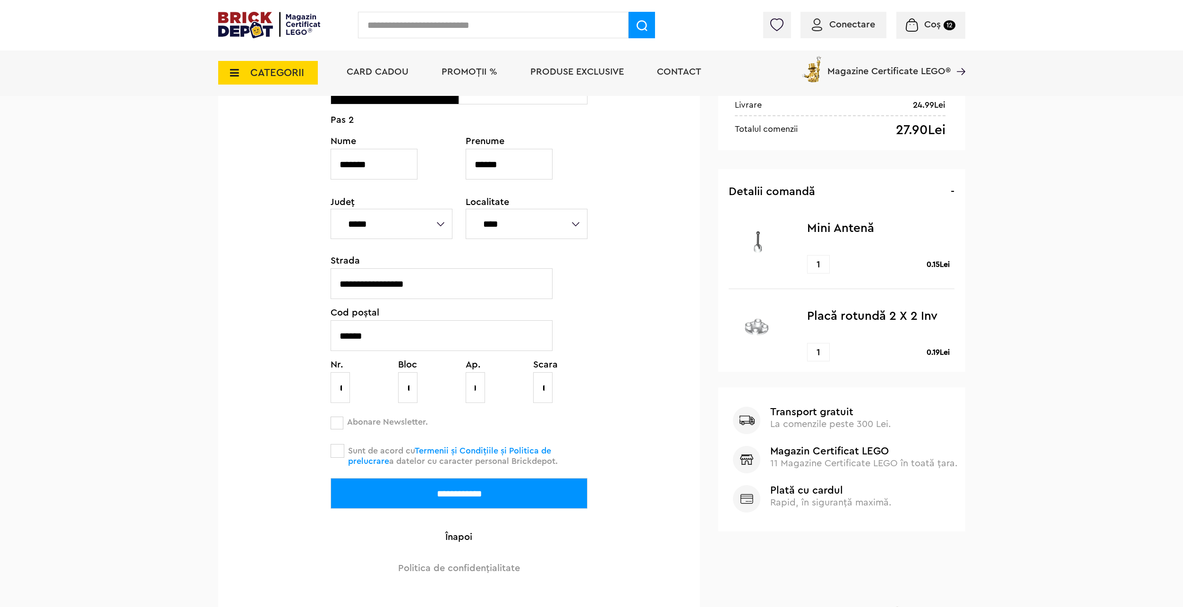
type input "**"
click at [337, 446] on span at bounding box center [338, 451] width 14 height 14
click at [509, 493] on input "**********" at bounding box center [459, 493] width 257 height 31
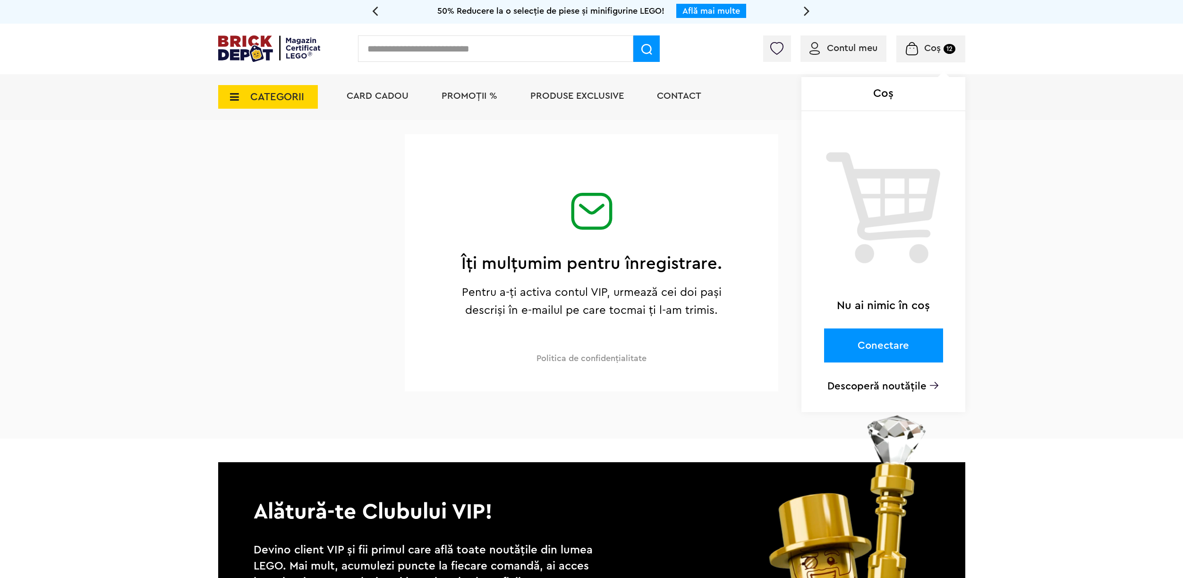
click at [918, 48] on img at bounding box center [912, 48] width 12 height 13
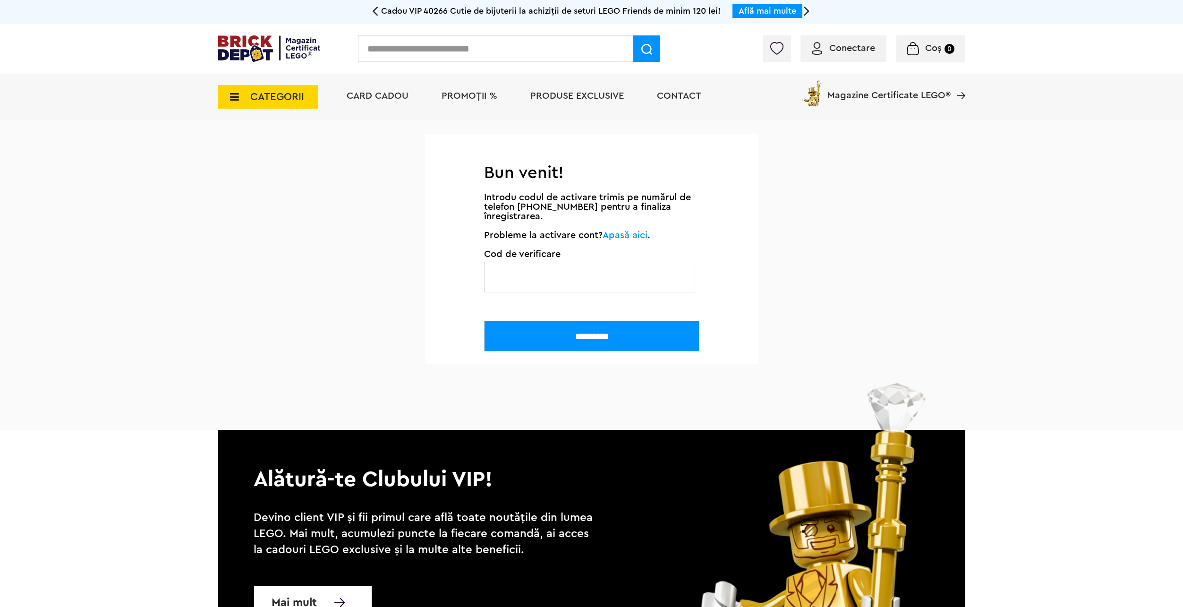
click at [625, 274] on input "text" at bounding box center [589, 277] width 211 height 31
type input "******"
click at [581, 337] on input "*********" at bounding box center [591, 336] width 215 height 31
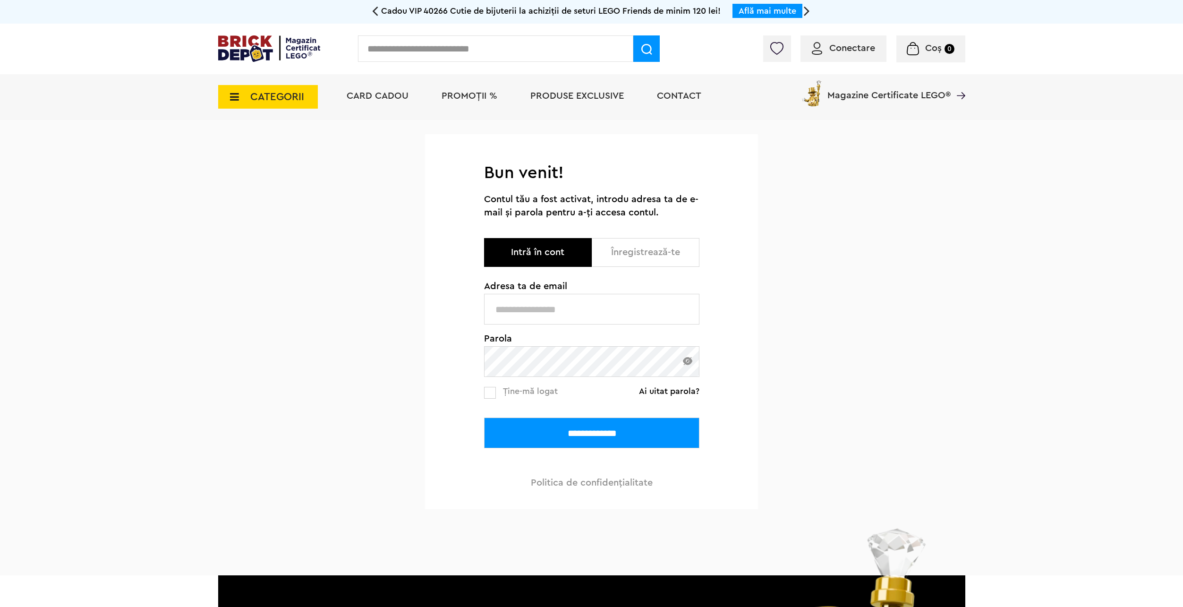
click at [593, 309] on input "text" at bounding box center [591, 309] width 215 height 31
type input "**********"
click at [494, 395] on label at bounding box center [490, 393] width 12 height 12
click at [522, 425] on input "**********" at bounding box center [591, 433] width 215 height 31
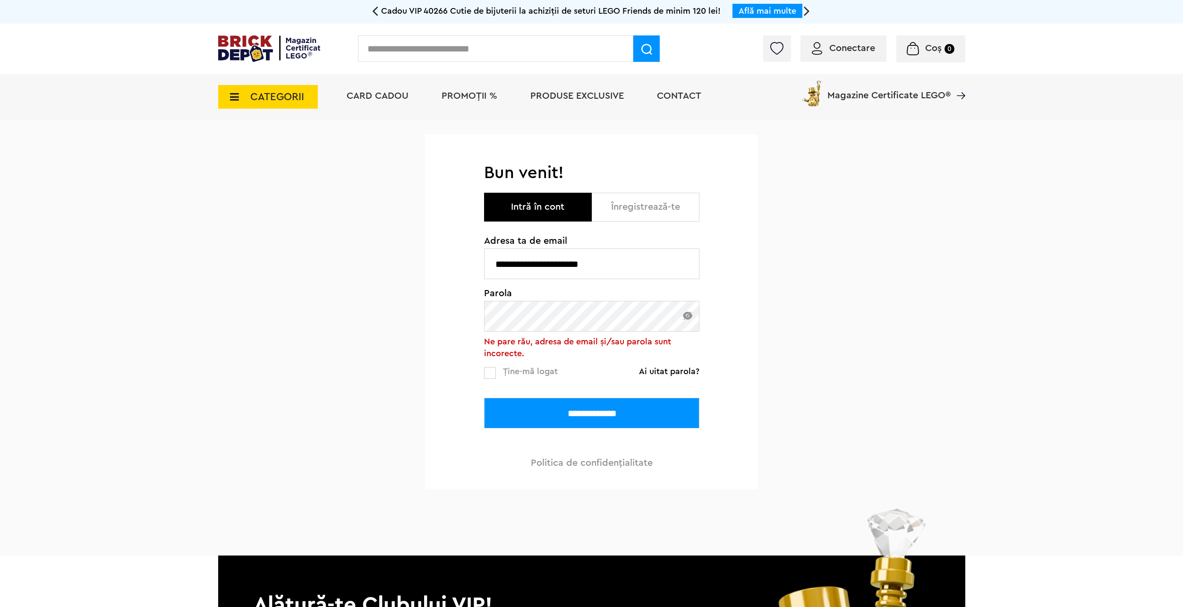
click at [356, 316] on div "**********" at bounding box center [591, 338] width 1183 height 436
click at [509, 409] on input "**********" at bounding box center [591, 413] width 215 height 31
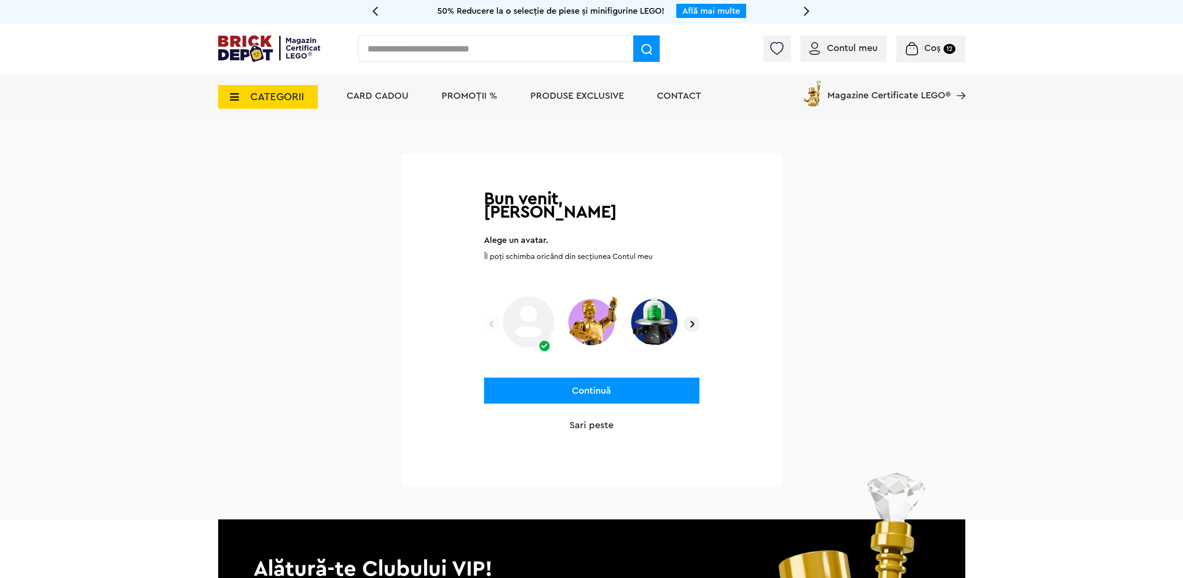
click at [679, 312] on img at bounding box center [654, 321] width 56 height 59
click at [688, 316] on img at bounding box center [692, 324] width 16 height 16
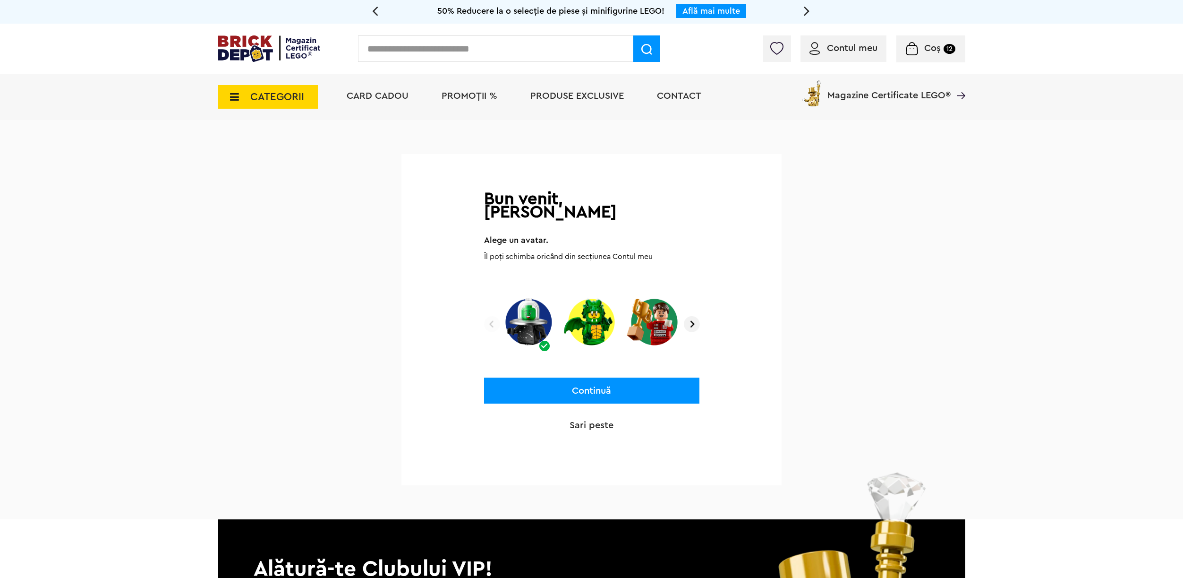
click at [688, 316] on img at bounding box center [692, 324] width 16 height 16
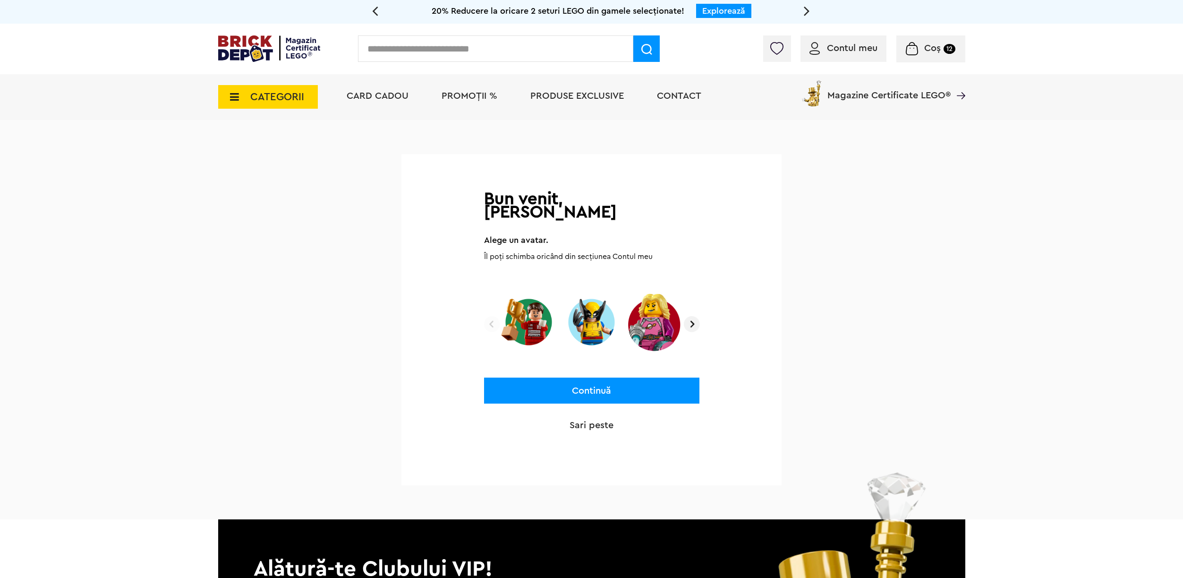
click at [688, 316] on img at bounding box center [692, 324] width 16 height 16
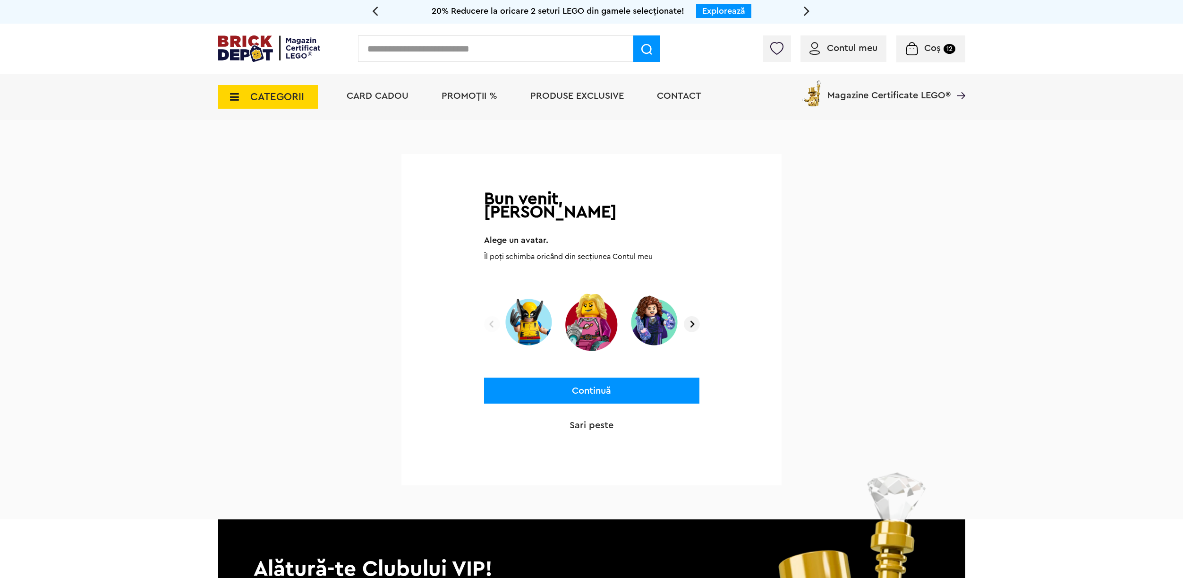
click at [688, 316] on img at bounding box center [692, 324] width 16 height 16
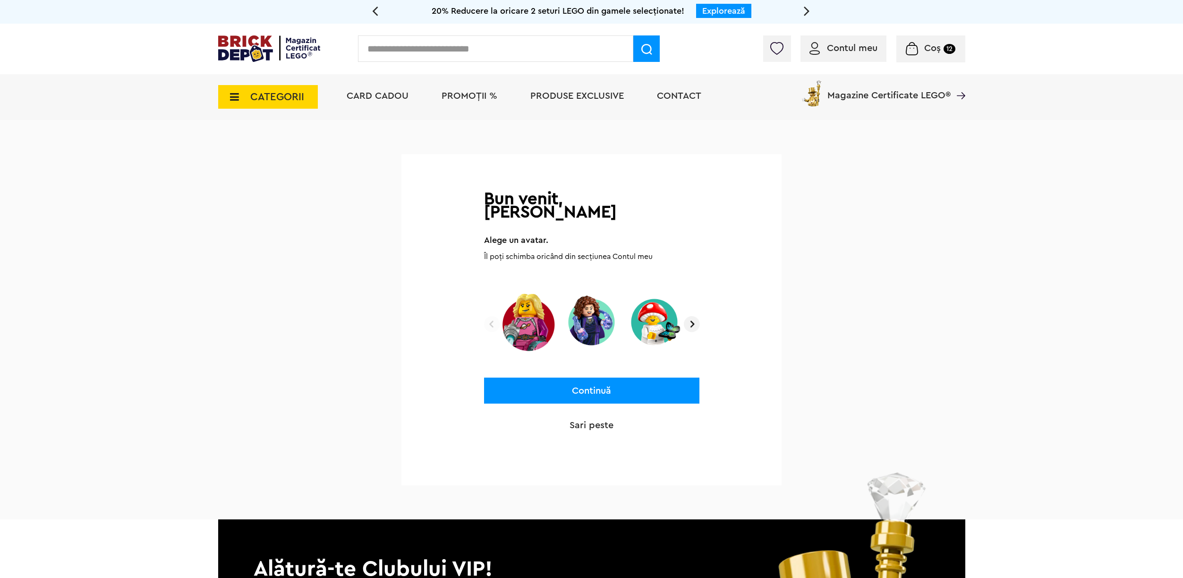
click at [688, 316] on img at bounding box center [692, 324] width 16 height 16
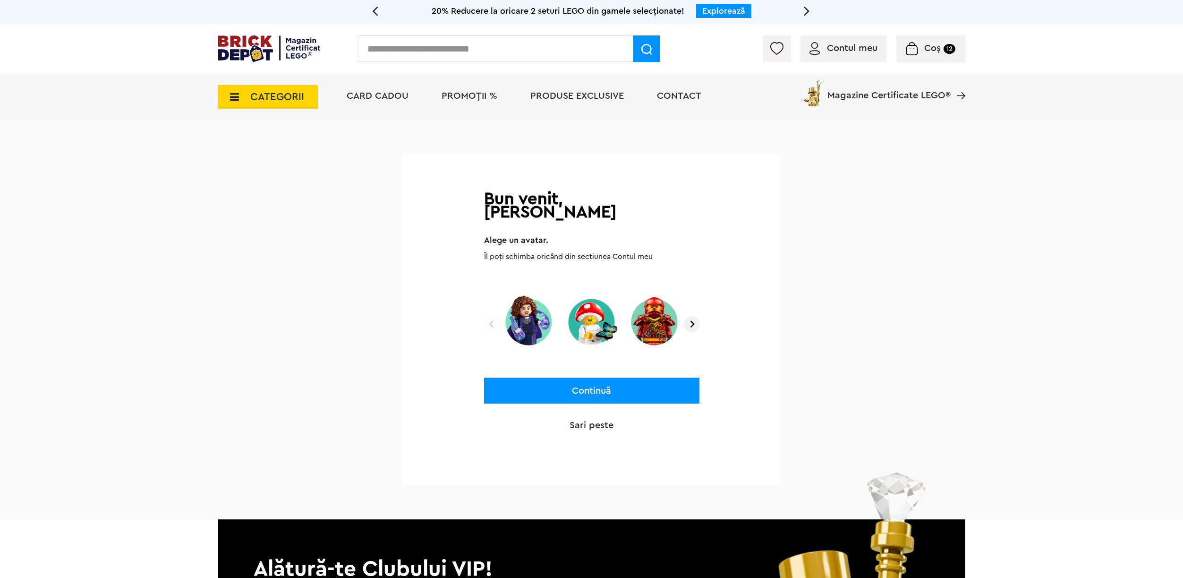
click at [688, 316] on img at bounding box center [692, 324] width 16 height 16
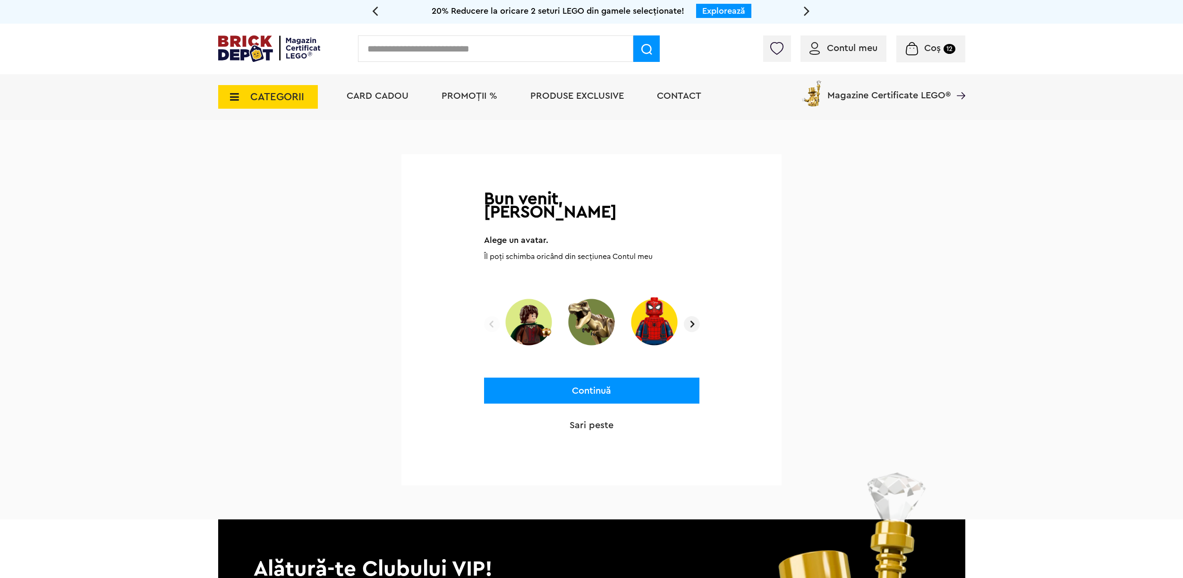
click at [688, 316] on img at bounding box center [692, 324] width 16 height 16
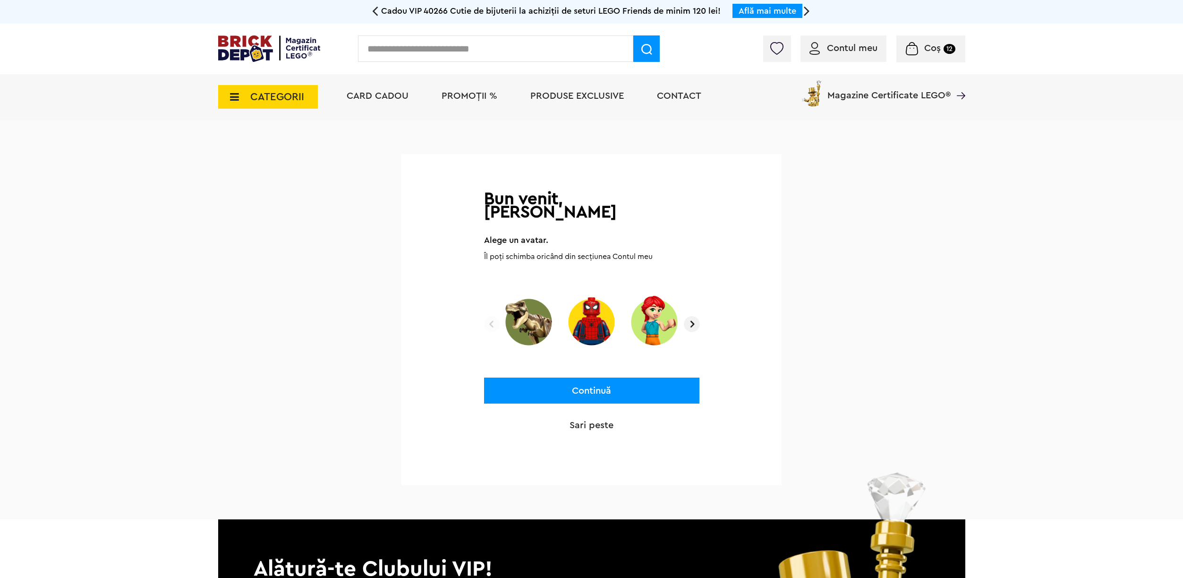
click at [688, 316] on img at bounding box center [692, 324] width 16 height 16
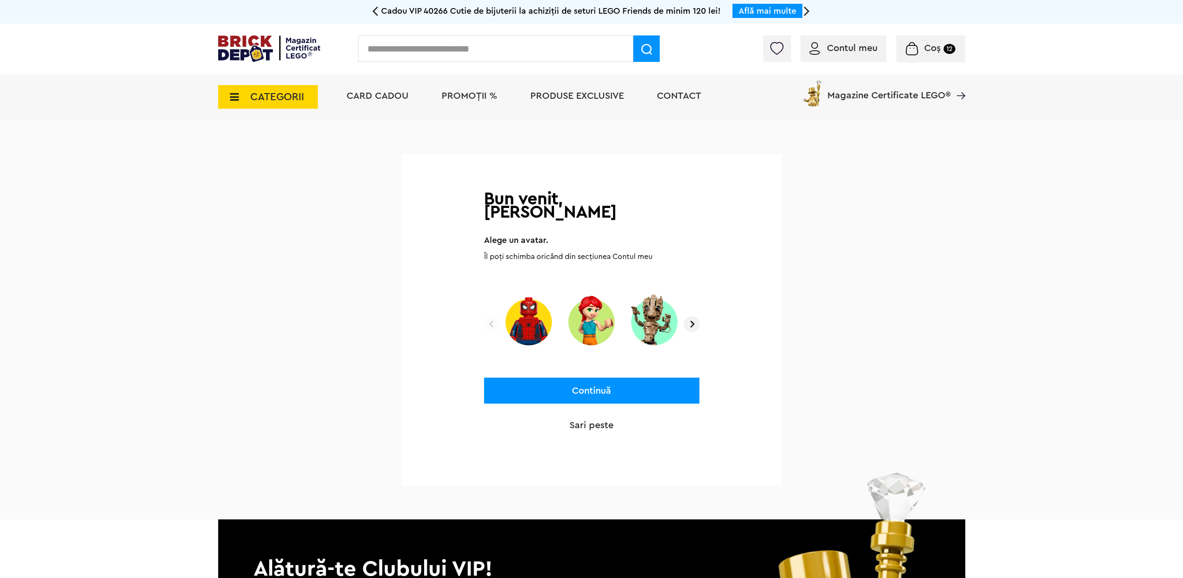
click at [688, 316] on img at bounding box center [692, 324] width 16 height 16
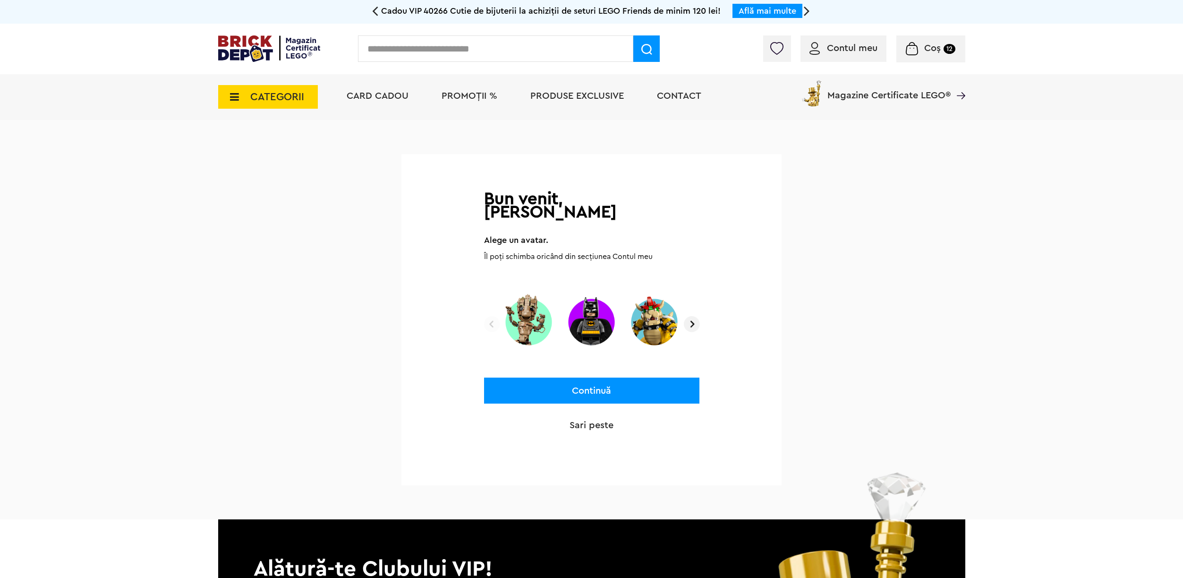
click at [688, 316] on img at bounding box center [692, 324] width 16 height 16
click at [535, 316] on img at bounding box center [529, 321] width 56 height 59
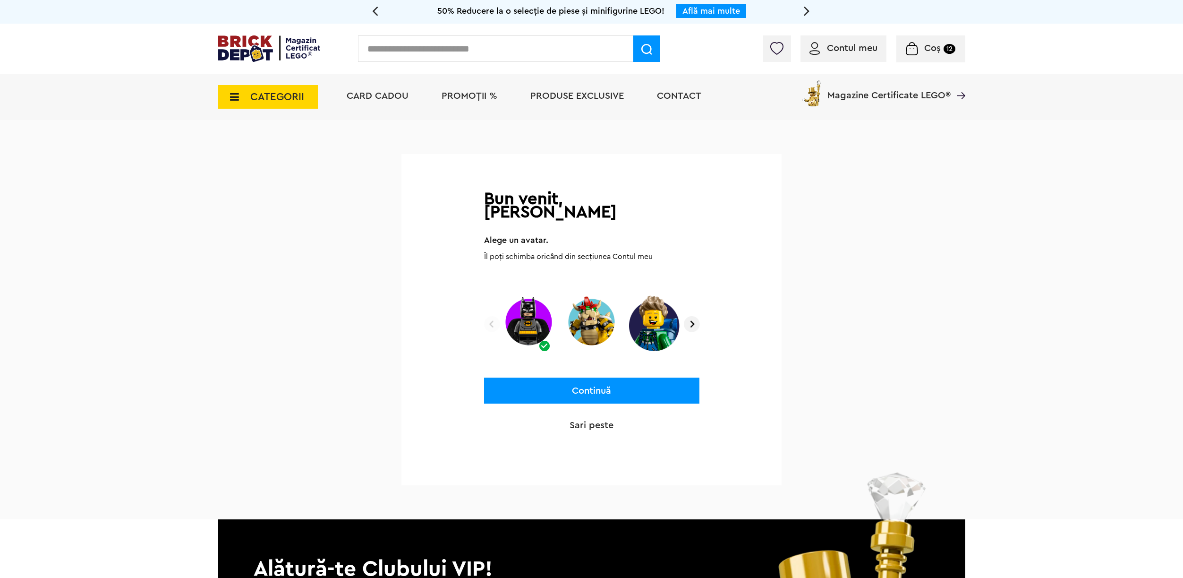
click at [694, 316] on img at bounding box center [692, 324] width 16 height 16
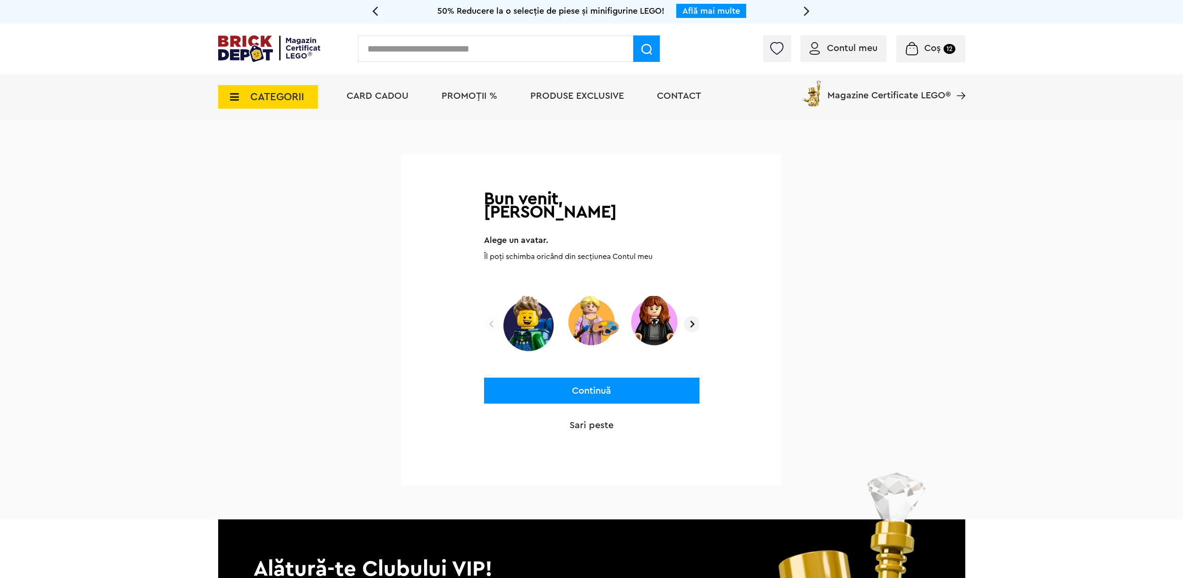
click at [694, 316] on img at bounding box center [692, 324] width 16 height 16
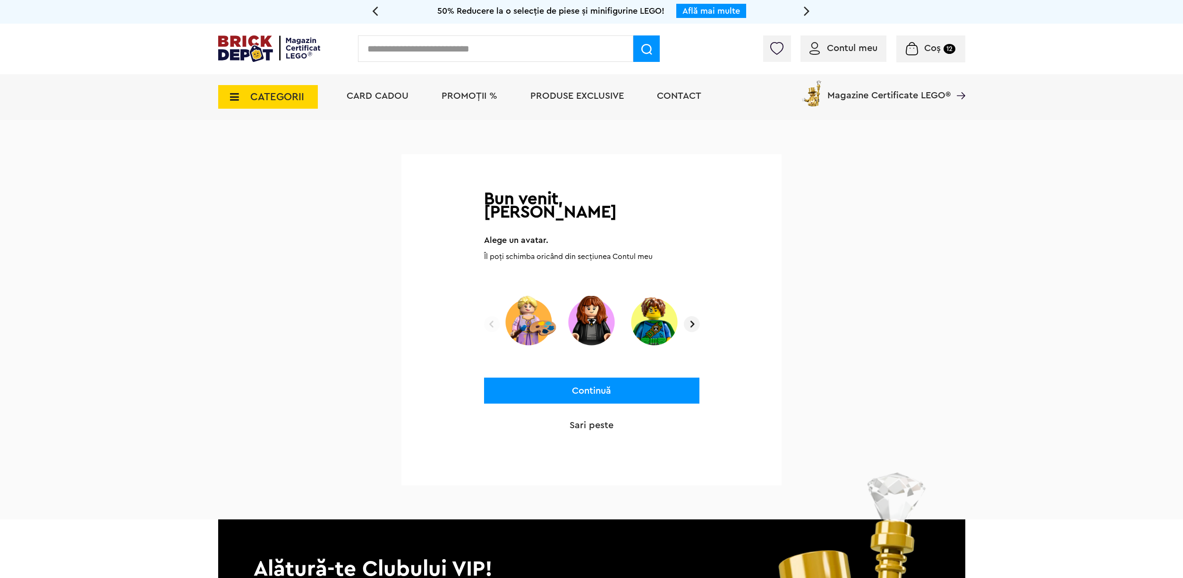
click at [694, 316] on img at bounding box center [692, 324] width 16 height 16
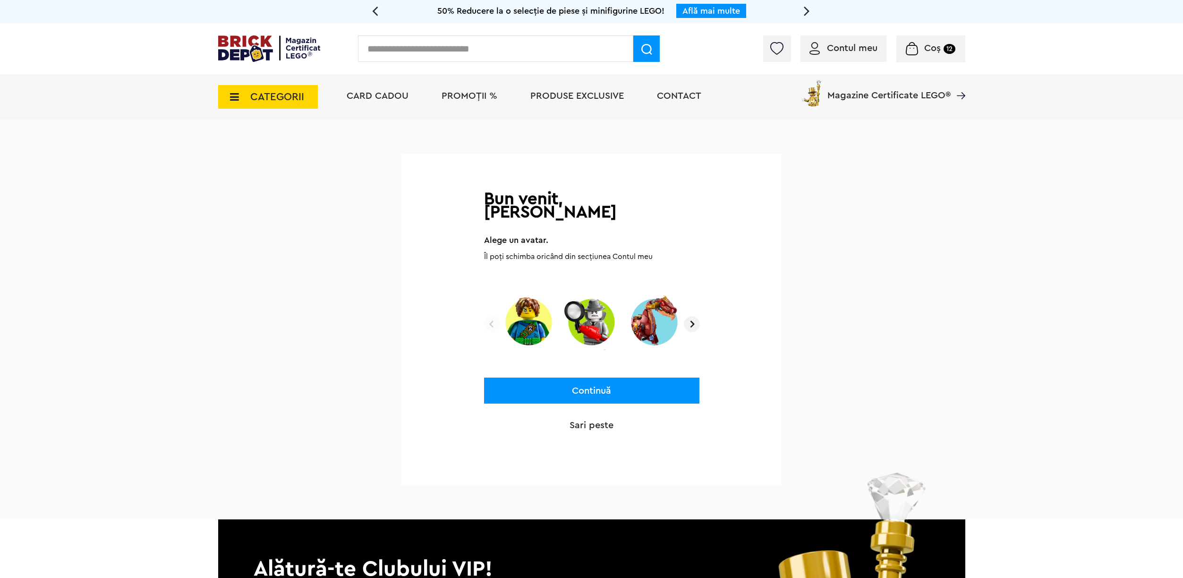
click at [694, 316] on img at bounding box center [692, 324] width 16 height 16
drag, startPoint x: 694, startPoint y: 311, endPoint x: 694, endPoint y: 324, distance: 13.2
click at [694, 316] on img at bounding box center [692, 324] width 16 height 16
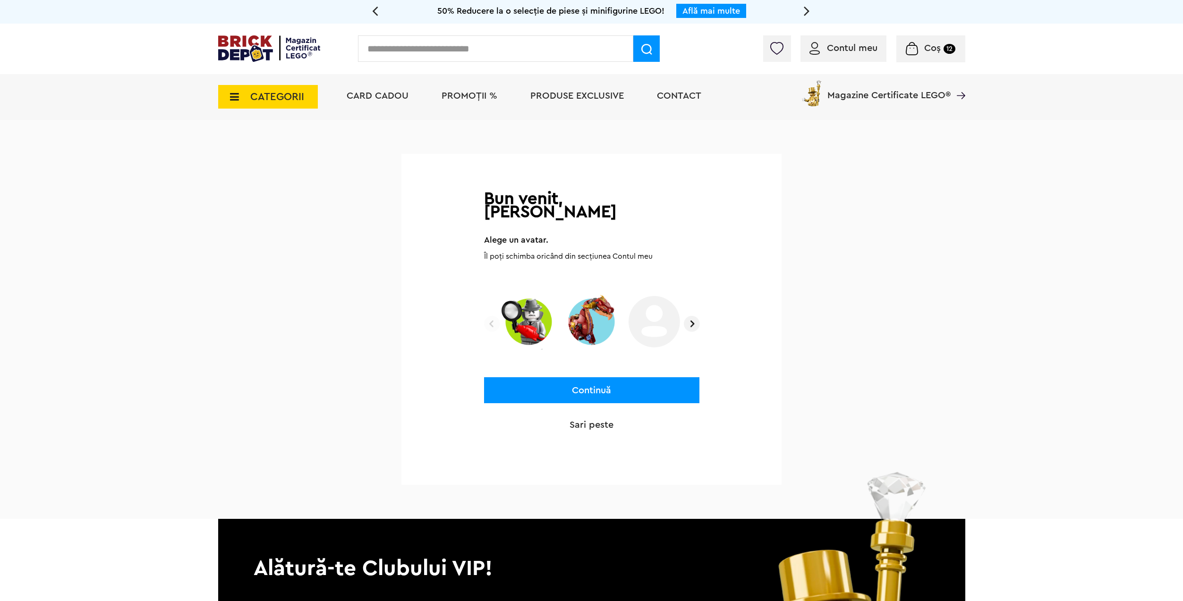
drag, startPoint x: 694, startPoint y: 324, endPoint x: 694, endPoint y: 340, distance: 16.1
click at [694, 334] on div at bounding box center [591, 321] width 215 height 59
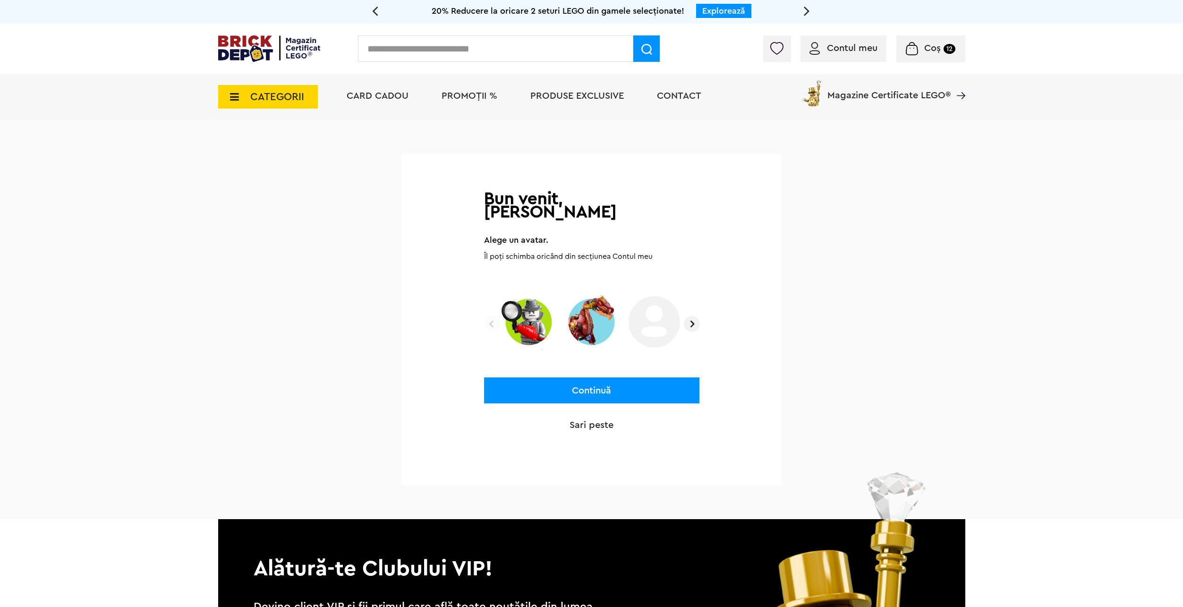
click at [691, 316] on img at bounding box center [692, 324] width 16 height 16
click at [673, 377] on button "Continuă" at bounding box center [591, 390] width 215 height 26
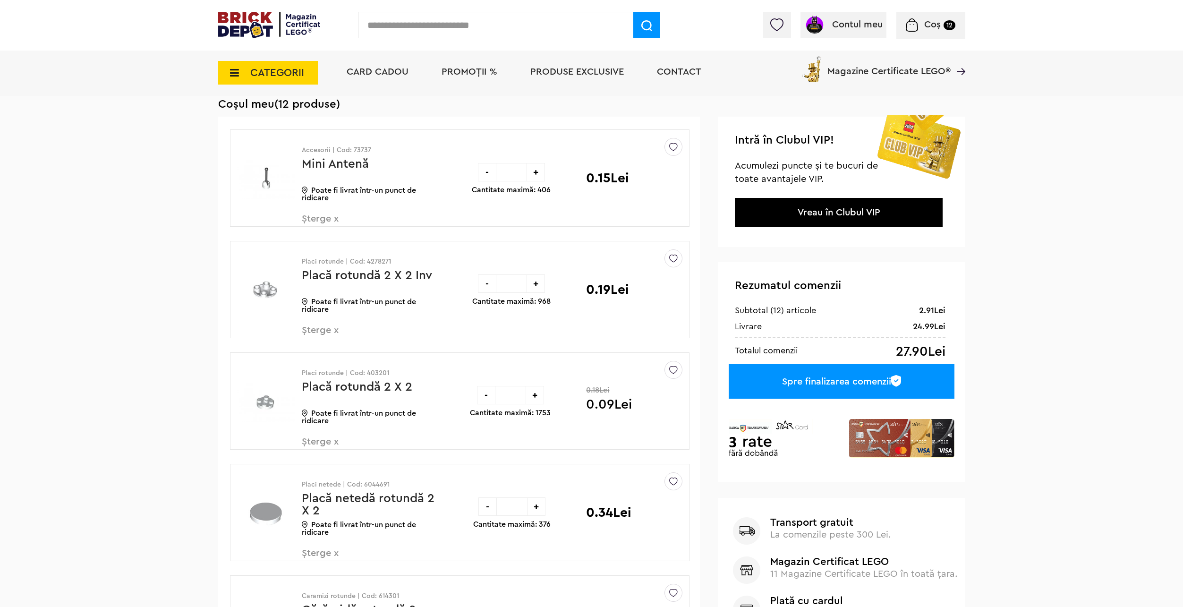
scroll to position [47, 0]
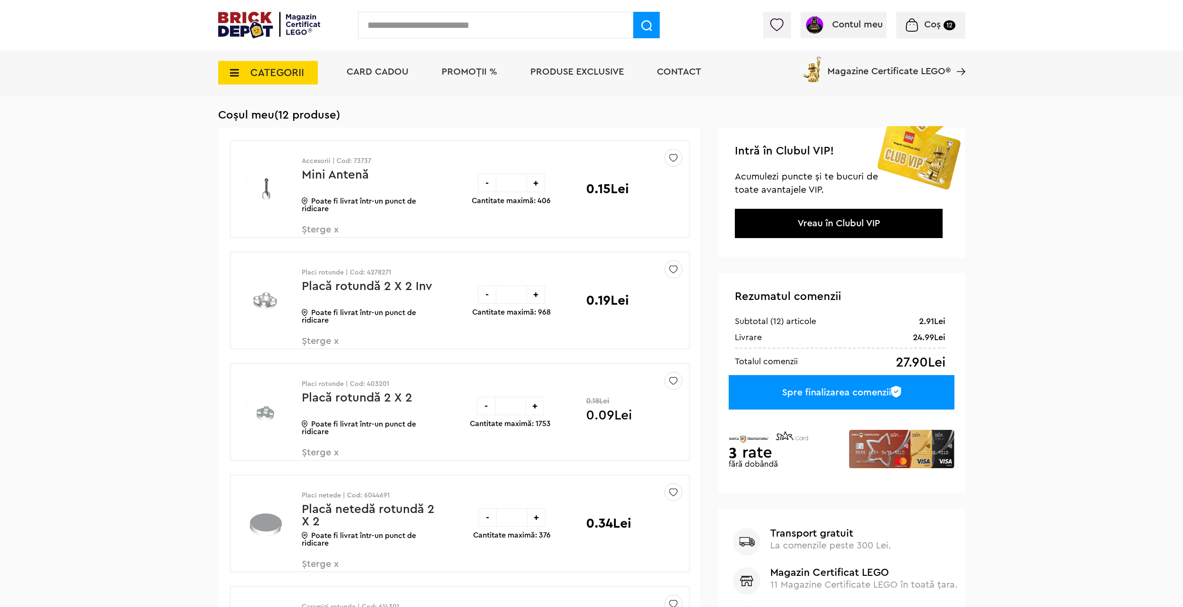
click at [793, 396] on div "Spre finalizarea comenzii" at bounding box center [841, 392] width 225 height 34
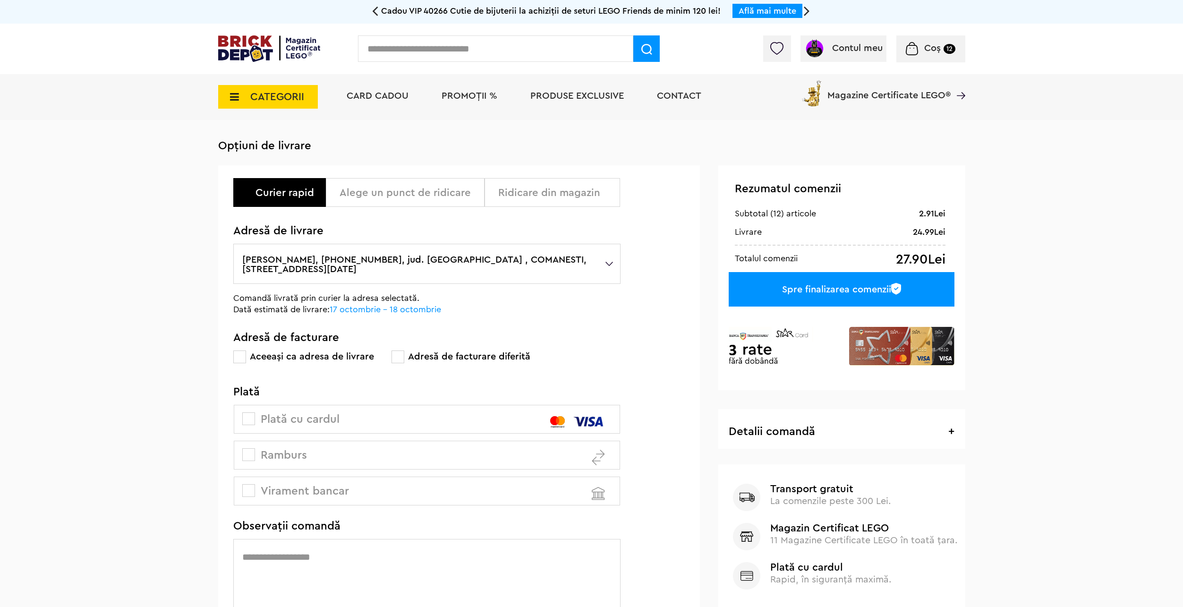
click at [410, 200] on div "Alege un punct de ridicare" at bounding box center [405, 192] width 159 height 29
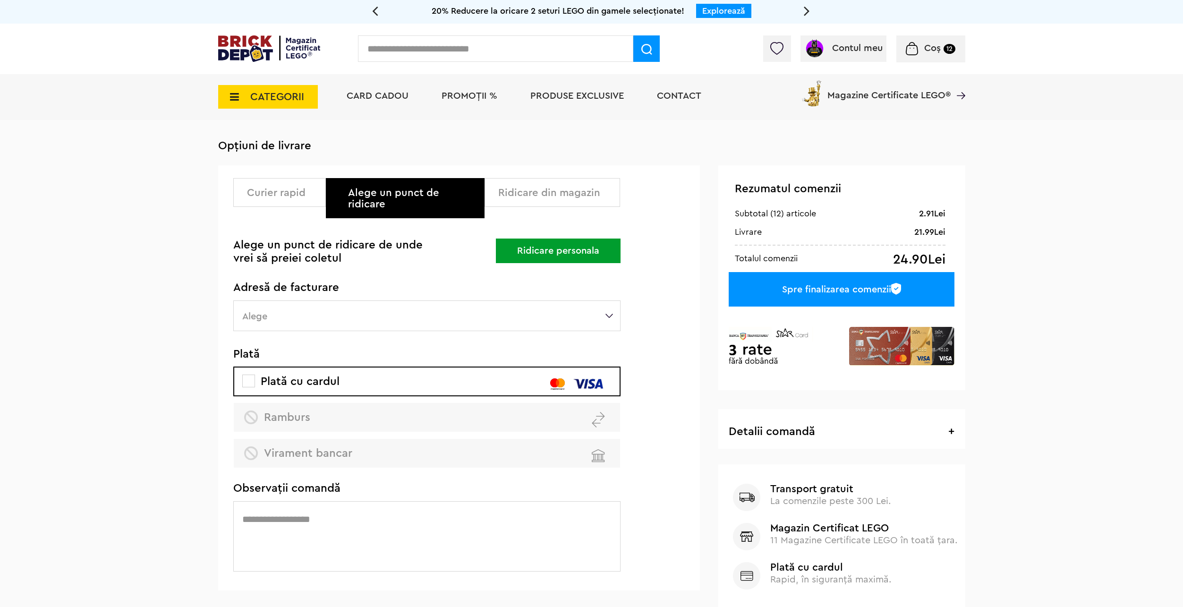
click at [509, 197] on div "Ridicare din magazin" at bounding box center [555, 192] width 115 height 11
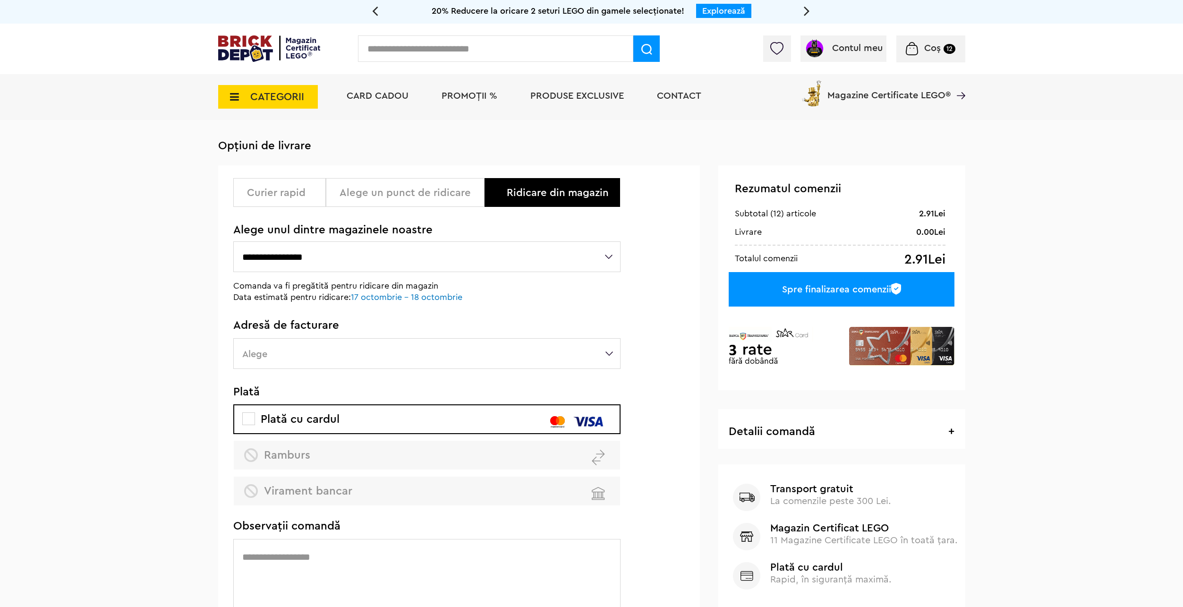
click at [425, 258] on select "**********" at bounding box center [426, 256] width 387 height 31
select select "**"
click at [233, 242] on select "**********" at bounding box center [426, 256] width 387 height 31
click at [317, 265] on select "**********" at bounding box center [426, 256] width 387 height 31
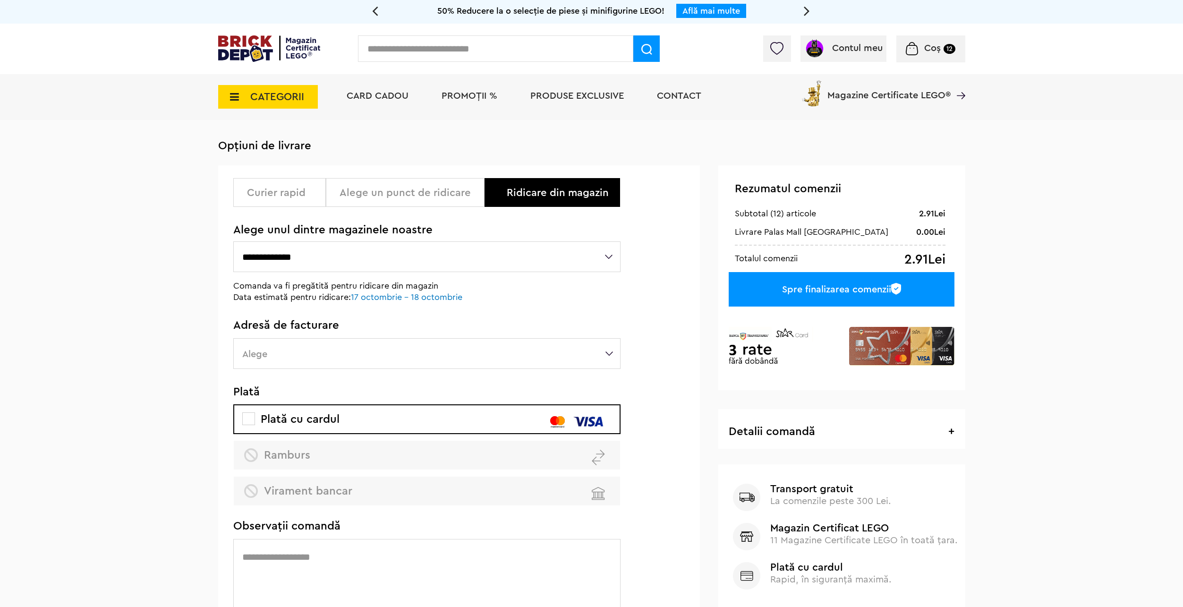
click at [307, 352] on label "Alege" at bounding box center [426, 353] width 387 height 31
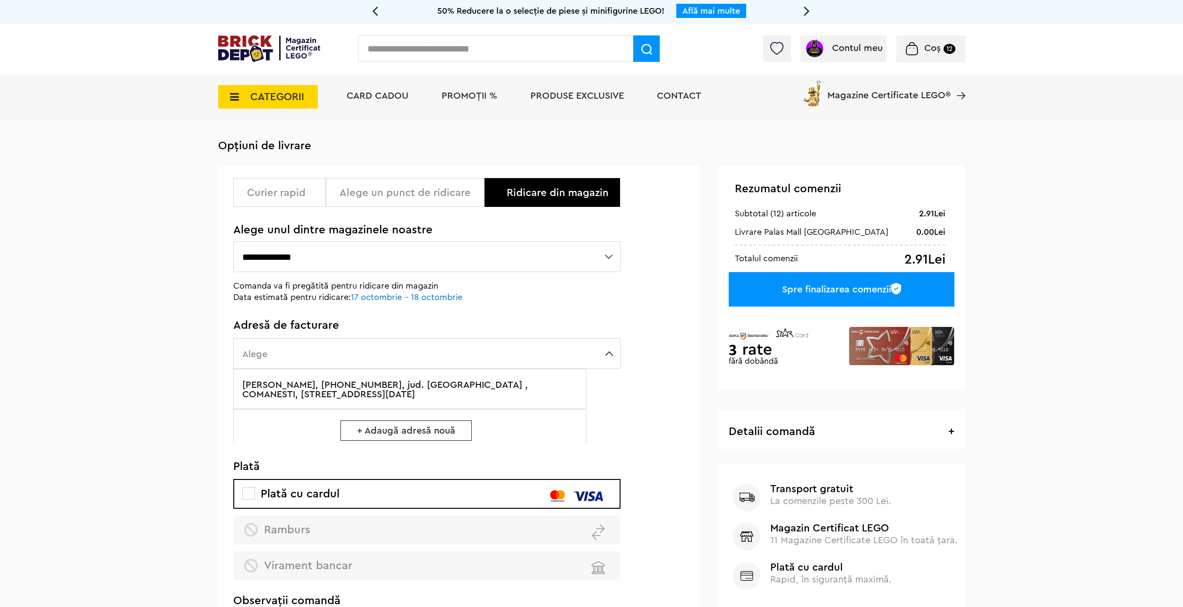
click at [303, 390] on label "Cristea Manuel, +40756541178, jud. Bacau , COMANESTI, Strada nufarlui 8 45Bloc …" at bounding box center [409, 389] width 353 height 40
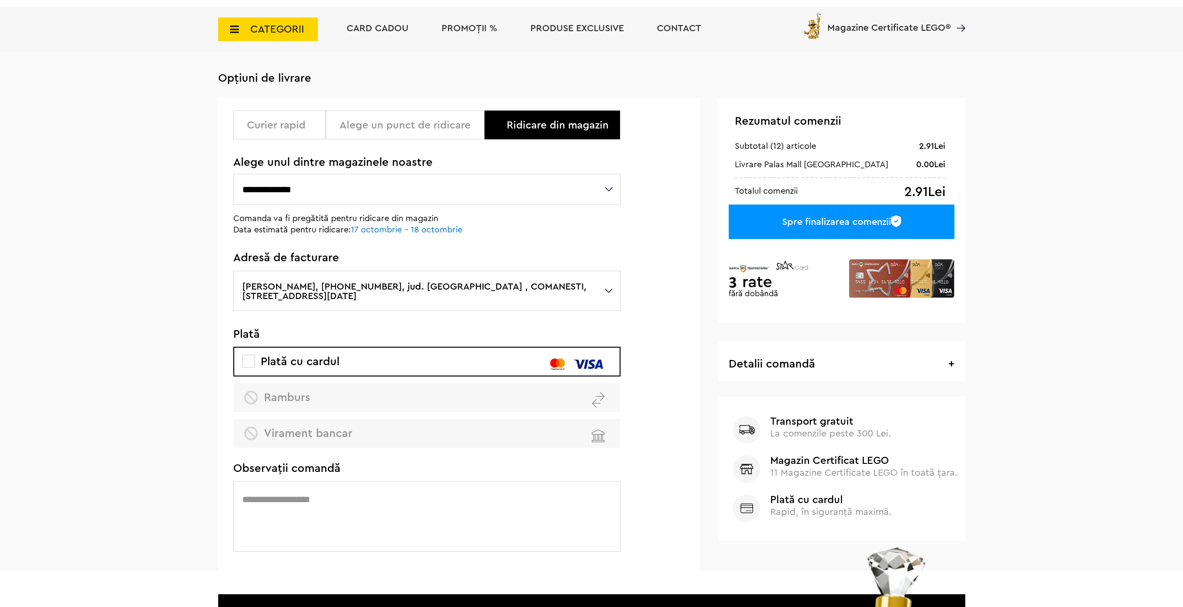
scroll to position [142, 0]
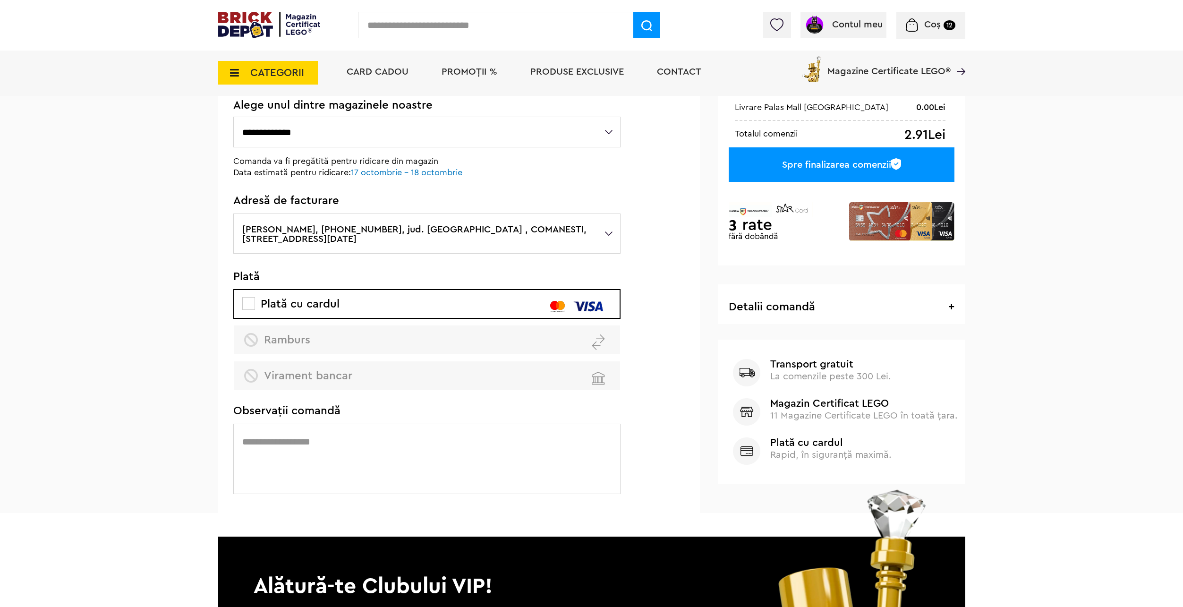
click at [316, 450] on textarea at bounding box center [426, 459] width 387 height 70
click at [199, 383] on div "Cadou VIP 40266 Cutie de bijuterii la achiziții de seturi LEGO Friends de minim…" at bounding box center [591, 185] width 1183 height 655
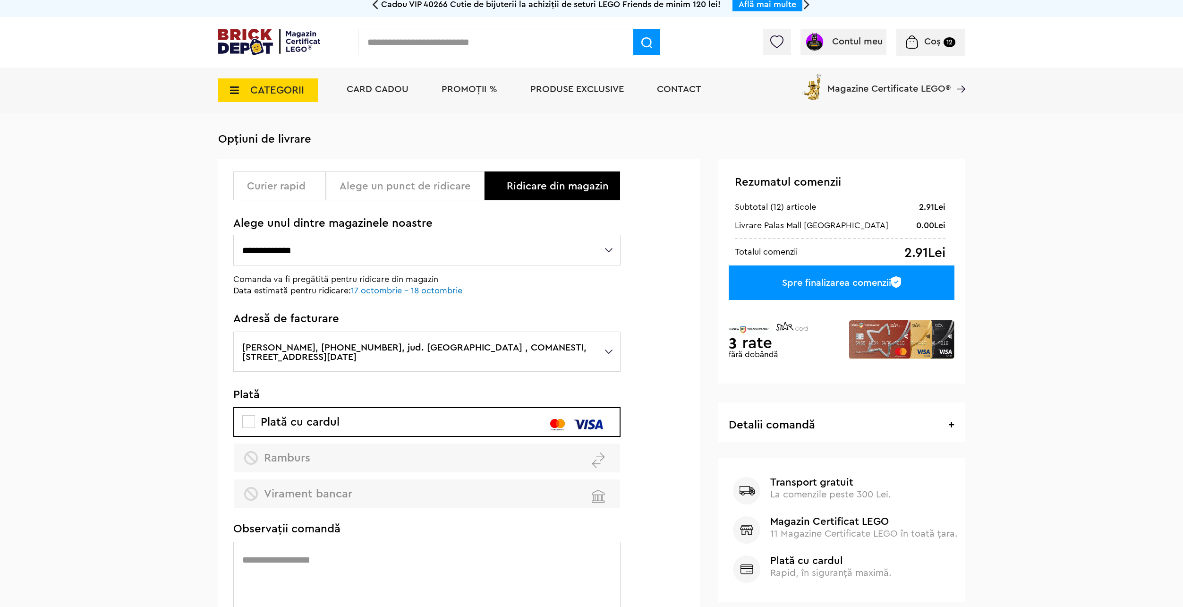
scroll to position [0, 0]
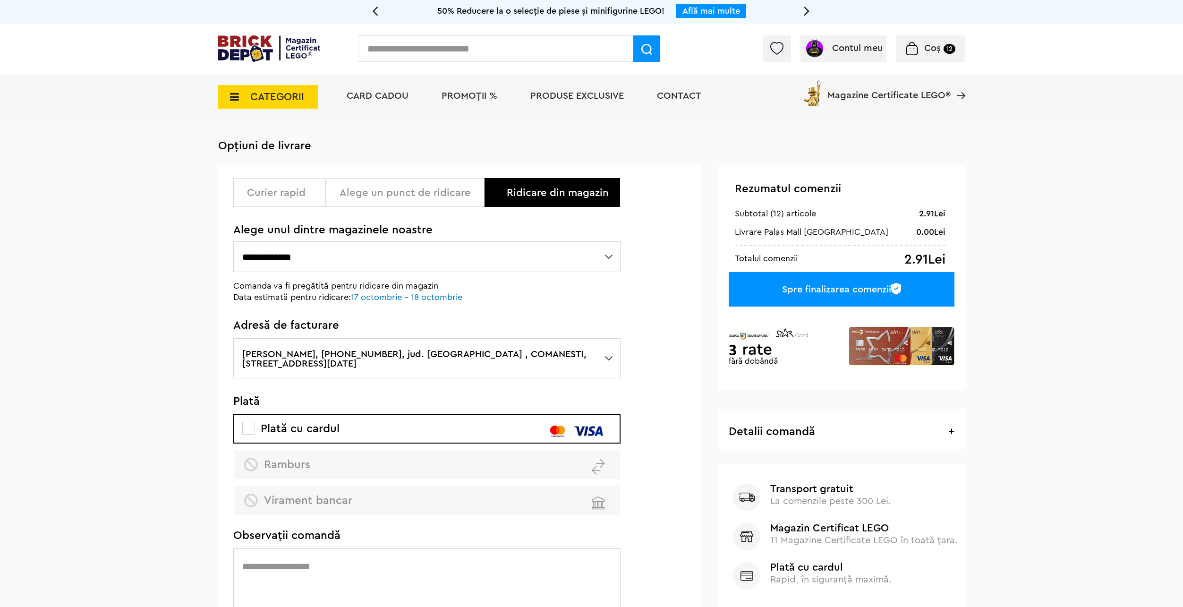
click at [479, 252] on select "**********" at bounding box center [426, 256] width 387 height 31
click at [233, 242] on select "**********" at bounding box center [426, 256] width 387 height 31
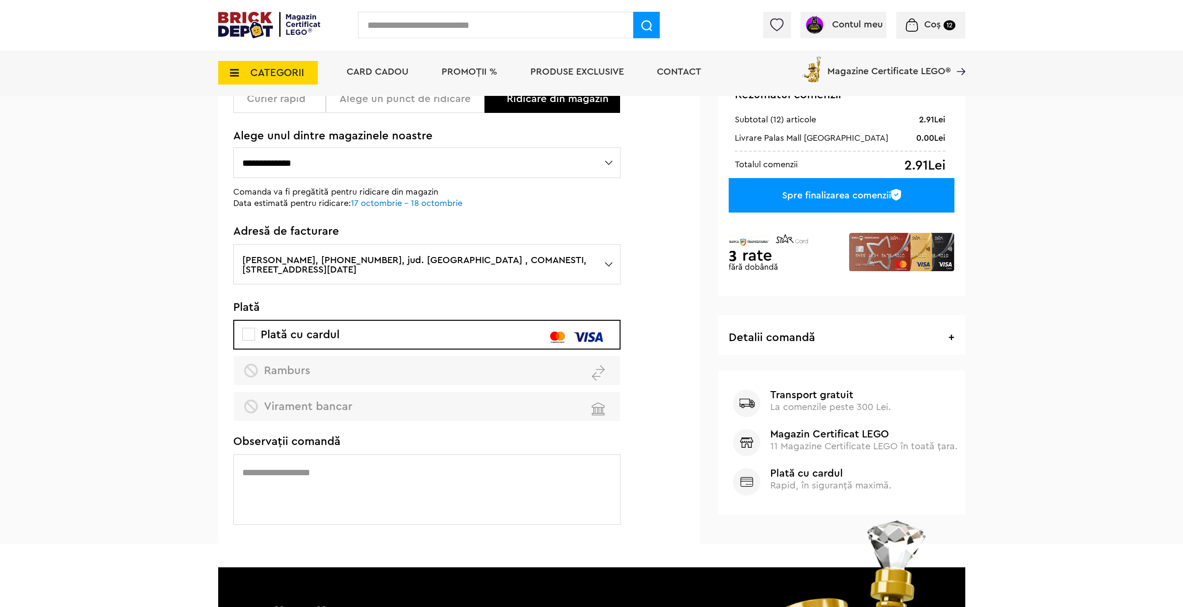
scroll to position [142, 0]
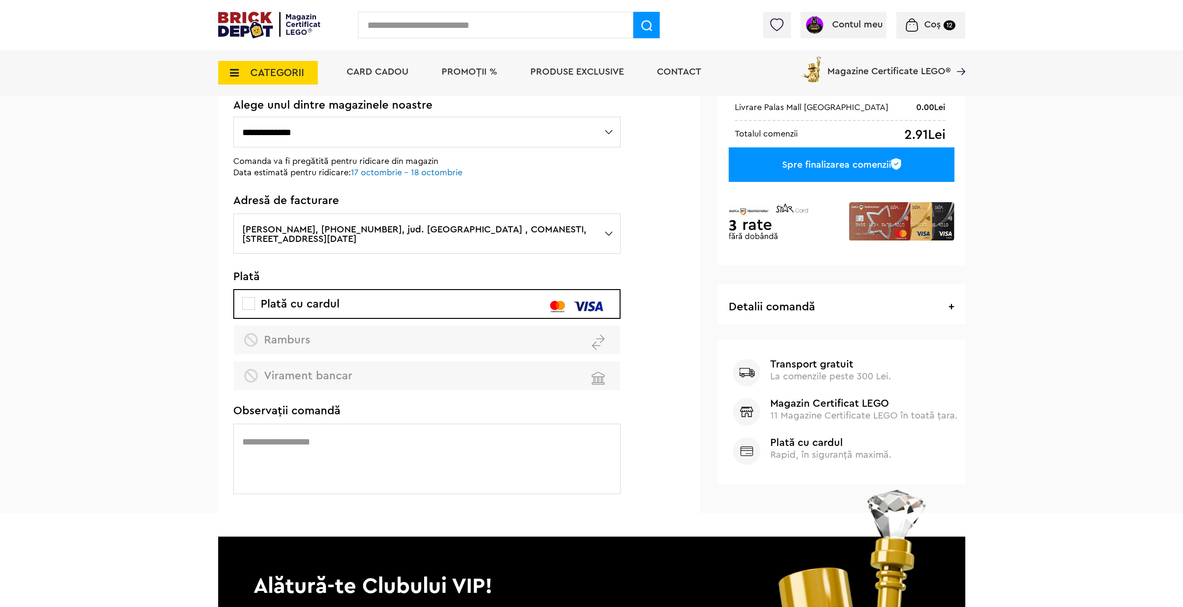
click at [895, 166] on img at bounding box center [897, 164] width 10 height 12
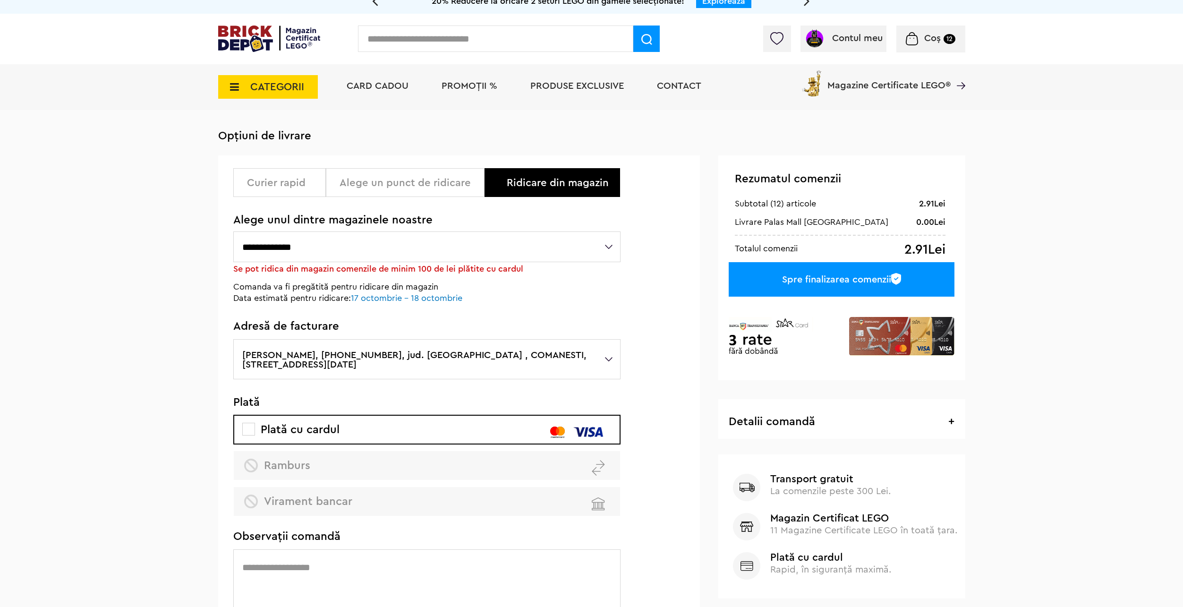
scroll to position [0, 0]
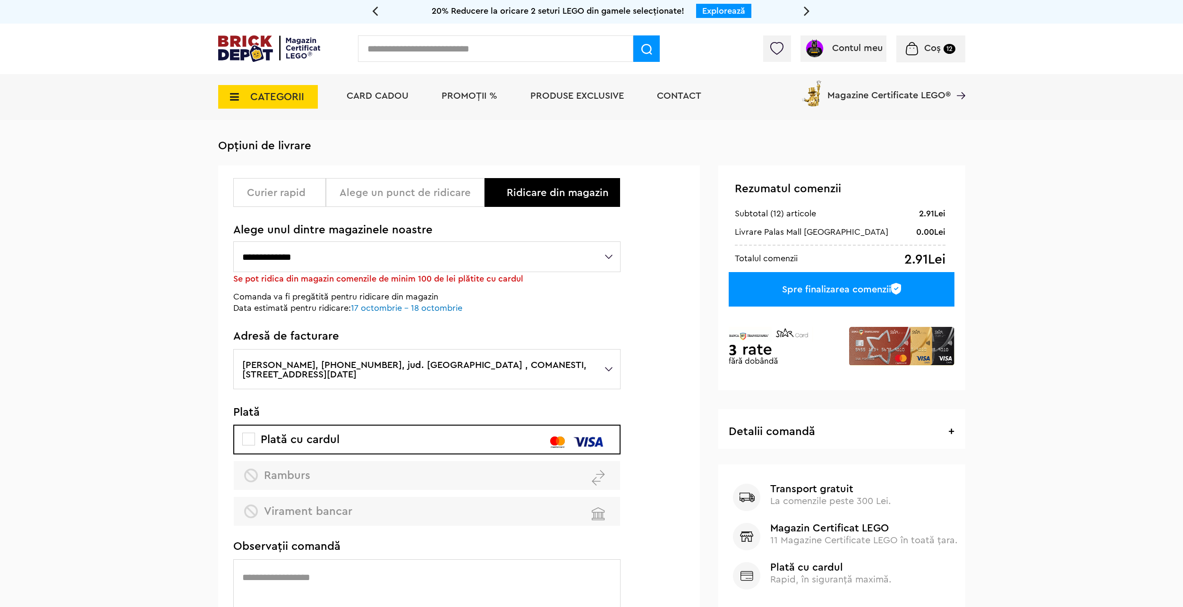
click at [456, 249] on select "**********" at bounding box center [426, 256] width 387 height 31
click at [432, 201] on div "Alege un punct de ridicare" at bounding box center [405, 192] width 159 height 29
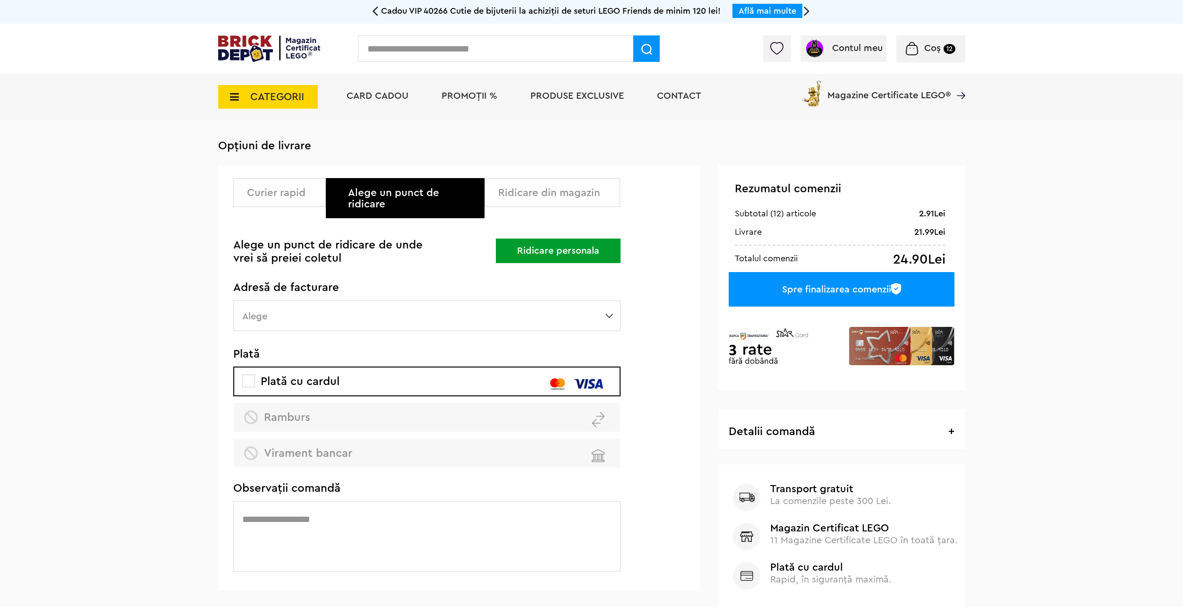
click at [279, 201] on div "Curier rapid" at bounding box center [279, 192] width 93 height 29
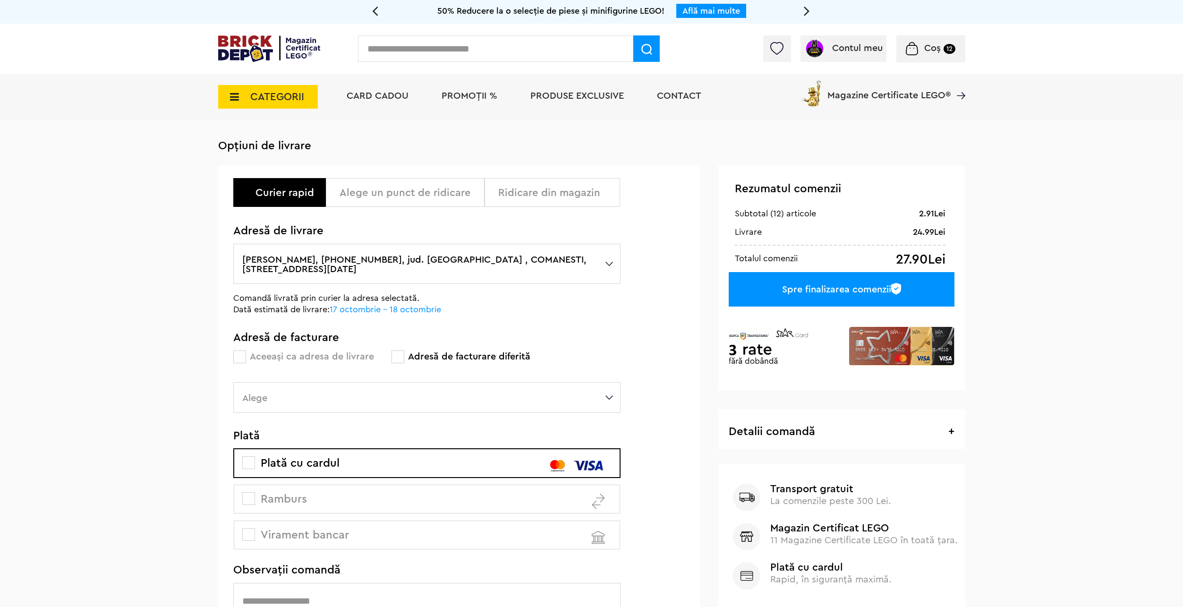
click at [356, 198] on div "Alege un punct de ridicare" at bounding box center [409, 192] width 138 height 11
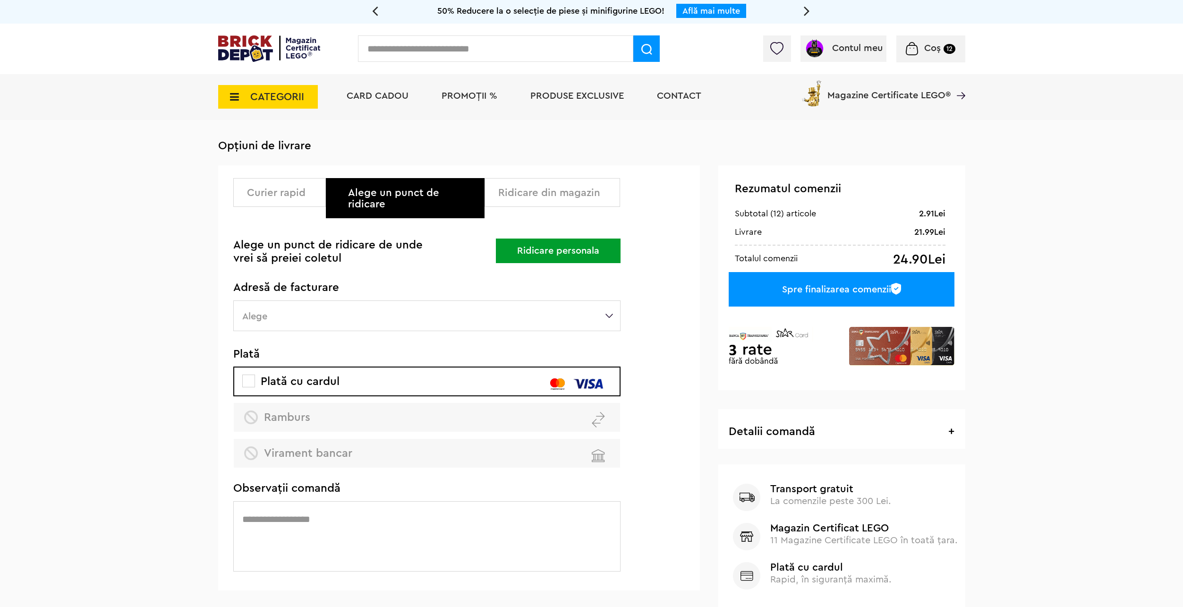
click at [455, 286] on div "Adresă de facturare Aceeași ca adresa de livrare Adresă de facturare diferită A…" at bounding box center [426, 306] width 387 height 49
click at [440, 314] on label "Alege" at bounding box center [426, 315] width 387 height 31
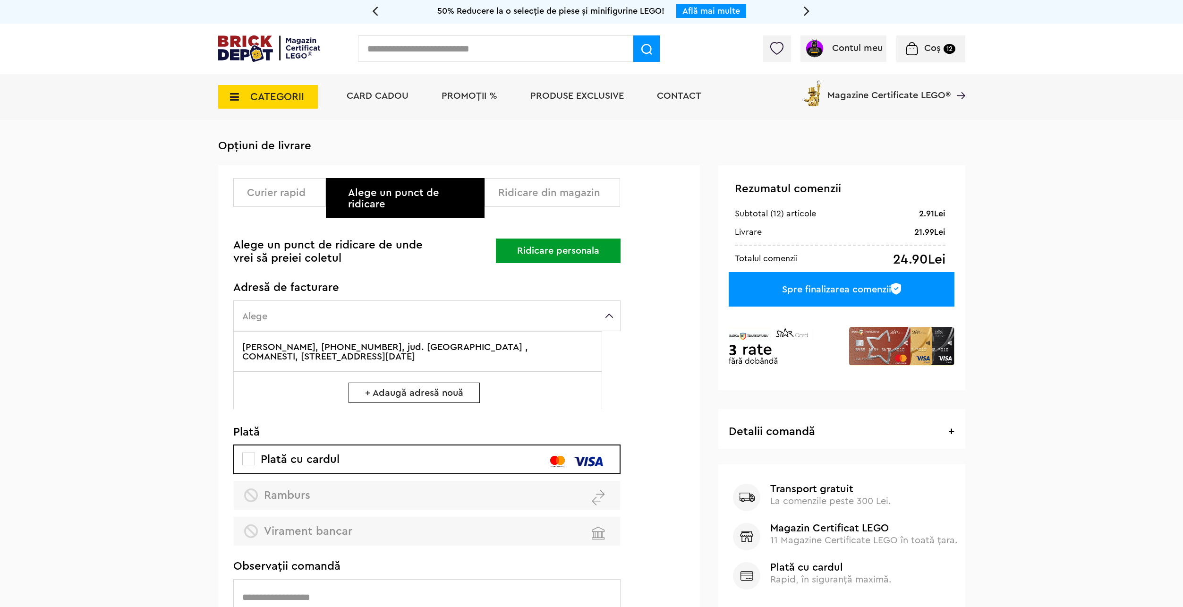
click at [414, 331] on label "Cristea Manuel, +40756541178, jud. Bacau , COMANESTI, Strada nufarlui 8 45Bloc …" at bounding box center [417, 351] width 369 height 40
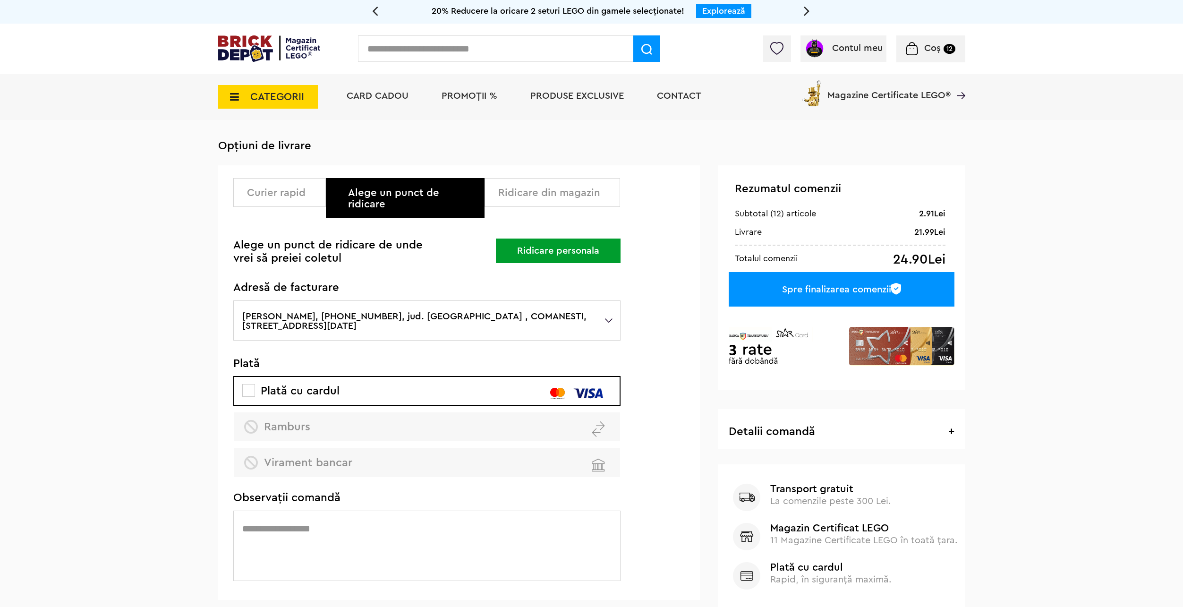
click at [527, 241] on button "Ridicare personala" at bounding box center [558, 251] width 125 height 25
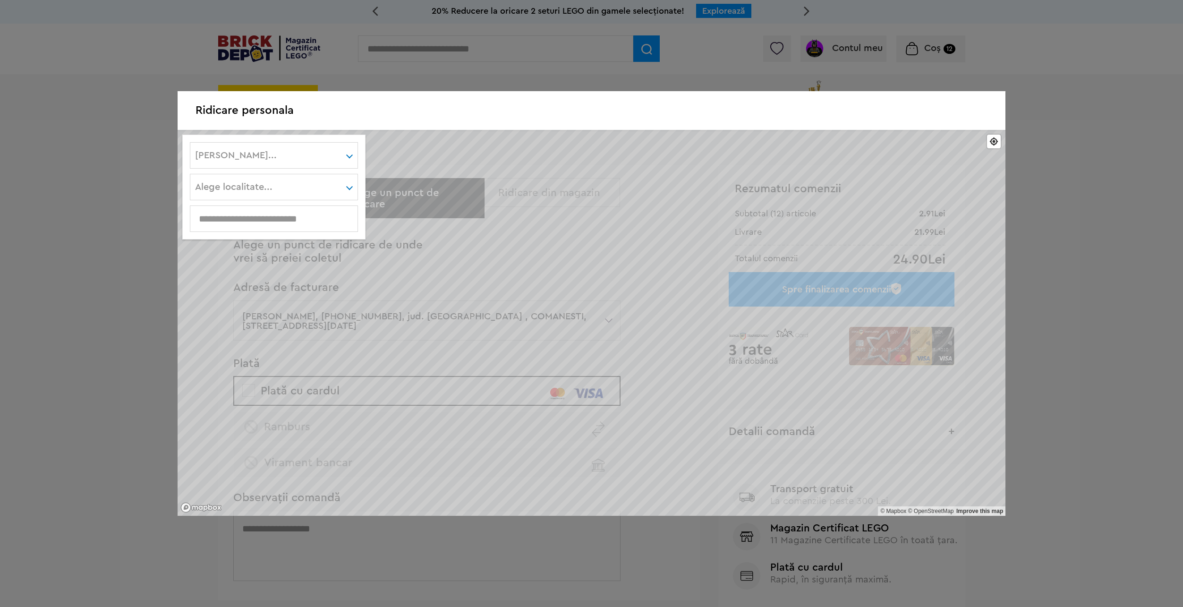
click at [1036, 108] on div "Ridicare personala © Mapbox © OpenStreetMap Improve this map Alege judet... Alb…" at bounding box center [591, 303] width 1183 height 607
click at [317, 38] on div "Ridicare personala © Mapbox © OpenStreetMap Improve this map Alege judet... Alb…" at bounding box center [591, 303] width 1183 height 607
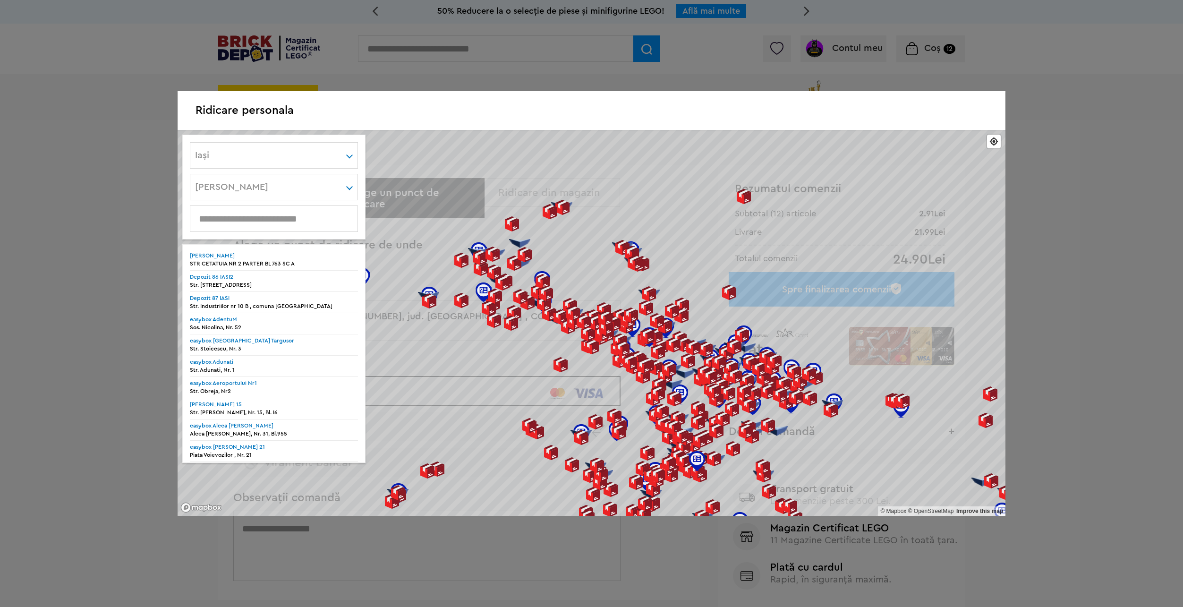
click at [71, 104] on div "Ridicare personala © Mapbox © OpenStreetMap Improve this map Iaşi Alba Arad Arg…" at bounding box center [591, 303] width 1183 height 607
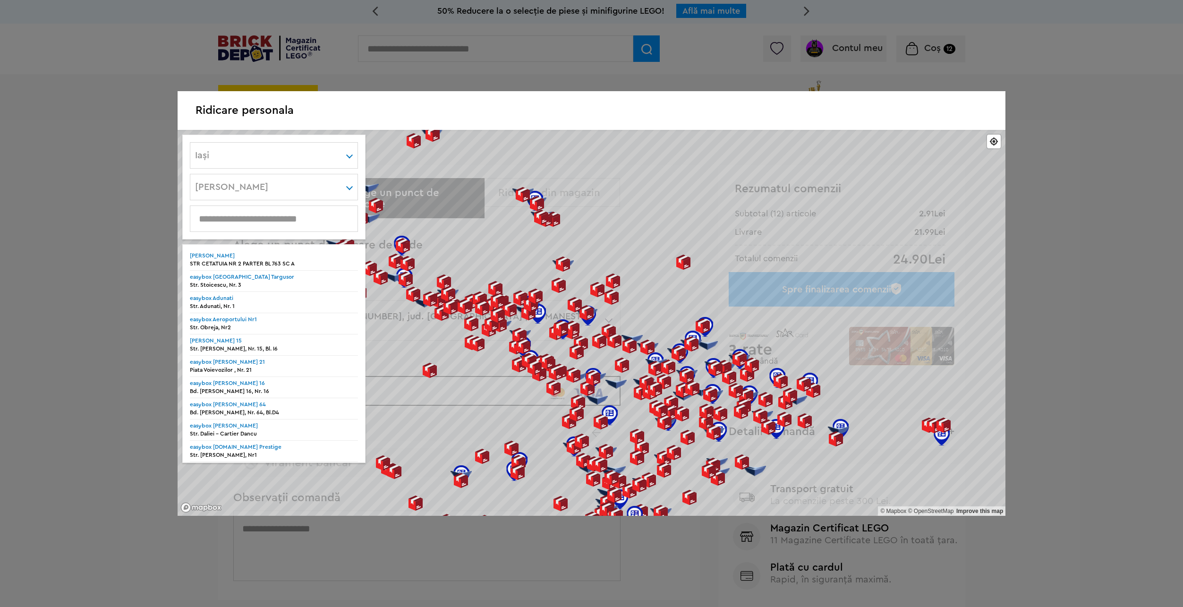
click at [274, 214] on input "text" at bounding box center [273, 219] width 167 height 10
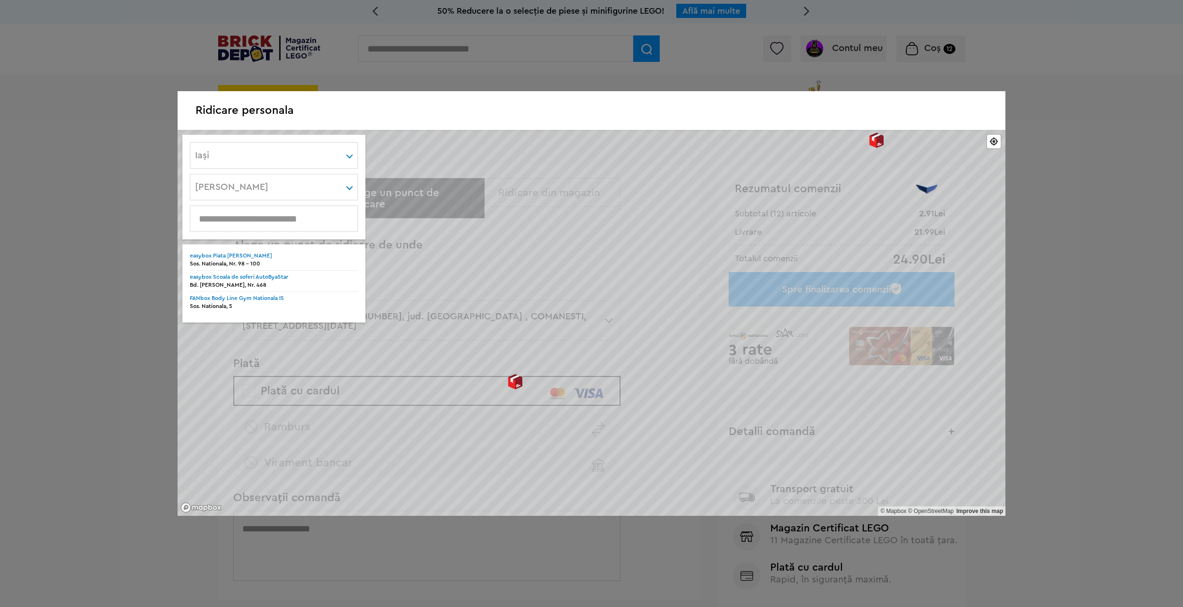
click at [516, 381] on div at bounding box center [515, 381] width 15 height 15
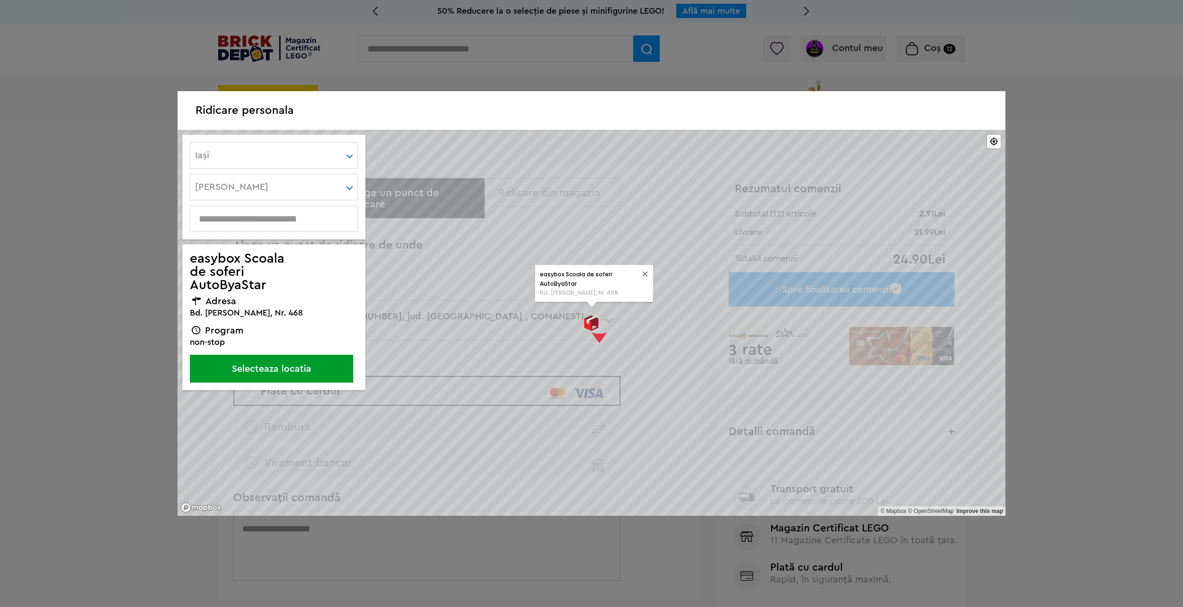
click at [295, 373] on button "Selecteaza locatia" at bounding box center [271, 369] width 163 height 28
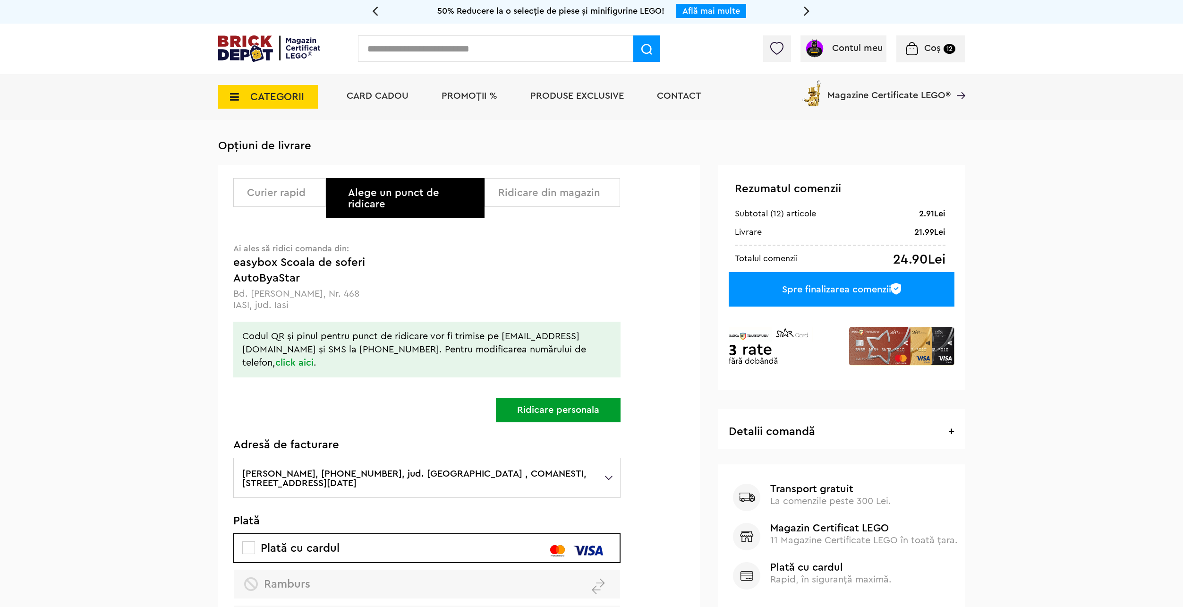
click at [514, 189] on div "Ridicare din magazin" at bounding box center [555, 192] width 115 height 11
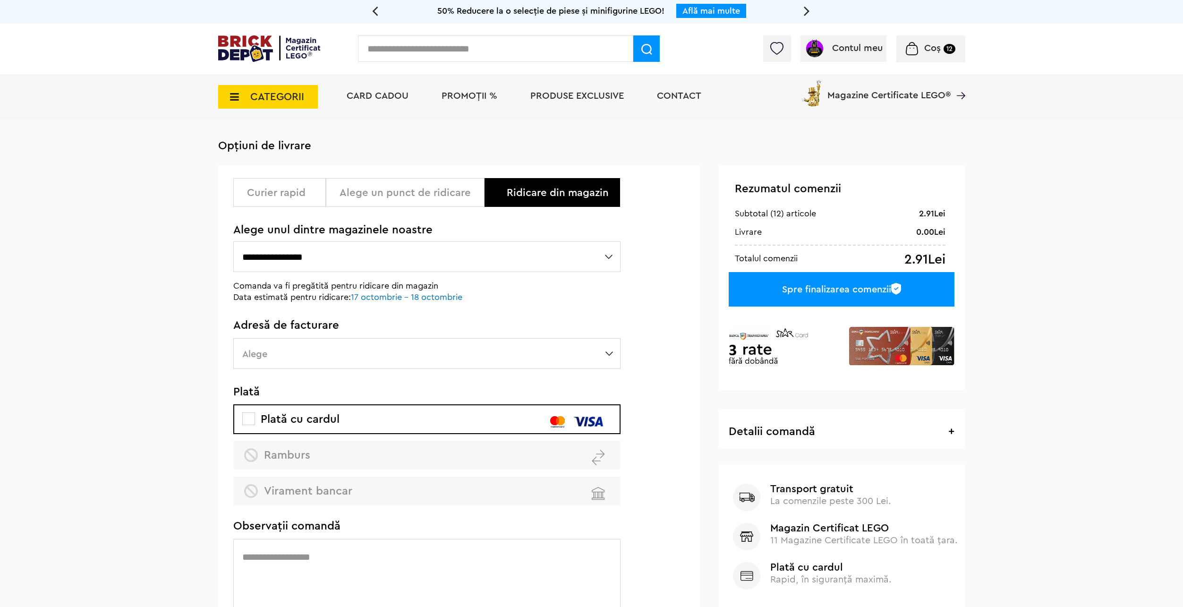
click at [345, 258] on select "**********" at bounding box center [426, 256] width 387 height 31
select select "**"
click at [233, 242] on select "**********" at bounding box center [426, 256] width 387 height 31
click at [326, 355] on label "Alege" at bounding box center [426, 353] width 387 height 31
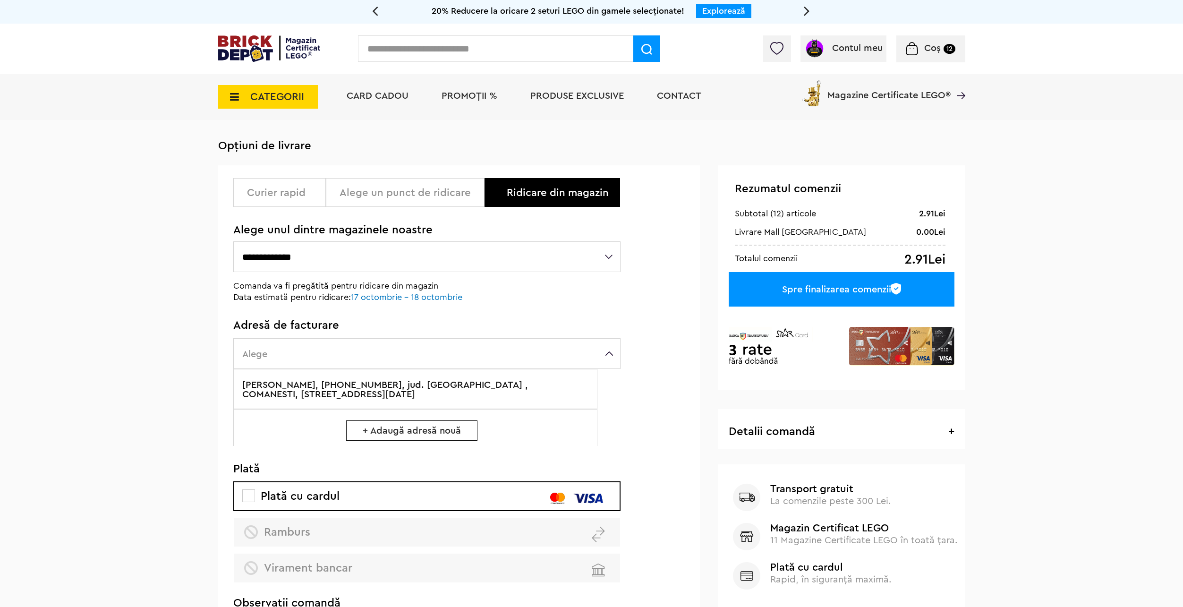
click at [320, 403] on label "Cristea Manuel, +40756541178, jud. Bacau , COMANESTI, Strada nufarlui 8 45Bloc …" at bounding box center [415, 389] width 364 height 40
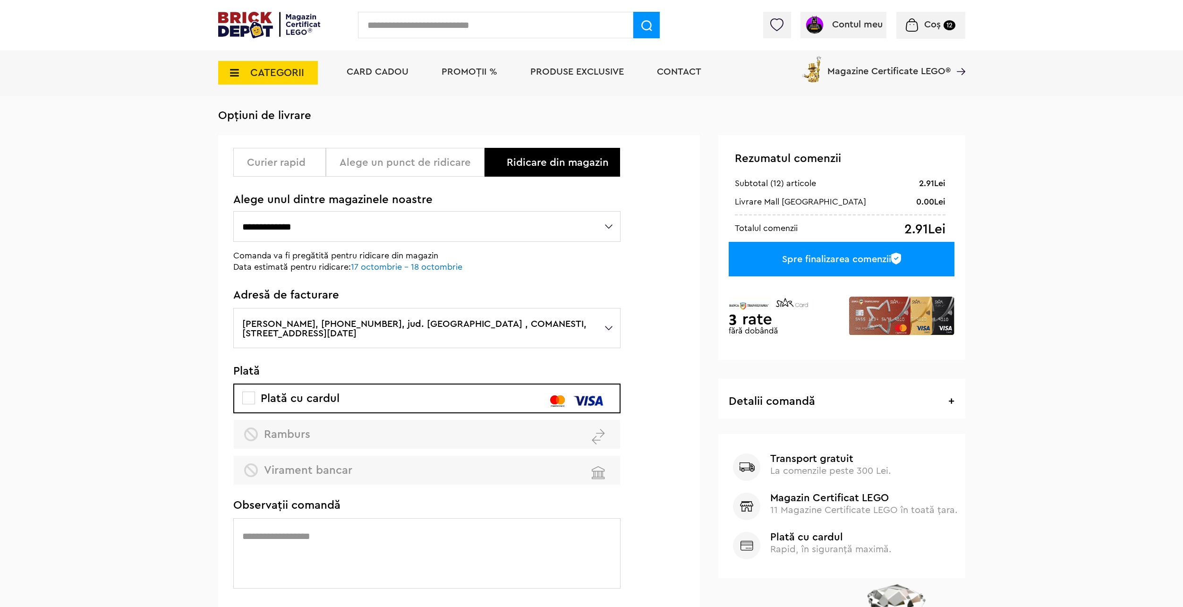
click at [776, 262] on div "Spre finalizarea comenzii" at bounding box center [841, 259] width 225 height 34
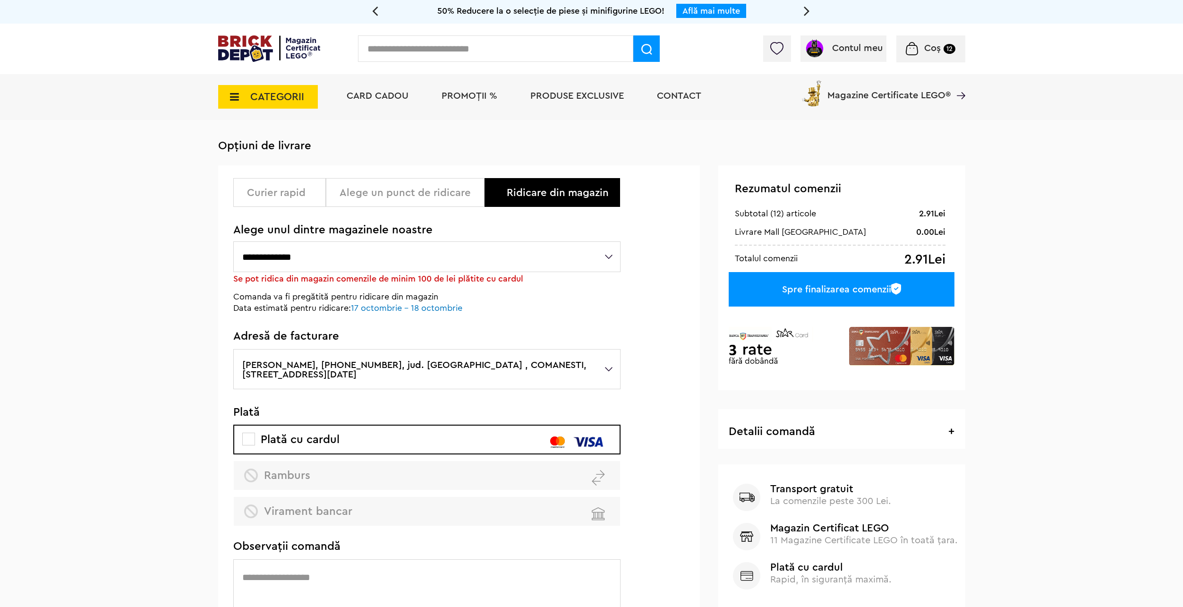
click at [422, 184] on div "Alege un punct de ridicare" at bounding box center [405, 192] width 159 height 29
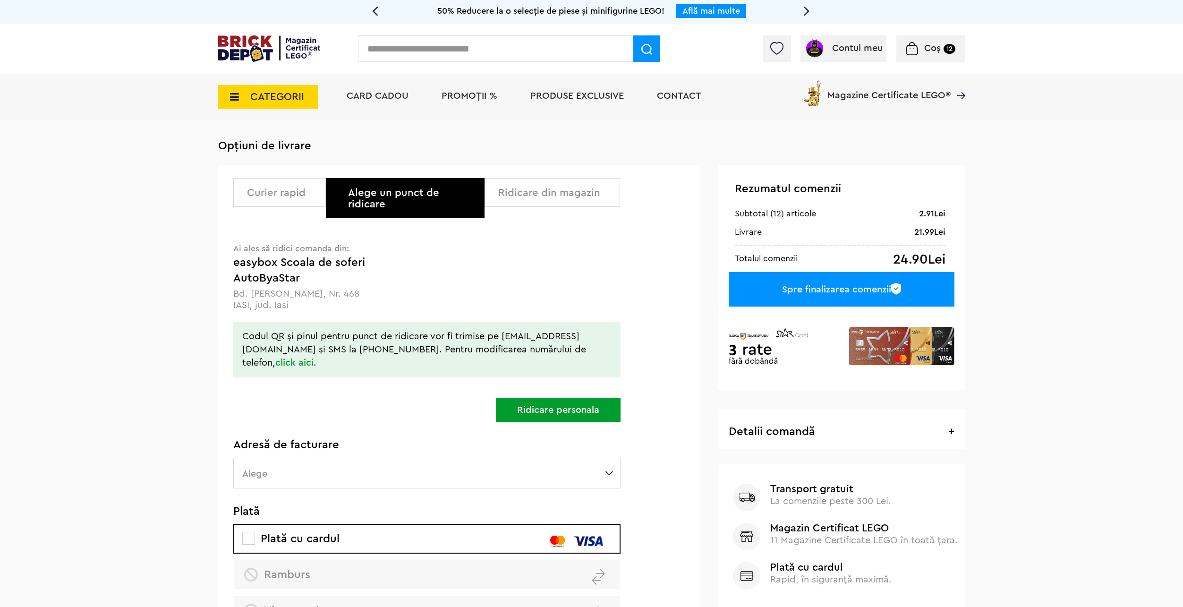
click at [283, 197] on div "Curier rapid" at bounding box center [283, 192] width 72 height 11
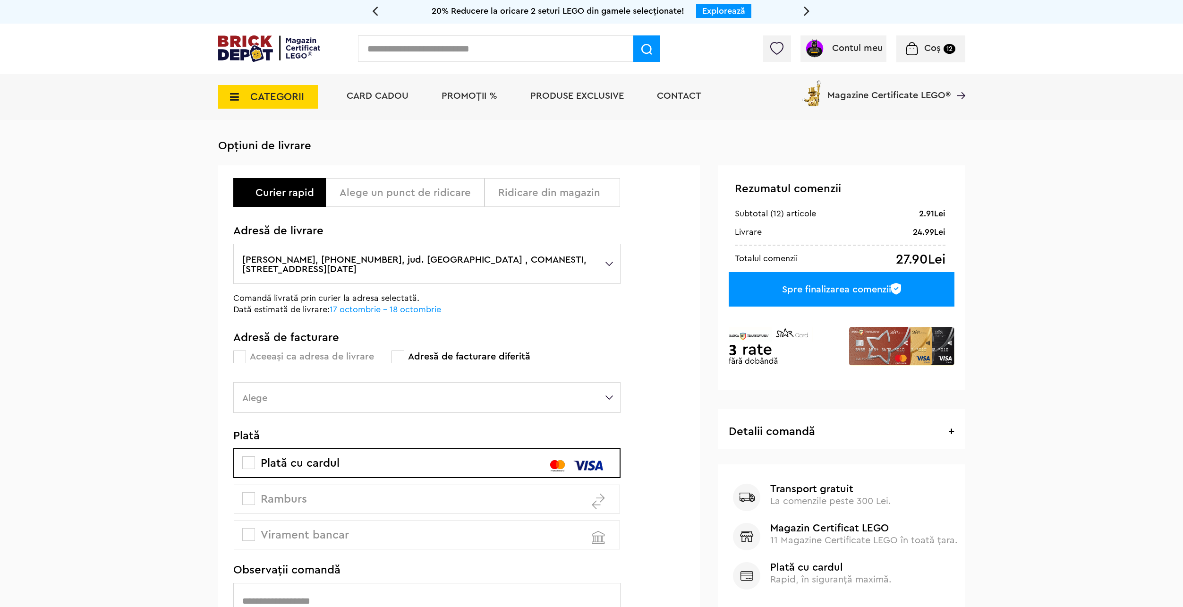
click at [360, 191] on div "Alege un punct de ridicare" at bounding box center [409, 192] width 138 height 11
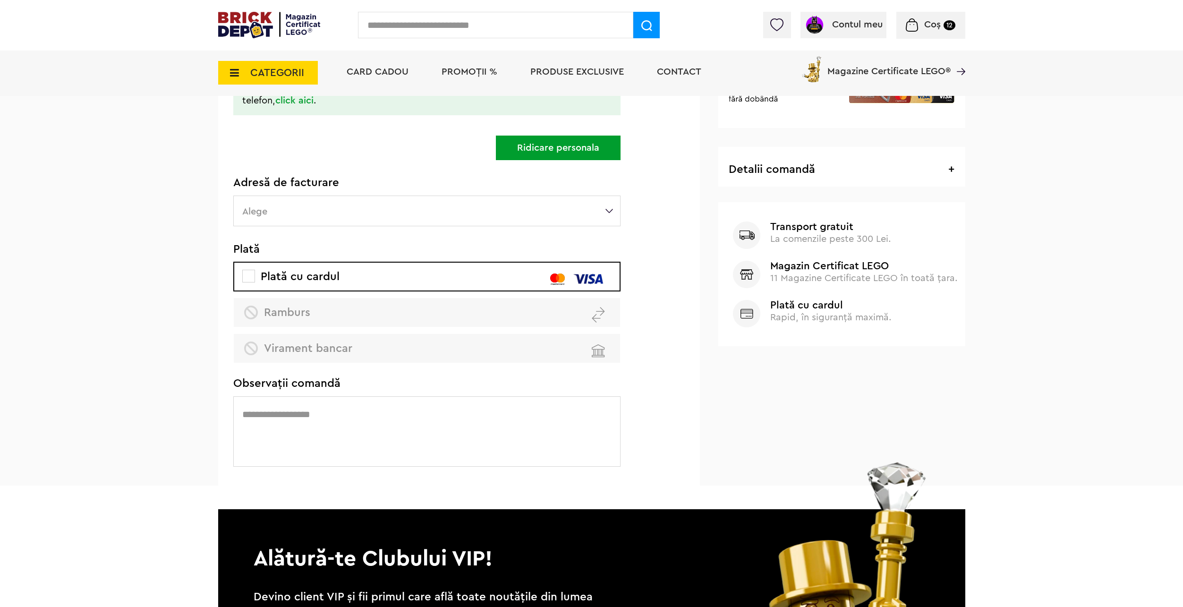
scroll to position [283, 0]
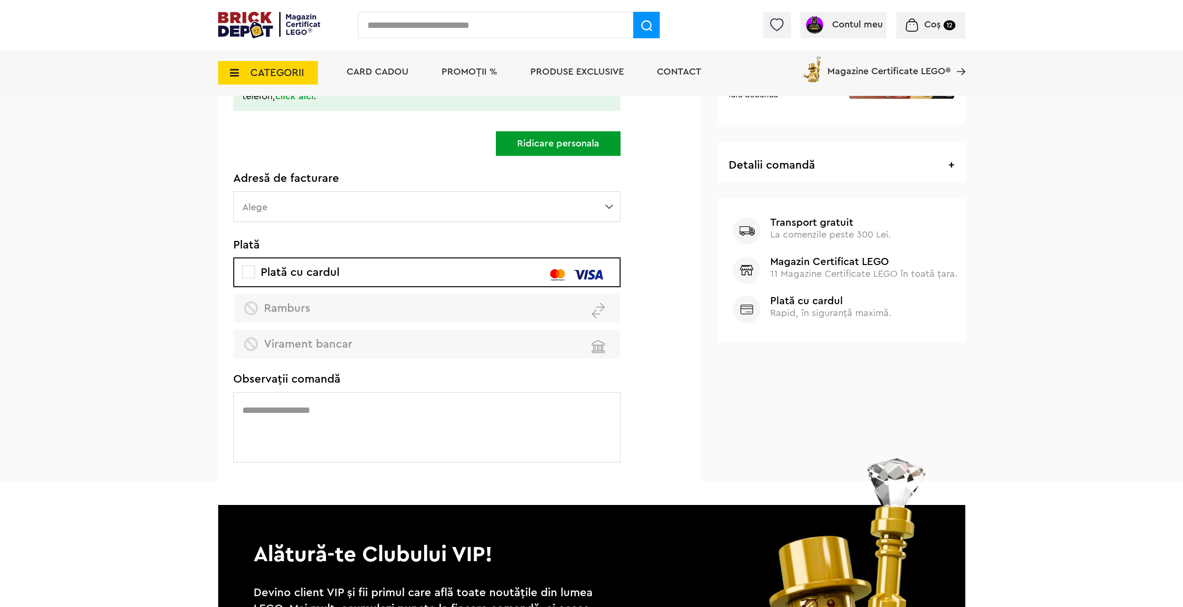
click at [316, 295] on div "Plată cu cardul Ramburs Virament bancar" at bounding box center [426, 308] width 387 height 101
click at [262, 297] on div "Plată cu cardul Ramburs Virament bancar" at bounding box center [426, 308] width 387 height 101
click at [249, 298] on div "Plată cu cardul Ramburs Virament bancar" at bounding box center [426, 308] width 387 height 101
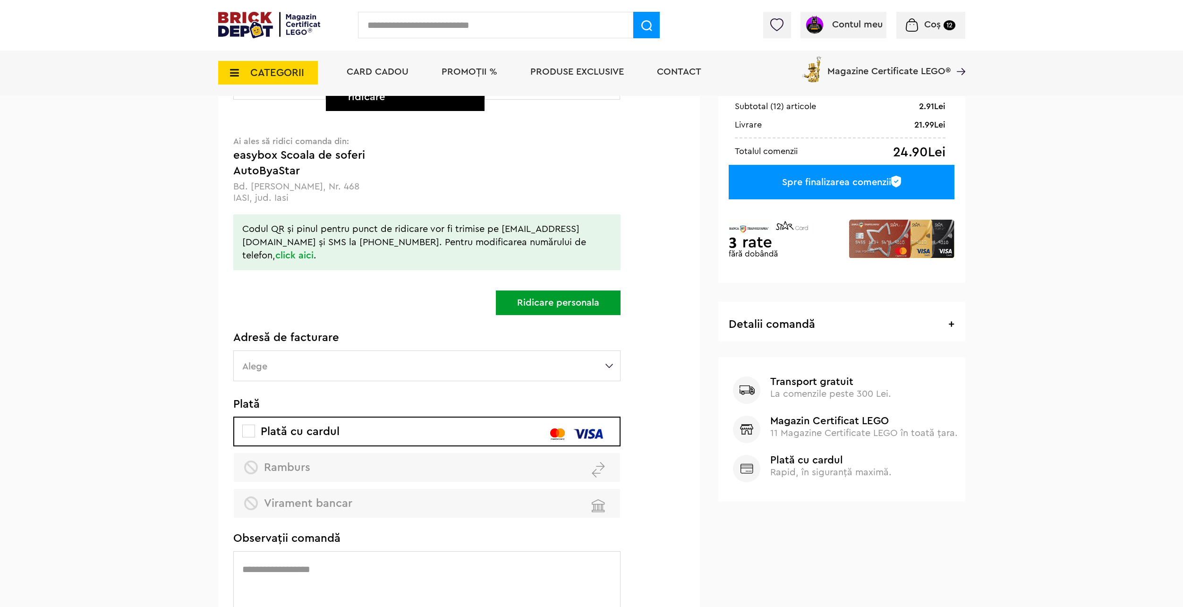
scroll to position [47, 0]
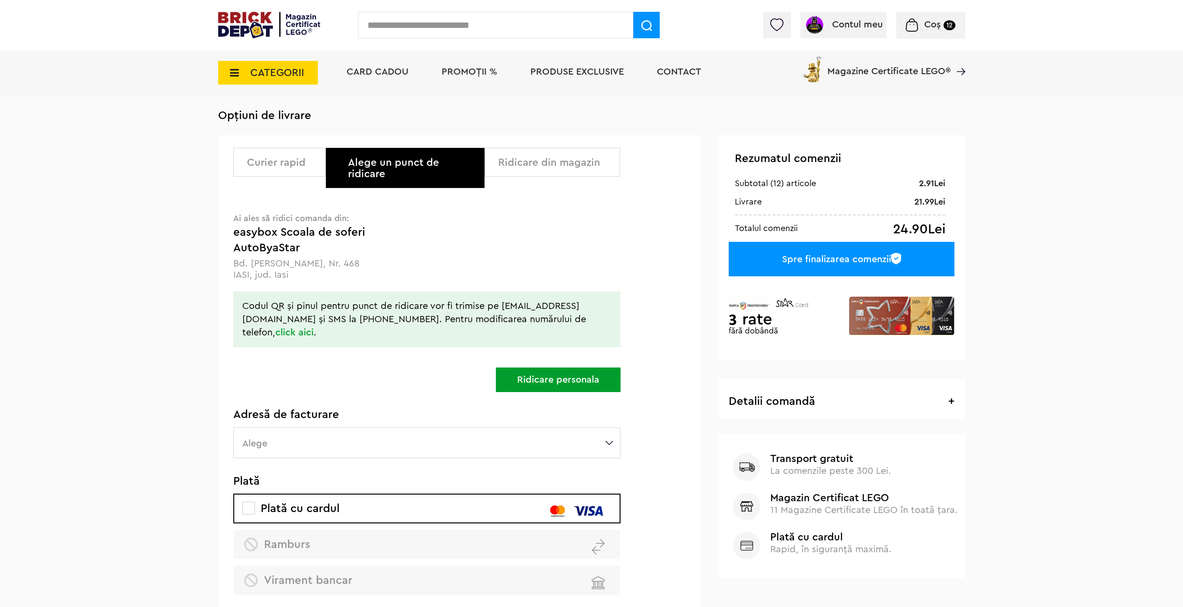
click at [269, 167] on div "Curier rapid" at bounding box center [283, 162] width 72 height 11
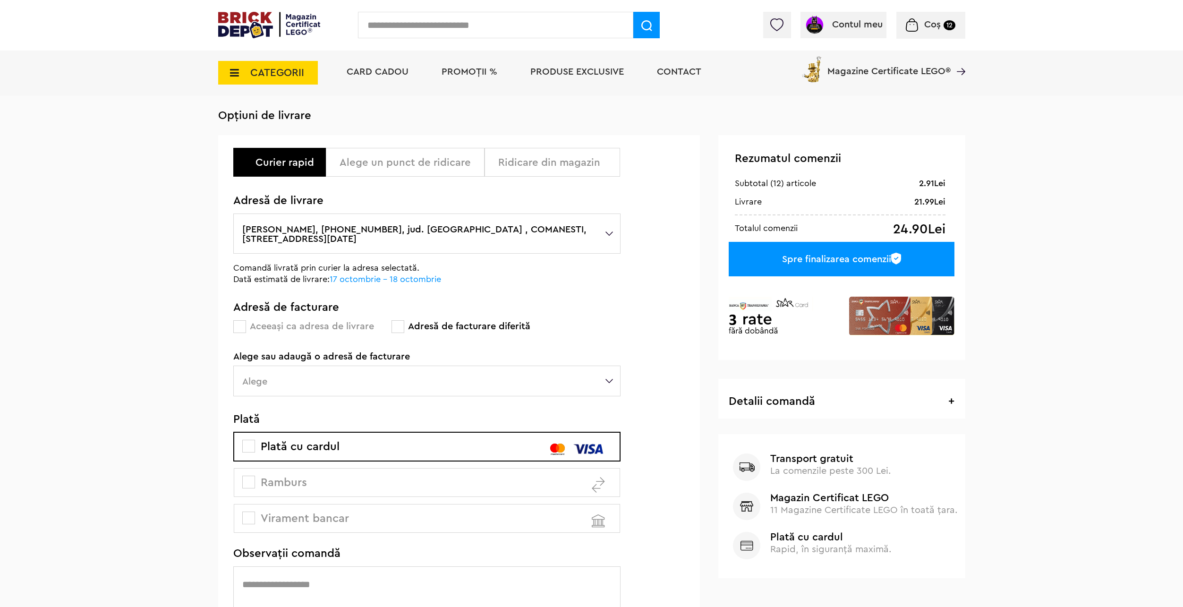
click at [388, 168] on div "Alege un punct de ridicare" at bounding box center [409, 162] width 138 height 11
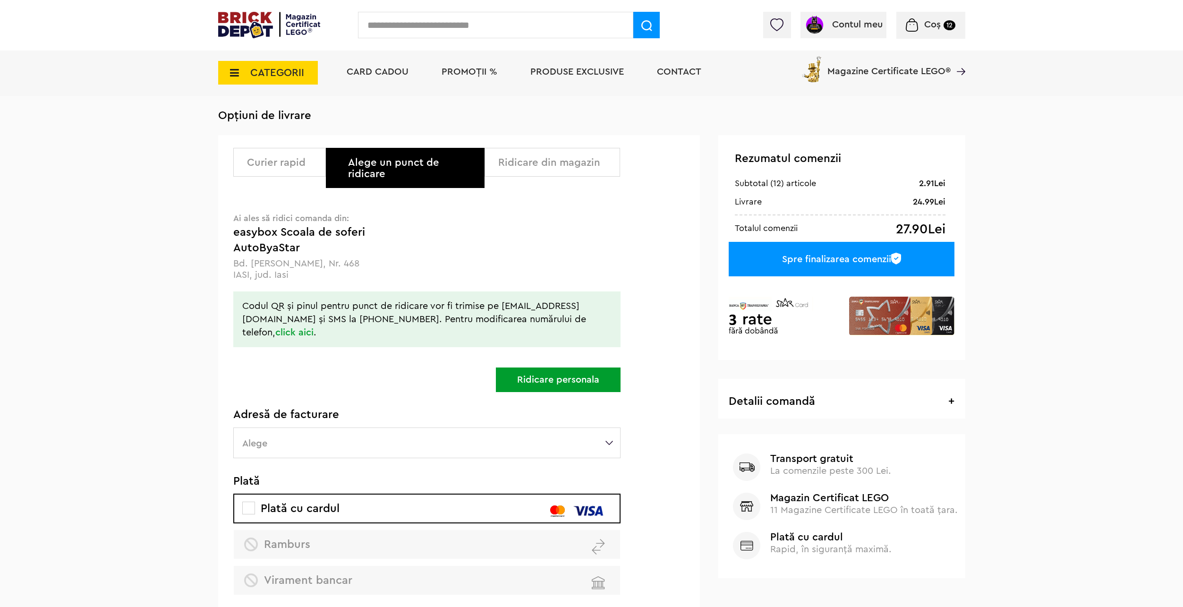
click at [298, 166] on div "Curier rapid" at bounding box center [283, 162] width 72 height 11
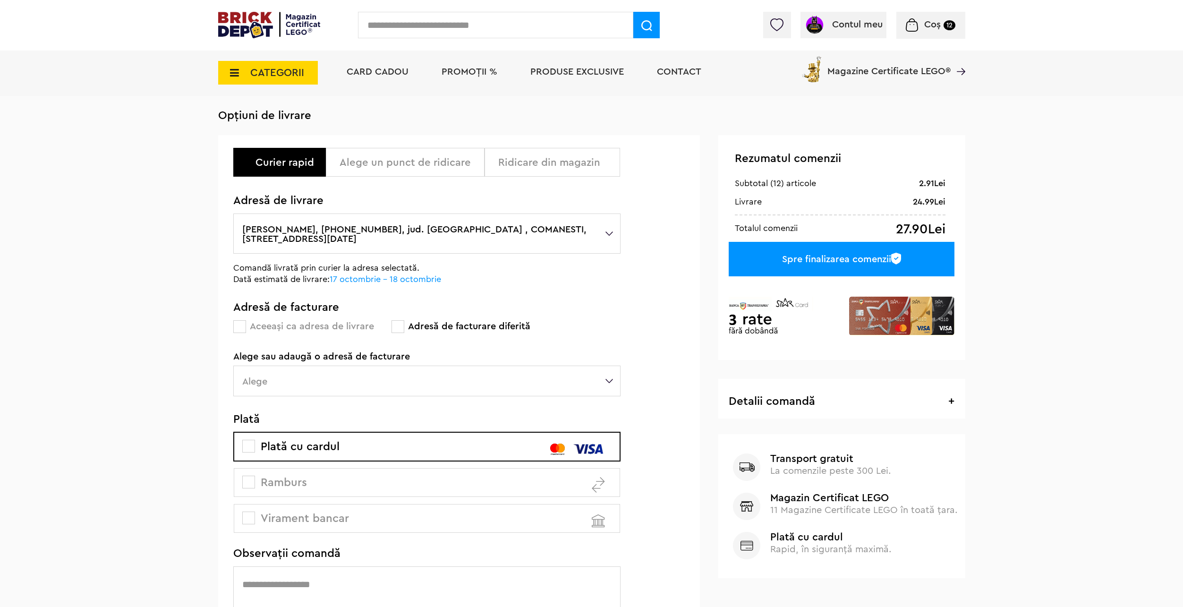
click at [369, 165] on div "Alege un punct de ridicare" at bounding box center [409, 162] width 138 height 11
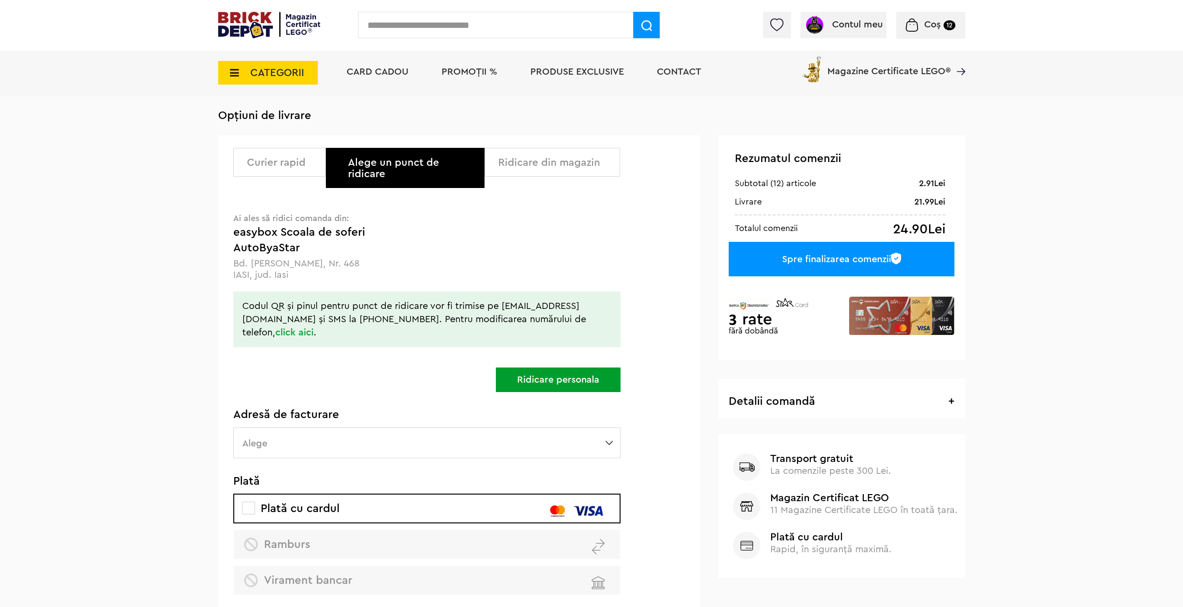
click at [581, 375] on button "Ridicare personala" at bounding box center [558, 380] width 125 height 25
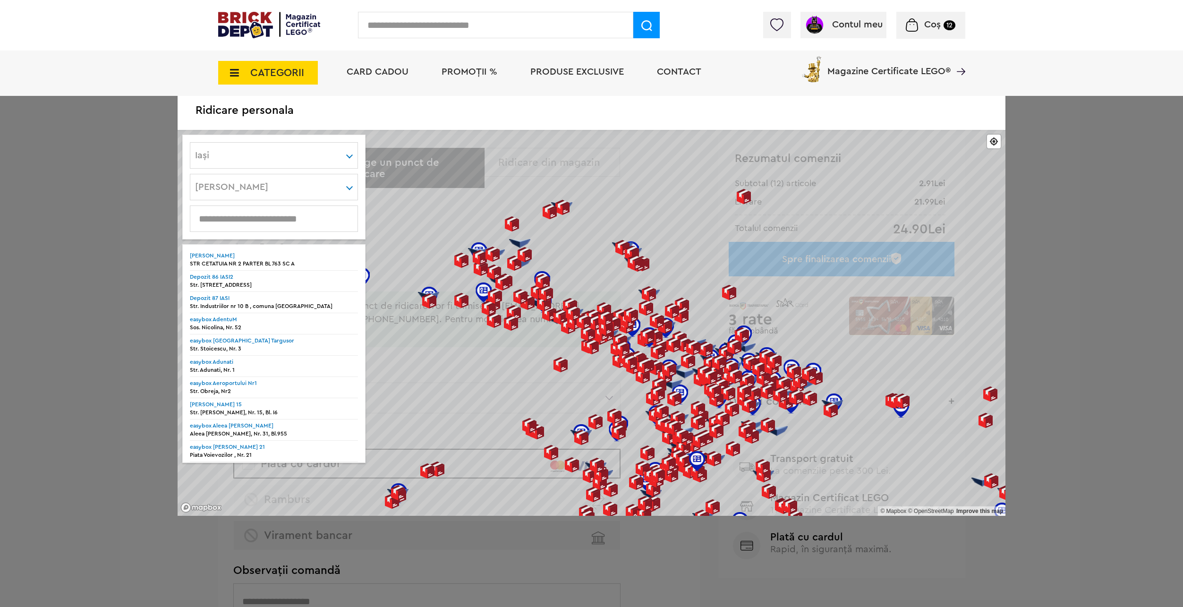
type input "****"
click at [280, 147] on div "**** Iaşi Alba Arad Argeş Bacău Bihor Bistriţa-Năsăud Botoşani Braşov Brăila Bu…" at bounding box center [274, 155] width 168 height 26
type input "****"
click at [237, 223] on div "Bacău" at bounding box center [274, 226] width 166 height 17
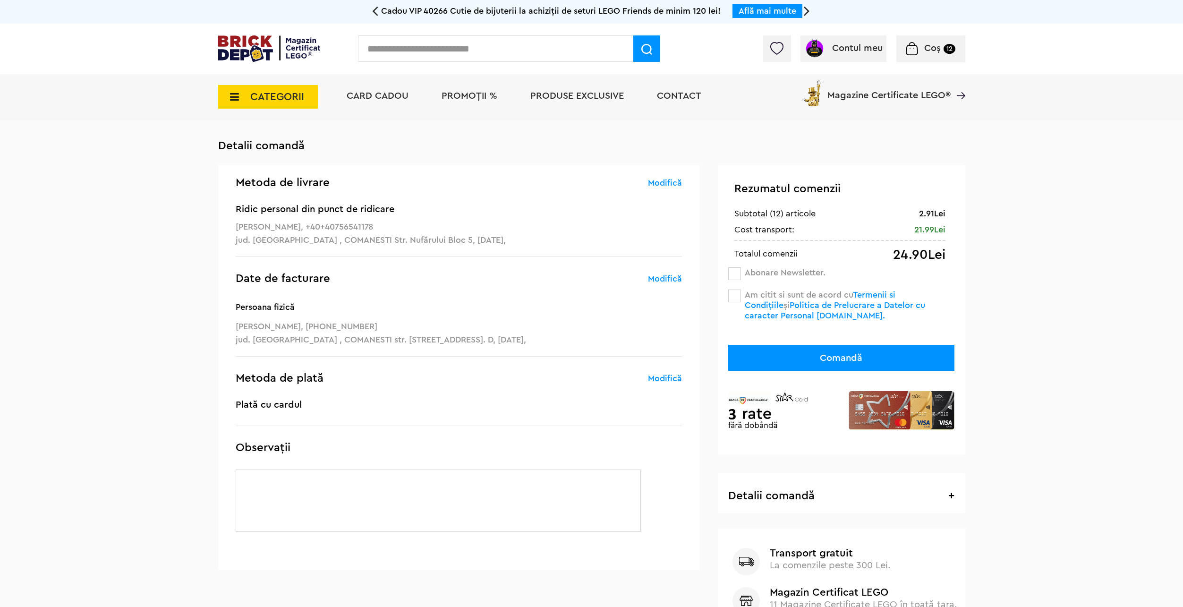
click at [743, 412] on img at bounding box center [842, 410] width 226 height 73
click at [730, 290] on span at bounding box center [735, 296] width 13 height 13
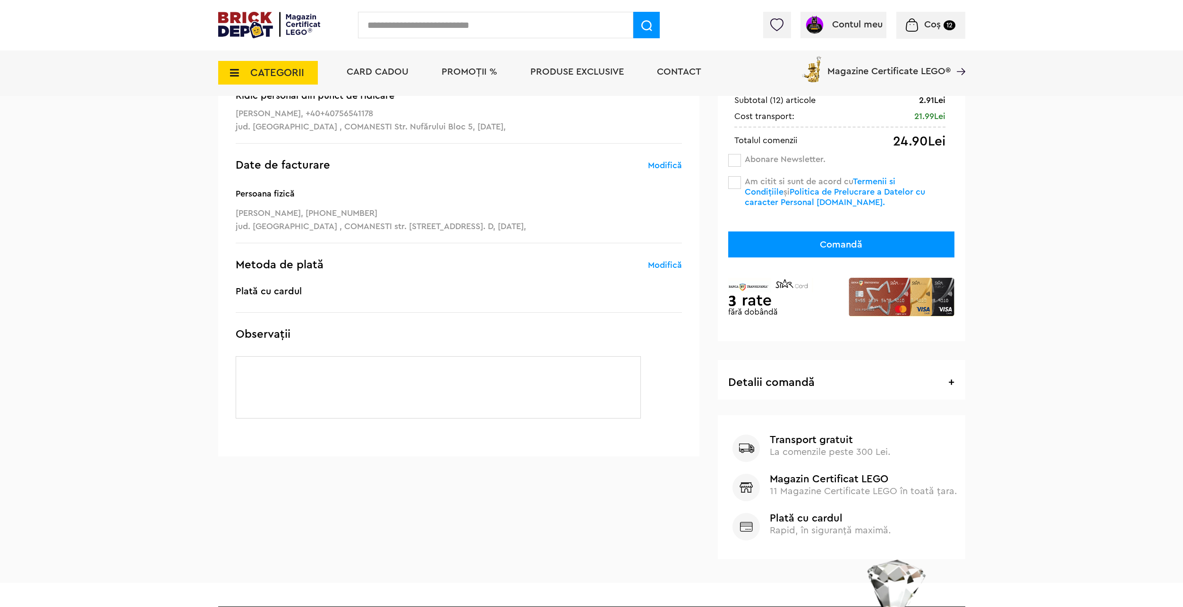
scroll to position [142, 0]
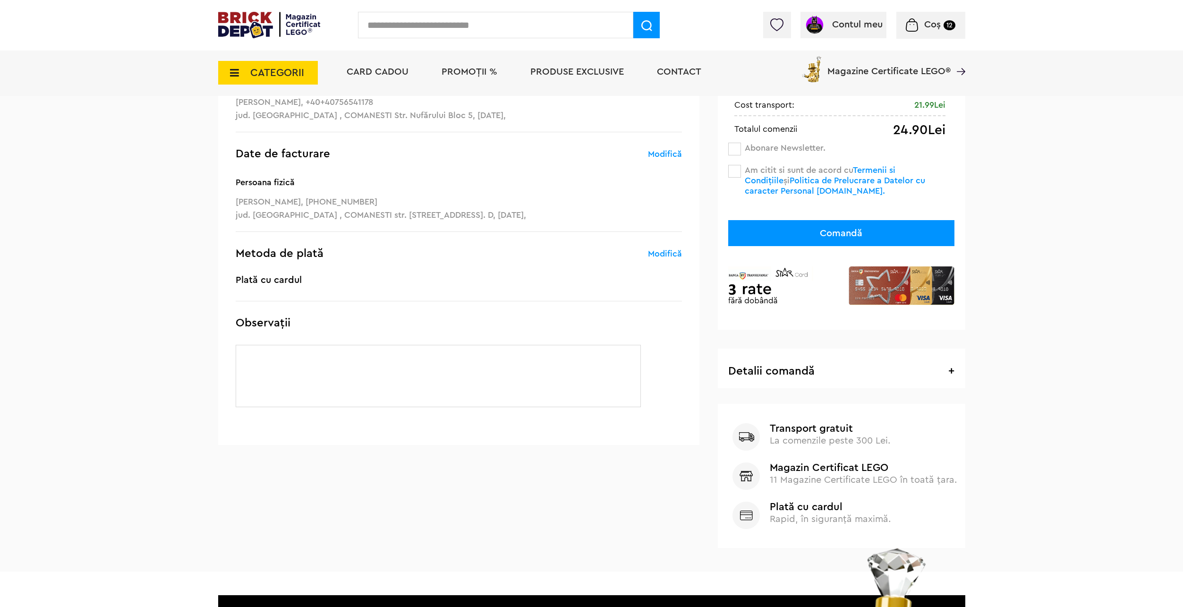
click at [941, 27] on span "Coș" at bounding box center [933, 24] width 17 height 9
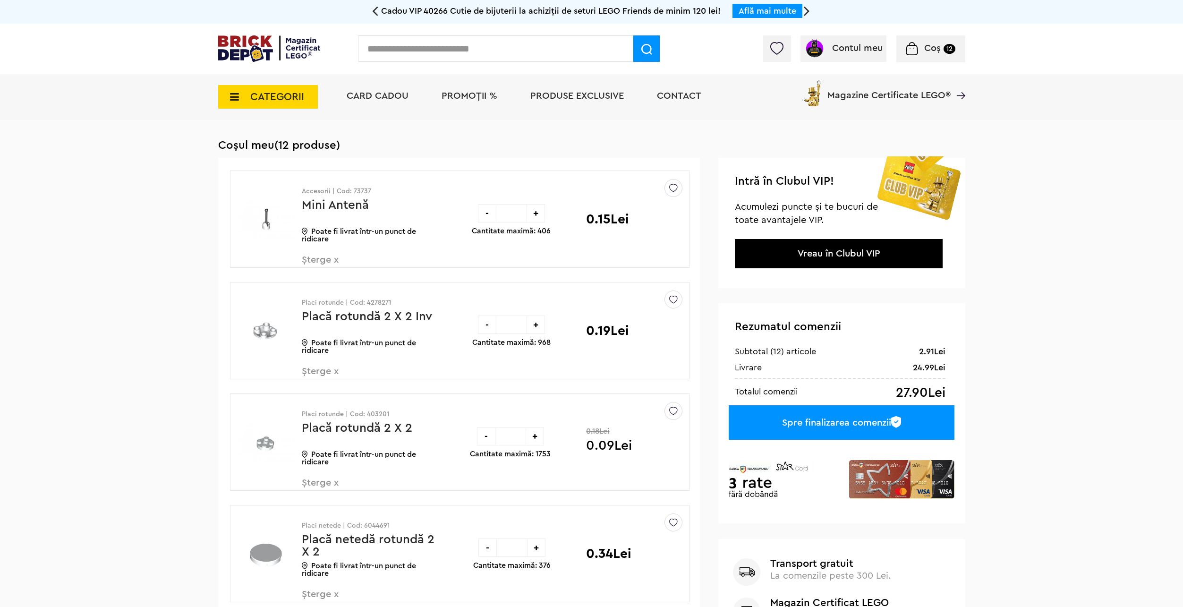
click at [296, 97] on span "CATEGORII" at bounding box center [277, 97] width 54 height 10
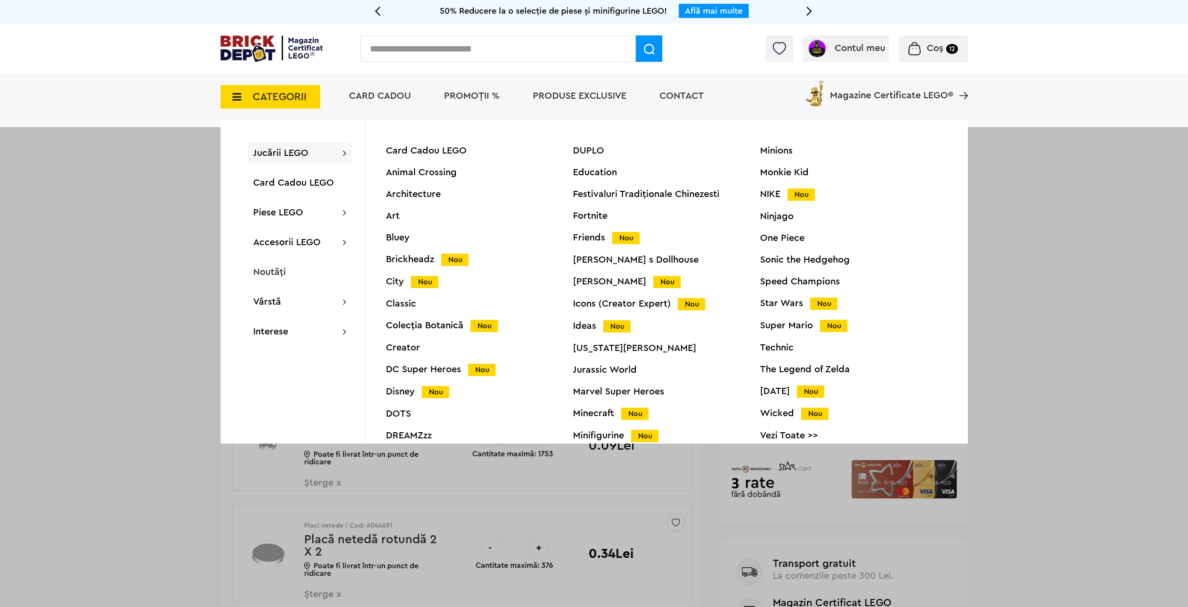
click at [274, 99] on span "CATEGORII" at bounding box center [280, 97] width 54 height 10
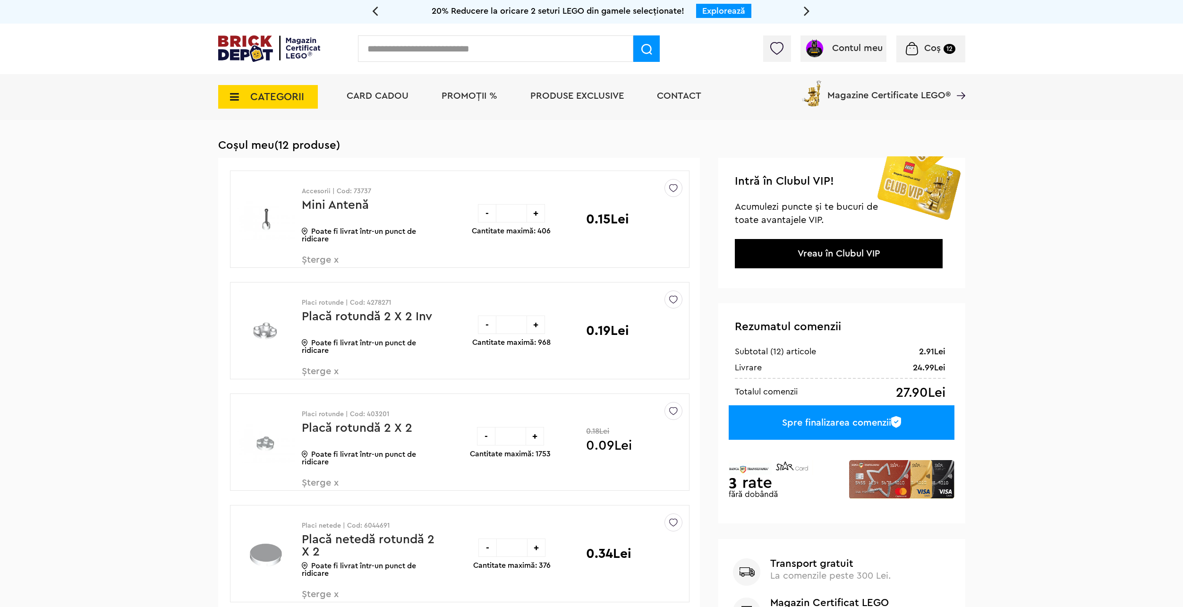
click at [266, 99] on span "CATEGORII" at bounding box center [277, 97] width 54 height 10
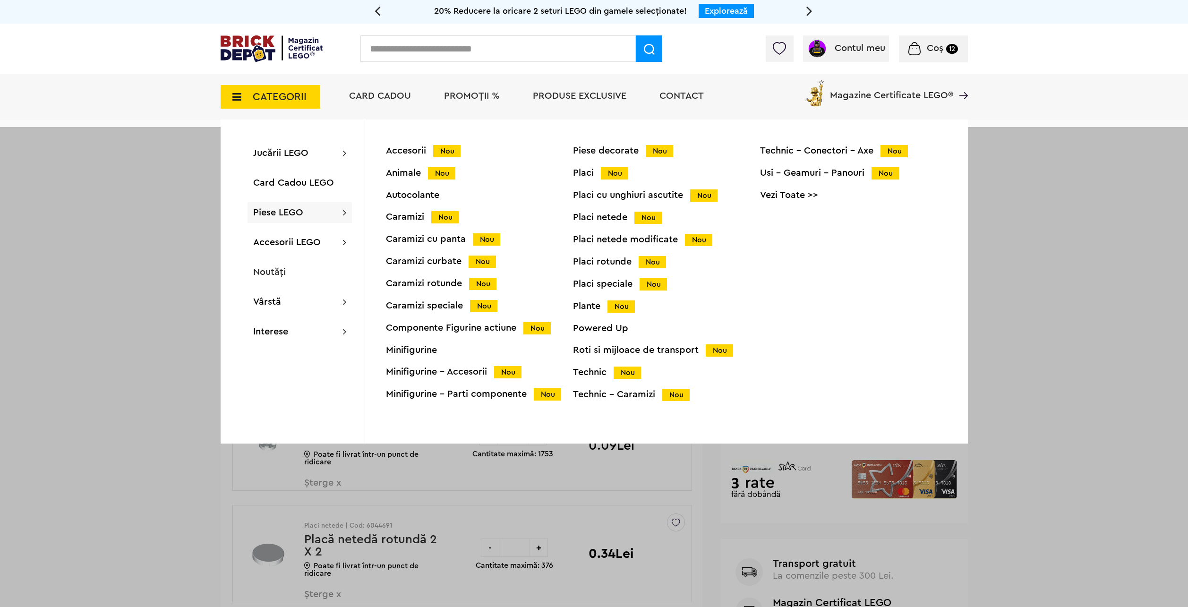
click at [811, 197] on link "Vezi Toate >>" at bounding box center [853, 194] width 187 height 9
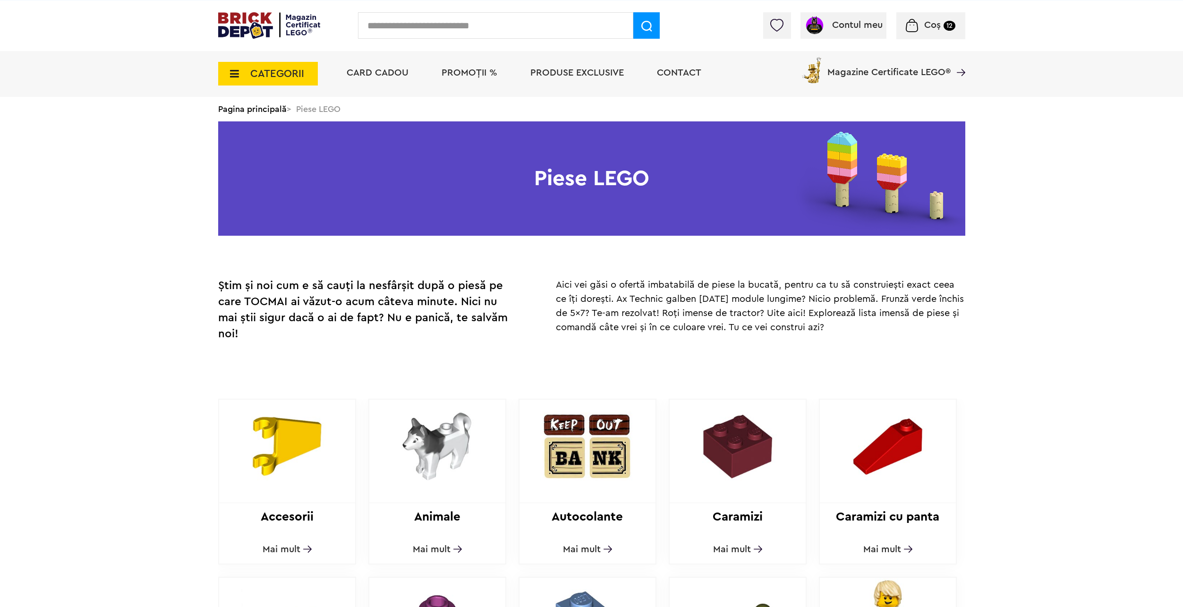
scroll to position [236, 0]
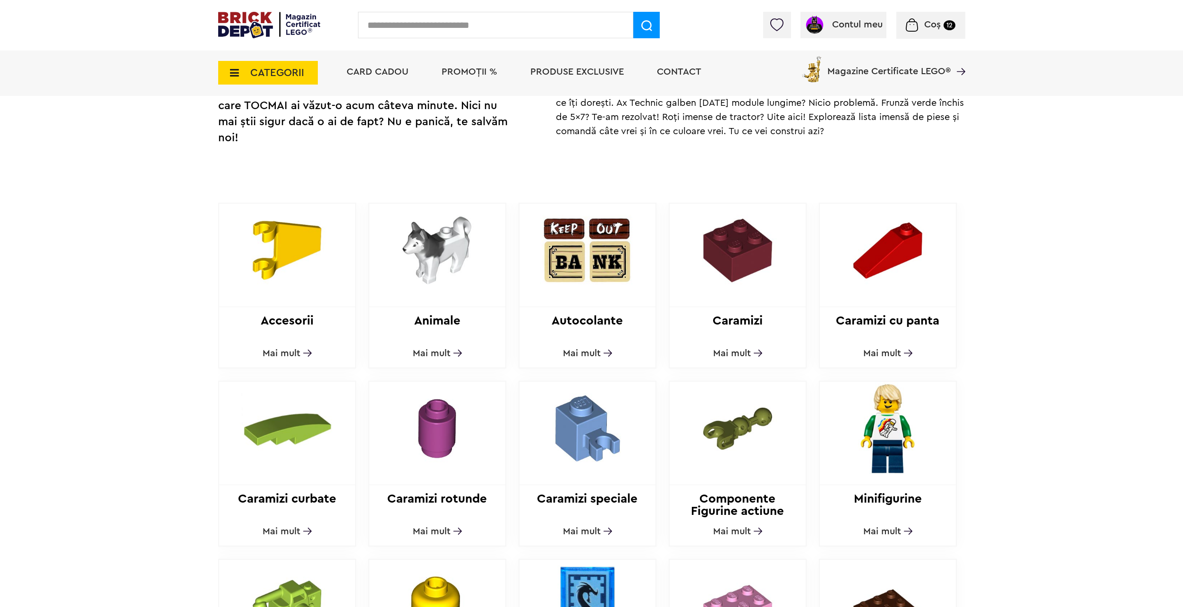
click at [908, 529] on div "Minifigurine Mai mult" at bounding box center [888, 464] width 138 height 166
click at [908, 528] on link "Mai mult" at bounding box center [888, 531] width 49 height 9
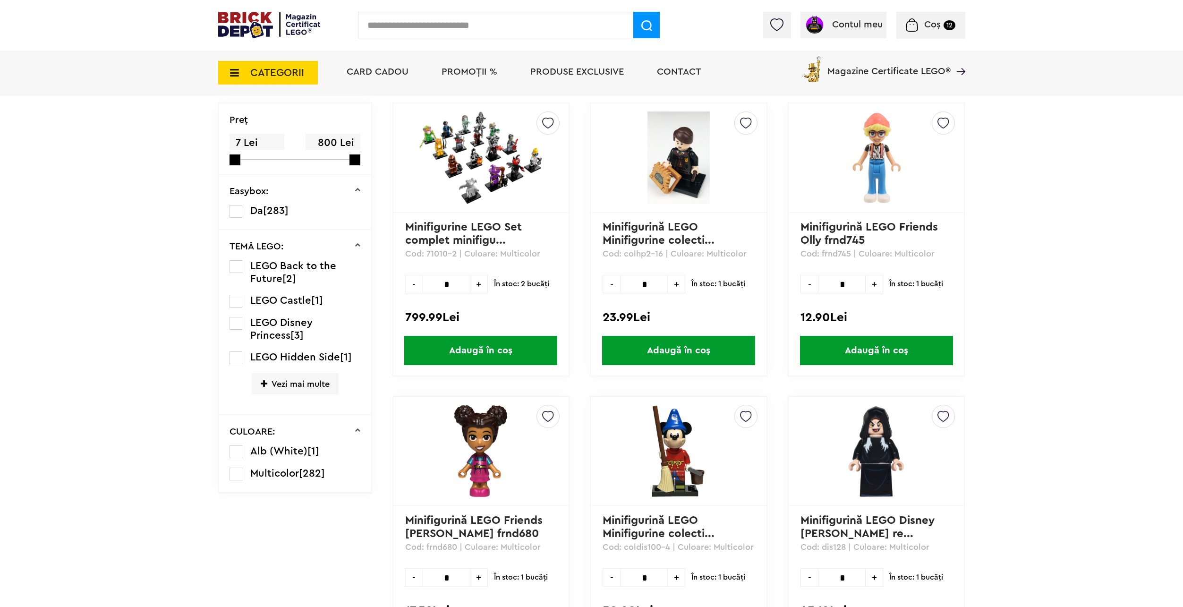
scroll to position [231, 0]
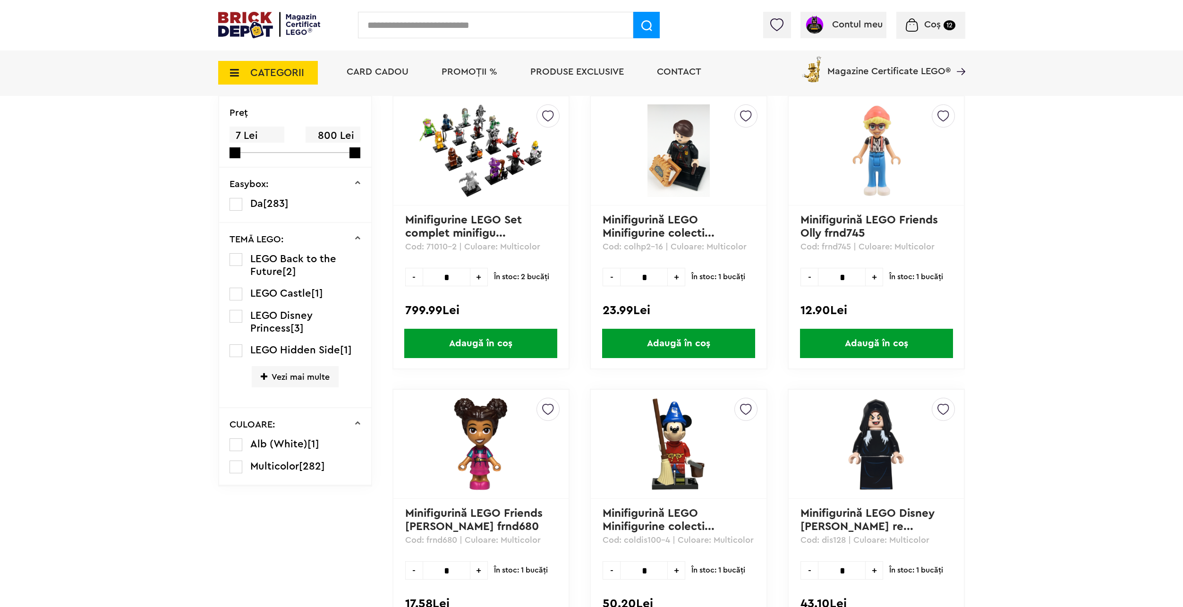
click at [287, 380] on span "Vezi mai multe" at bounding box center [295, 376] width 87 height 21
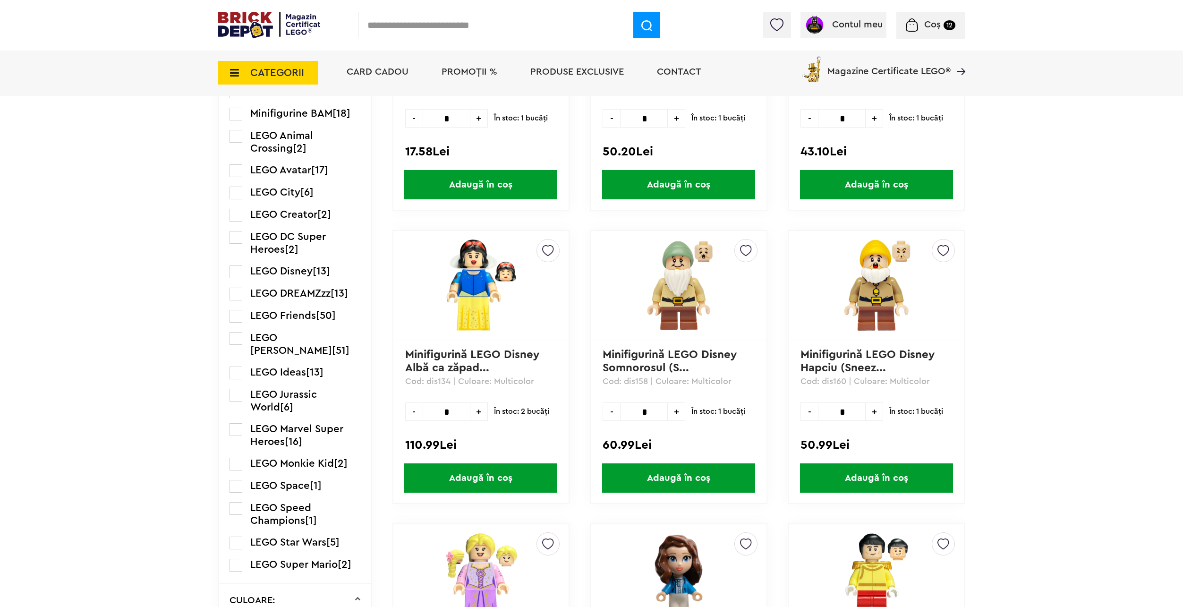
scroll to position [703, 0]
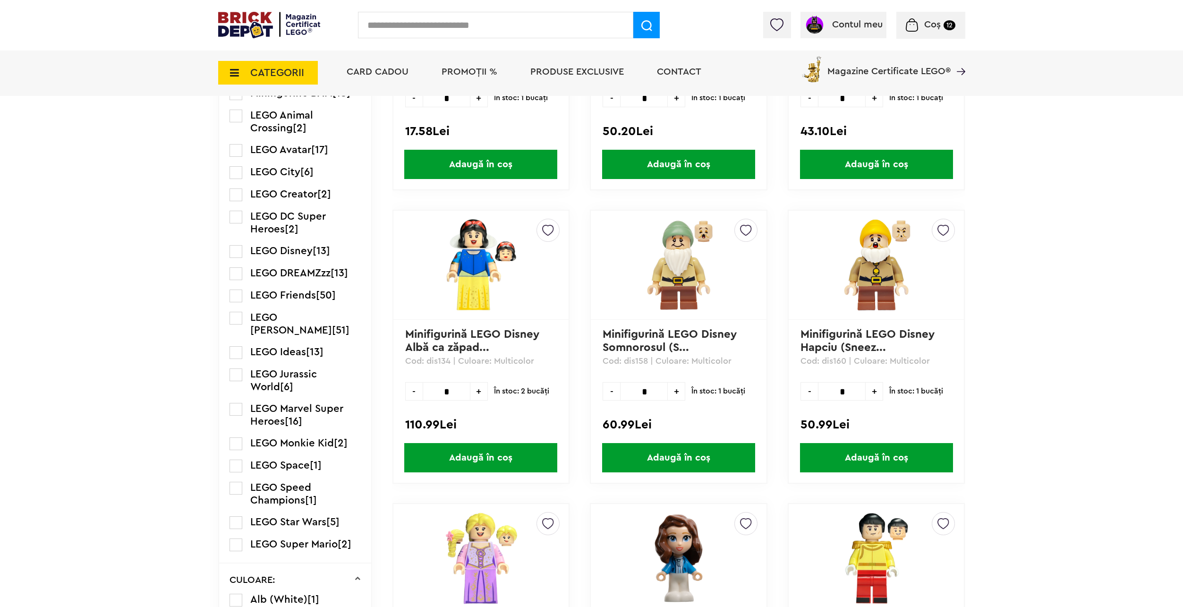
click at [273, 517] on span "LEGO Star Wars" at bounding box center [288, 522] width 76 height 10
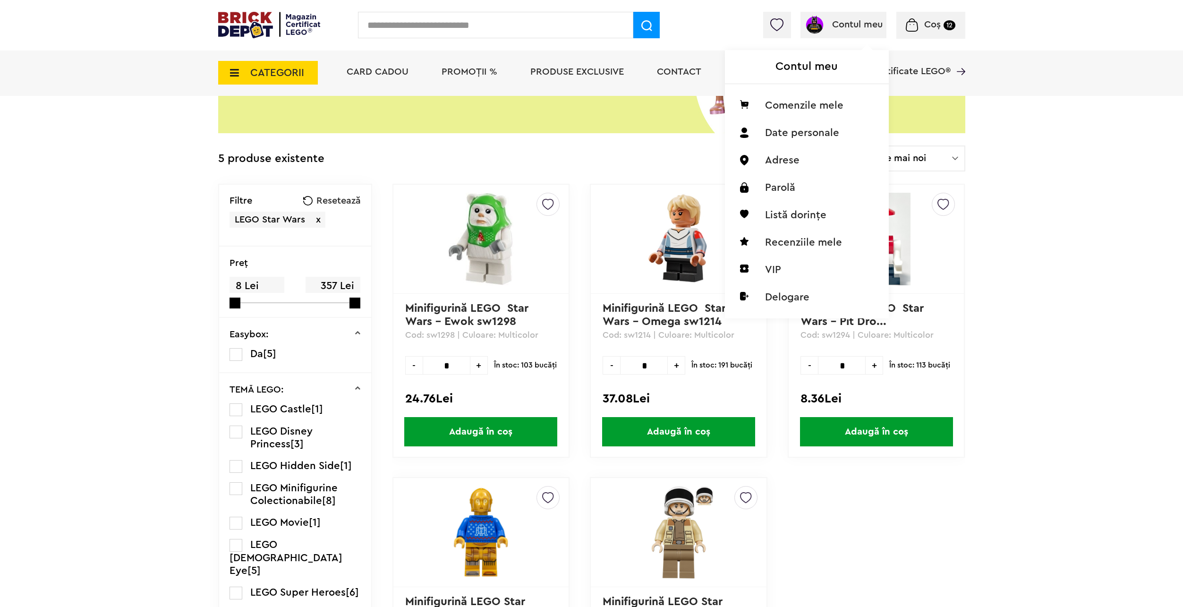
scroll to position [142, 0]
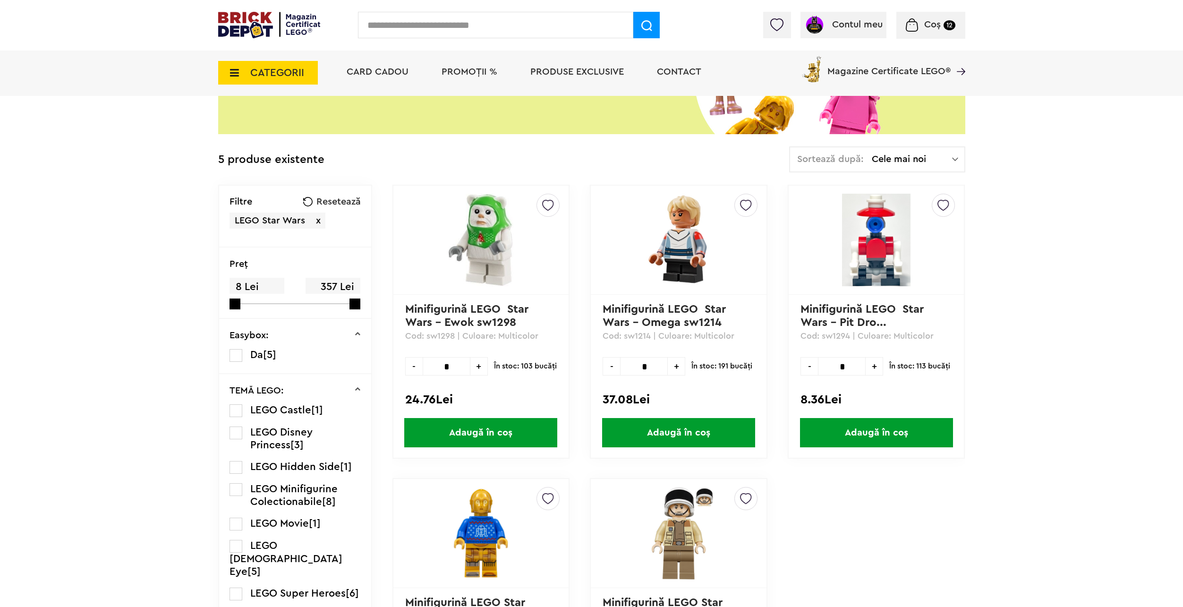
click at [925, 29] on span "Coș" at bounding box center [933, 24] width 17 height 9
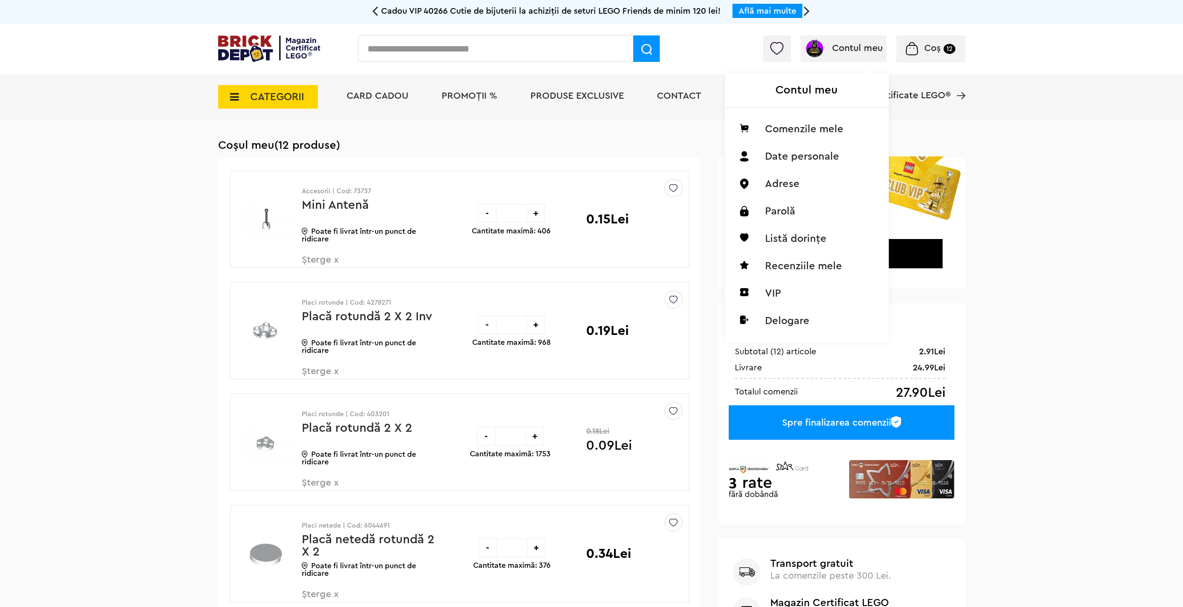
click at [875, 42] on div "Contul meu Contul meu Comenzile mele Date personale Adrese Parolă Listă dorințe…" at bounding box center [844, 48] width 86 height 26
click at [795, 124] on li "Comenzile mele" at bounding box center [807, 128] width 149 height 27
